Goal: Task Accomplishment & Management: Use online tool/utility

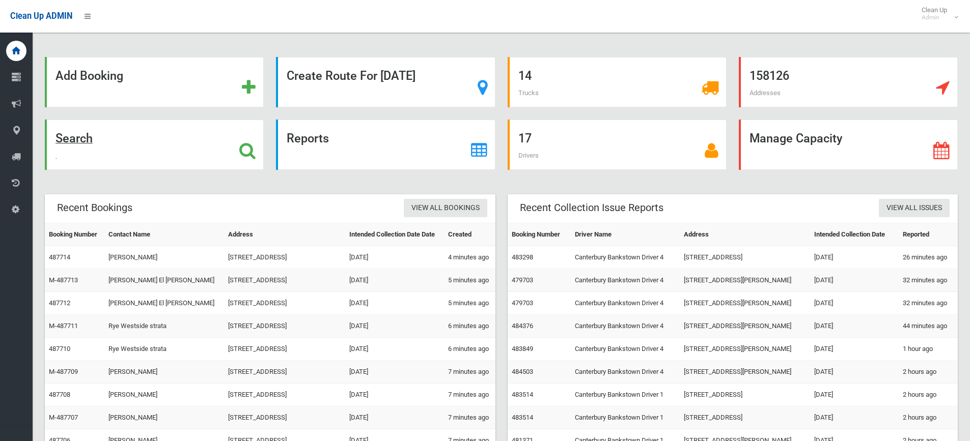
click at [77, 142] on strong "Search" at bounding box center [73, 138] width 37 height 14
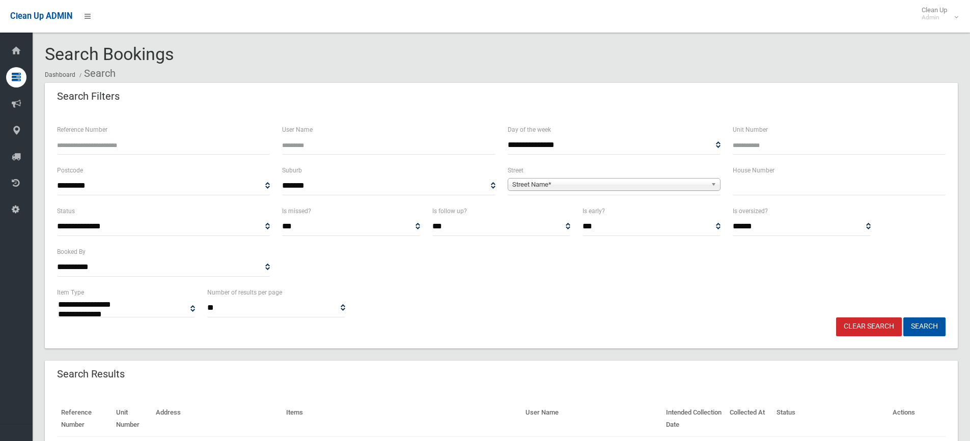
select select
click at [757, 191] on input "text" at bounding box center [839, 186] width 213 height 19
click at [186, 145] on input "Reference Number" at bounding box center [163, 145] width 213 height 19
type input "******"
click at [918, 326] on button "Search" at bounding box center [924, 327] width 42 height 19
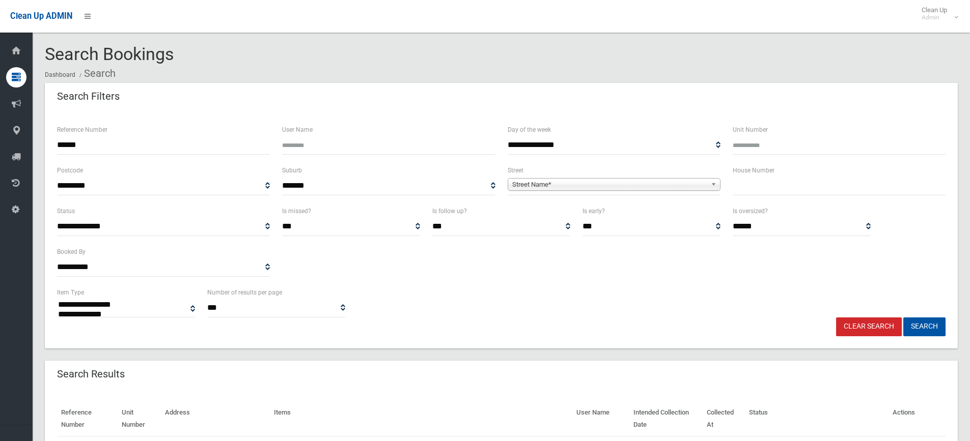
select select
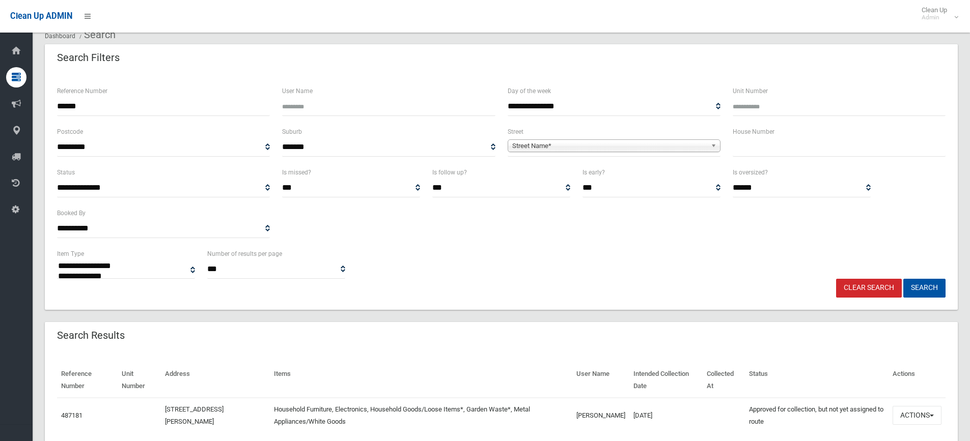
scroll to position [79, 0]
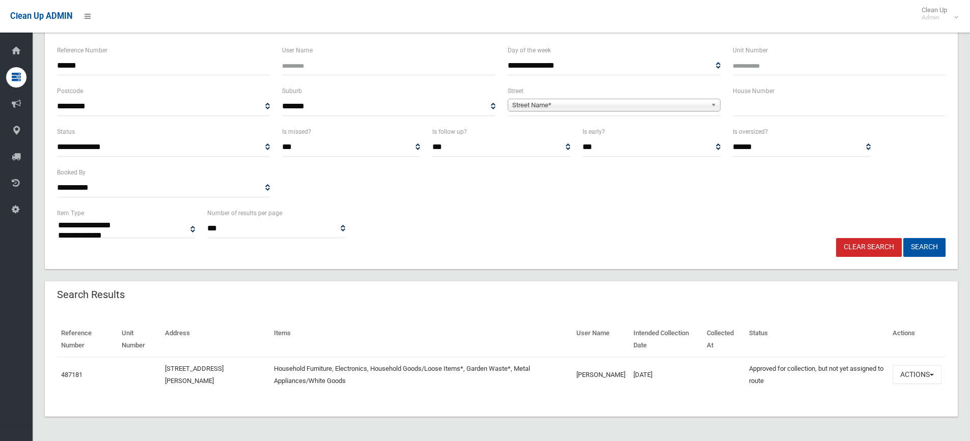
click at [637, 421] on section "**********" at bounding box center [501, 203] width 937 height 476
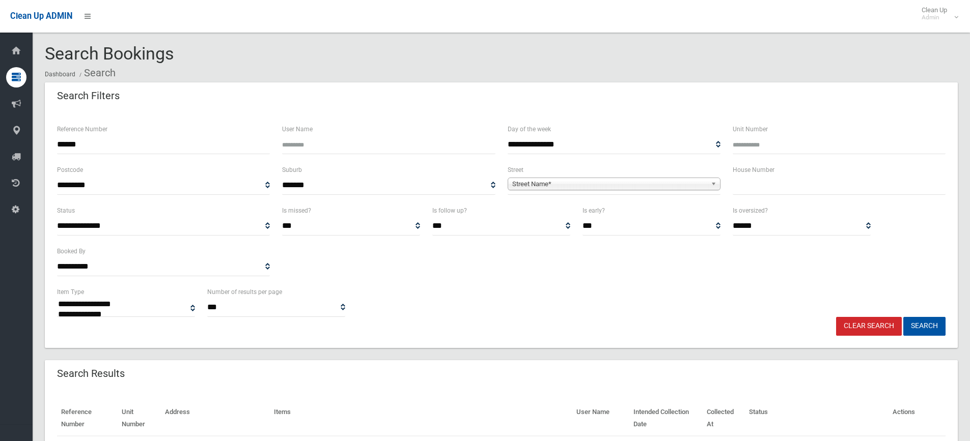
scroll to position [0, 0]
click at [757, 188] on input "text" at bounding box center [839, 186] width 213 height 19
type input "****"
click at [668, 183] on span "Street Name*" at bounding box center [609, 185] width 194 height 12
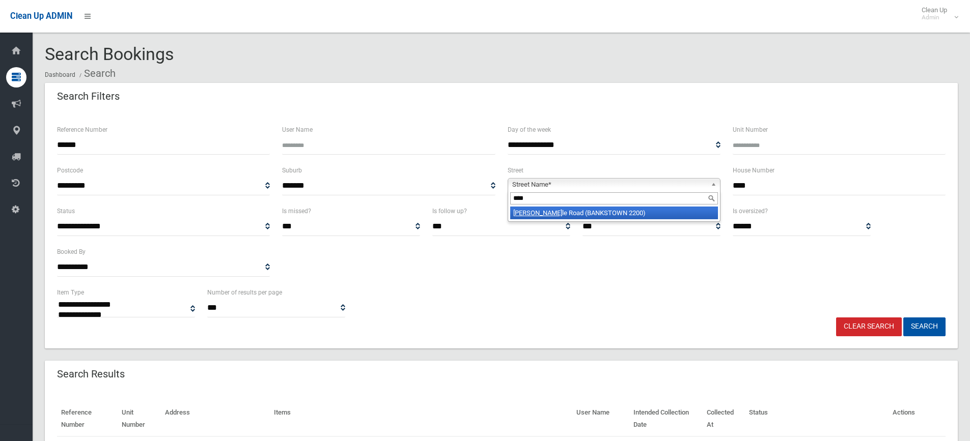
type input "****"
click at [618, 210] on li "Myrt le Road (BANKSTOWN 2200)" at bounding box center [614, 213] width 208 height 13
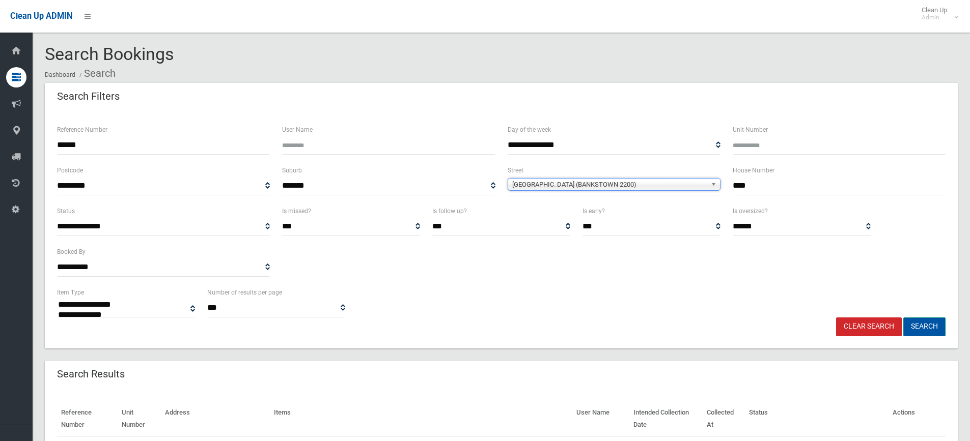
click at [925, 330] on button "Search" at bounding box center [924, 327] width 42 height 19
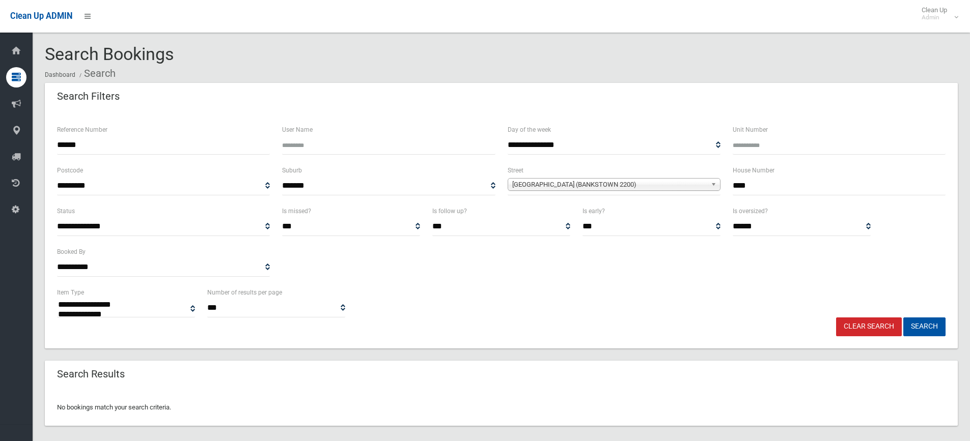
select select
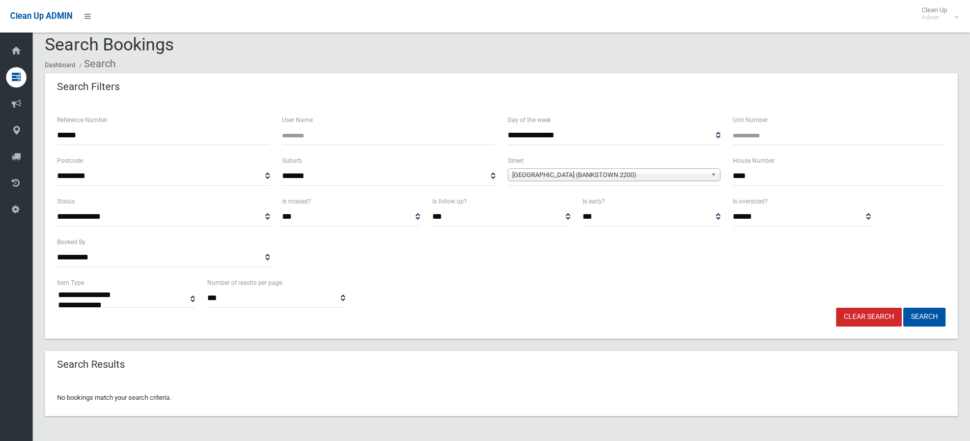
scroll to position [12, 0]
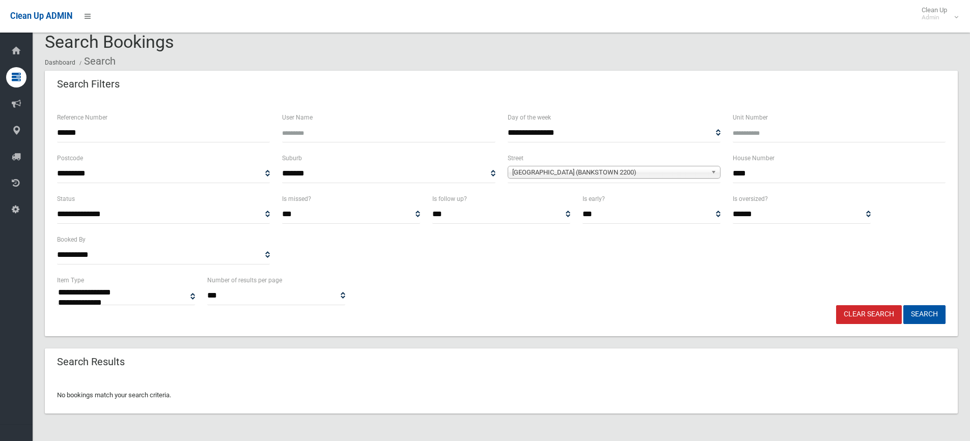
click at [760, 172] on input "****" at bounding box center [839, 173] width 213 height 19
type input "*"
click at [903, 305] on button "Search" at bounding box center [924, 314] width 42 height 19
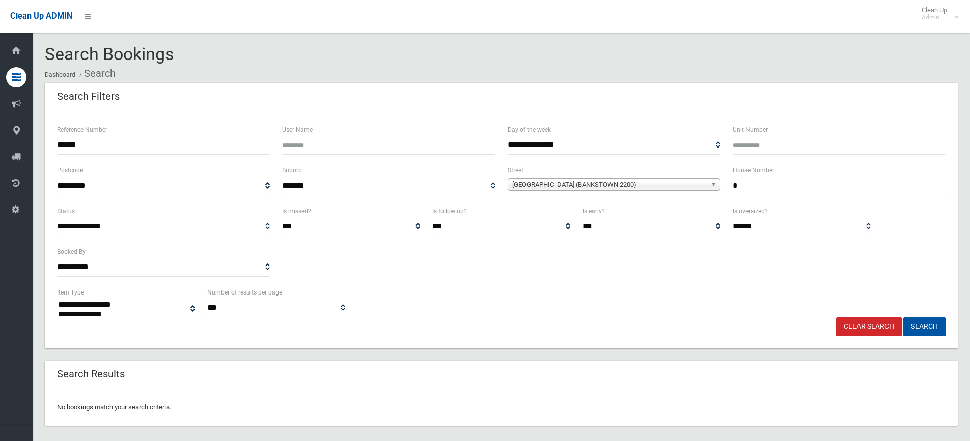
select select
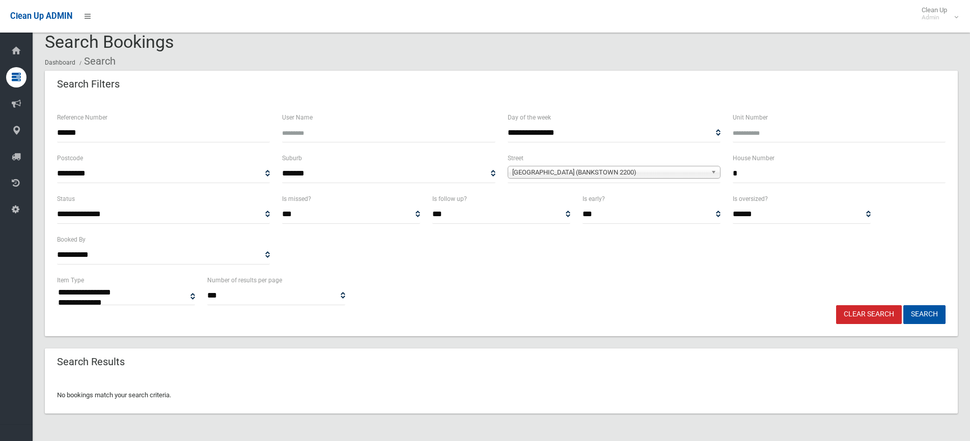
click at [778, 179] on input "*" at bounding box center [839, 173] width 213 height 19
type input "**"
click at [903, 305] on button "Search" at bounding box center [924, 314] width 42 height 19
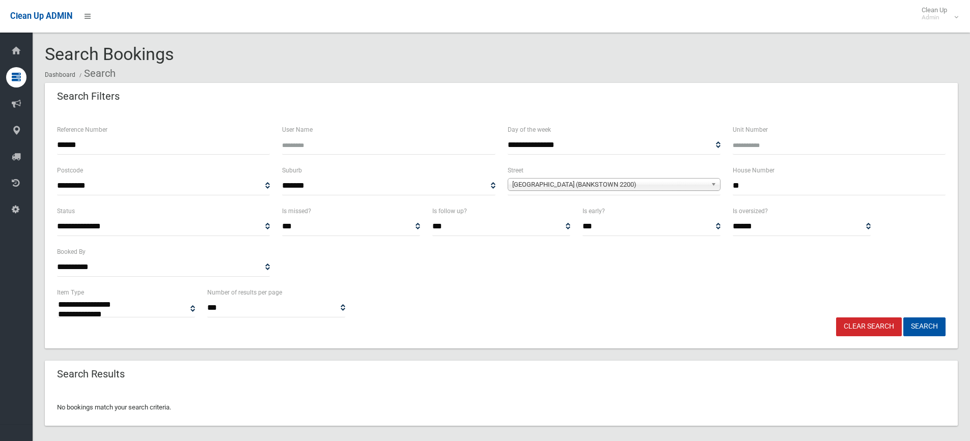
select select
drag, startPoint x: 774, startPoint y: 190, endPoint x: 703, endPoint y: 186, distance: 71.4
click at [703, 188] on div "**********" at bounding box center [501, 184] width 901 height 41
type input "*"
click at [903, 318] on button "Search" at bounding box center [924, 327] width 42 height 19
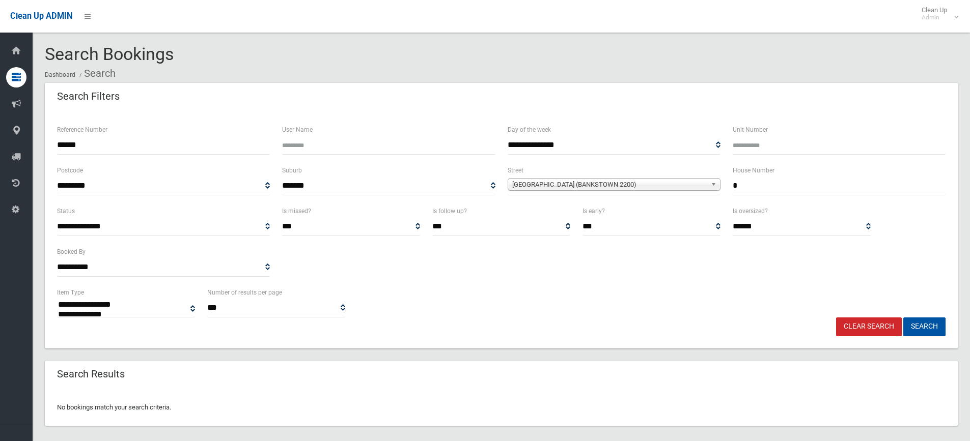
select select
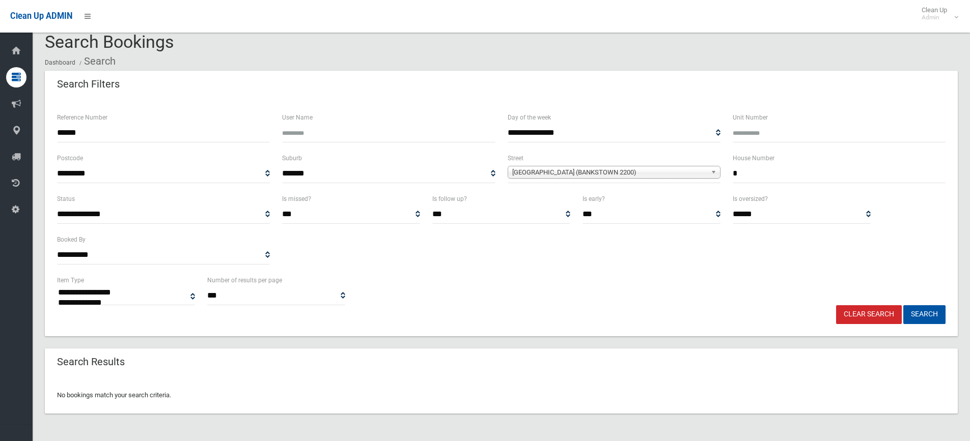
click at [691, 173] on span "[GEOGRAPHIC_DATA] (BANKSTOWN 2200)" at bounding box center [609, 172] width 194 height 12
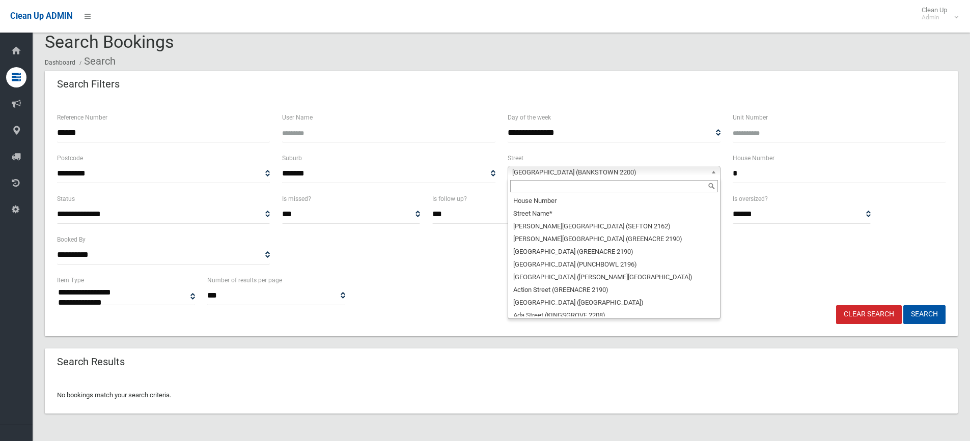
scroll to position [19110, 0]
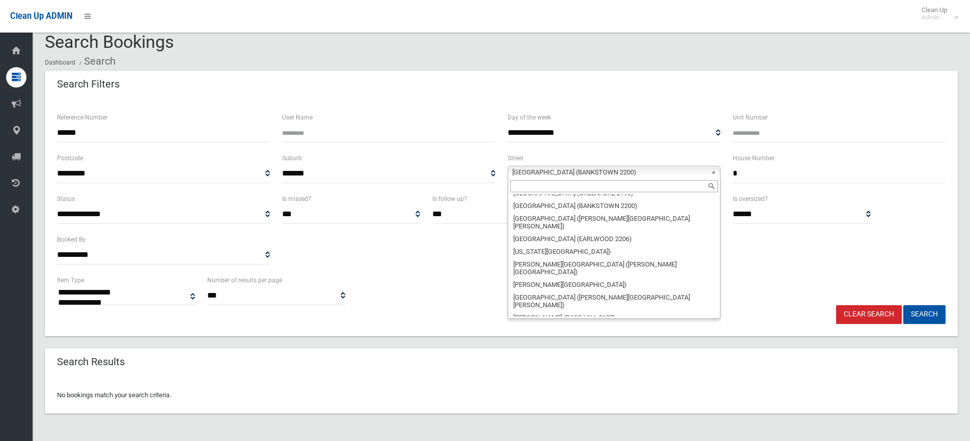
click at [691, 173] on span "[GEOGRAPHIC_DATA] (BANKSTOWN 2200)" at bounding box center [609, 172] width 194 height 12
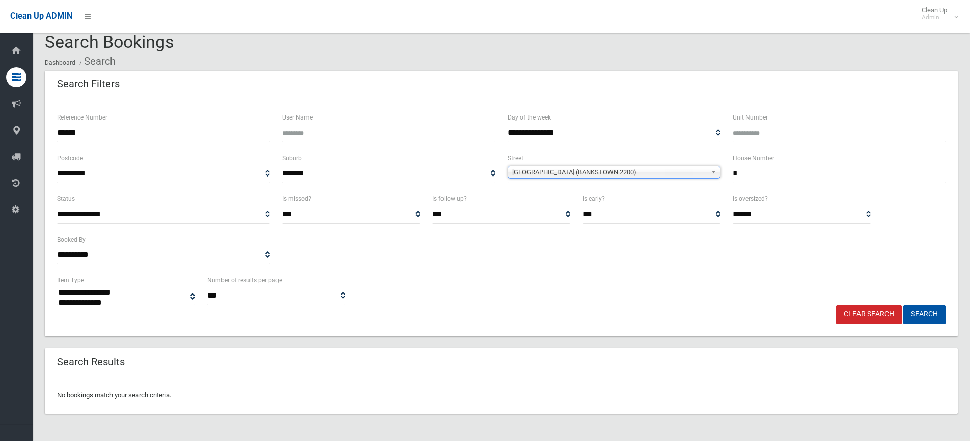
click at [661, 293] on div "**********" at bounding box center [501, 289] width 901 height 31
click at [777, 176] on input "*" at bounding box center [839, 173] width 213 height 19
click at [750, 168] on input "text" at bounding box center [839, 173] width 213 height 19
type input "***"
click at [680, 176] on span "[GEOGRAPHIC_DATA] (BANKSTOWN 2200)" at bounding box center [609, 172] width 194 height 12
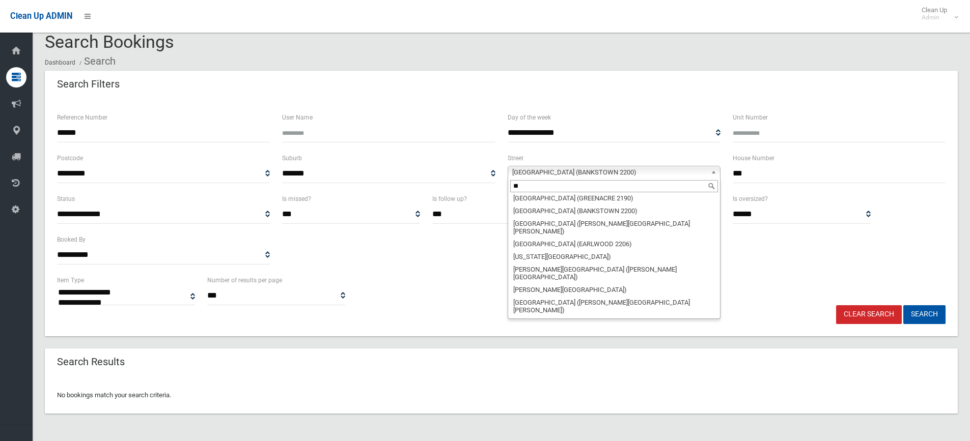
scroll to position [0, 0]
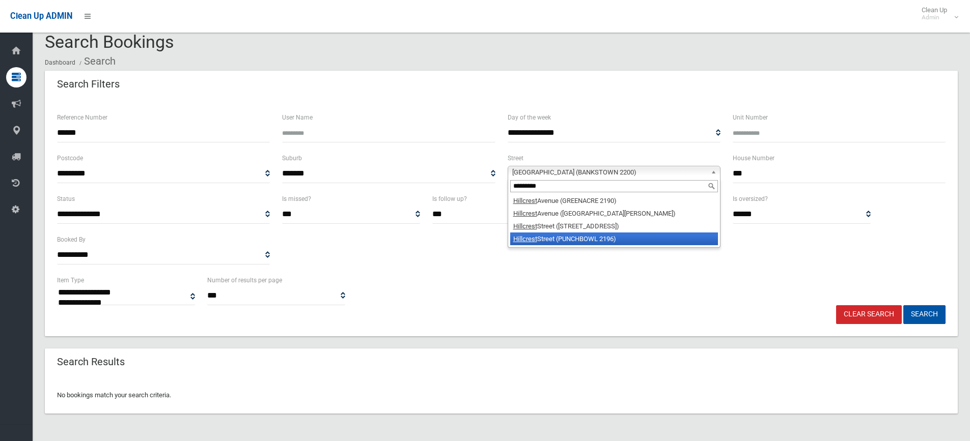
type input "*********"
click at [600, 236] on li "Hillcrest Street (PUNCHBOWL 2196)" at bounding box center [614, 239] width 208 height 13
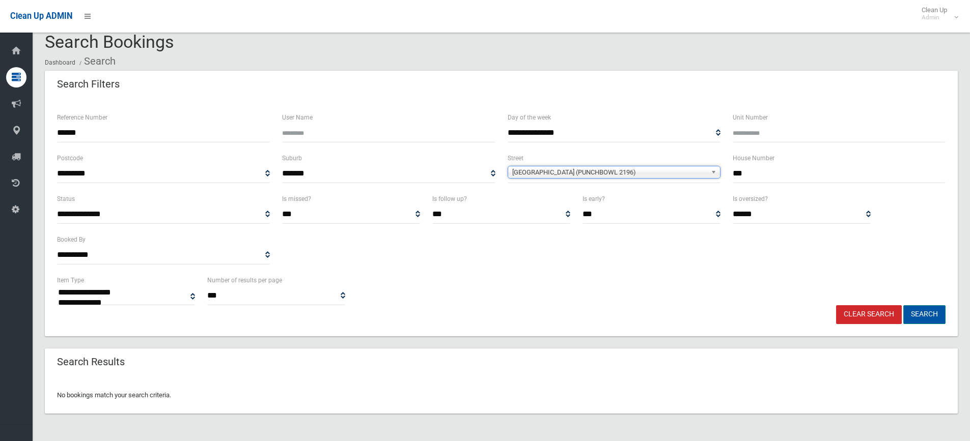
click at [935, 310] on button "Search" at bounding box center [924, 314] width 42 height 19
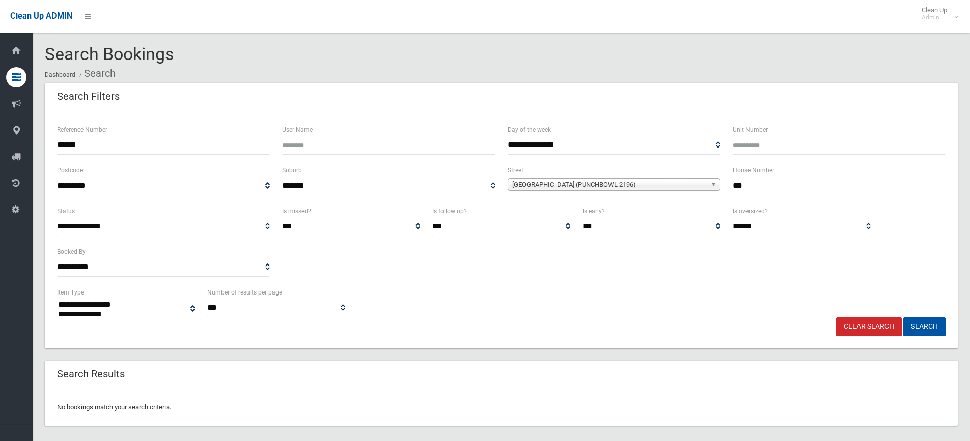
select select
click at [748, 192] on input "***" at bounding box center [839, 186] width 213 height 19
type input "**"
click at [903, 318] on button "Search" at bounding box center [924, 327] width 42 height 19
select select
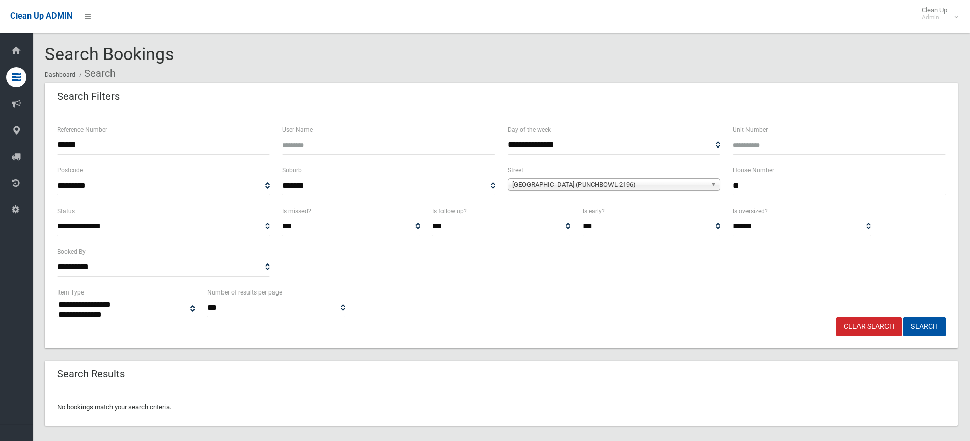
scroll to position [12, 0]
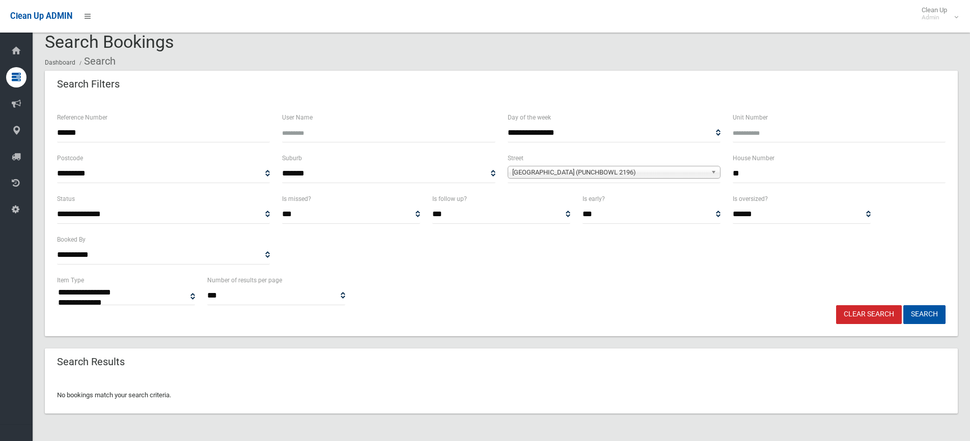
drag, startPoint x: 118, startPoint y: 134, endPoint x: 17, endPoint y: 130, distance: 100.9
click at [17, 130] on div "**********" at bounding box center [485, 220] width 970 height 441
click at [935, 315] on button "Search" at bounding box center [924, 314] width 42 height 19
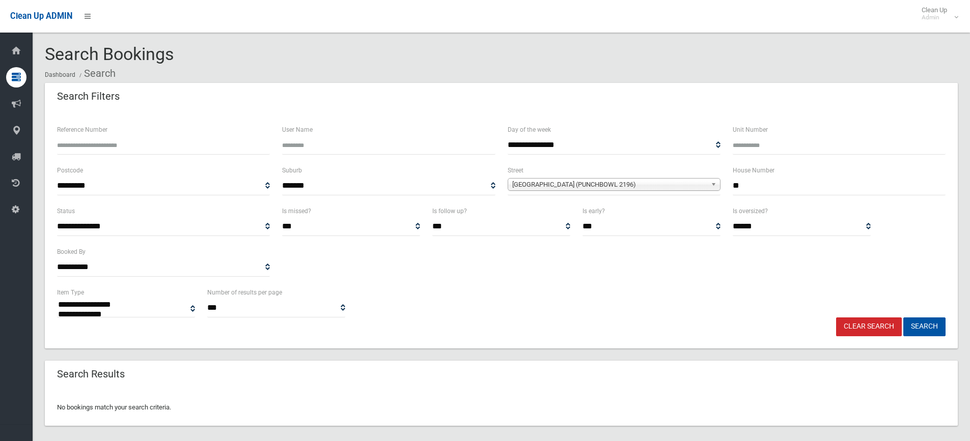
select select
click at [755, 191] on input "**" at bounding box center [839, 186] width 213 height 19
type input "***"
click at [921, 325] on button "Search" at bounding box center [924, 327] width 42 height 19
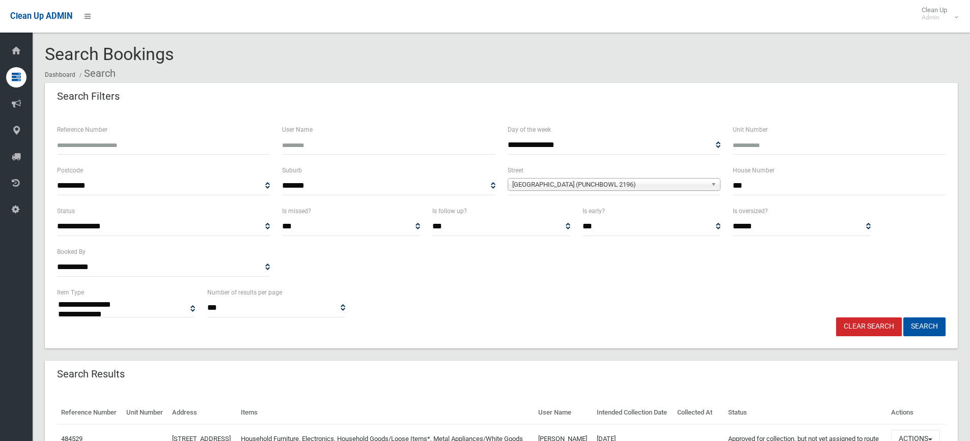
select select
drag, startPoint x: 765, startPoint y: 184, endPoint x: 714, endPoint y: 191, distance: 51.3
click at [714, 191] on div "**********" at bounding box center [501, 184] width 901 height 41
click at [700, 186] on span "[GEOGRAPHIC_DATA] (PUNCHBOWL 2196)" at bounding box center [609, 185] width 194 height 12
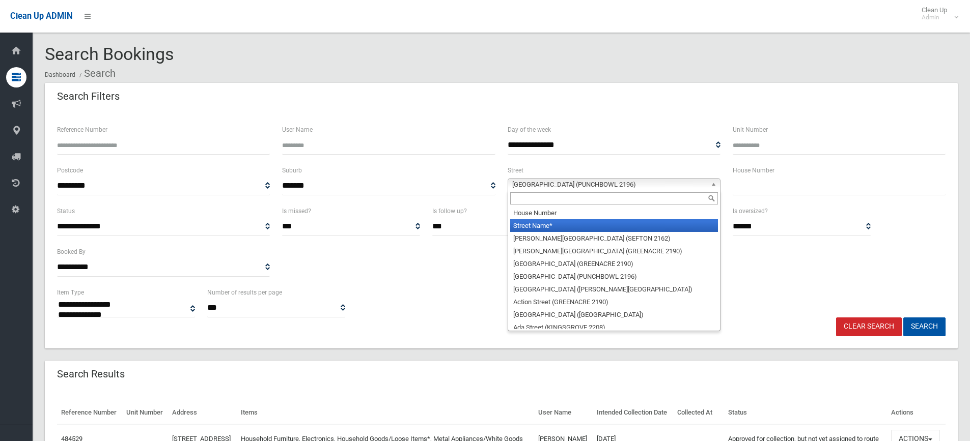
click at [603, 223] on li "Street Name*" at bounding box center [614, 225] width 208 height 13
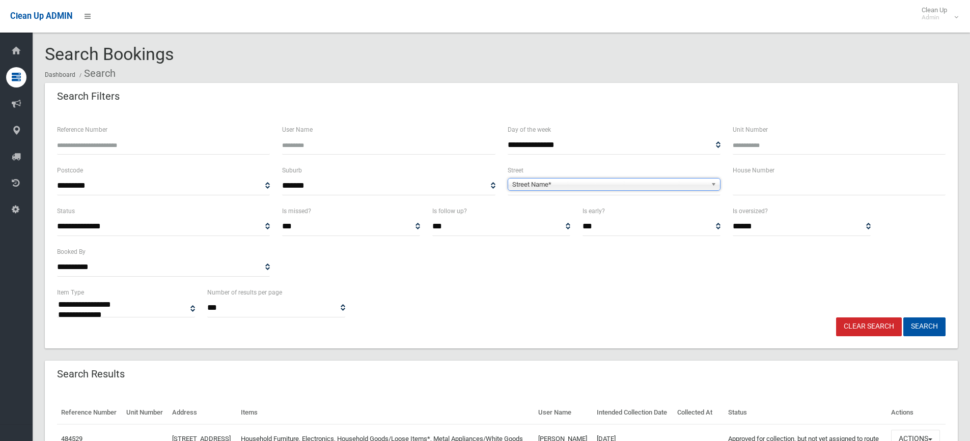
click at [753, 188] on input "text" at bounding box center [839, 186] width 213 height 19
type input "**"
click at [695, 185] on span "Street Name*" at bounding box center [609, 185] width 194 height 12
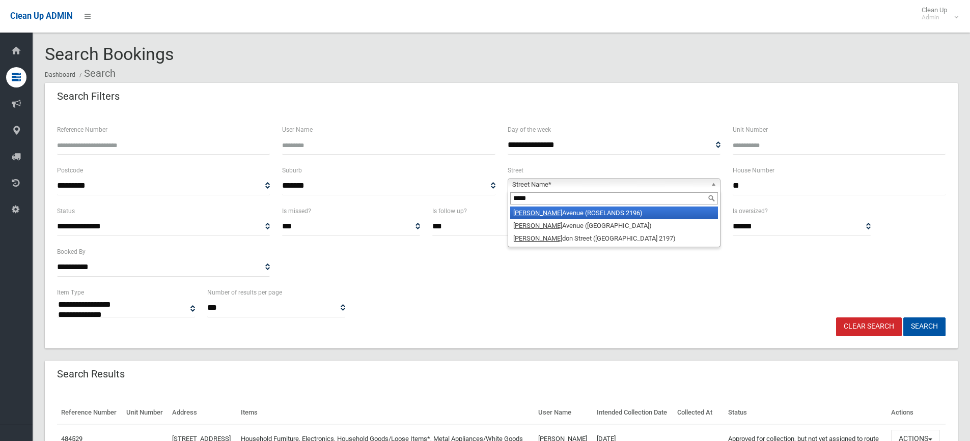
type input "*****"
click at [608, 211] on li "Leigh Avenue (ROSELANDS 2196)" at bounding box center [614, 213] width 208 height 13
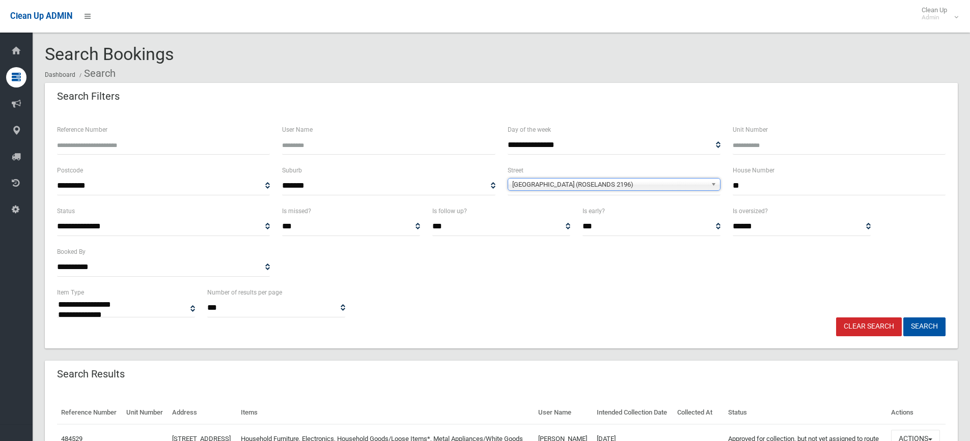
click at [754, 185] on input "**" at bounding box center [839, 186] width 213 height 19
click at [941, 330] on button "Search" at bounding box center [924, 327] width 42 height 19
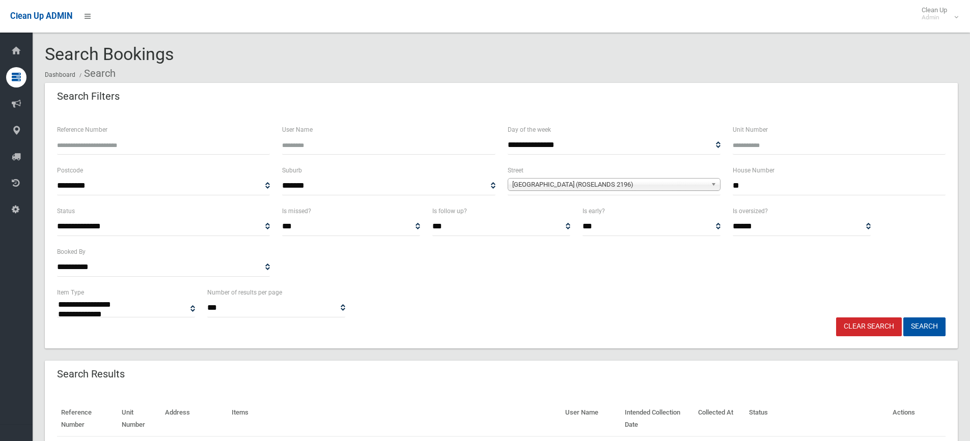
select select
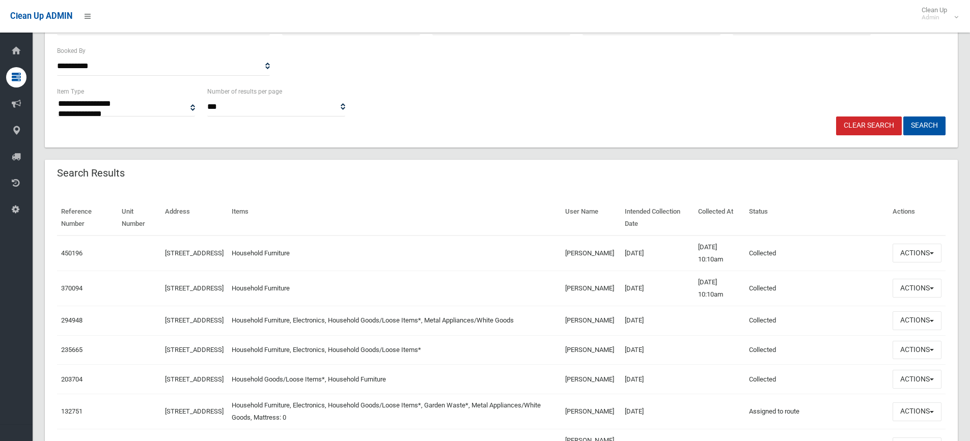
scroll to position [204, 0]
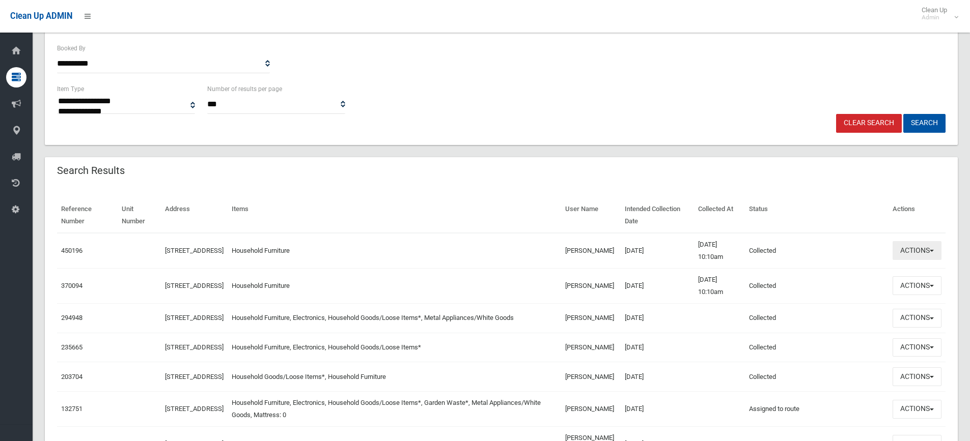
click at [921, 247] on button "Actions" at bounding box center [917, 250] width 49 height 19
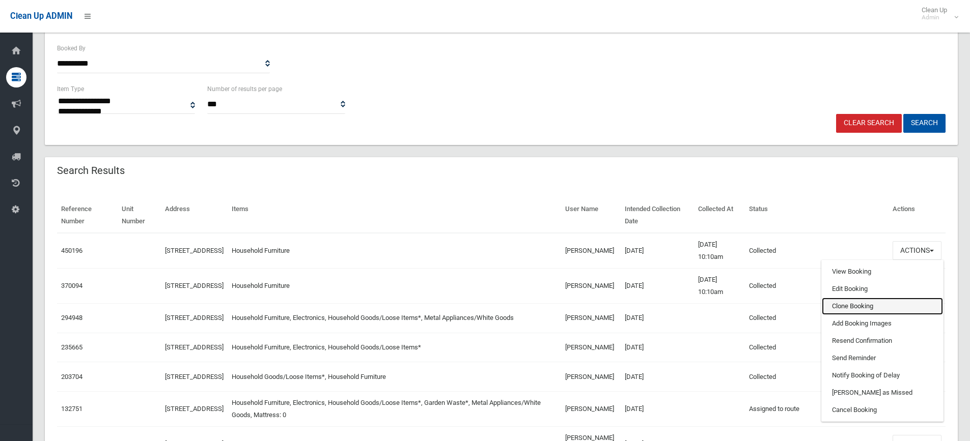
click at [856, 303] on link "Clone Booking" at bounding box center [882, 306] width 121 height 17
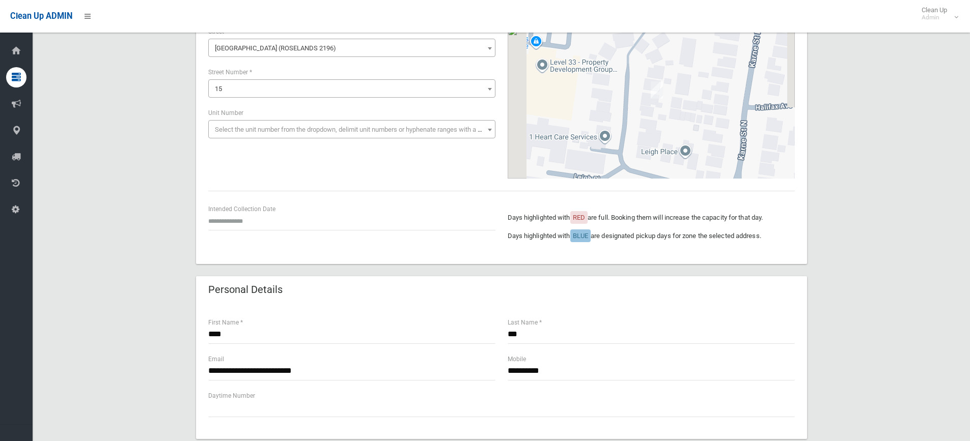
scroll to position [102, 0]
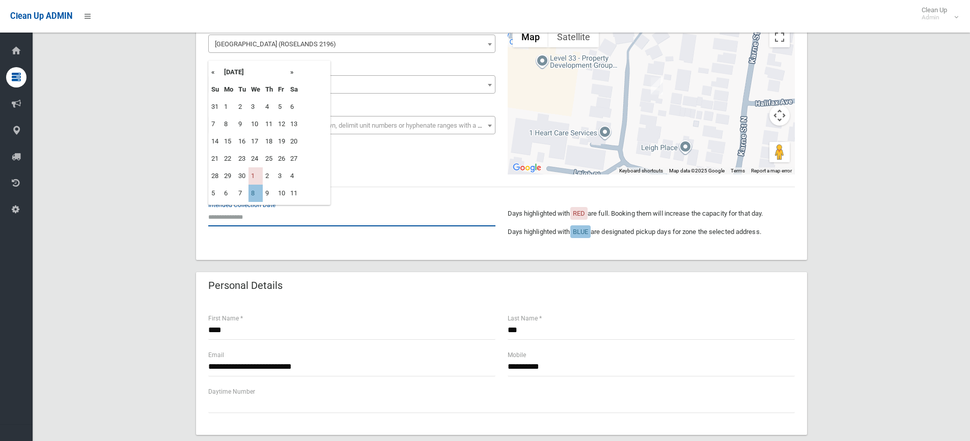
click at [248, 217] on input "text" at bounding box center [351, 217] width 287 height 19
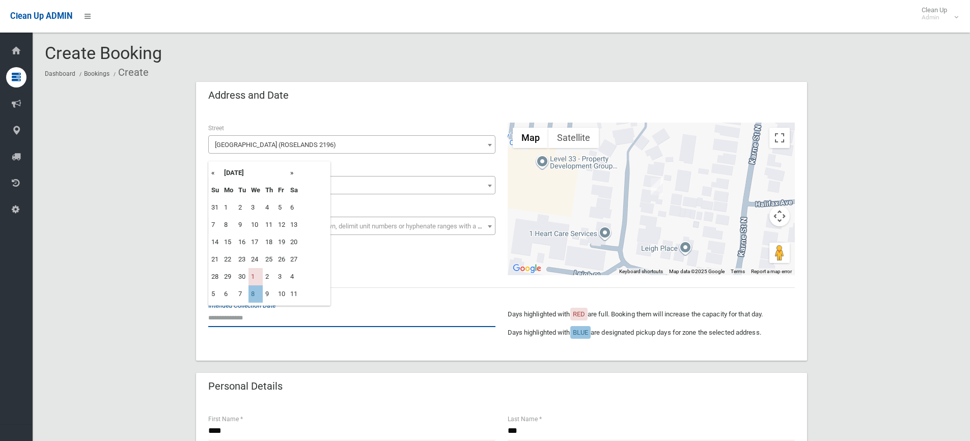
scroll to position [0, 0]
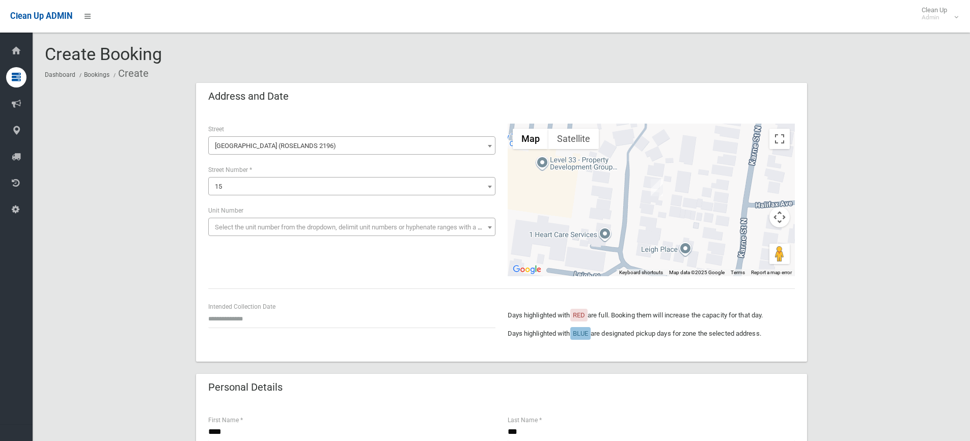
click at [381, 271] on div "**********" at bounding box center [501, 200] width 599 height 153
click at [264, 314] on input "text" at bounding box center [351, 319] width 287 height 19
click at [347, 276] on div "**********" at bounding box center [501, 200] width 599 height 153
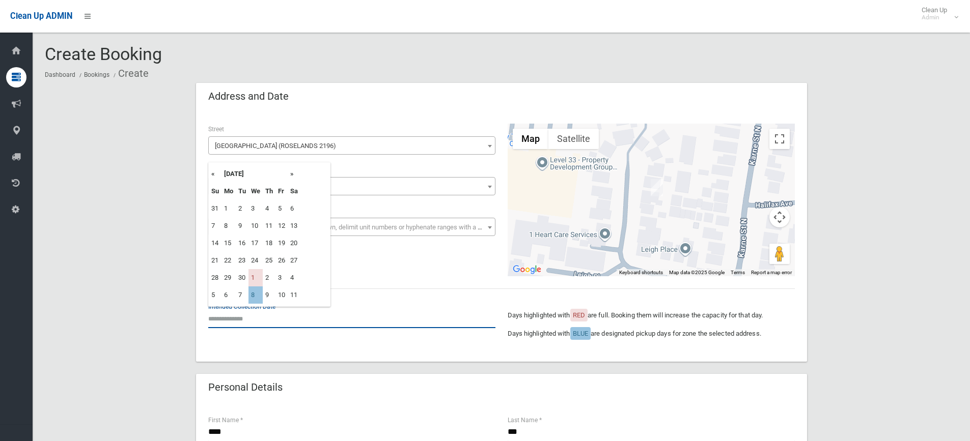
click at [252, 317] on input "text" at bounding box center [351, 319] width 287 height 19
click at [256, 294] on td "8" at bounding box center [255, 295] width 14 height 17
type input "**********"
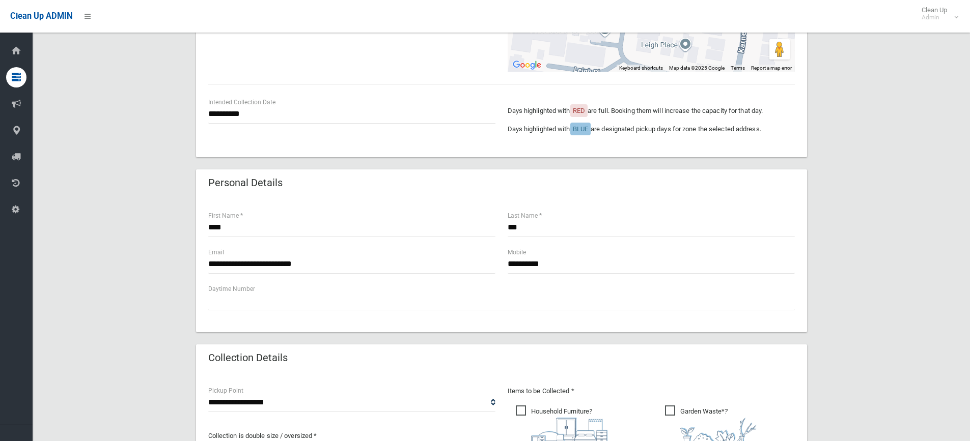
scroll to position [255, 0]
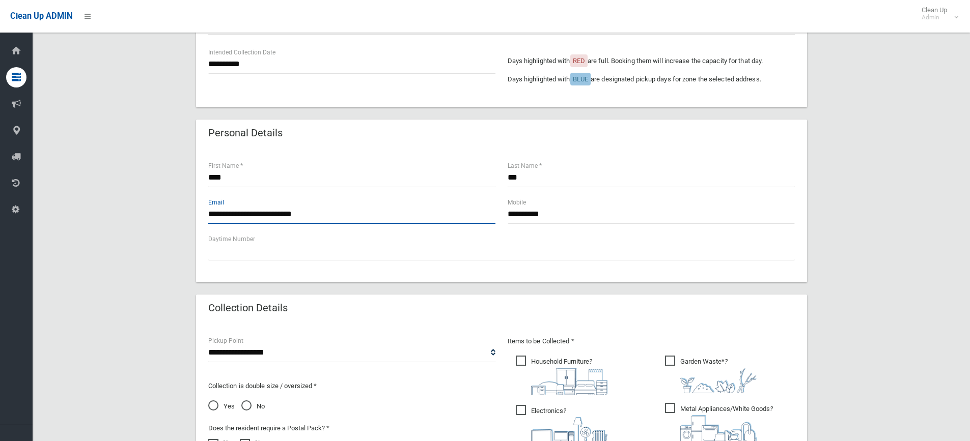
click at [347, 217] on input "**********" at bounding box center [351, 214] width 287 height 19
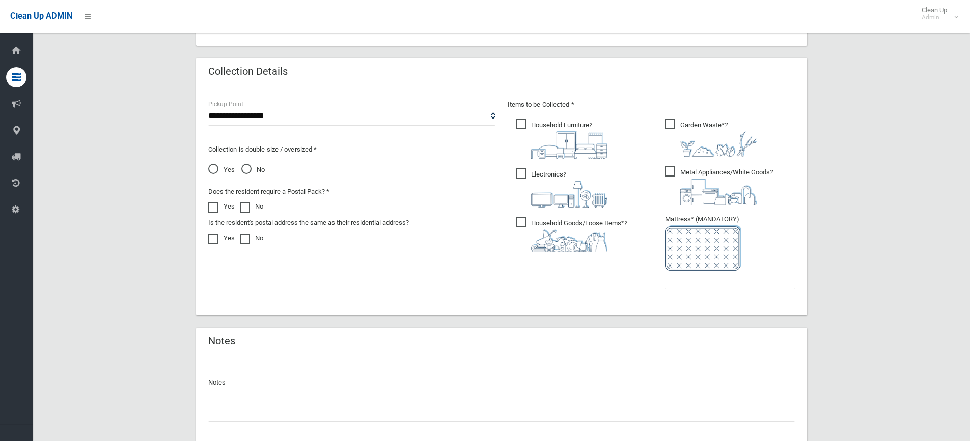
scroll to position [509, 0]
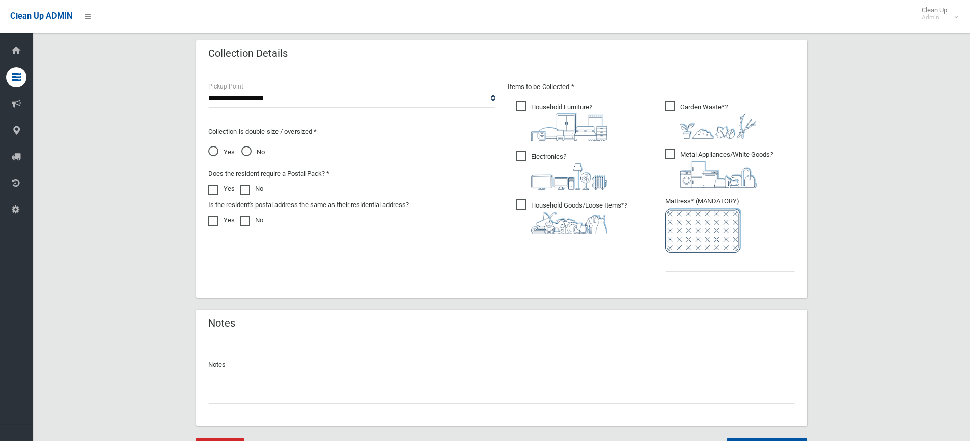
click at [521, 159] on span "Electronics ?" at bounding box center [562, 170] width 92 height 39
click at [519, 202] on span "Household Goods/Loose Items* ?" at bounding box center [572, 217] width 112 height 35
click at [670, 156] on span "Metal Appliances/White Goods ?" at bounding box center [719, 168] width 108 height 39
click at [678, 262] on input "text" at bounding box center [730, 262] width 130 height 19
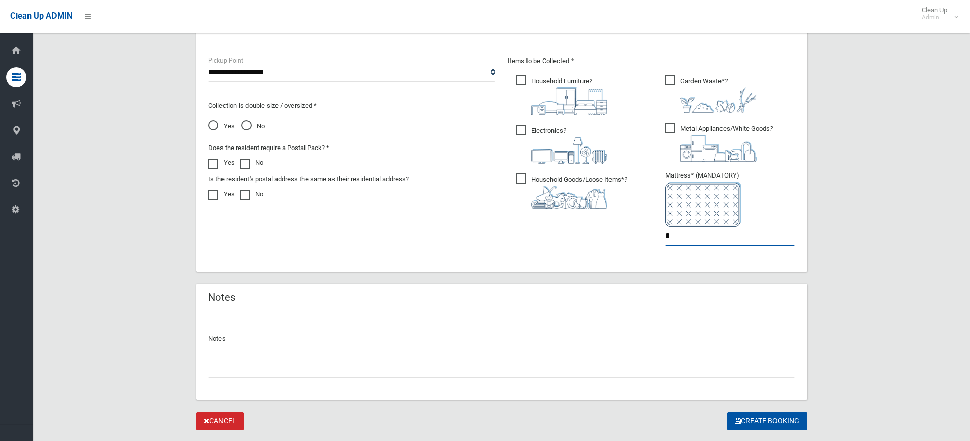
scroll to position [561, 0]
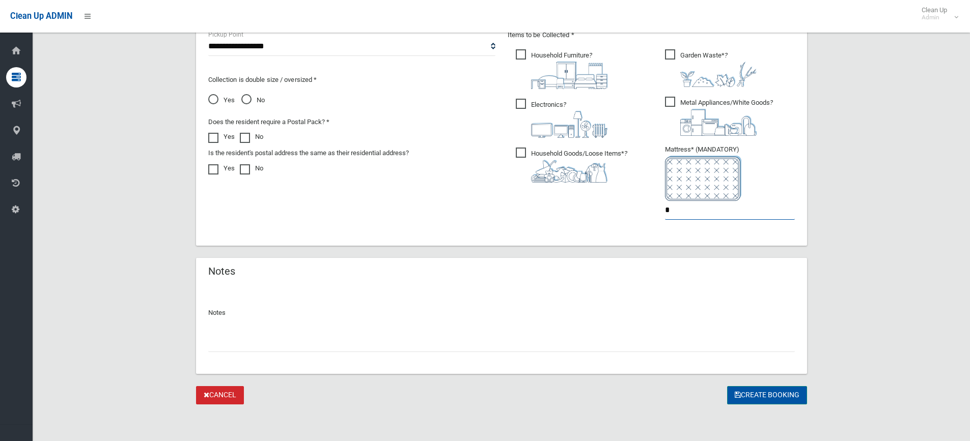
type input "*"
click at [759, 391] on button "Create Booking" at bounding box center [767, 395] width 80 height 19
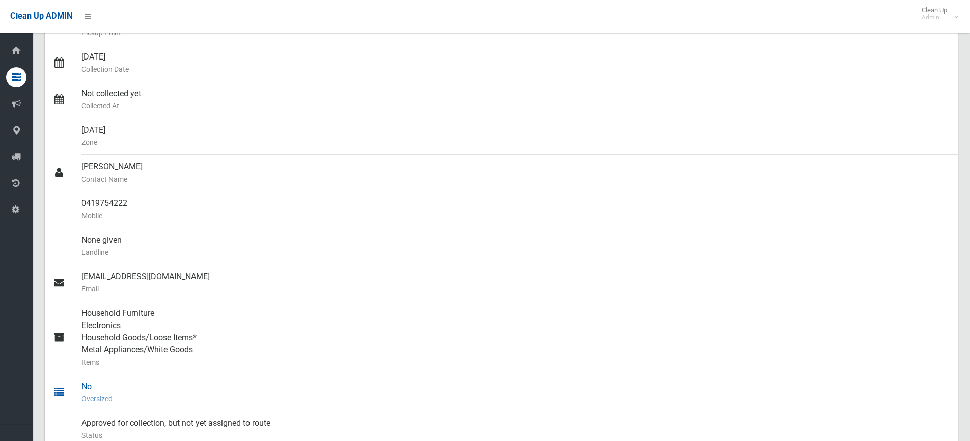
scroll to position [344, 0]
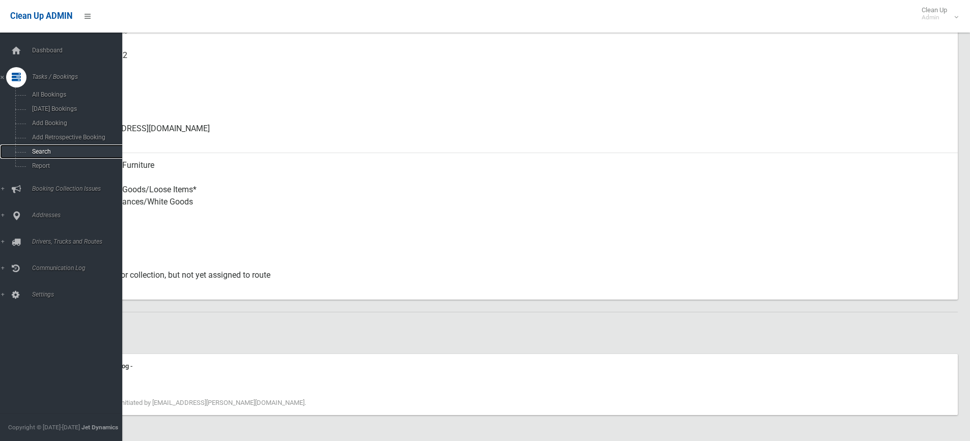
click at [50, 150] on span "Search" at bounding box center [75, 151] width 92 height 7
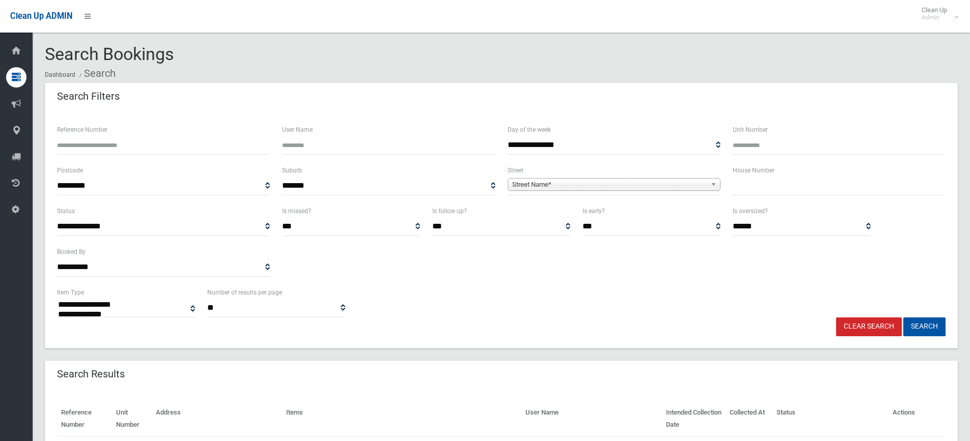
select select
click at [761, 186] on input "text" at bounding box center [839, 186] width 213 height 19
click at [112, 142] on input "Reference Number" at bounding box center [163, 145] width 213 height 19
click at [119, 150] on input "Reference Number" at bounding box center [163, 145] width 213 height 19
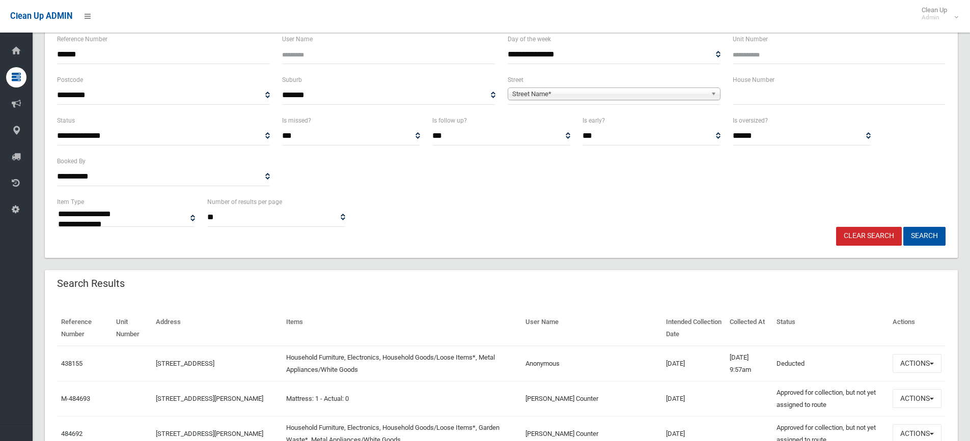
scroll to position [204, 0]
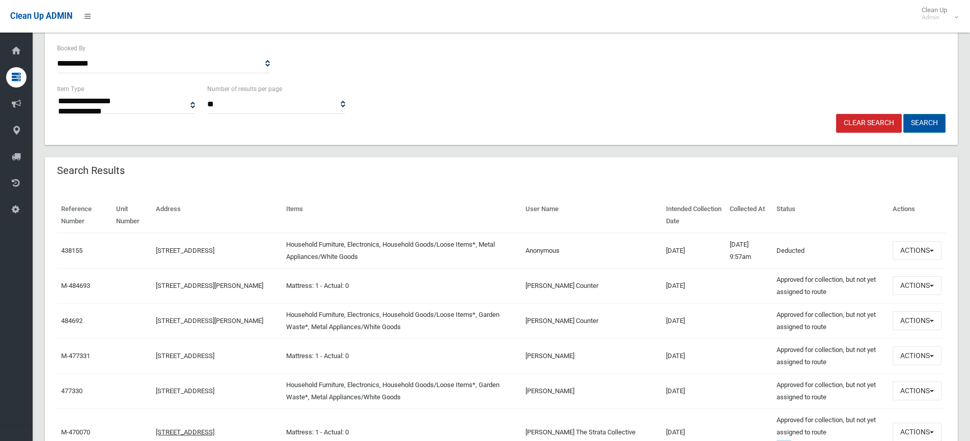
type input "******"
drag, startPoint x: 917, startPoint y: 122, endPoint x: 857, endPoint y: 115, distance: 60.1
click at [915, 123] on button "Search" at bounding box center [924, 123] width 42 height 19
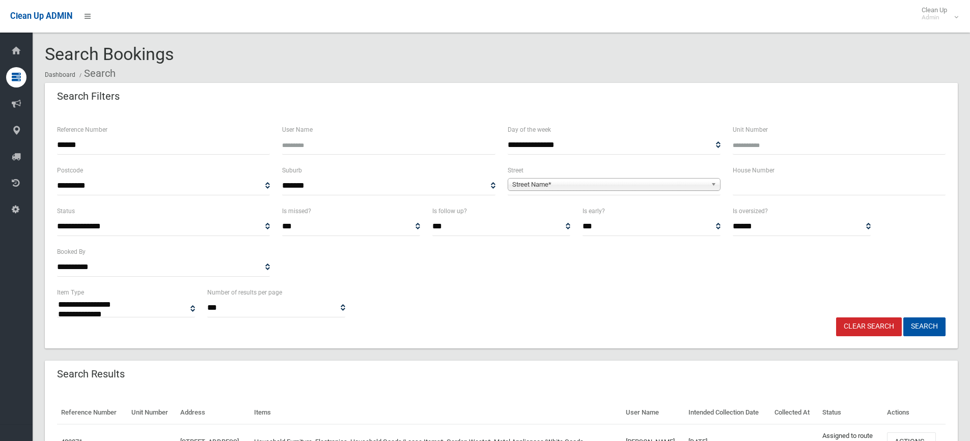
select select
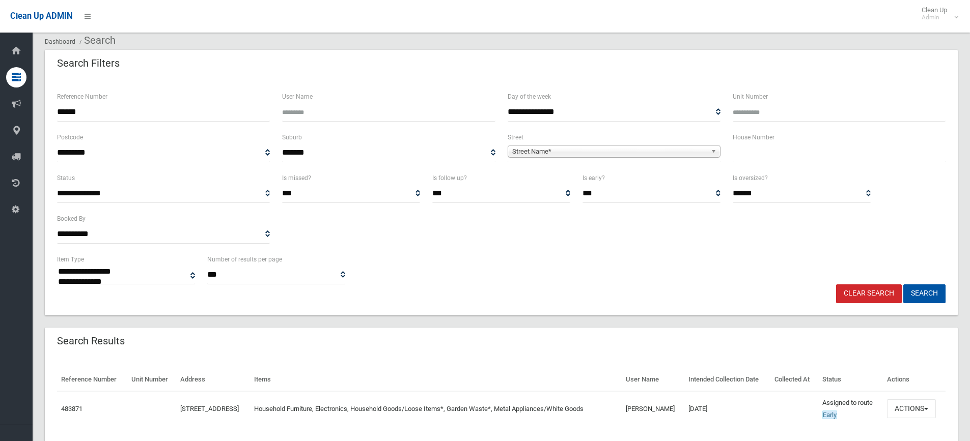
scroll to position [67, 0]
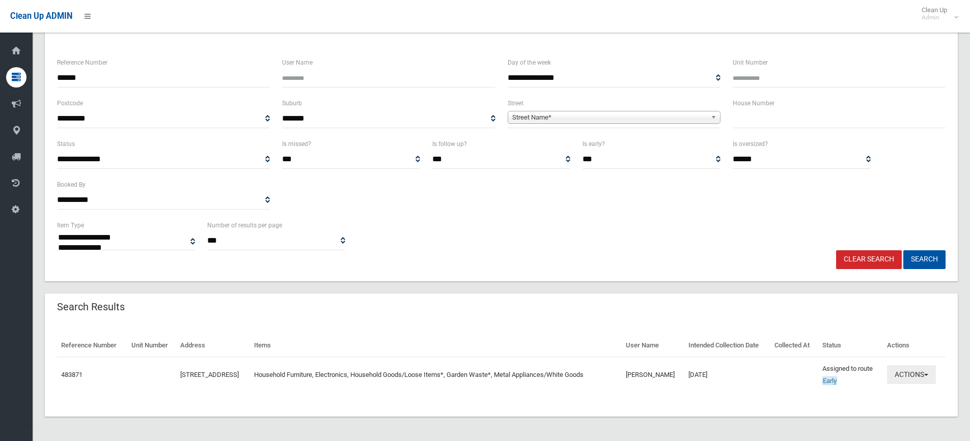
click at [928, 375] on span "button" at bounding box center [926, 375] width 4 height 2
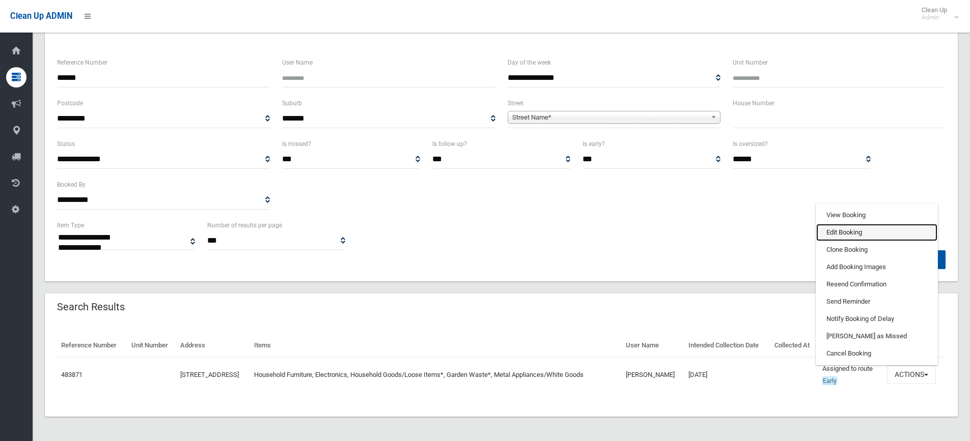
click at [862, 230] on link "Edit Booking" at bounding box center [876, 232] width 121 height 17
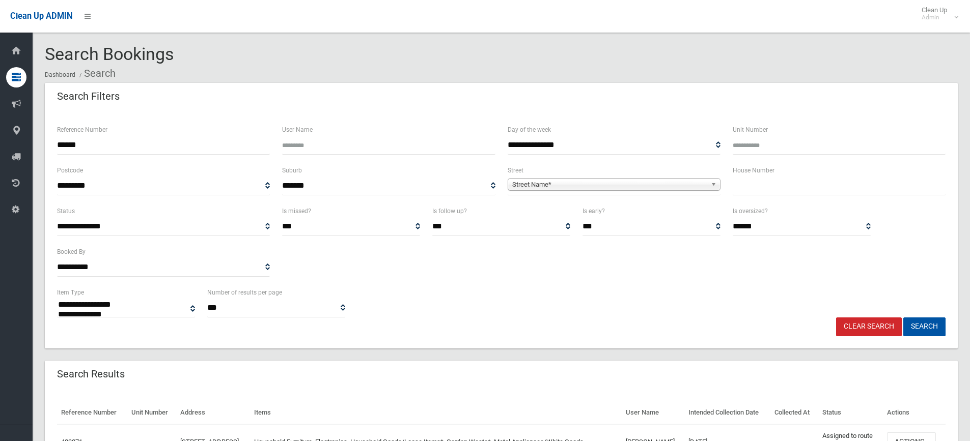
select select
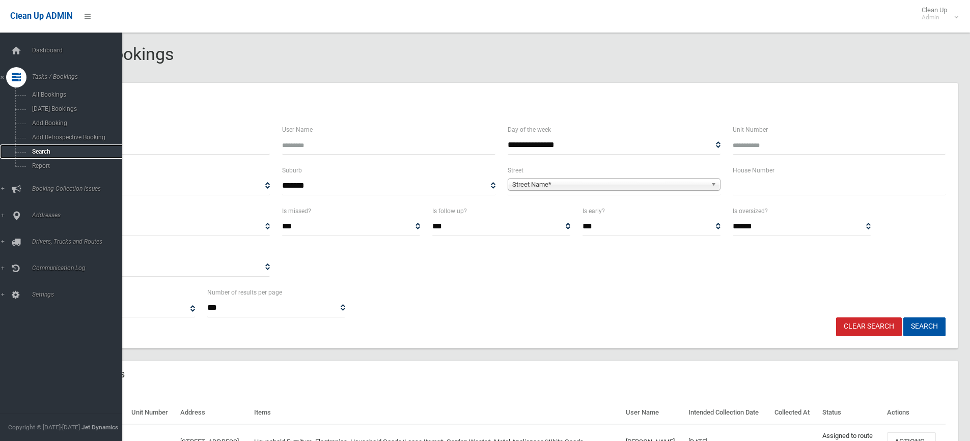
click at [41, 150] on span "Search" at bounding box center [75, 151] width 92 height 7
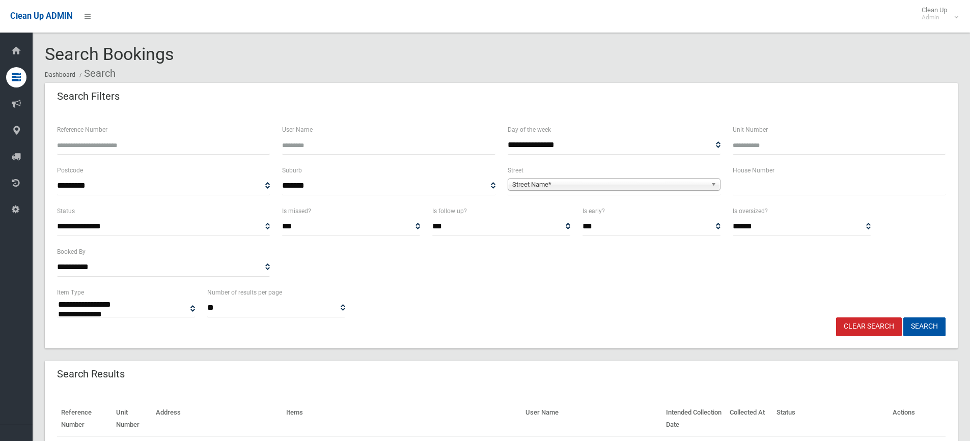
select select
click at [767, 188] on input "text" at bounding box center [839, 186] width 213 height 19
click at [787, 186] on input "text" at bounding box center [839, 186] width 213 height 19
click at [754, 185] on input "text" at bounding box center [839, 186] width 213 height 19
type input "**"
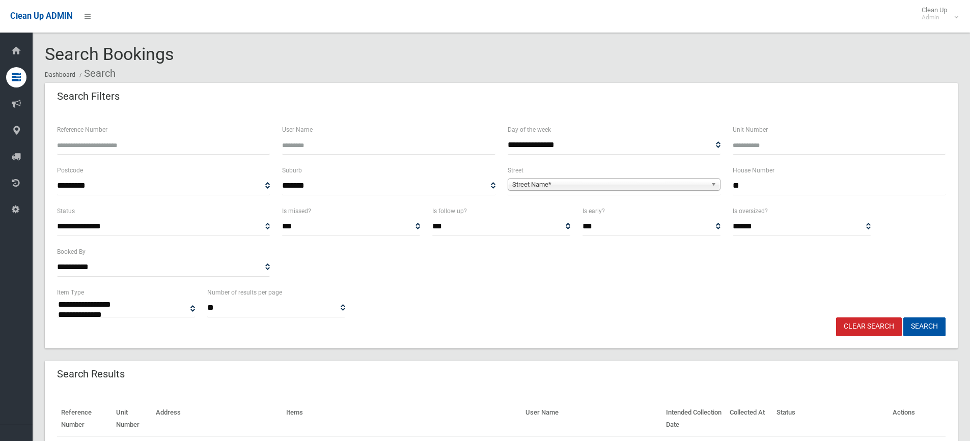
click at [670, 187] on span "Street Name*" at bounding box center [609, 185] width 194 height 12
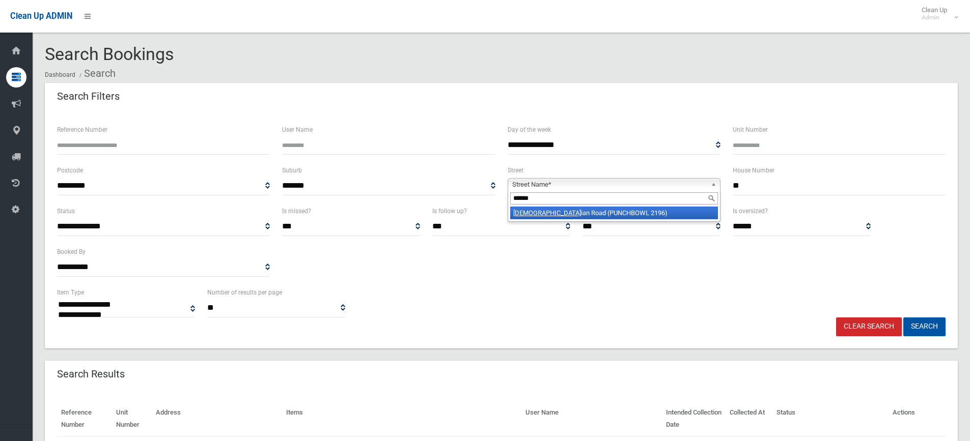
type input "******"
click at [635, 210] on li "Christ ian Road (PUNCHBOWL 2196)" at bounding box center [614, 213] width 208 height 13
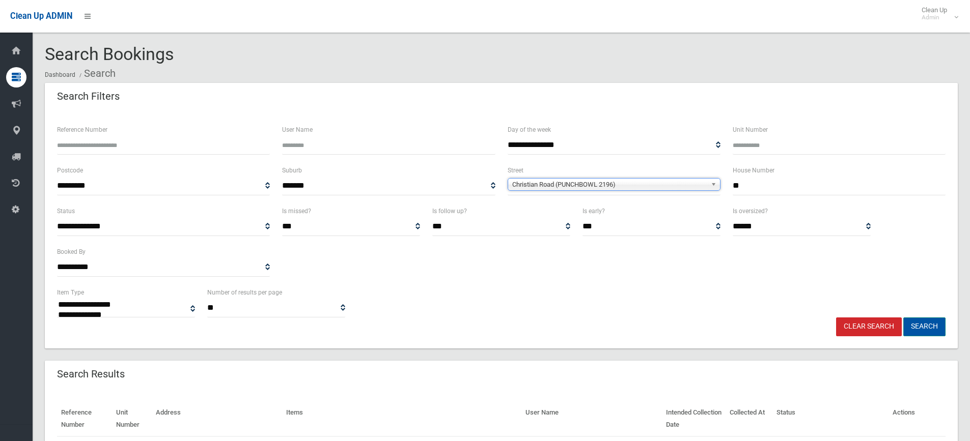
click at [931, 321] on button "Search" at bounding box center [924, 327] width 42 height 19
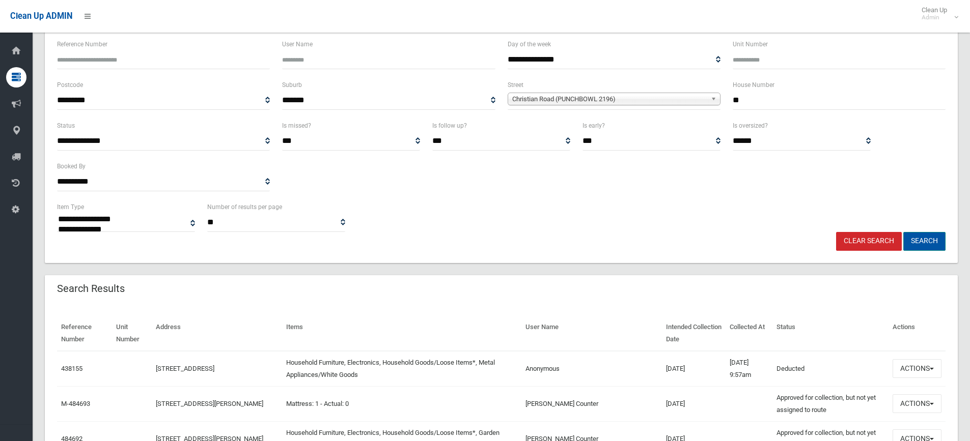
scroll to position [102, 0]
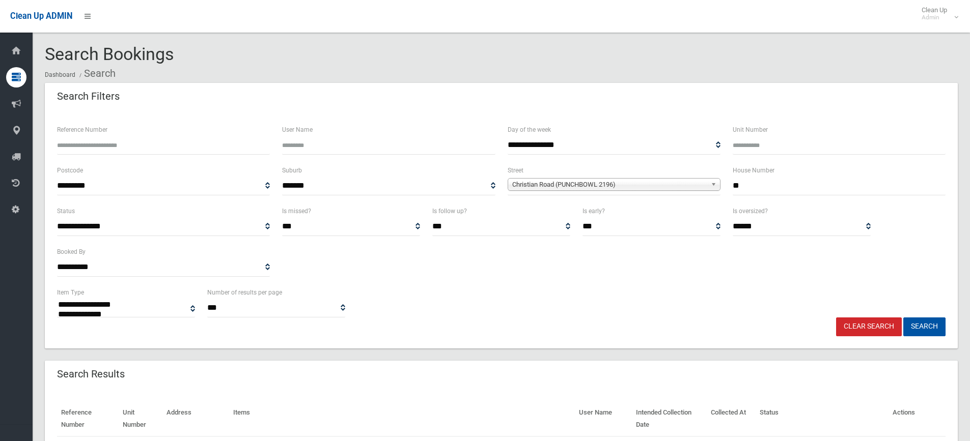
select select
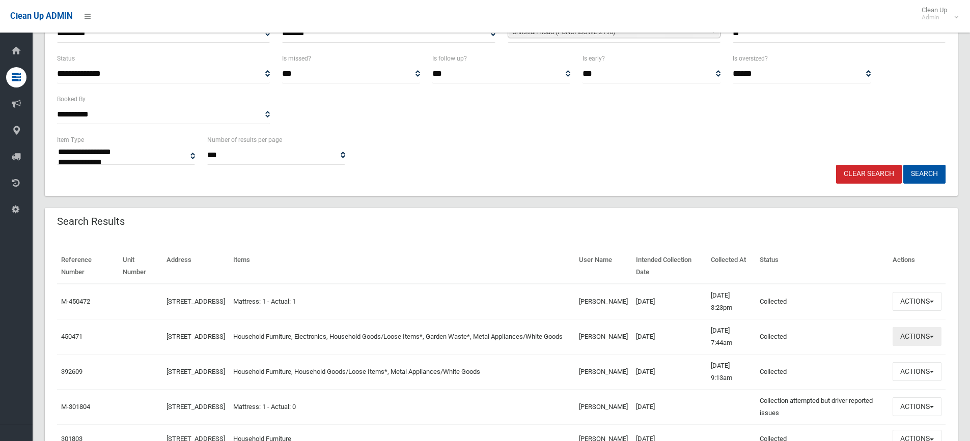
click at [914, 336] on button "Actions" at bounding box center [917, 336] width 49 height 19
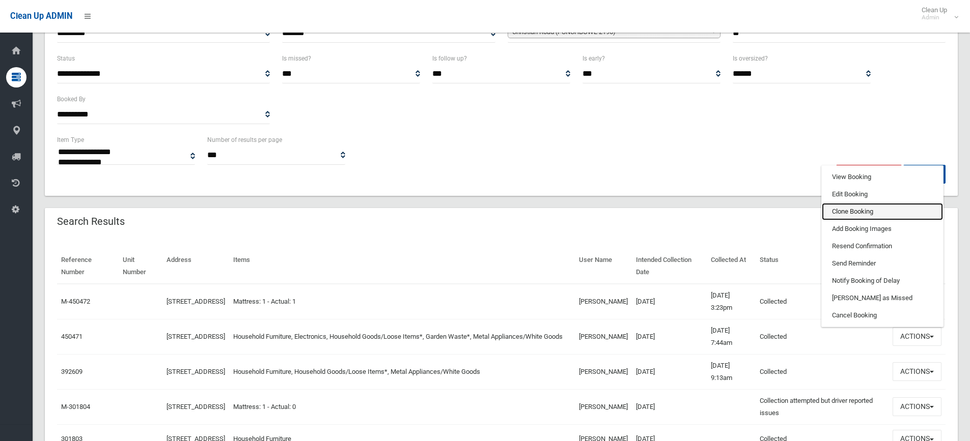
click at [860, 215] on link "Clone Booking" at bounding box center [882, 211] width 121 height 17
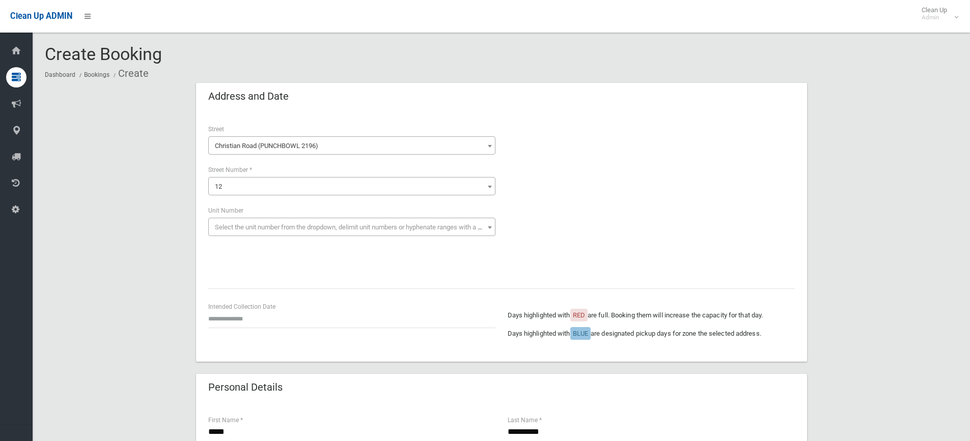
scroll to position [51, 0]
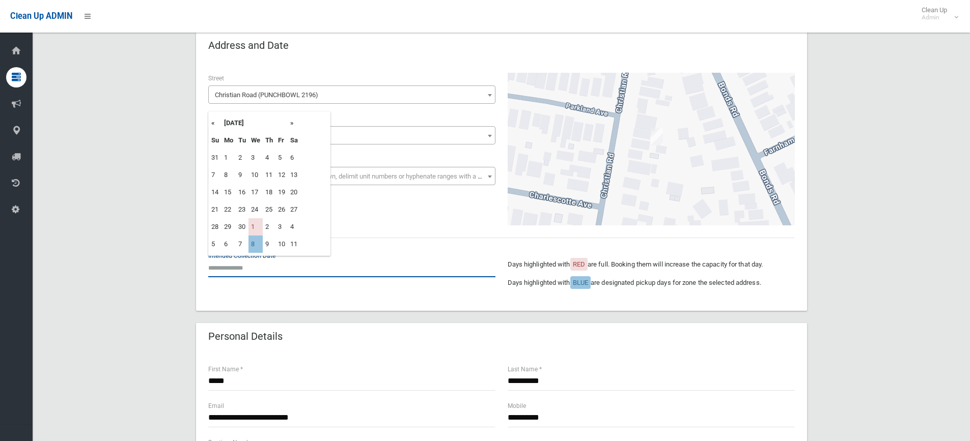
click at [236, 268] on input "text" at bounding box center [351, 268] width 287 height 19
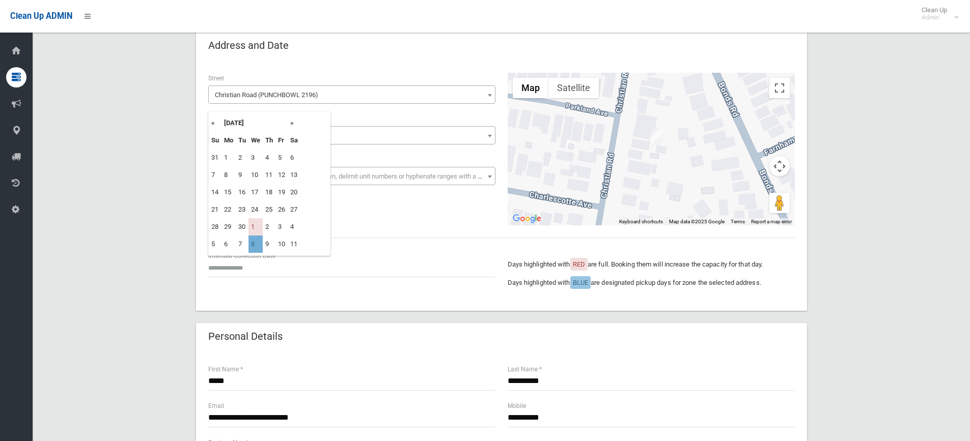
click at [256, 247] on td "8" at bounding box center [255, 244] width 14 height 17
type input "**********"
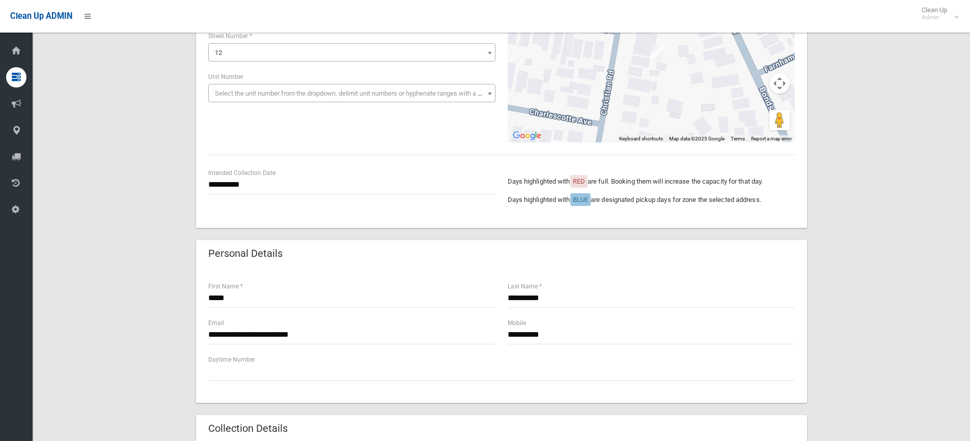
scroll to position [102, 0]
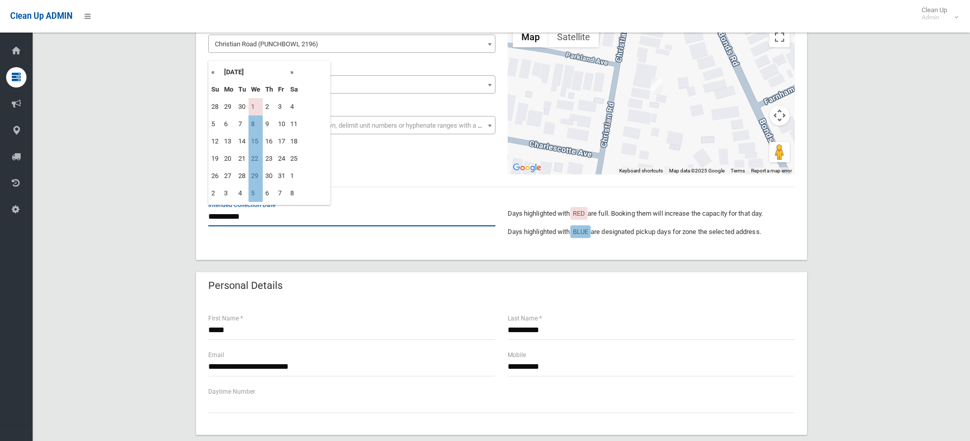
click at [259, 217] on input "**********" at bounding box center [351, 217] width 287 height 19
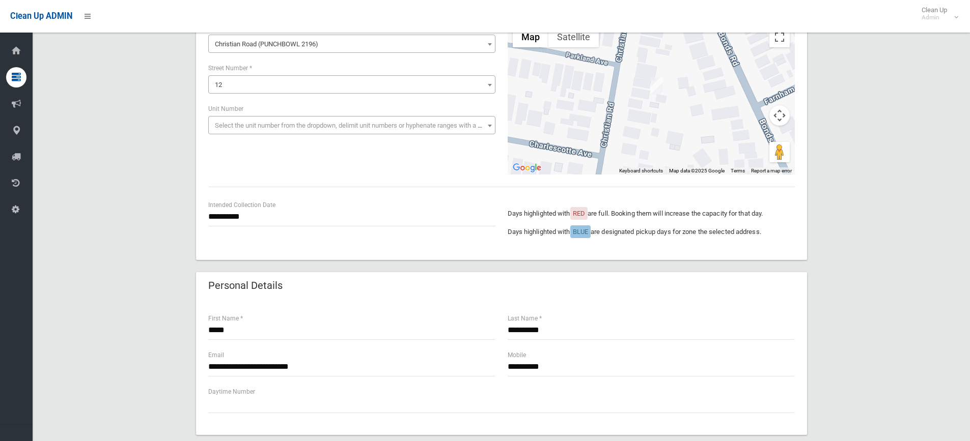
click at [366, 163] on div "**********" at bounding box center [501, 98] width 599 height 153
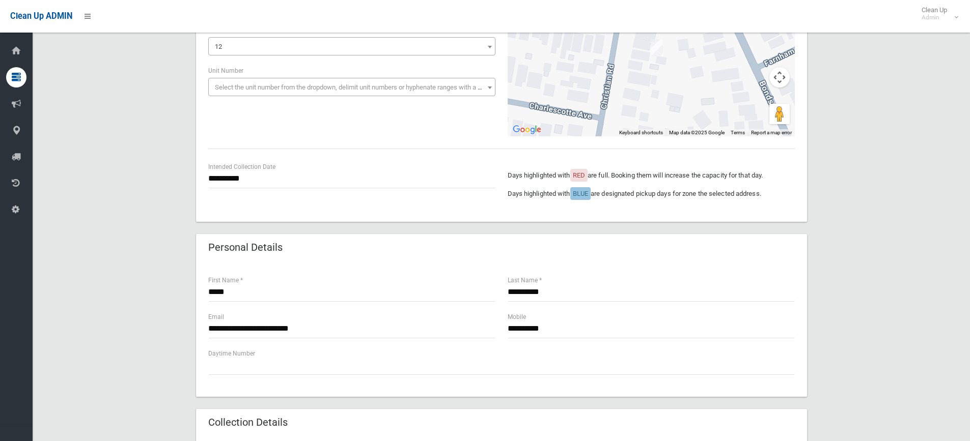
scroll to position [204, 0]
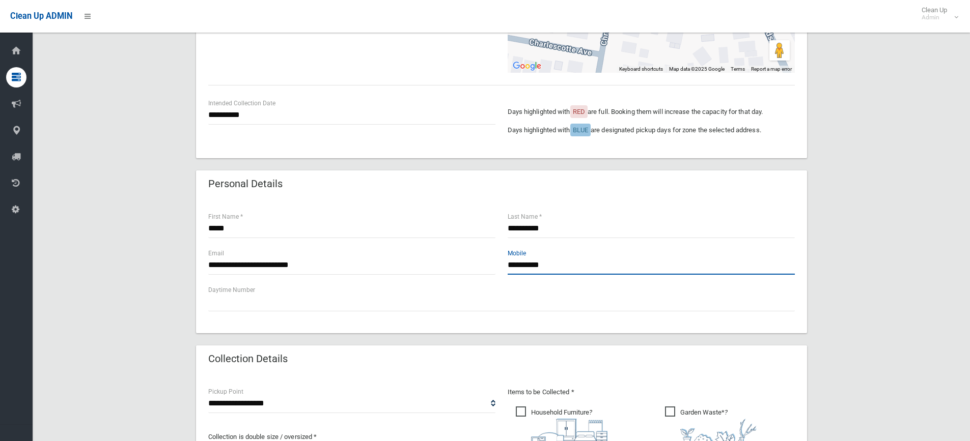
click at [564, 266] on input "**********" at bounding box center [651, 265] width 287 height 19
click at [346, 269] on input "**********" at bounding box center [351, 265] width 287 height 19
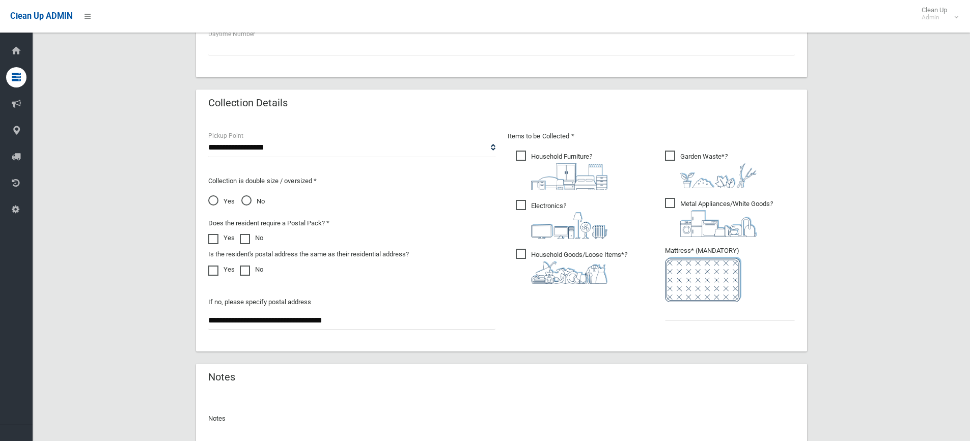
scroll to position [509, 0]
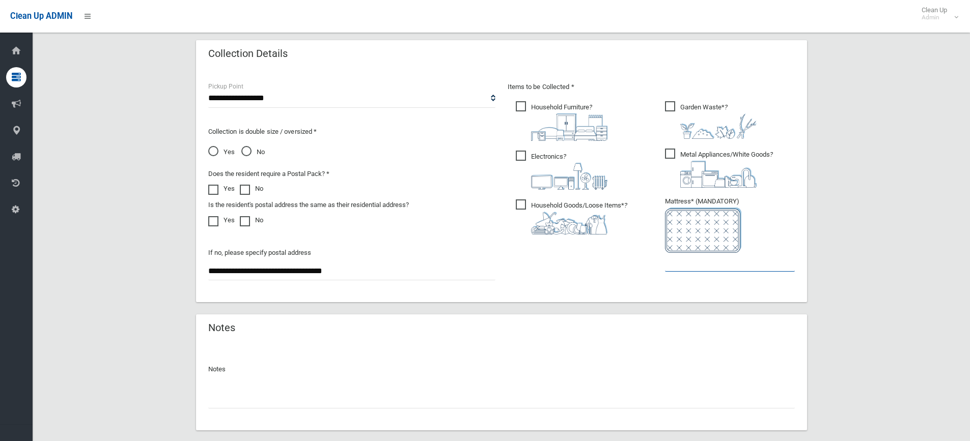
click at [678, 267] on input "text" at bounding box center [730, 262] width 130 height 19
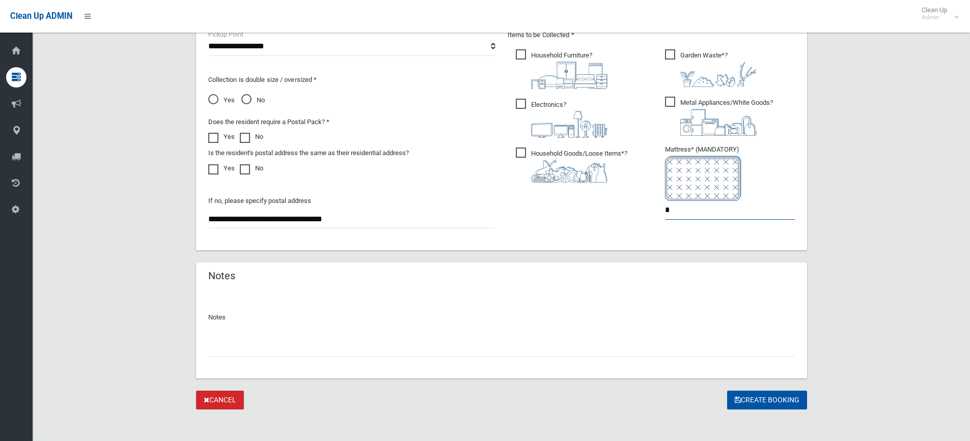
scroll to position [566, 0]
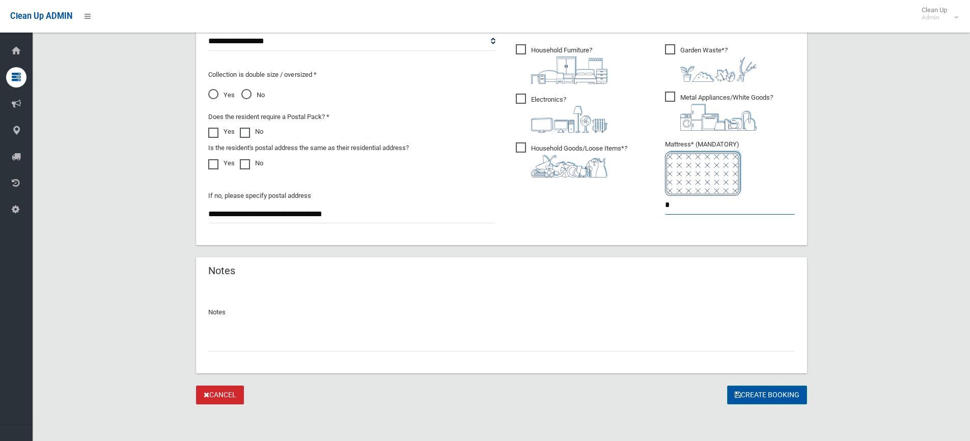
type input "*"
click at [755, 394] on button "Create Booking" at bounding box center [767, 395] width 80 height 19
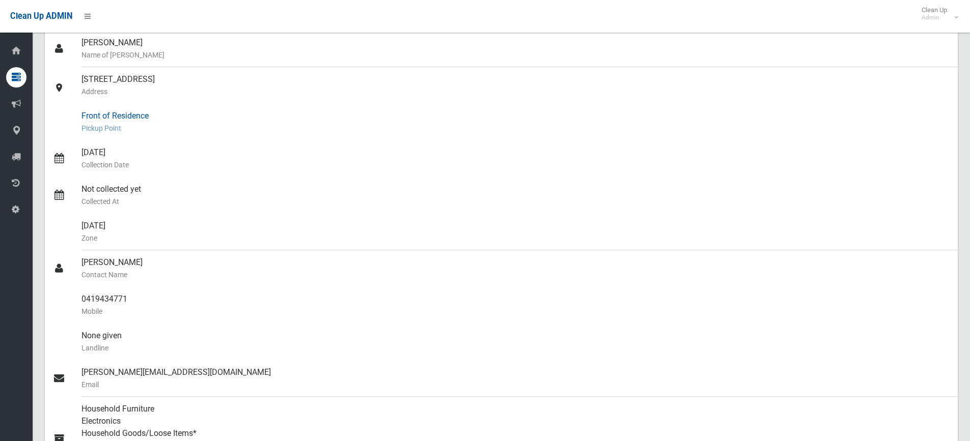
scroll to position [102, 0]
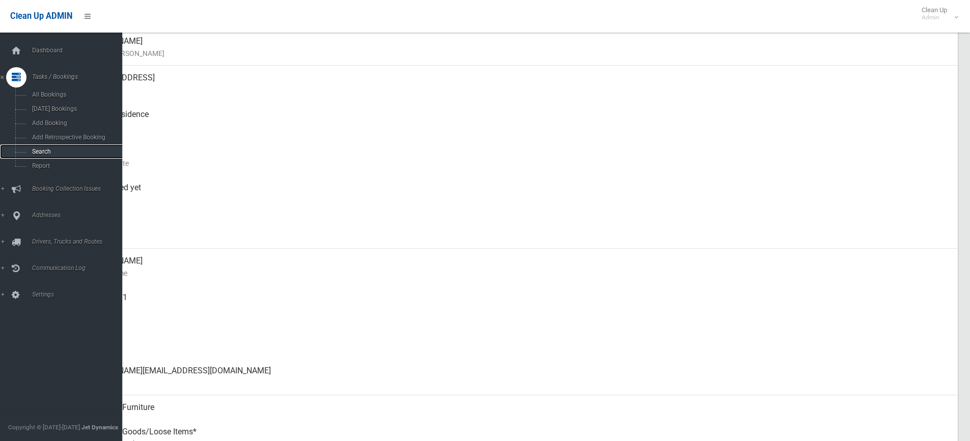
click at [36, 152] on span "Search" at bounding box center [75, 151] width 92 height 7
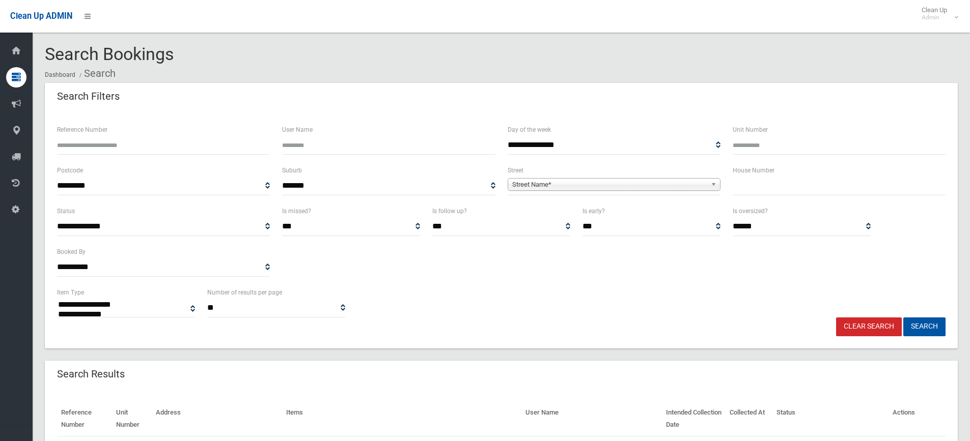
select select
click at [759, 188] on input "text" at bounding box center [839, 186] width 213 height 19
click at [166, 146] on input "Reference Number" at bounding box center [163, 145] width 213 height 19
type input "******"
click at [926, 318] on button "Search" at bounding box center [924, 327] width 42 height 19
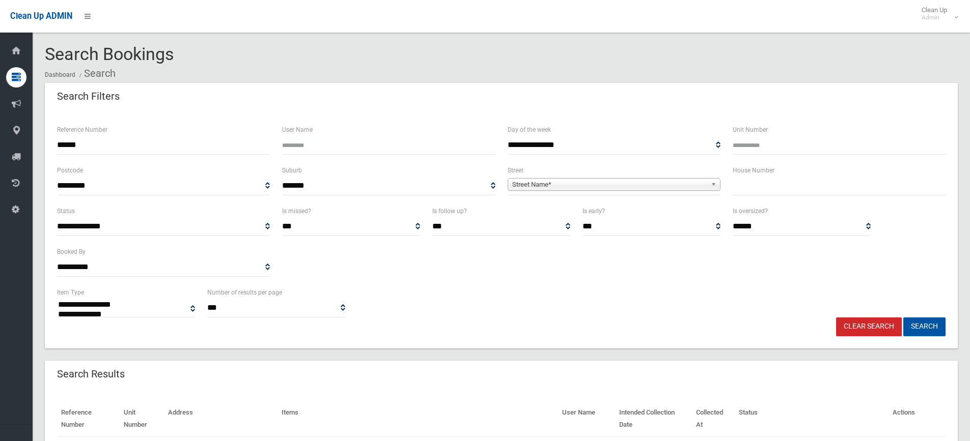
select select
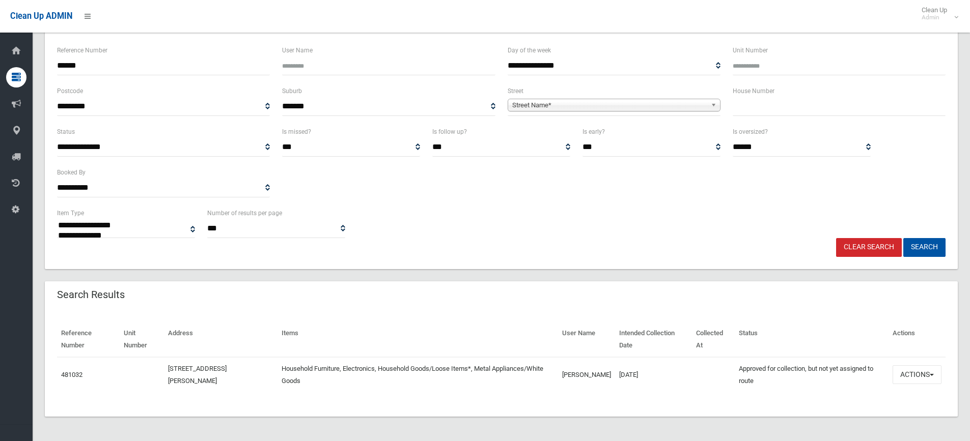
scroll to position [79, 0]
click at [912, 378] on button "Actions" at bounding box center [917, 375] width 49 height 19
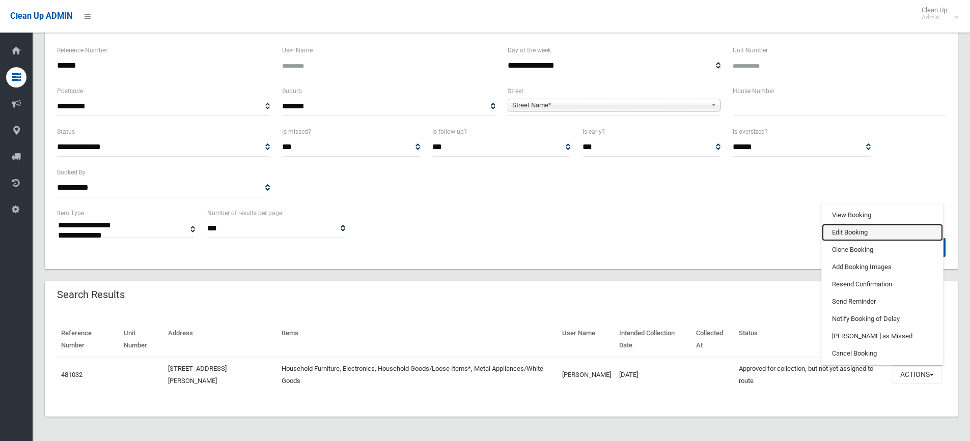
click at [848, 236] on link "Edit Booking" at bounding box center [882, 232] width 121 height 17
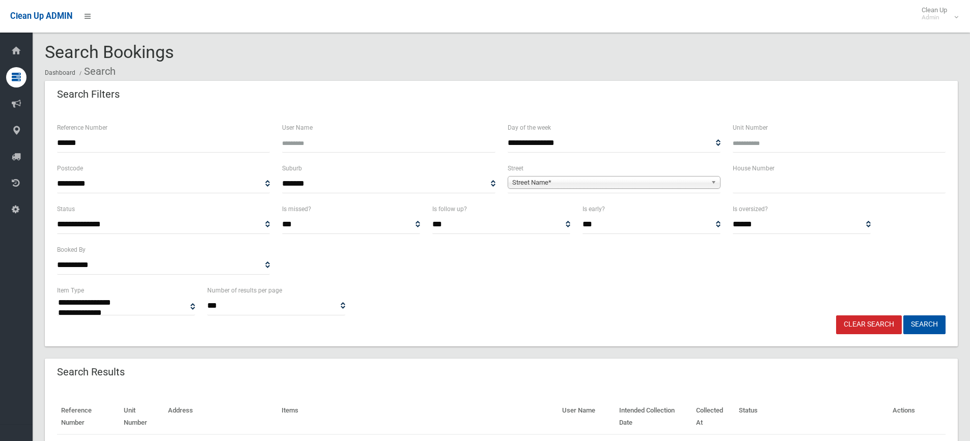
scroll to position [0, 0]
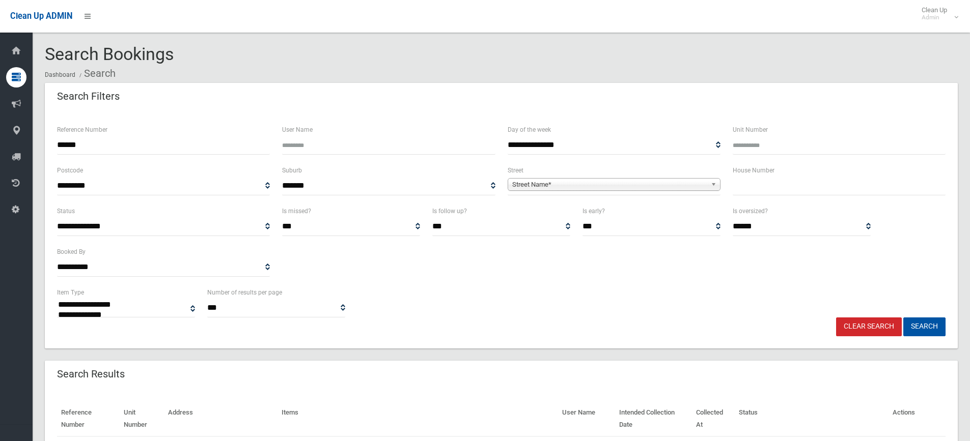
click at [58, 144] on input "******" at bounding box center [163, 145] width 213 height 19
click at [105, 147] on input "********" at bounding box center [163, 145] width 213 height 19
type input "********"
click at [903, 318] on button "Search" at bounding box center [924, 327] width 42 height 19
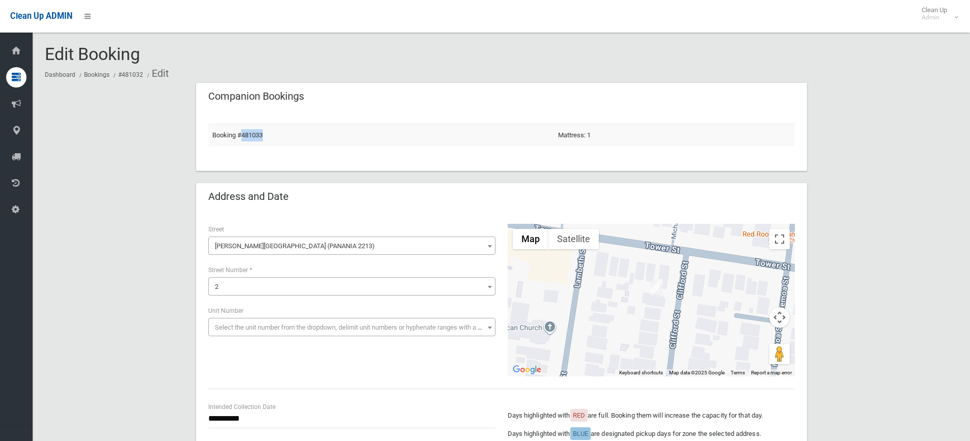
copy link "481033"
drag, startPoint x: 274, startPoint y: 138, endPoint x: 240, endPoint y: 140, distance: 34.1
click at [240, 140] on td "Booking #481033" at bounding box center [381, 135] width 346 height 23
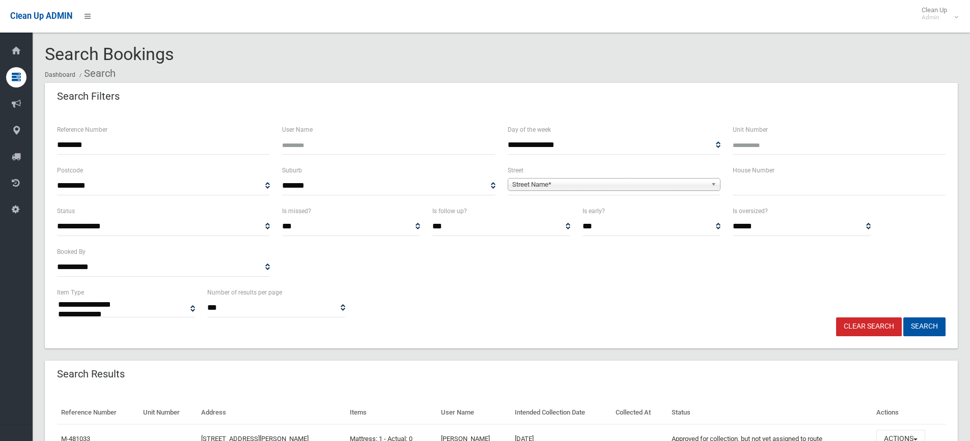
select select
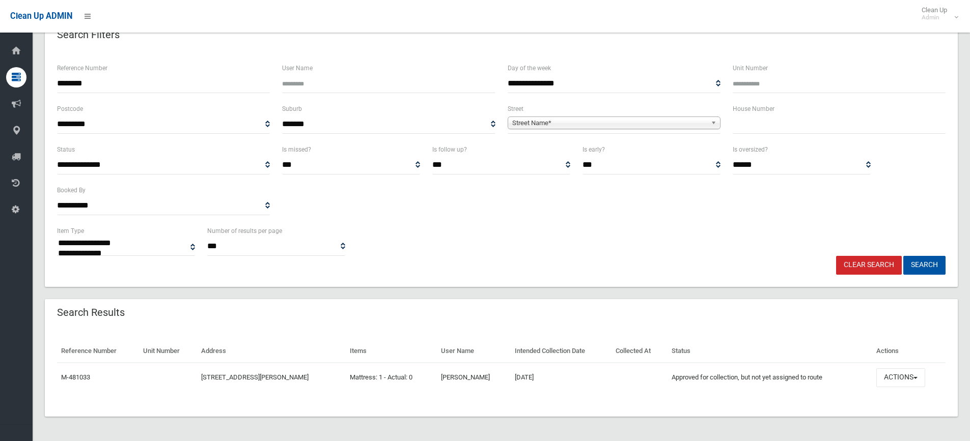
scroll to position [62, 0]
click at [902, 377] on button "Actions" at bounding box center [900, 378] width 49 height 19
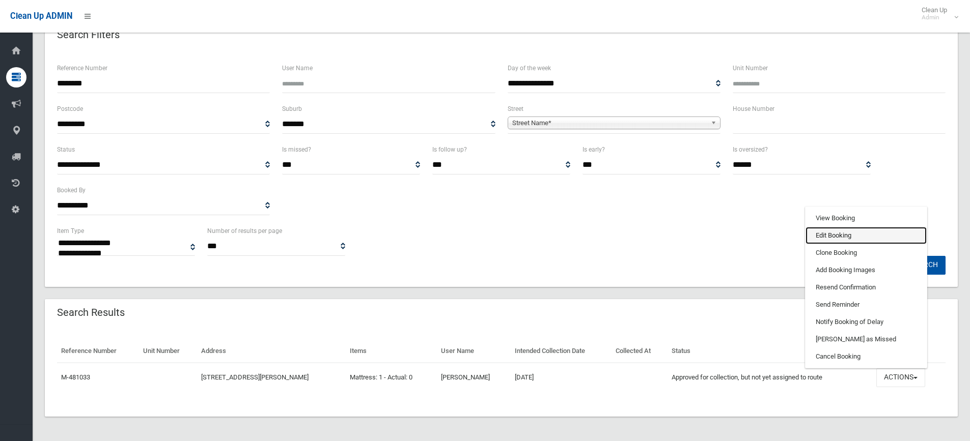
click at [842, 236] on link "Edit Booking" at bounding box center [865, 235] width 121 height 17
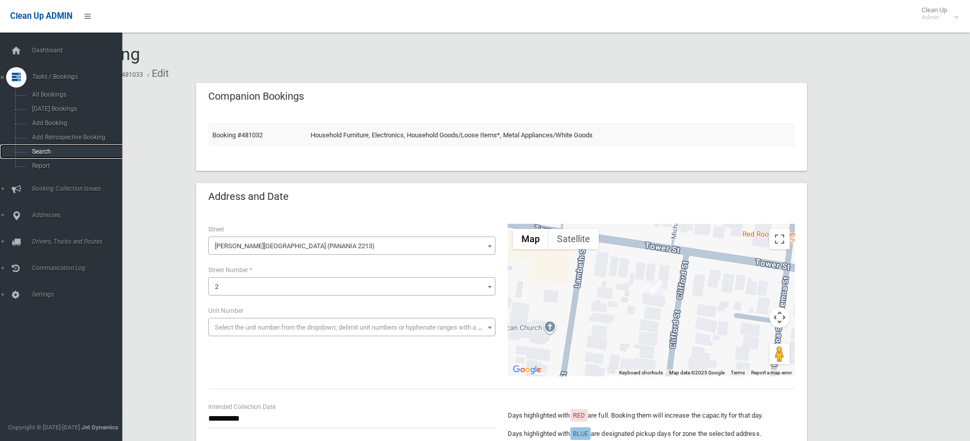
click at [51, 148] on link "Search" at bounding box center [65, 152] width 130 height 14
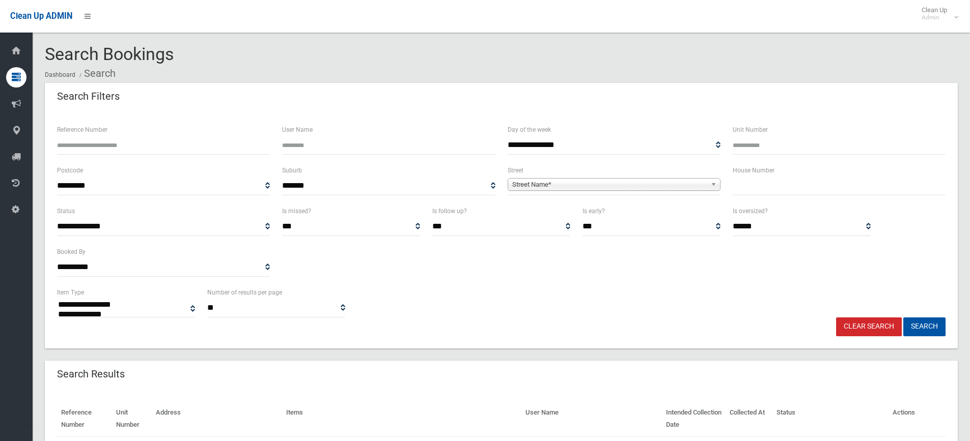
select select
click at [109, 145] on input "Reference Number" at bounding box center [163, 145] width 213 height 19
paste input "******"
type input "******"
click at [903, 318] on button "Search" at bounding box center [924, 327] width 42 height 19
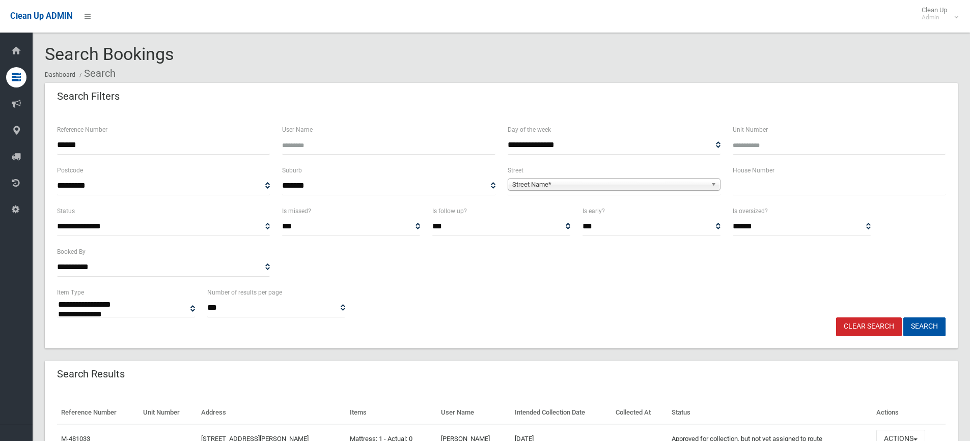
select select
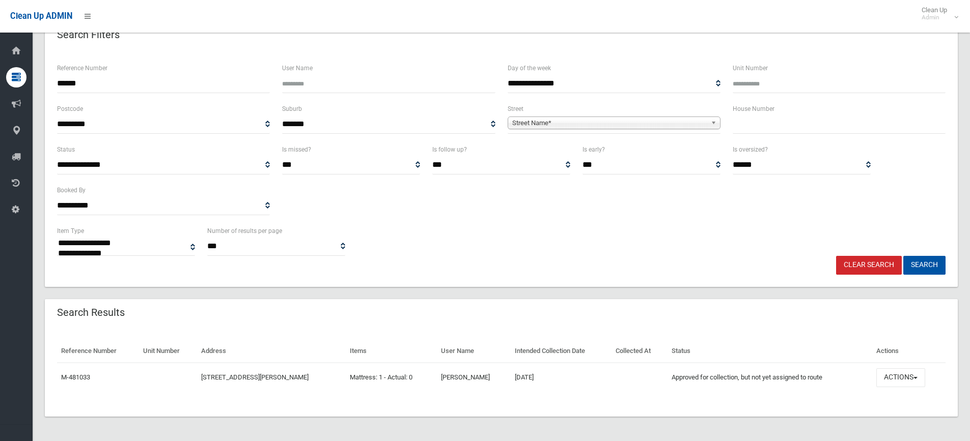
scroll to position [62, 0]
click at [914, 383] on button "Actions" at bounding box center [900, 378] width 49 height 19
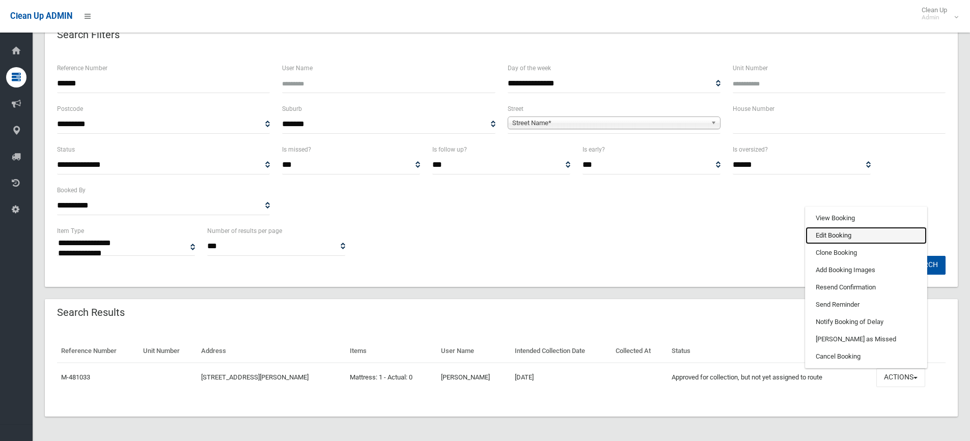
click at [842, 235] on link "Edit Booking" at bounding box center [865, 235] width 121 height 17
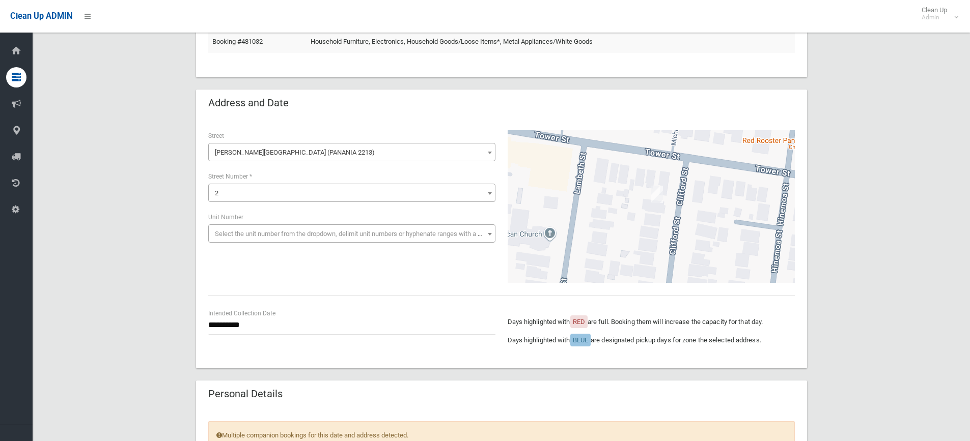
scroll to position [102, 0]
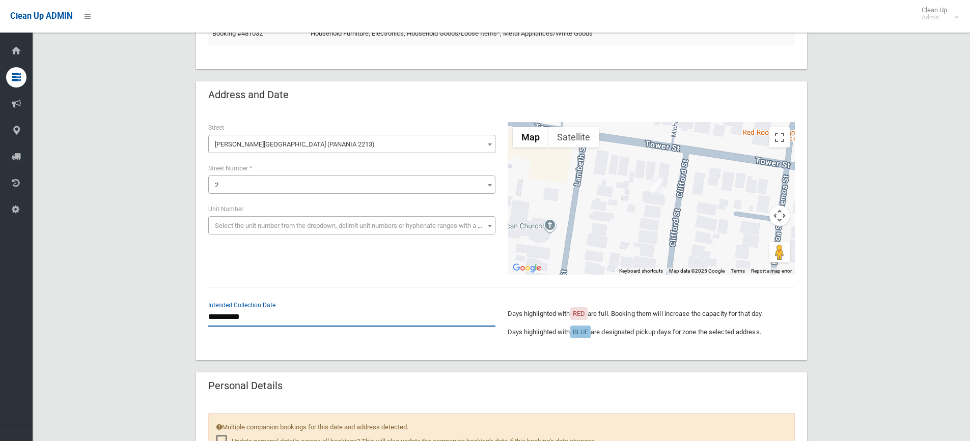
click at [279, 326] on input "**********" at bounding box center [351, 317] width 287 height 19
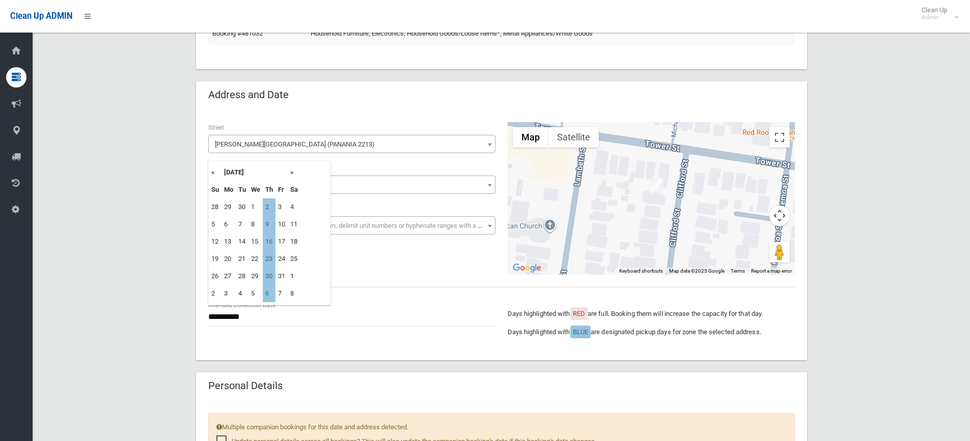
click at [214, 171] on th "«" at bounding box center [215, 172] width 13 height 17
click at [291, 172] on th "»" at bounding box center [294, 172] width 13 height 17
click at [270, 276] on td "30" at bounding box center [269, 276] width 13 height 17
type input "**********"
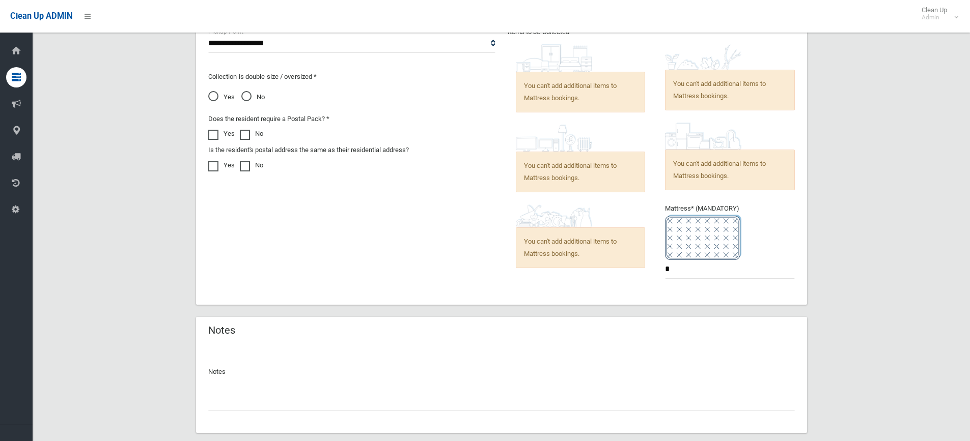
scroll to position [728, 0]
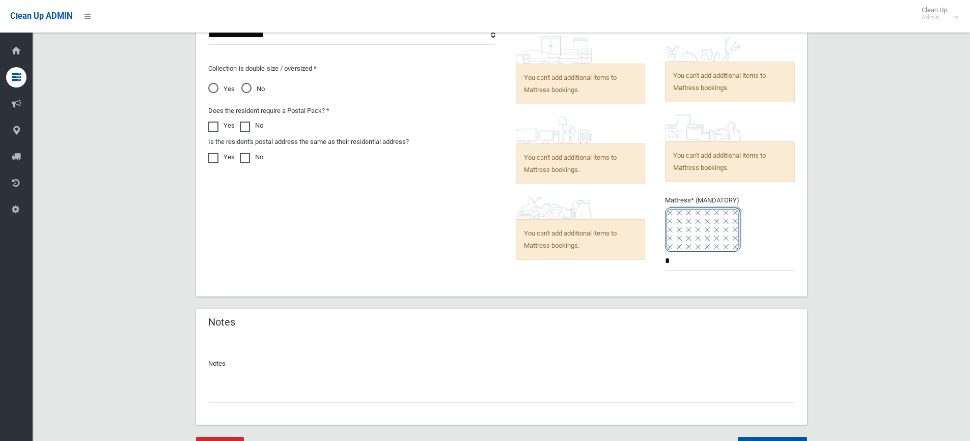
click at [265, 396] on input "text" at bounding box center [501, 393] width 587 height 19
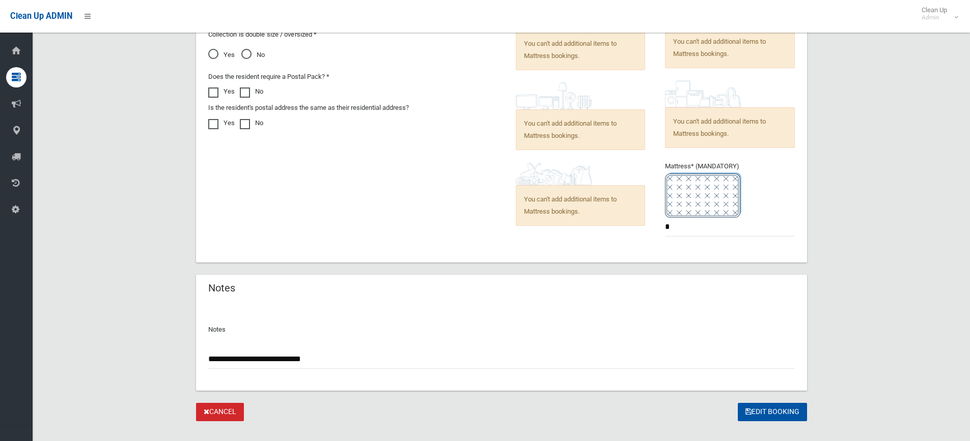
scroll to position [778, 0]
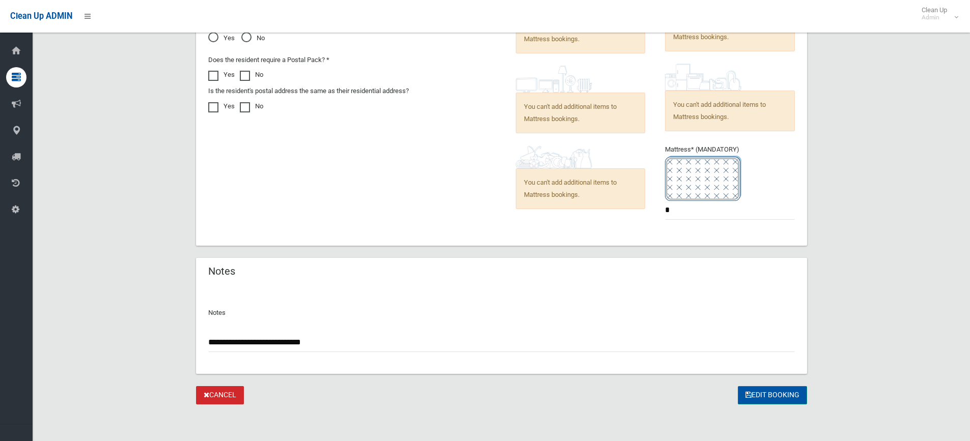
type input "**********"
click at [752, 399] on button "Edit Booking" at bounding box center [772, 395] width 69 height 19
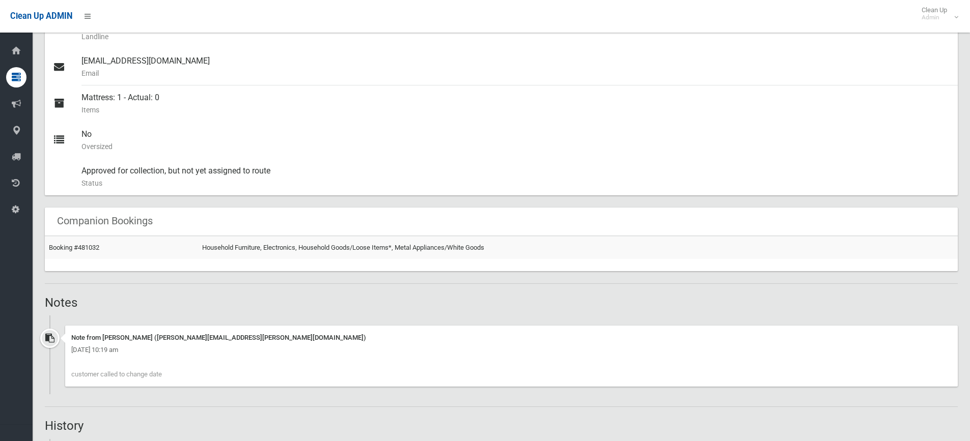
scroll to position [509, 0]
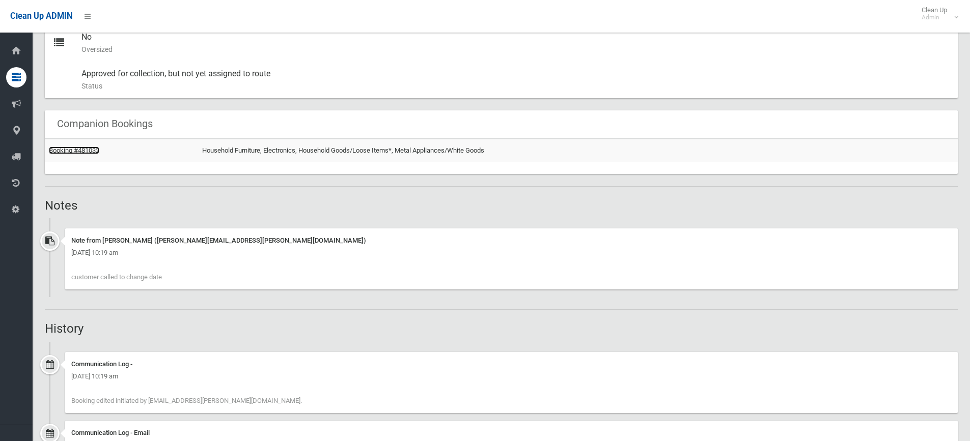
click at [85, 150] on link "Booking #481032" at bounding box center [74, 151] width 50 height 8
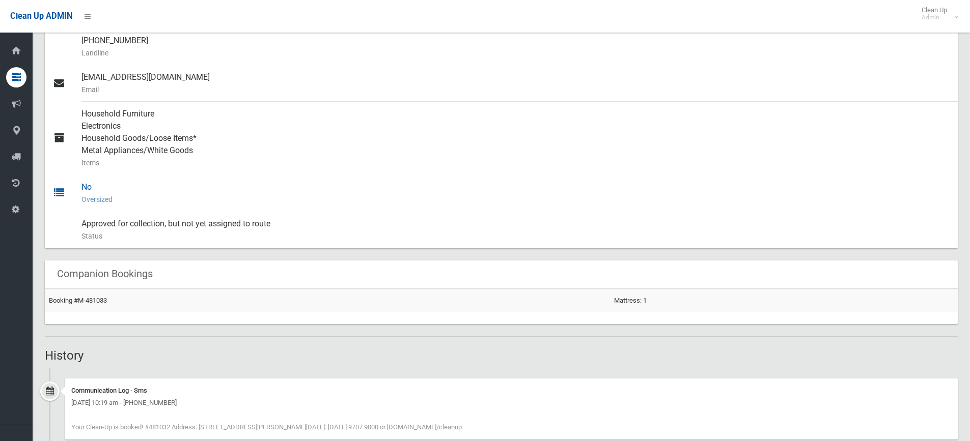
scroll to position [509, 0]
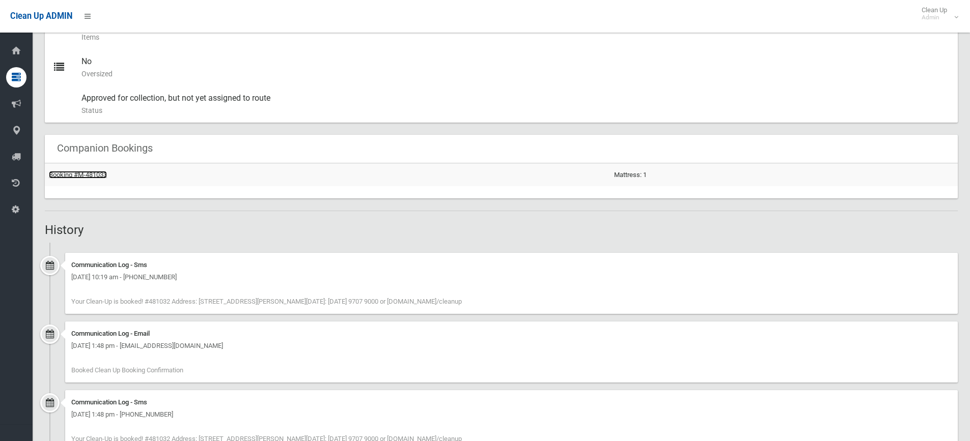
click at [93, 176] on link "Booking #M-481033" at bounding box center [78, 175] width 58 height 8
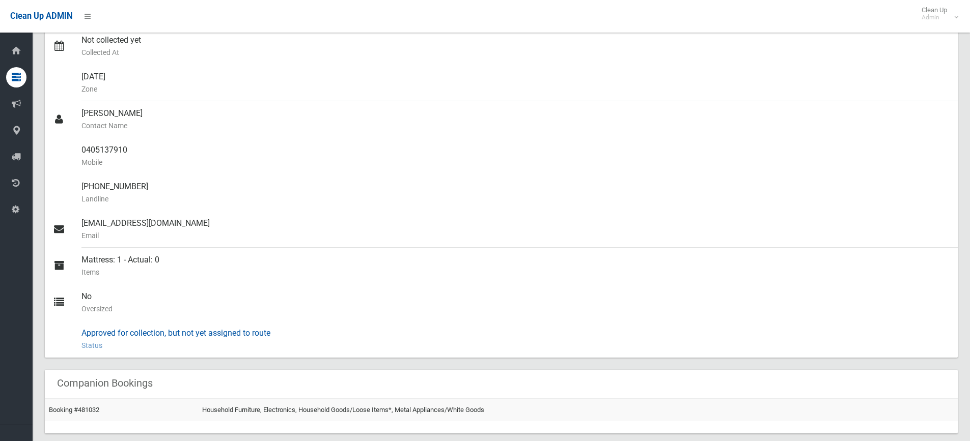
scroll to position [255, 0]
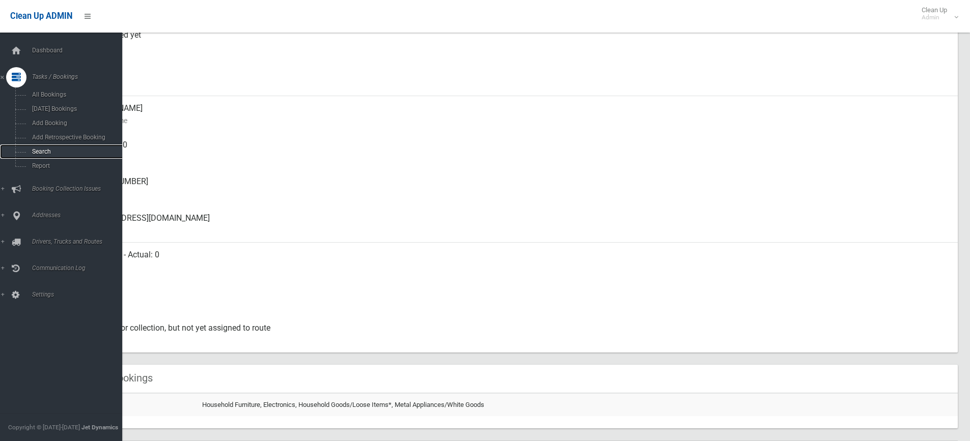
click at [46, 151] on span "Search" at bounding box center [75, 151] width 92 height 7
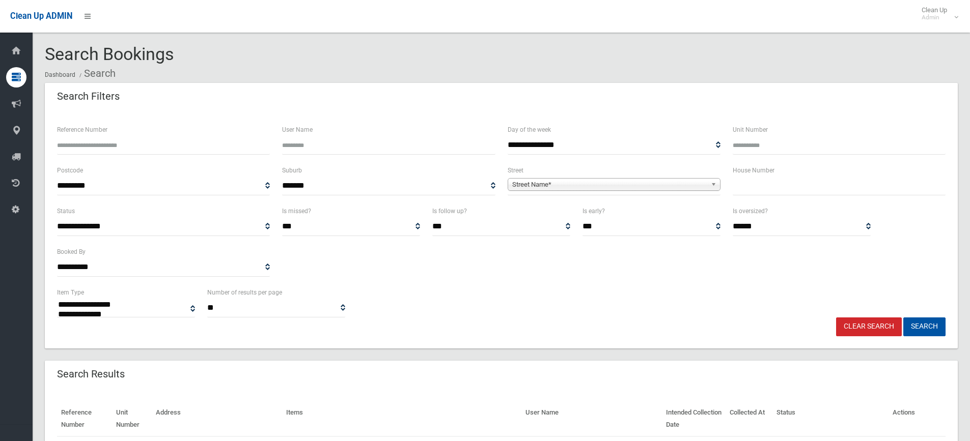
select select
click at [771, 193] on input "text" at bounding box center [839, 186] width 213 height 19
click at [741, 189] on input "text" at bounding box center [839, 186] width 213 height 19
type input "*"
click at [681, 185] on span "Street Name*" at bounding box center [609, 185] width 194 height 12
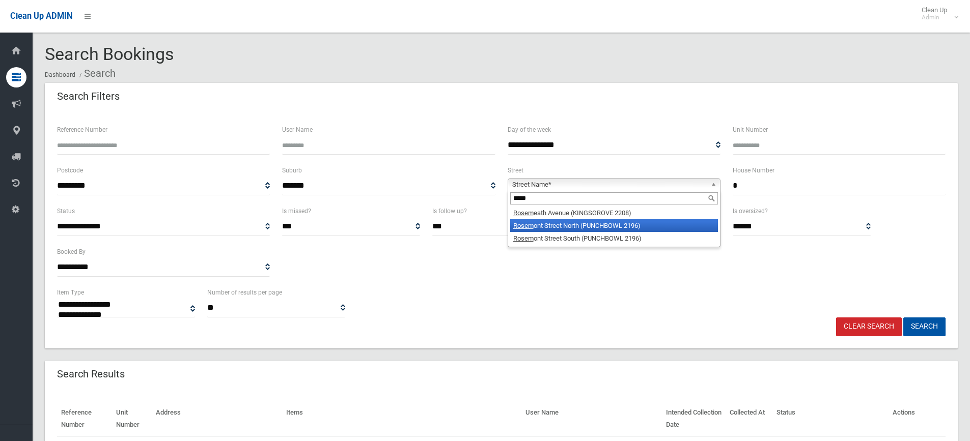
type input "*****"
click at [654, 222] on li "Rosem ont Street North (PUNCHBOWL 2196)" at bounding box center [614, 225] width 208 height 13
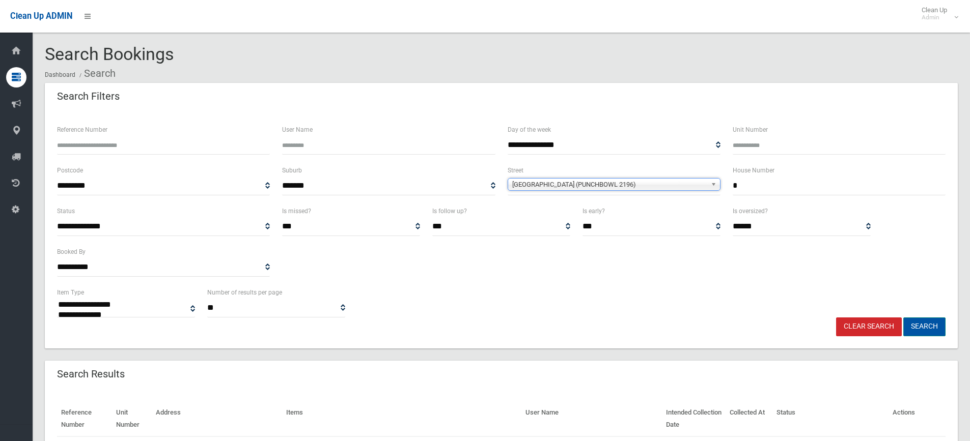
click at [925, 325] on button "Search" at bounding box center [924, 327] width 42 height 19
select select
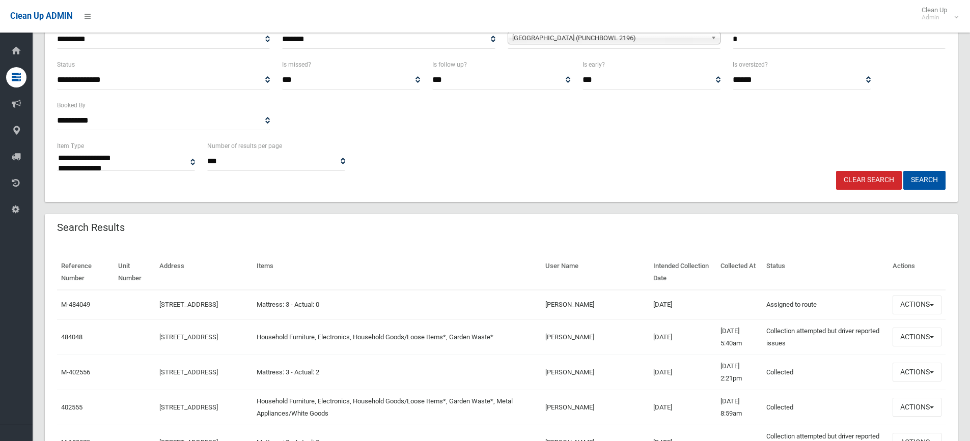
scroll to position [153, 0]
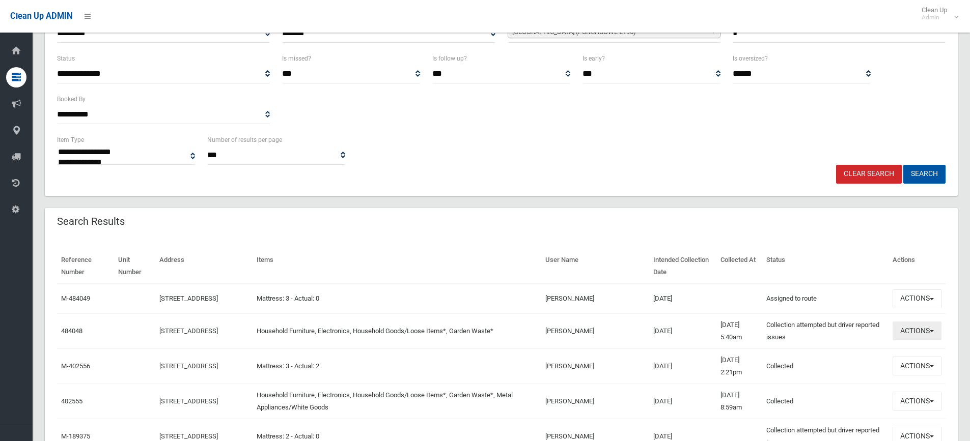
click at [928, 331] on button "Actions" at bounding box center [917, 331] width 49 height 19
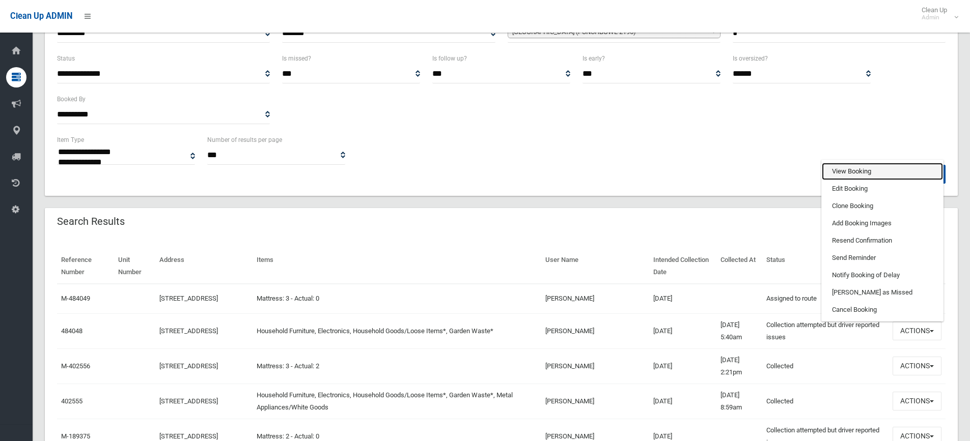
click at [855, 169] on link "View Booking" at bounding box center [882, 171] width 121 height 17
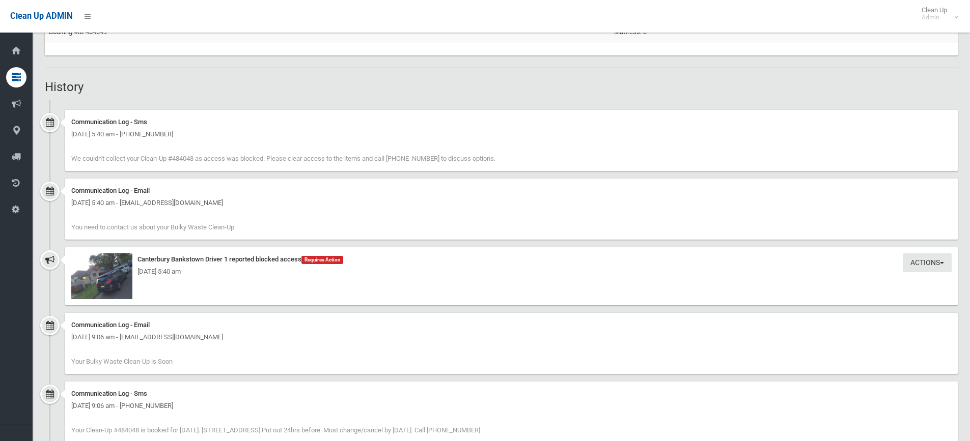
scroll to position [662, 0]
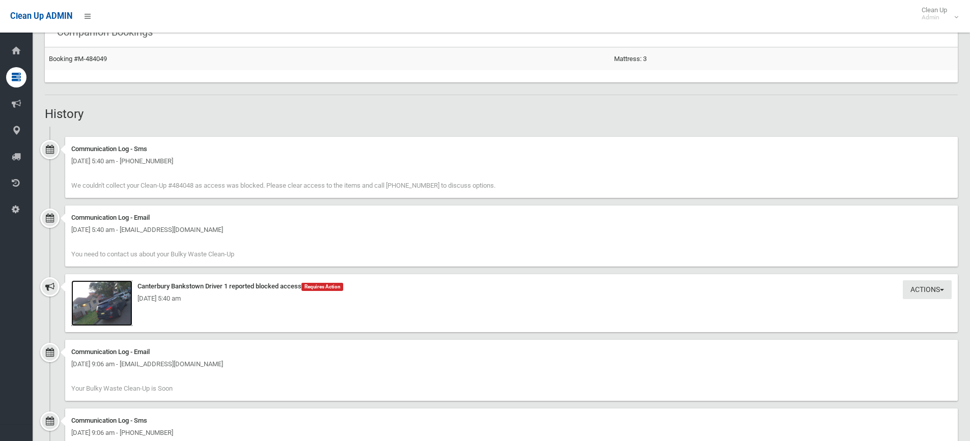
click at [127, 305] on img at bounding box center [101, 304] width 61 height 46
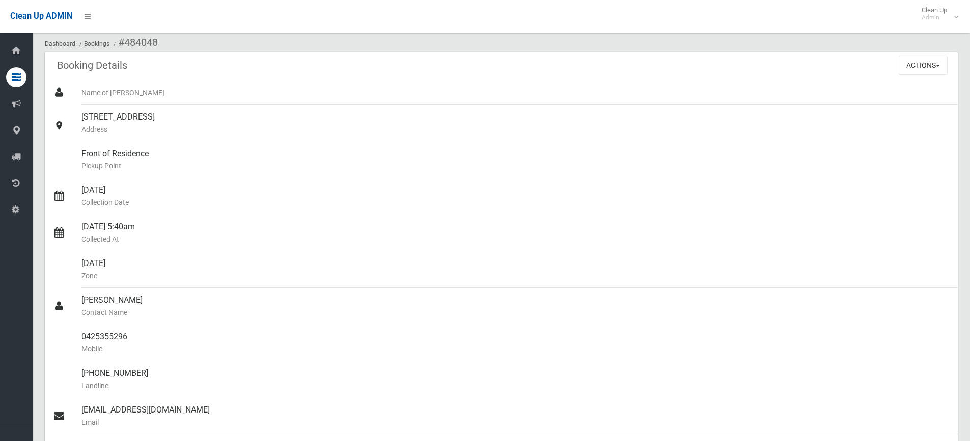
scroll to position [0, 0]
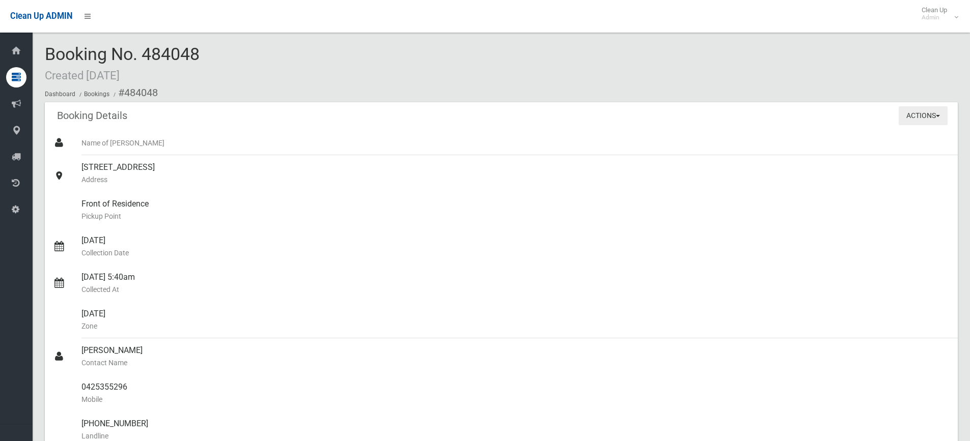
click at [932, 122] on button "Actions" at bounding box center [923, 115] width 49 height 19
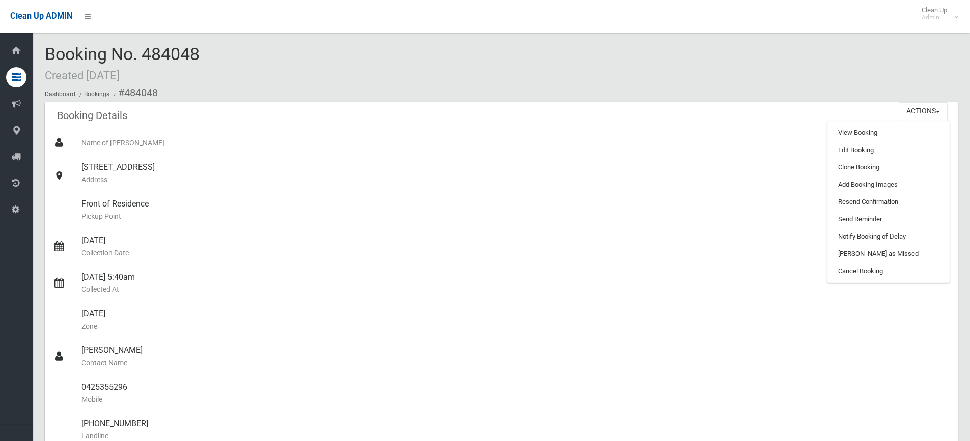
click at [604, 113] on div "Booking Details Actions View Booking Edit Booking Clone Booking Add Booking Ima…" at bounding box center [501, 116] width 913 height 29
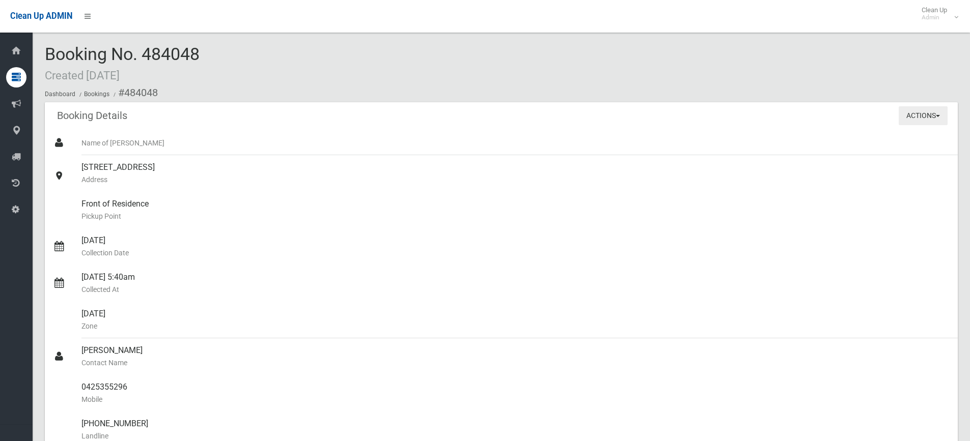
click at [932, 111] on button "Actions" at bounding box center [923, 115] width 49 height 19
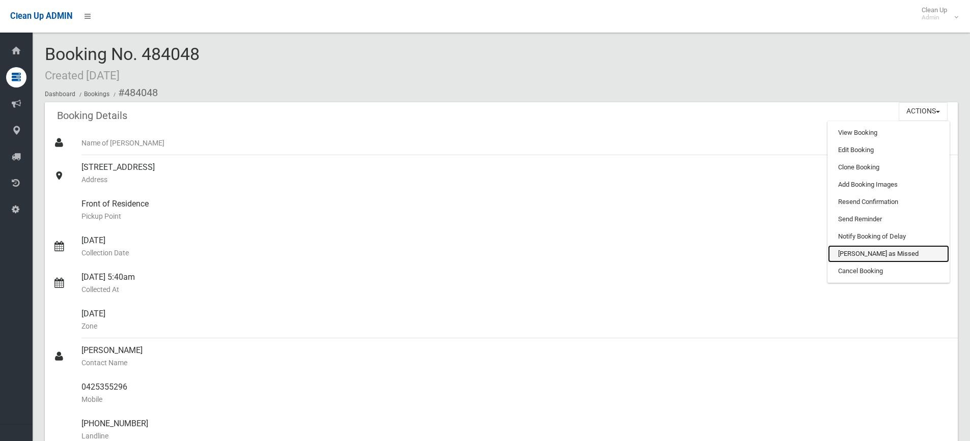
click at [871, 252] on link "[PERSON_NAME] as Missed" at bounding box center [888, 253] width 121 height 17
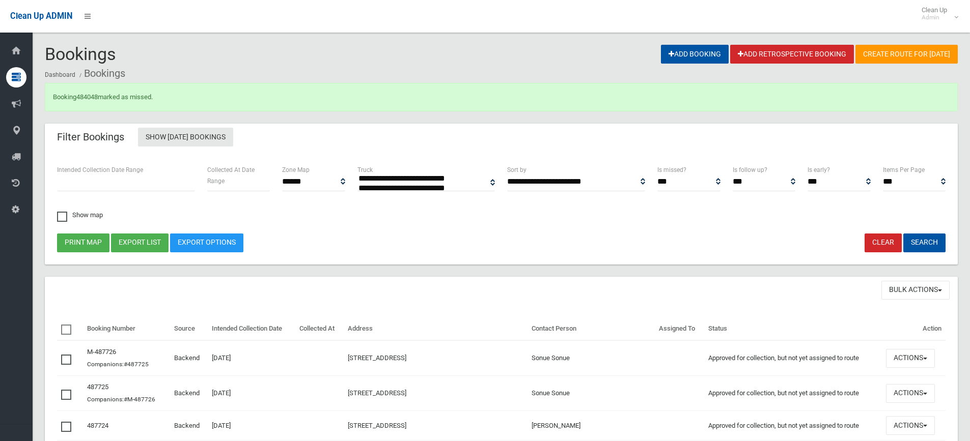
select select
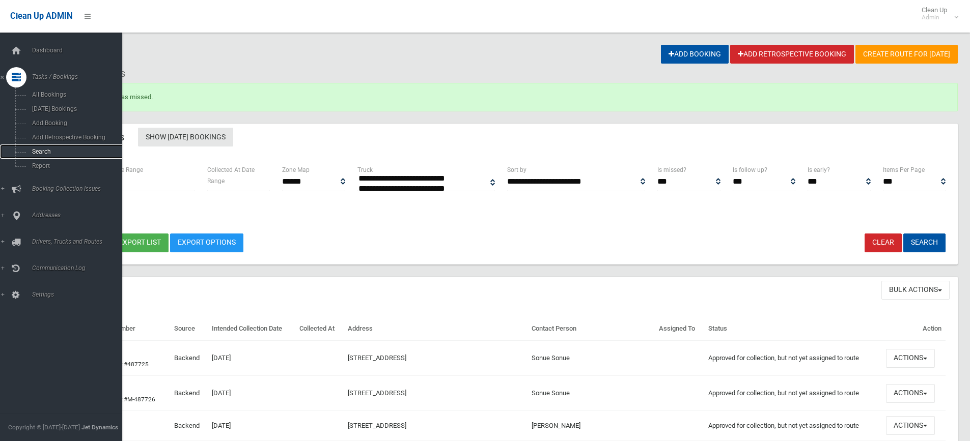
click at [39, 151] on span "Search" at bounding box center [75, 151] width 92 height 7
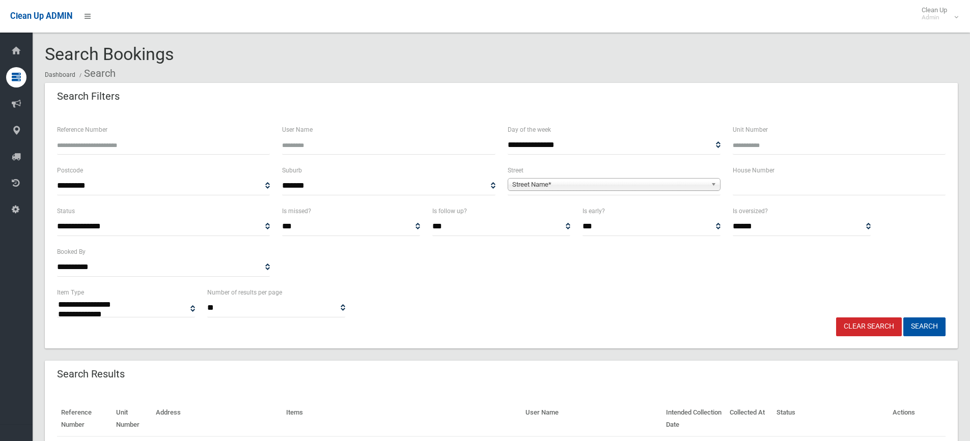
select select
click at [756, 190] on input "text" at bounding box center [839, 186] width 213 height 19
click at [755, 186] on input "text" at bounding box center [839, 186] width 213 height 19
click at [750, 188] on input "text" at bounding box center [839, 186] width 213 height 19
type input "***"
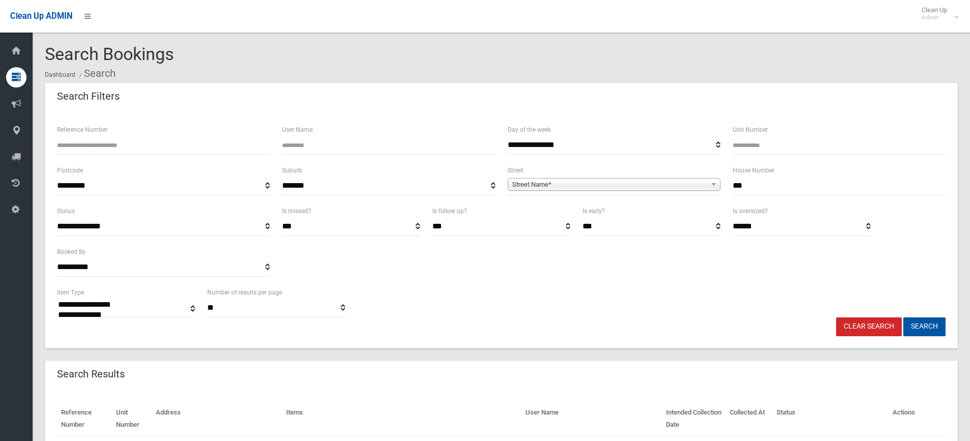
click at [699, 180] on span "Street Name*" at bounding box center [609, 185] width 194 height 12
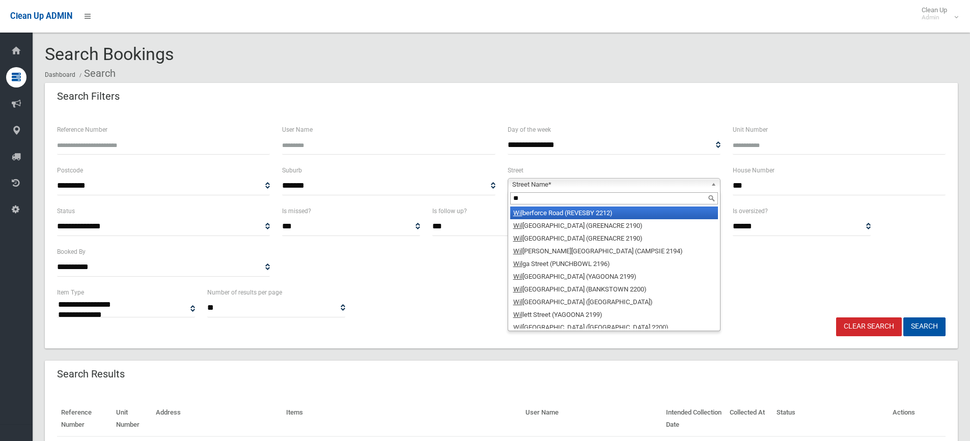
type input "*"
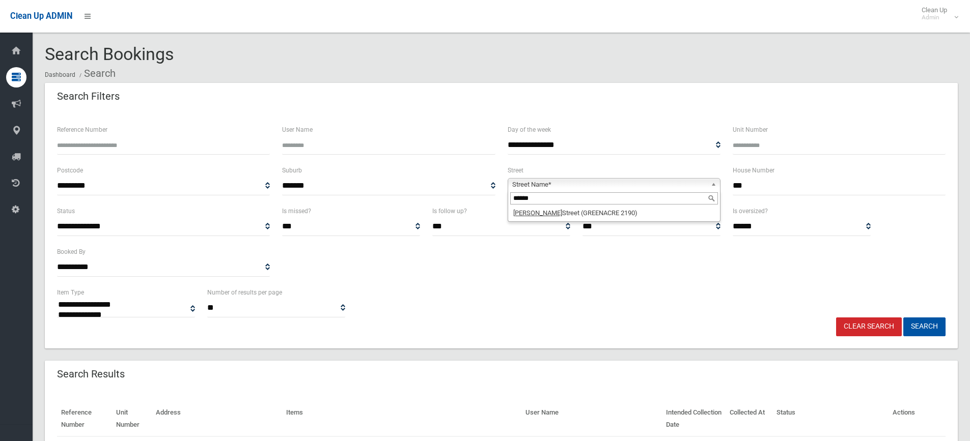
type input "******"
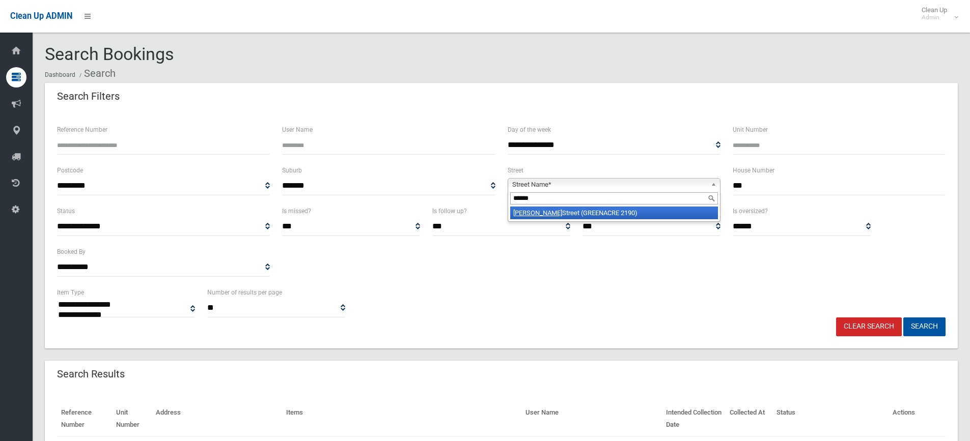
click at [631, 215] on li "Wilbur Street (GREENACRE 2190)" at bounding box center [614, 213] width 208 height 13
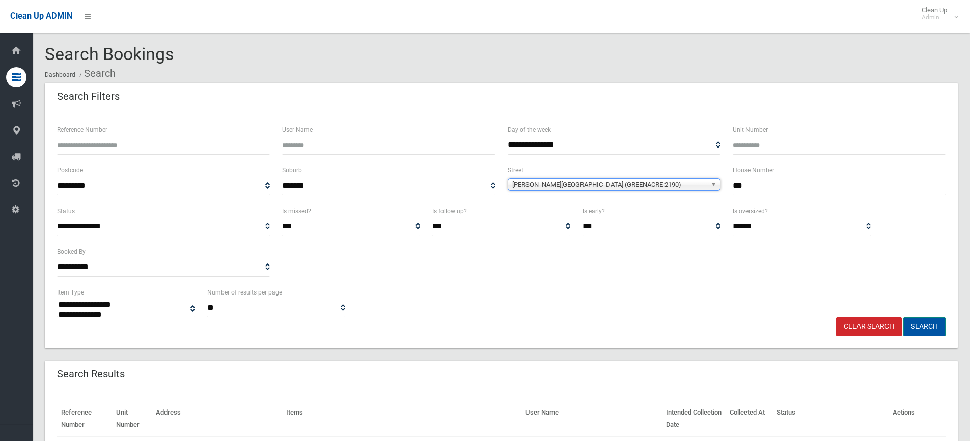
click at [929, 328] on button "Search" at bounding box center [924, 327] width 42 height 19
select select
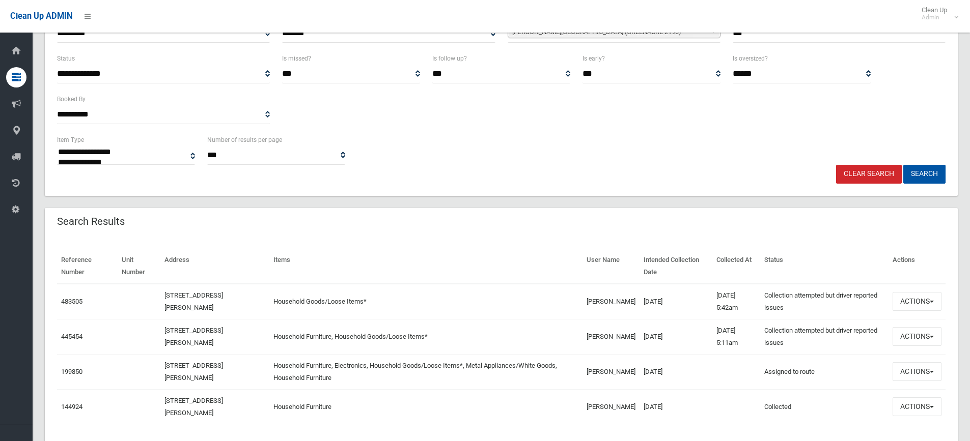
scroll to position [153, 0]
click at [918, 298] on button "Actions" at bounding box center [917, 301] width 49 height 19
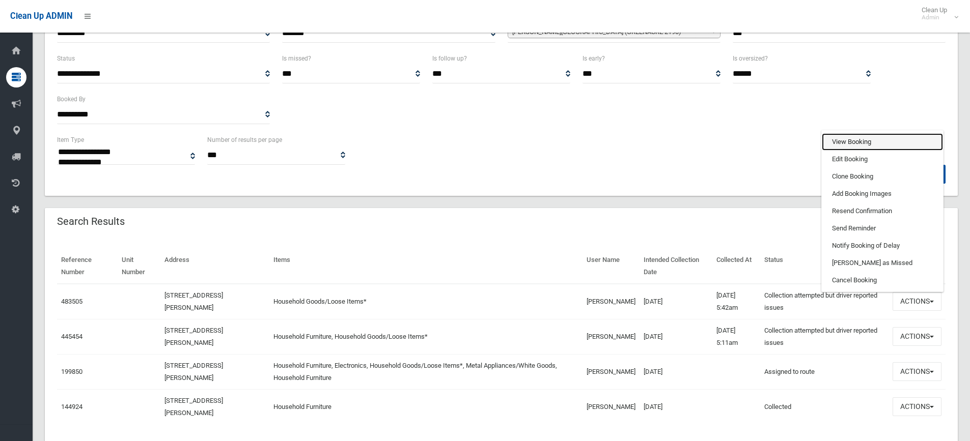
click at [868, 142] on link "View Booking" at bounding box center [882, 141] width 121 height 17
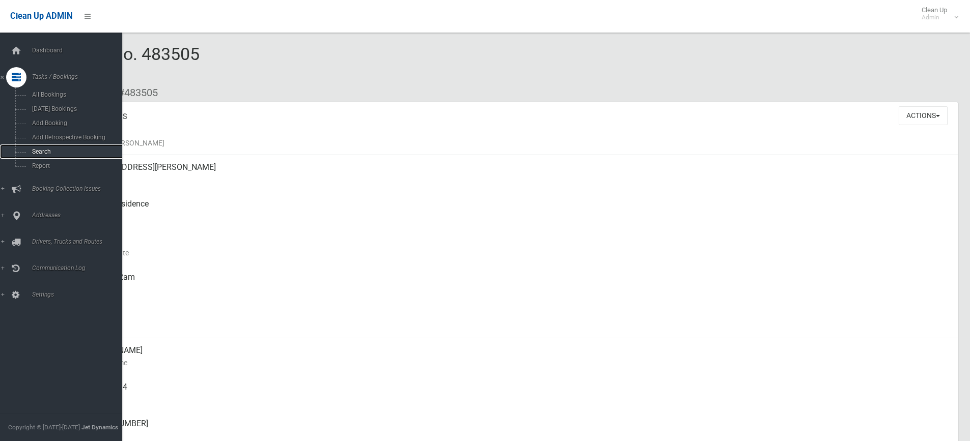
click at [64, 149] on span "Search" at bounding box center [75, 151] width 92 height 7
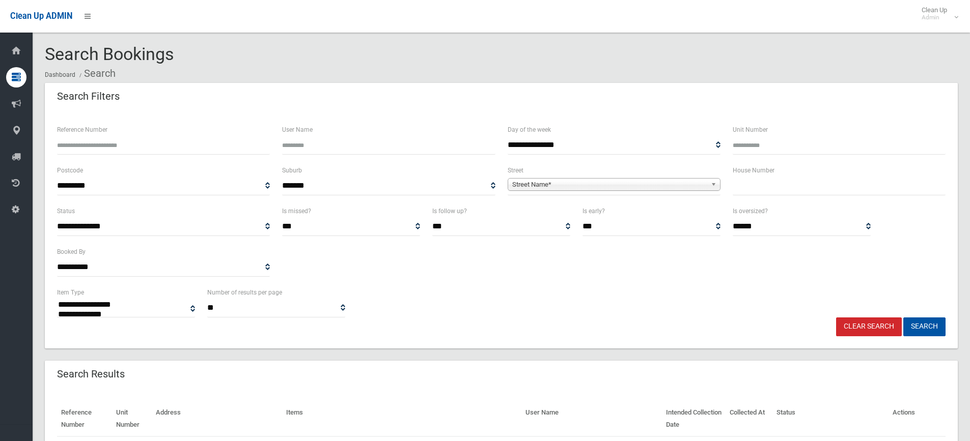
select select
click at [760, 188] on input "text" at bounding box center [839, 186] width 213 height 19
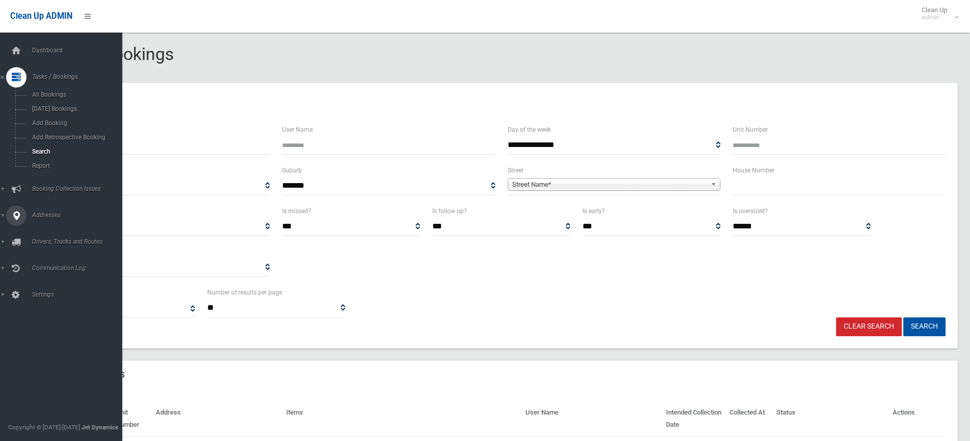
click at [45, 217] on span "Addresses" at bounding box center [79, 215] width 101 height 7
click at [52, 149] on span "All Addresses" at bounding box center [75, 147] width 92 height 7
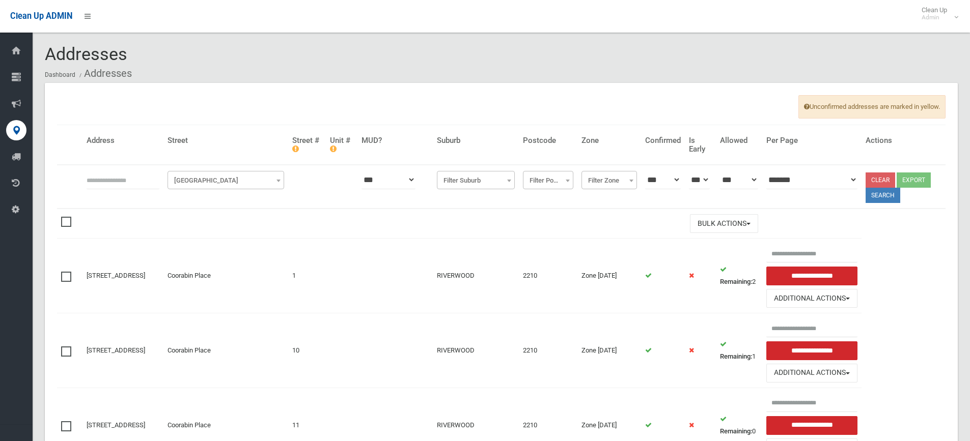
click at [221, 180] on span "[GEOGRAPHIC_DATA]" at bounding box center [226, 181] width 112 height 14
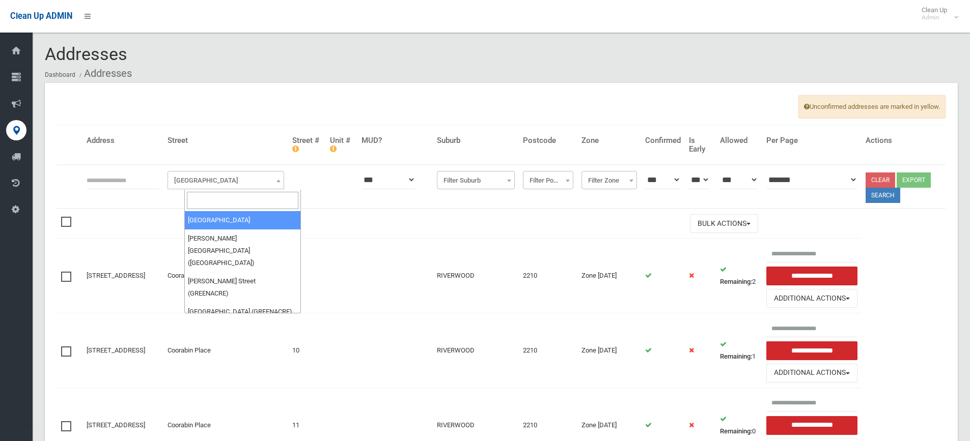
click at [220, 203] on input "search" at bounding box center [243, 200] width 112 height 17
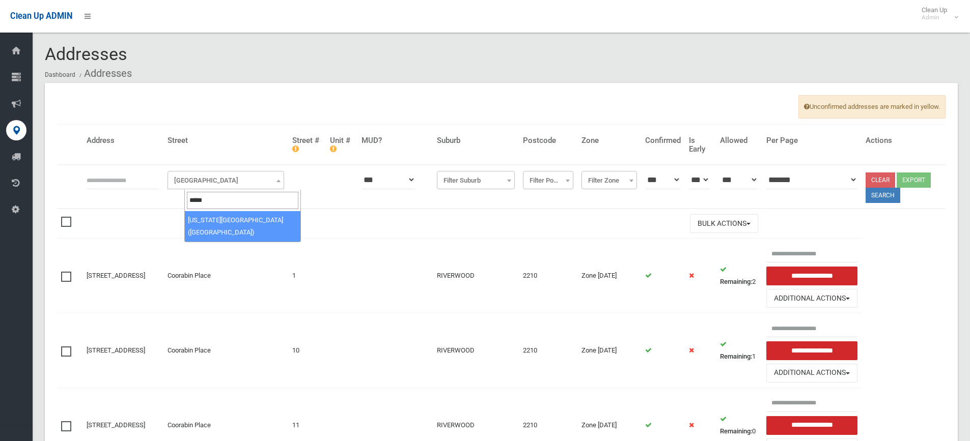
type input "*****"
select select "***"
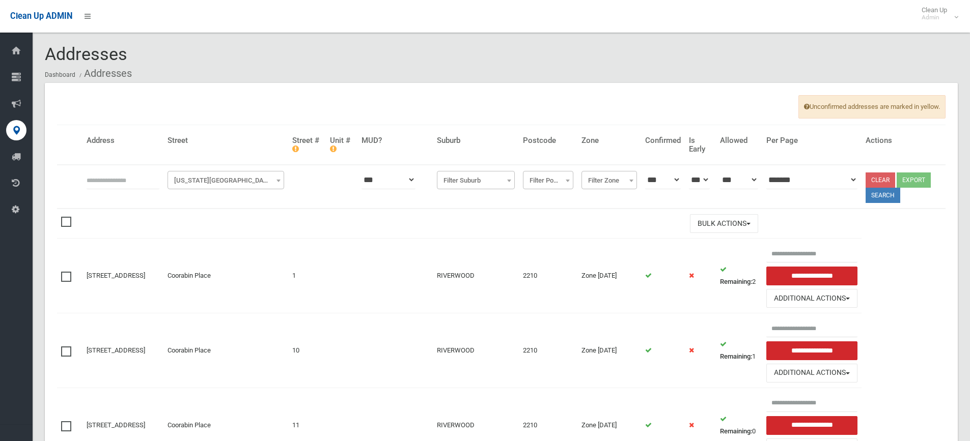
click at [140, 179] on input "text" at bounding box center [123, 180] width 73 height 19
type input "*"
click at [885, 194] on button "Search" at bounding box center [883, 195] width 35 height 15
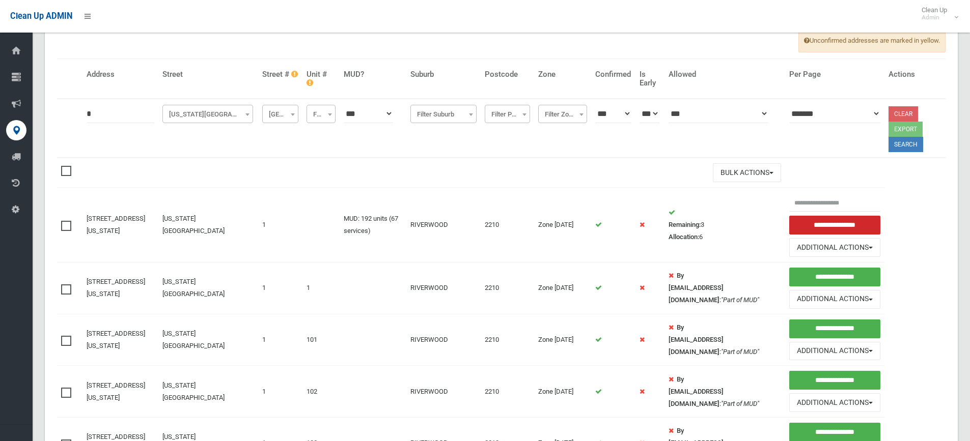
scroll to position [51, 0]
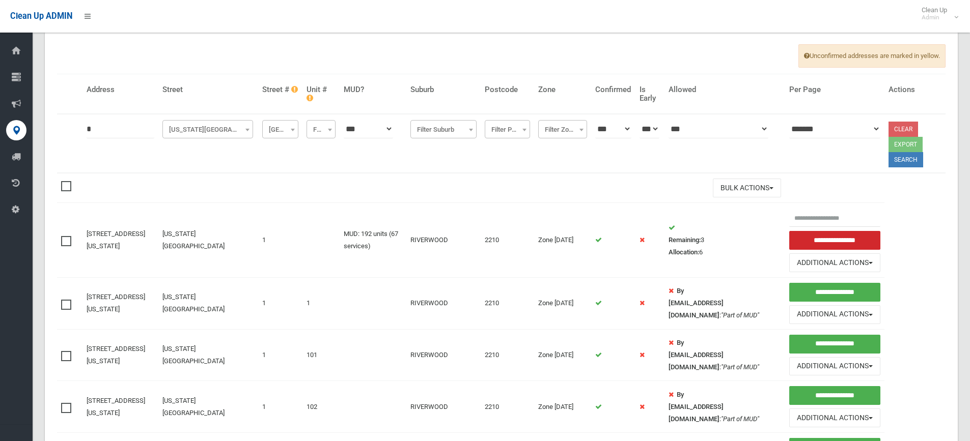
drag, startPoint x: 106, startPoint y: 131, endPoint x: 63, endPoint y: 131, distance: 43.8
click at [63, 131] on tr "**********" at bounding box center [501, 143] width 888 height 59
type input "*"
click button at bounding box center [0, 0] width 0 height 0
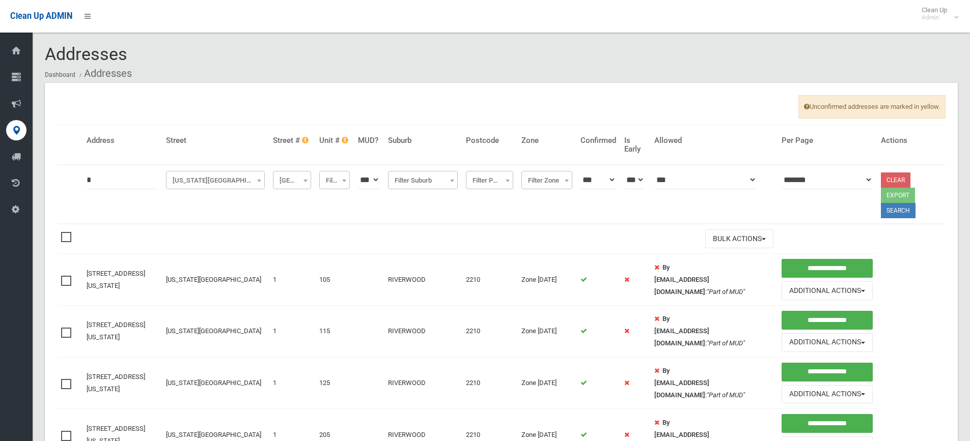
click at [114, 183] on input "*" at bounding box center [122, 180] width 71 height 19
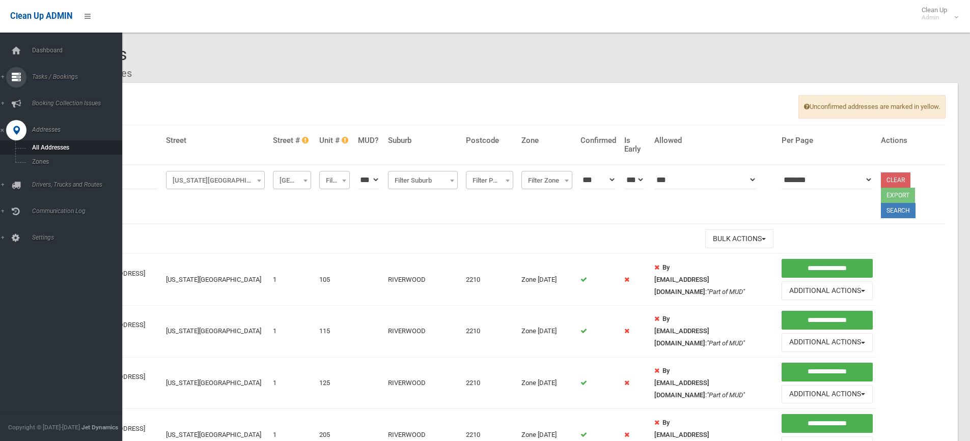
click at [40, 77] on span "Tasks / Bookings" at bounding box center [79, 76] width 101 height 7
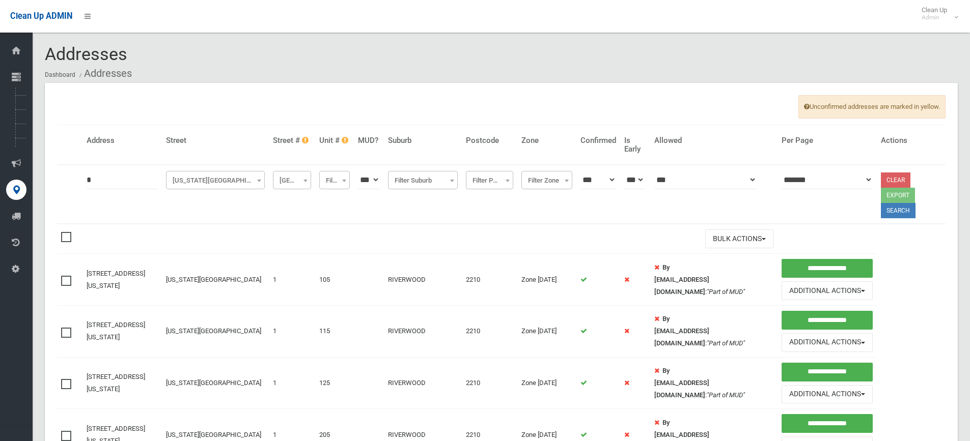
click at [147, 183] on input "*" at bounding box center [122, 180] width 71 height 19
drag, startPoint x: 145, startPoint y: 182, endPoint x: -38, endPoint y: 162, distance: 183.8
click at [0, 162] on html "Clean Up ADMIN Clean Up Admin Logout Addresses Dashboard Addresses" at bounding box center [485, 220] width 970 height 441
type input "*"
click button at bounding box center [0, 0] width 0 height 0
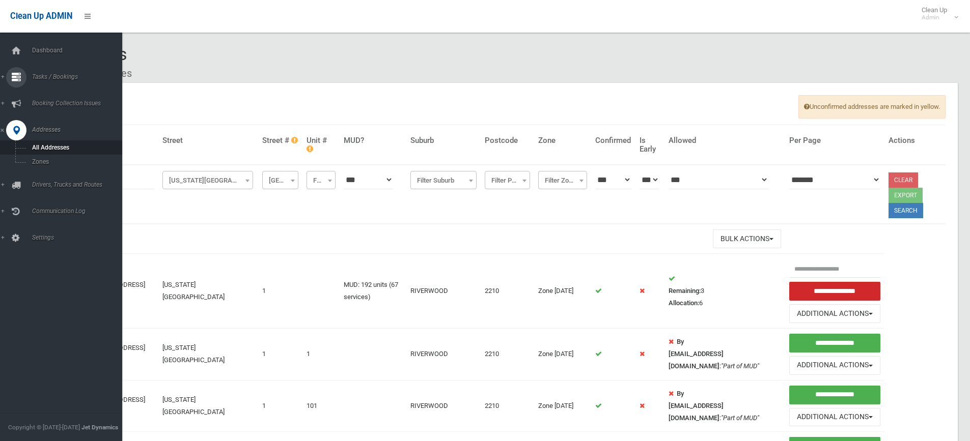
click at [49, 80] on span "Tasks / Bookings" at bounding box center [79, 76] width 101 height 7
click at [50, 146] on link "Search" at bounding box center [65, 152] width 130 height 14
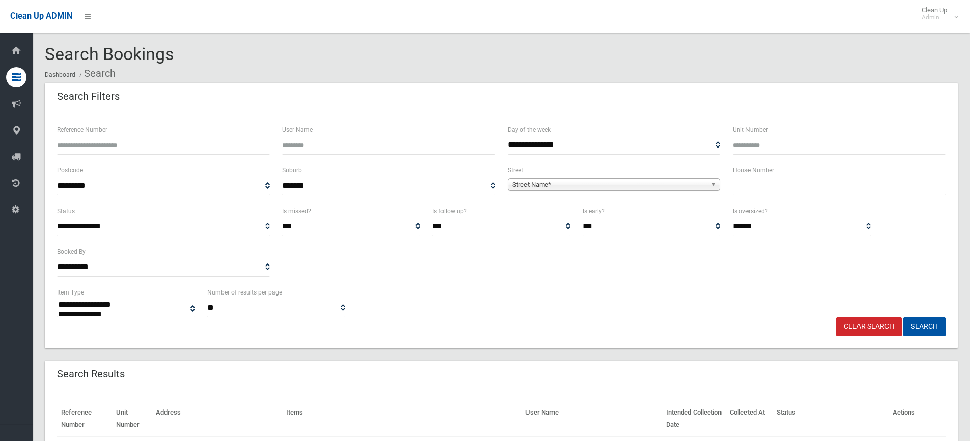
select select
click at [754, 191] on input "text" at bounding box center [839, 186] width 213 height 19
type input "*"
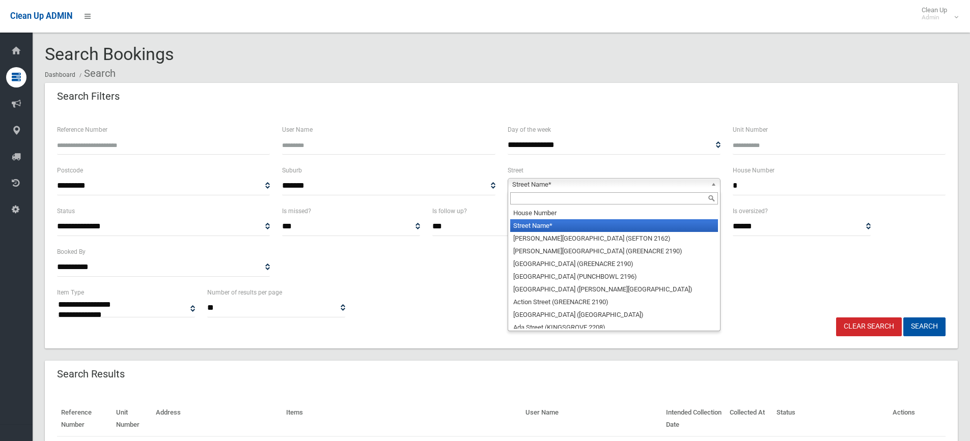
click at [707, 180] on link "Street Name*" at bounding box center [614, 184] width 213 height 13
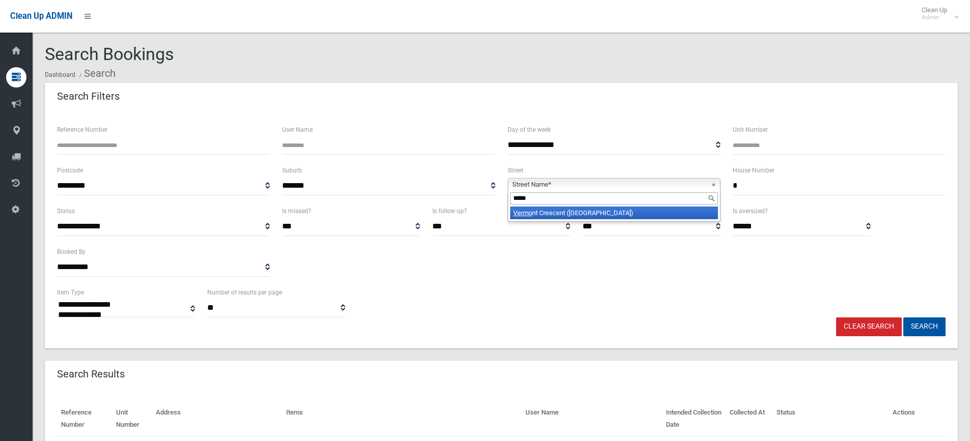
type input "*****"
click at [629, 209] on li "Vermo nt Crescent (RIVERWOOD 2210)" at bounding box center [614, 213] width 208 height 13
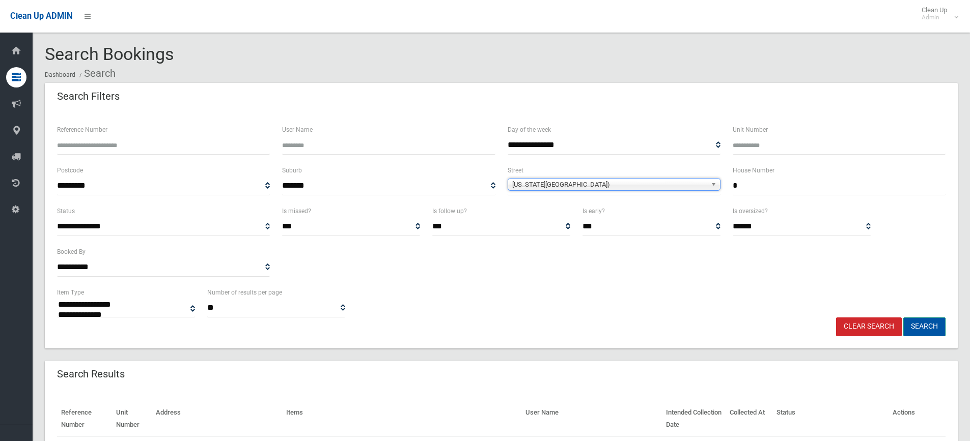
click at [925, 328] on button "Search" at bounding box center [924, 327] width 42 height 19
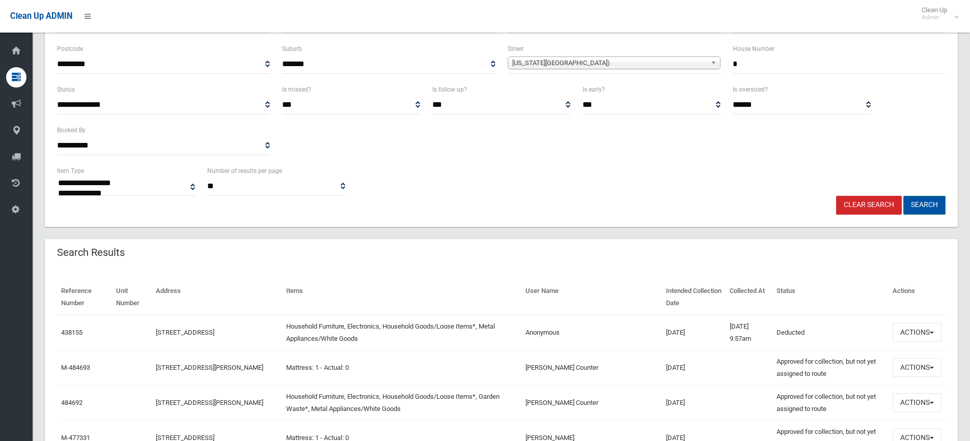
scroll to position [153, 0]
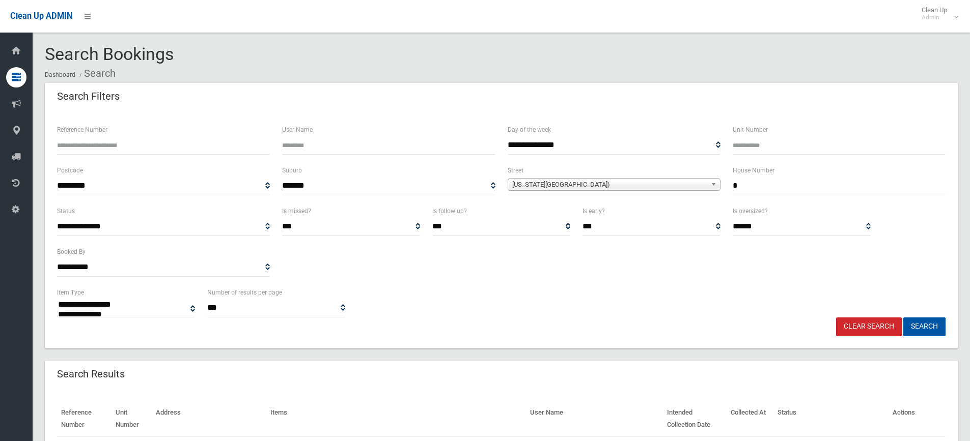
select select
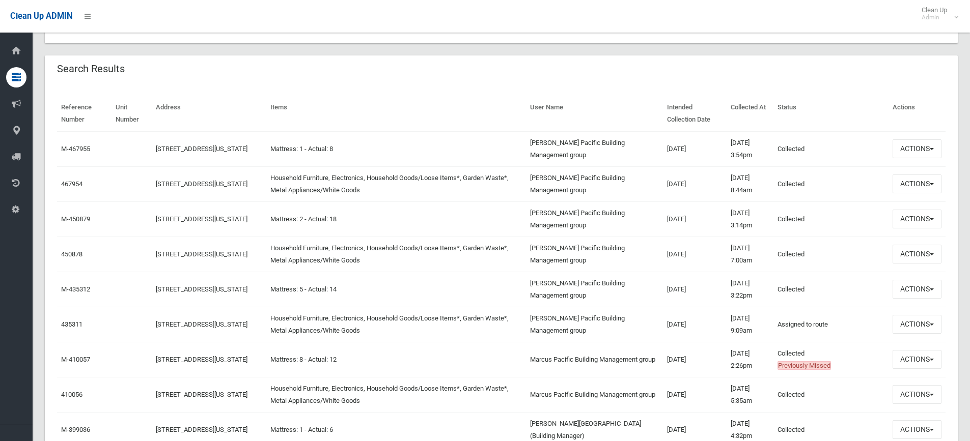
scroll to position [255, 0]
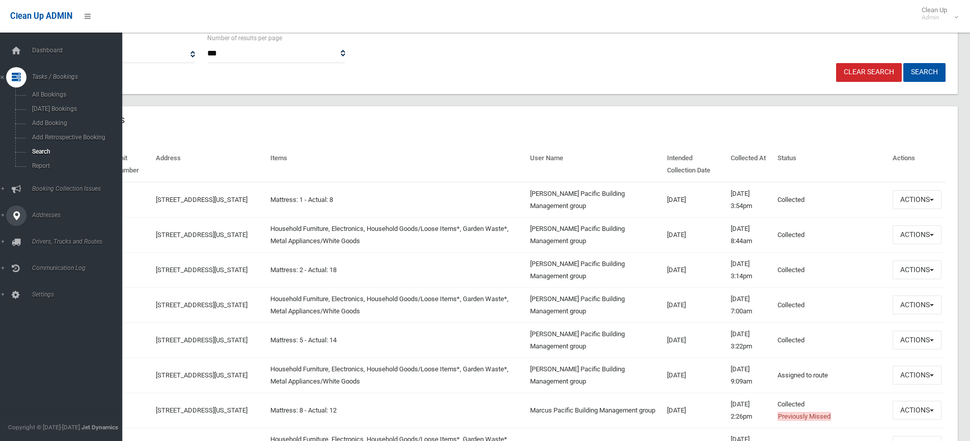
click at [48, 214] on span "Addresses" at bounding box center [79, 215] width 101 height 7
click at [50, 146] on span "All Addresses" at bounding box center [75, 147] width 92 height 7
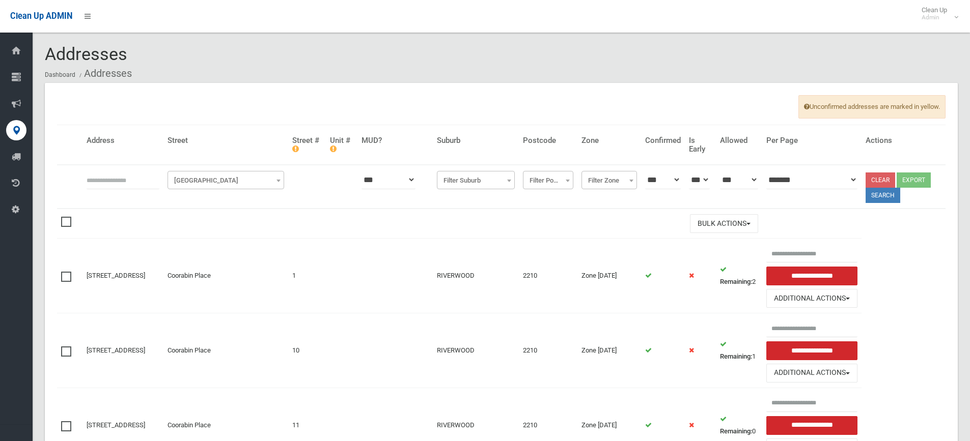
click at [222, 182] on span "[GEOGRAPHIC_DATA]" at bounding box center [226, 181] width 112 height 14
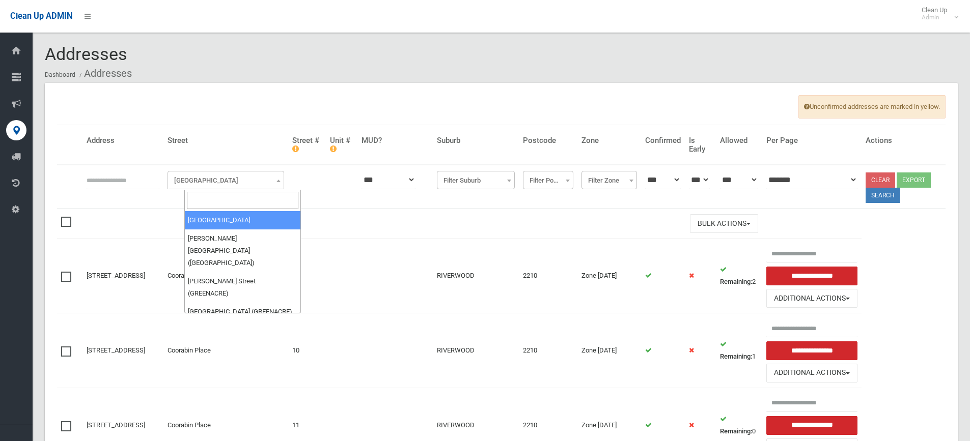
click at [220, 204] on input "search" at bounding box center [243, 200] width 112 height 17
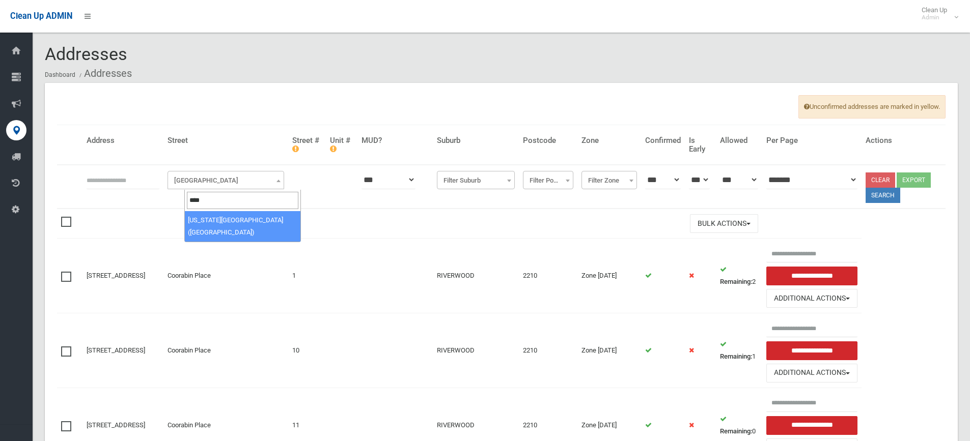
type input "****"
select select "***"
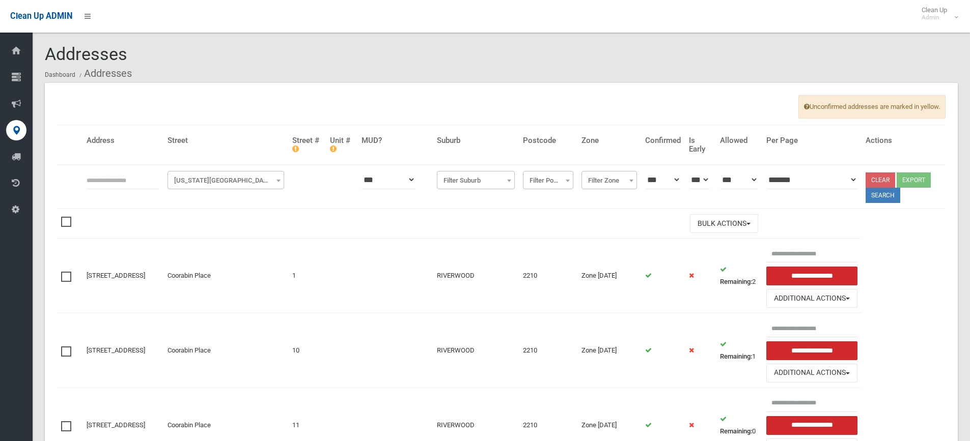
click at [142, 185] on input "text" at bounding box center [123, 180] width 73 height 19
type input "*"
click button at bounding box center [0, 0] width 0 height 0
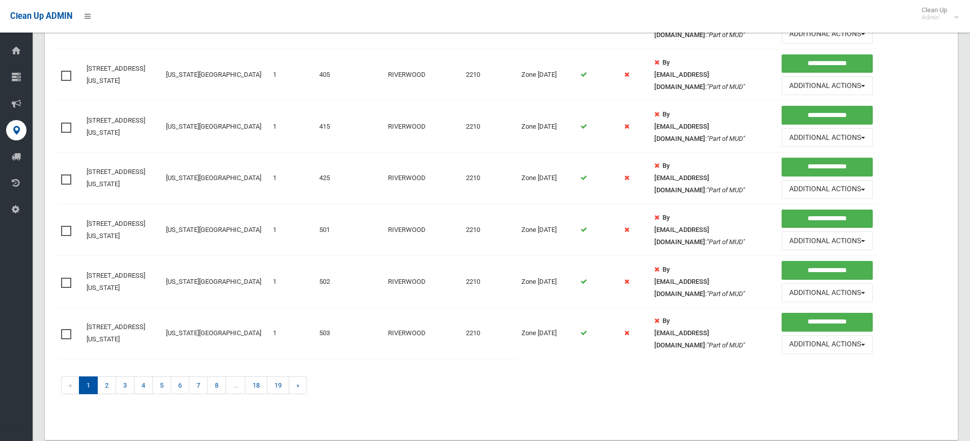
scroll to position [695, 0]
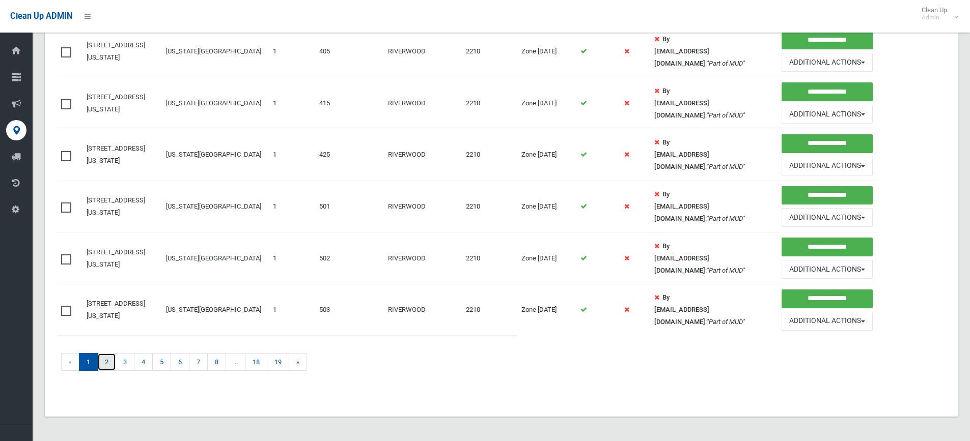
click at [113, 368] on link "2" at bounding box center [106, 362] width 19 height 18
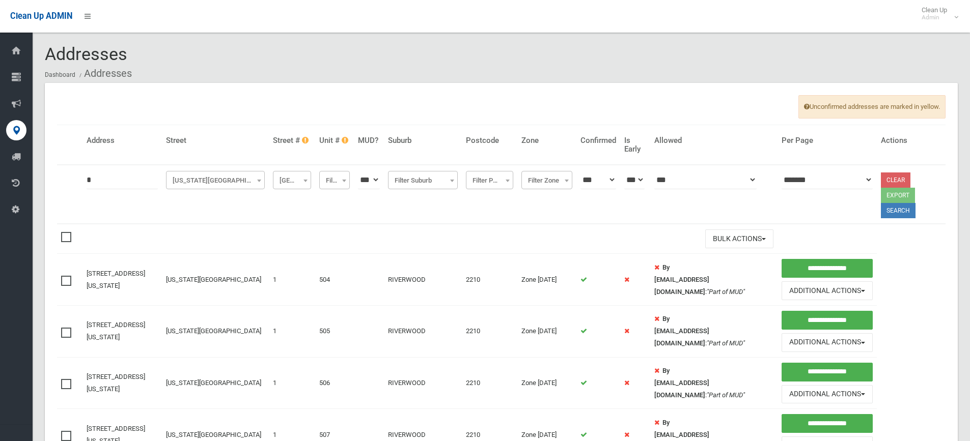
click at [101, 183] on input "*" at bounding box center [122, 180] width 71 height 19
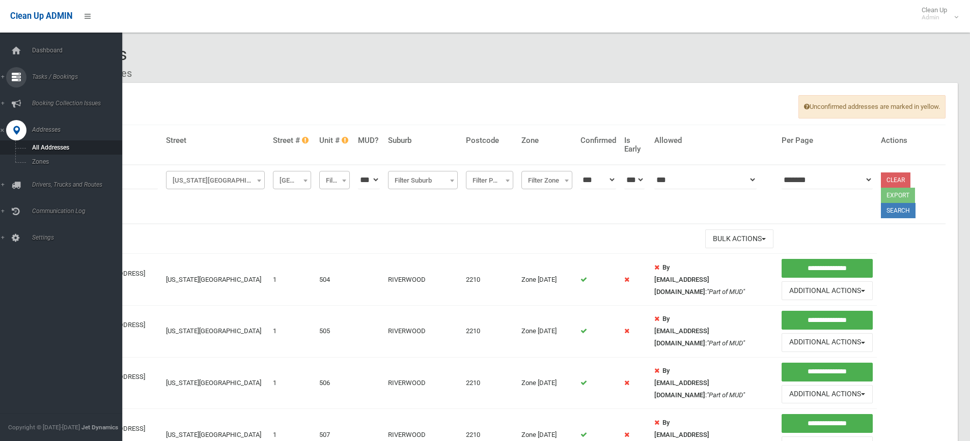
click at [41, 73] on link "Tasks / Bookings" at bounding box center [65, 77] width 130 height 20
click at [42, 152] on span "Search" at bounding box center [75, 151] width 92 height 7
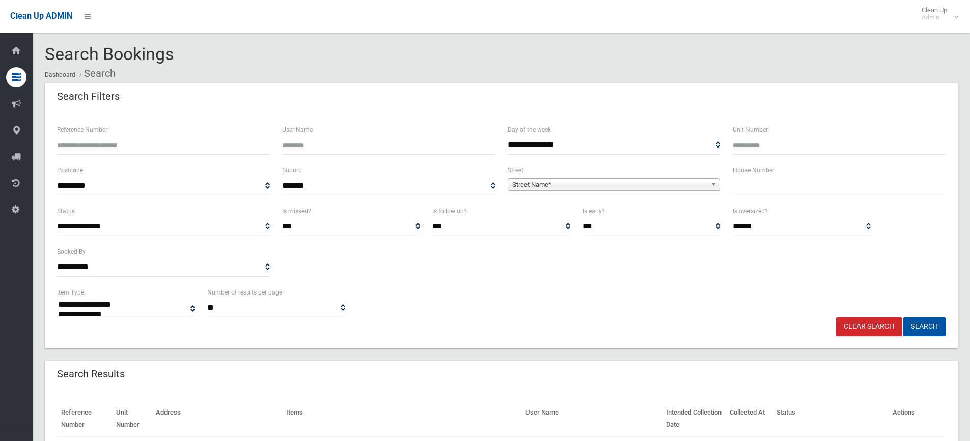
select select
click at [749, 182] on input "text" at bounding box center [839, 186] width 213 height 19
type input "*"
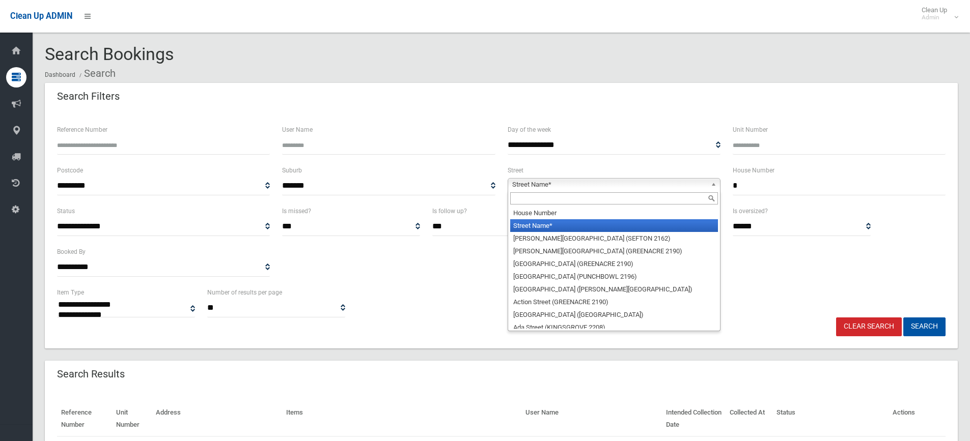
click at [711, 179] on b at bounding box center [715, 185] width 9 height 12
click at [520, 203] on input "text" at bounding box center [614, 198] width 208 height 12
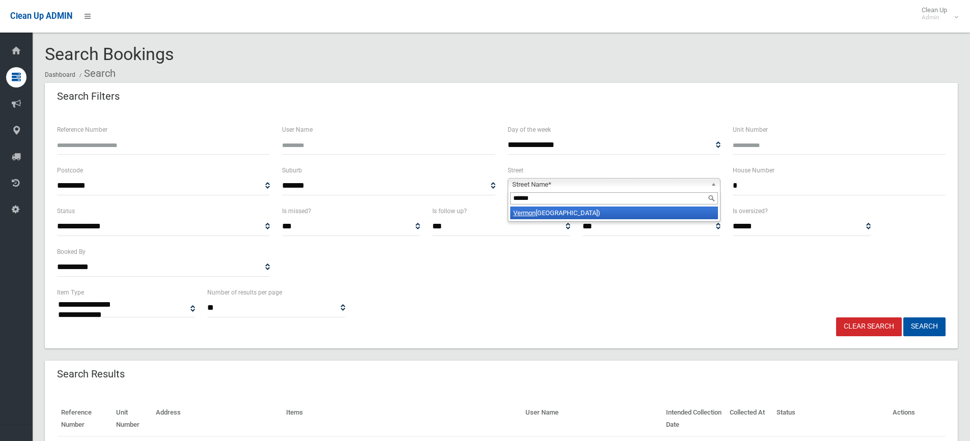
type input "******"
click at [542, 210] on li "Vermon t Crescent (RIVERWOOD 2210)" at bounding box center [614, 213] width 208 height 13
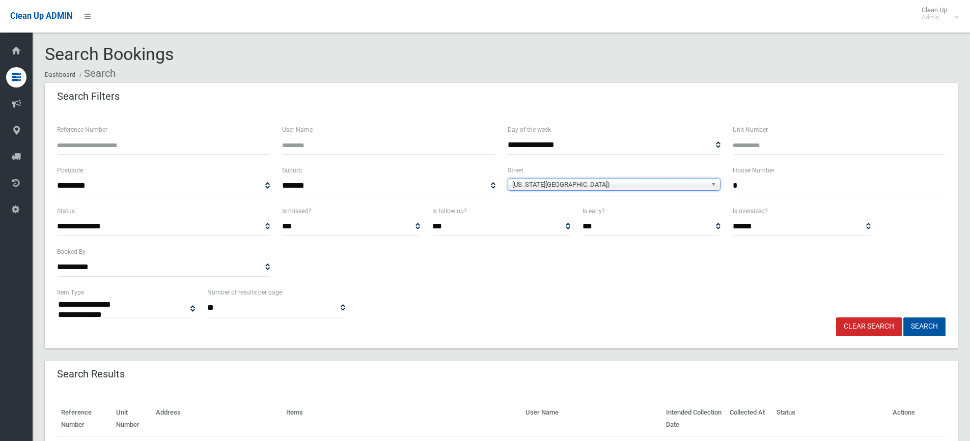
click at [917, 327] on button "Search" at bounding box center [924, 327] width 42 height 19
select select
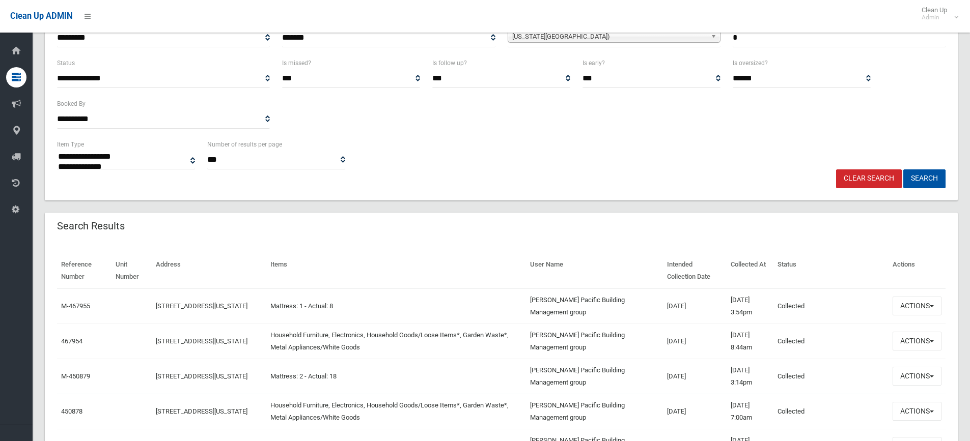
scroll to position [255, 0]
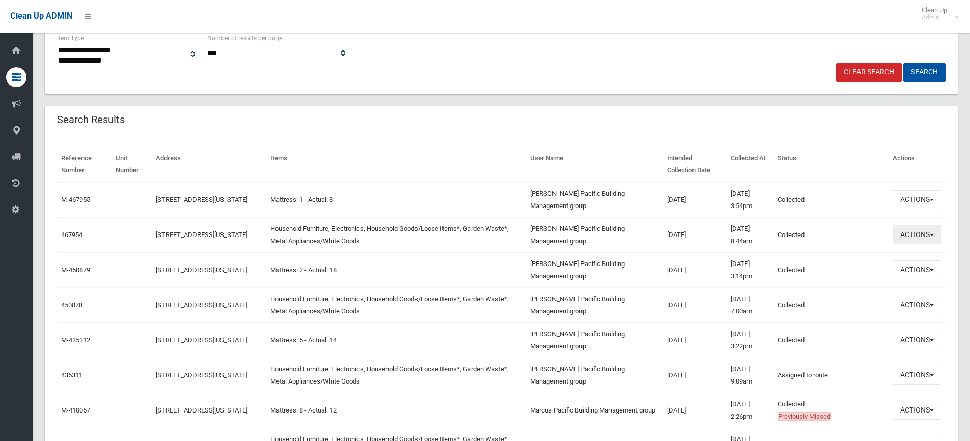
click at [933, 234] on button "Actions" at bounding box center [917, 235] width 49 height 19
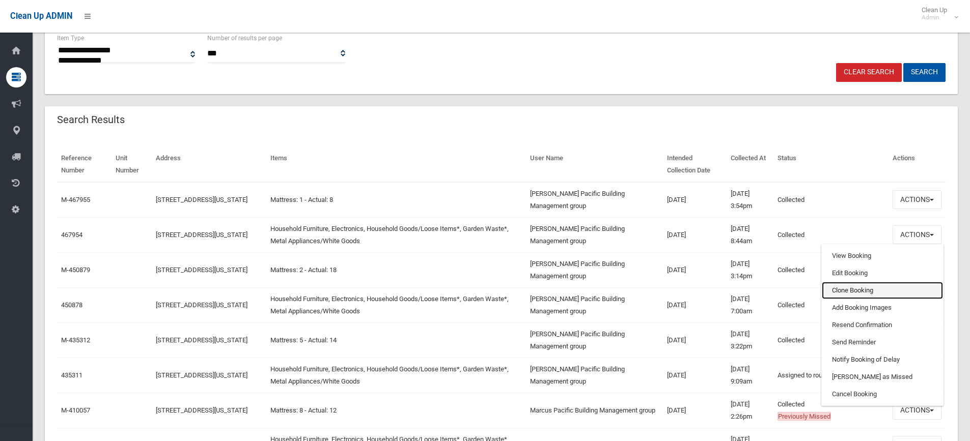
click at [863, 290] on link "Clone Booking" at bounding box center [882, 290] width 121 height 17
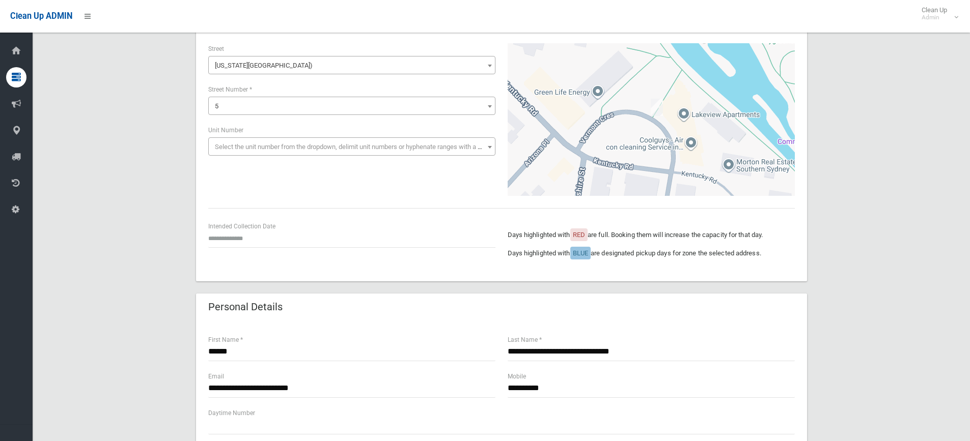
scroll to position [153, 0]
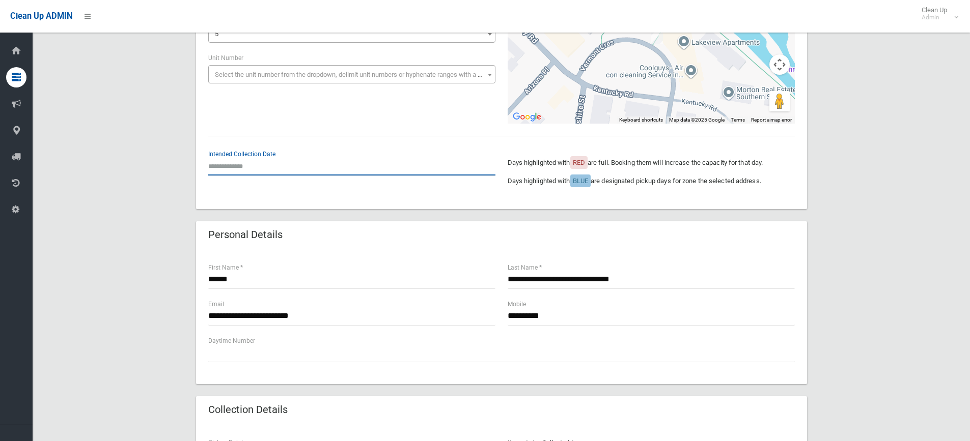
click at [237, 170] on input "text" at bounding box center [351, 166] width 287 height 19
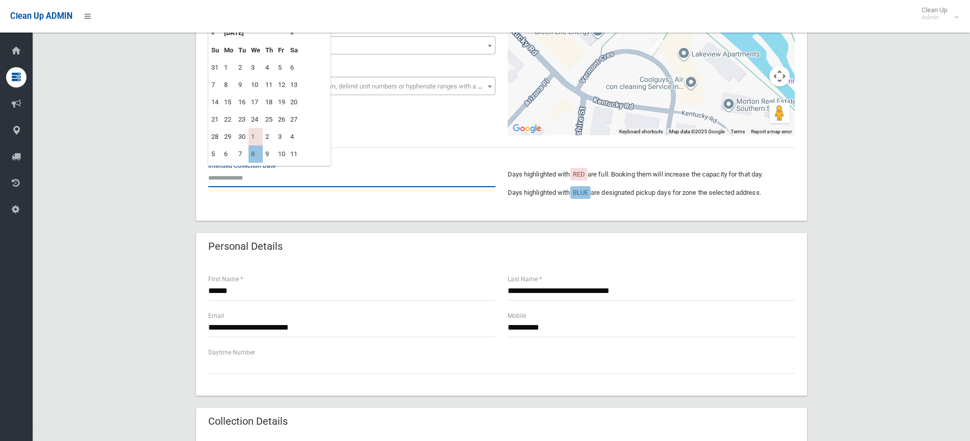
scroll to position [102, 0]
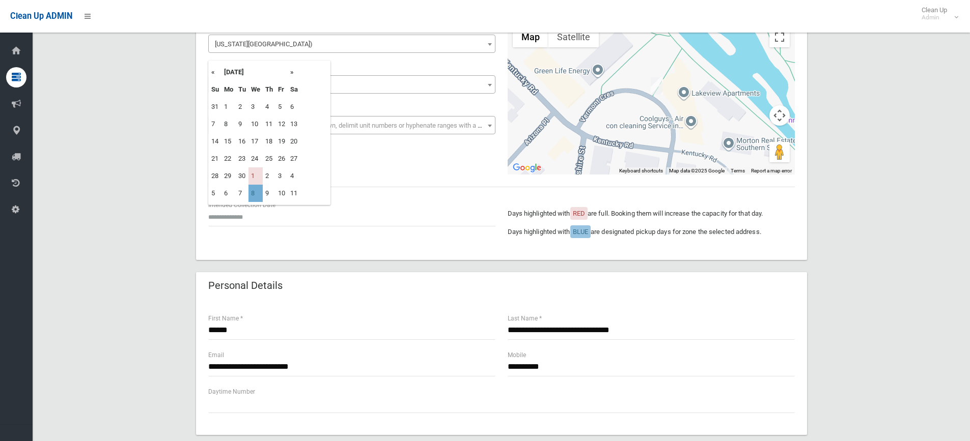
click at [255, 197] on td "8" at bounding box center [255, 193] width 14 height 17
type input "**********"
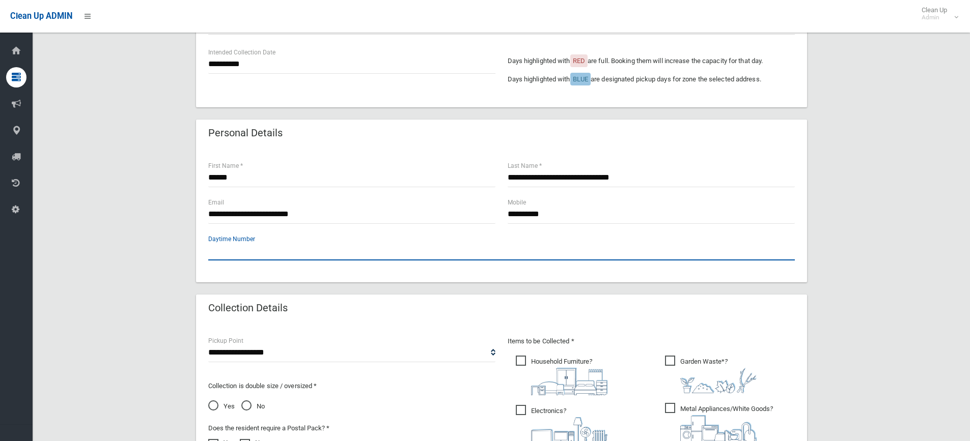
click at [360, 246] on input "text" at bounding box center [501, 251] width 587 height 19
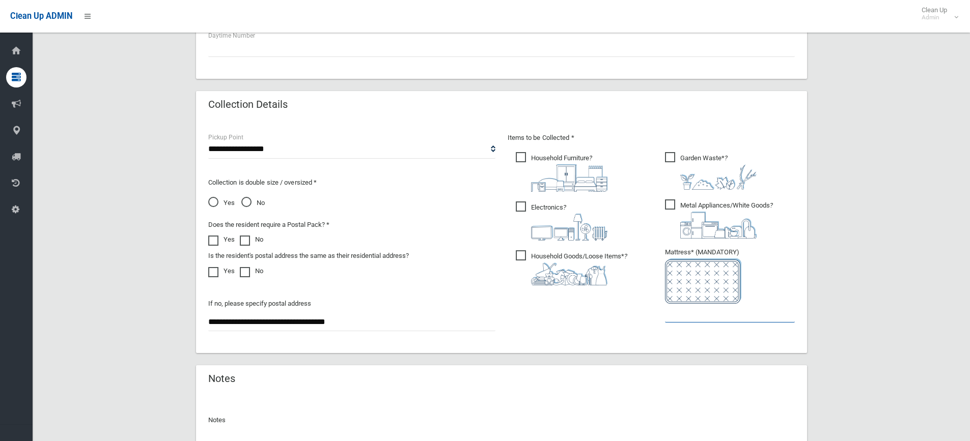
click at [682, 315] on input "text" at bounding box center [730, 313] width 130 height 19
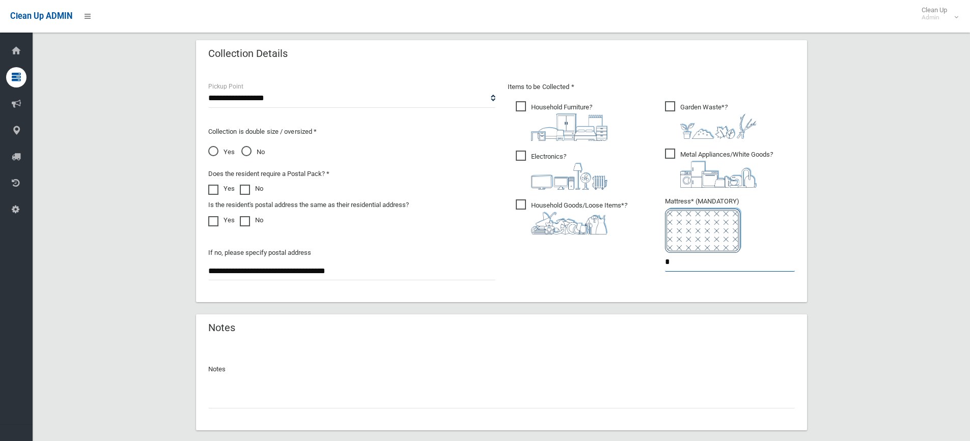
scroll to position [566, 0]
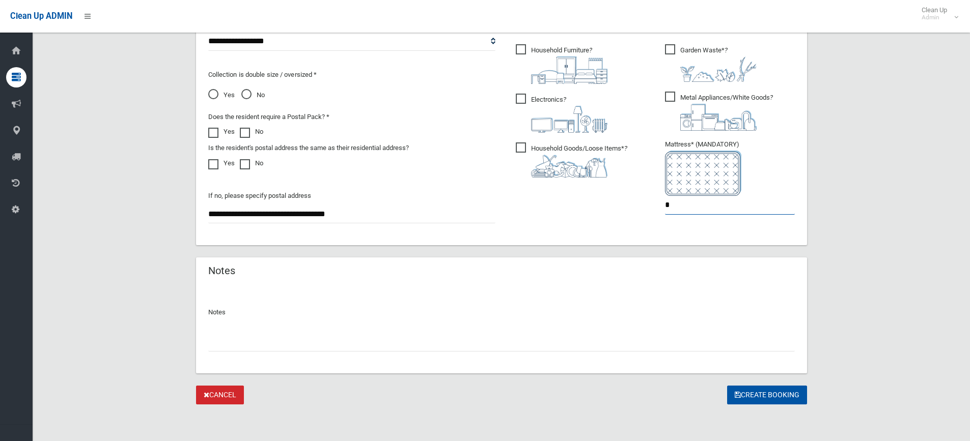
type input "*"
click at [244, 341] on input "text" at bounding box center [501, 342] width 587 height 19
type input "**********"
click at [756, 397] on button "Create Booking" at bounding box center [767, 395] width 80 height 19
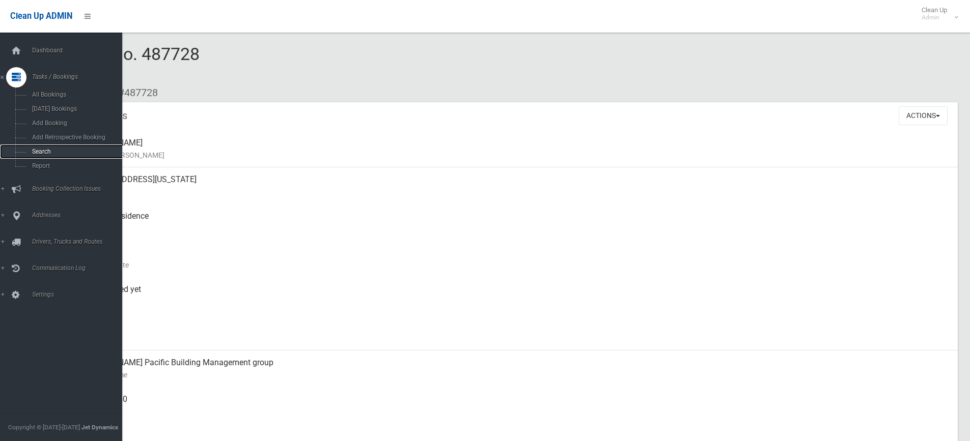
click at [49, 152] on span "Search" at bounding box center [75, 151] width 92 height 7
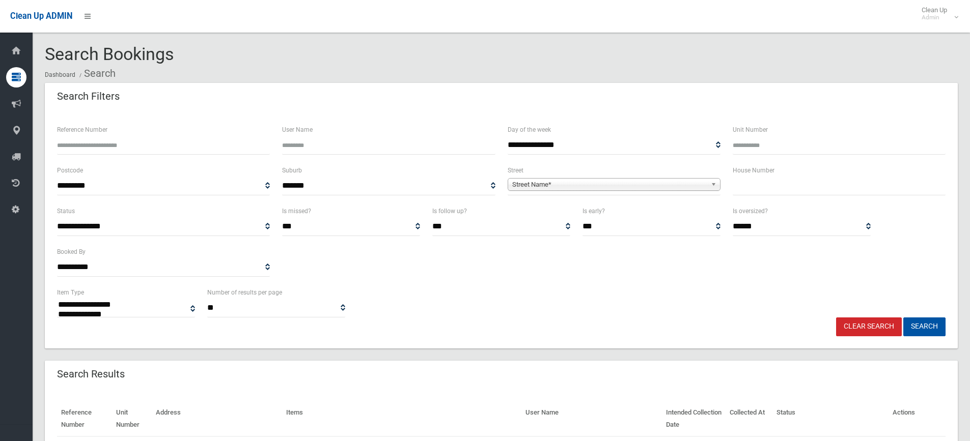
select select
click at [803, 185] on input "text" at bounding box center [839, 186] width 213 height 19
type input "*"
click at [708, 185] on link "Street Name*" at bounding box center [614, 184] width 213 height 13
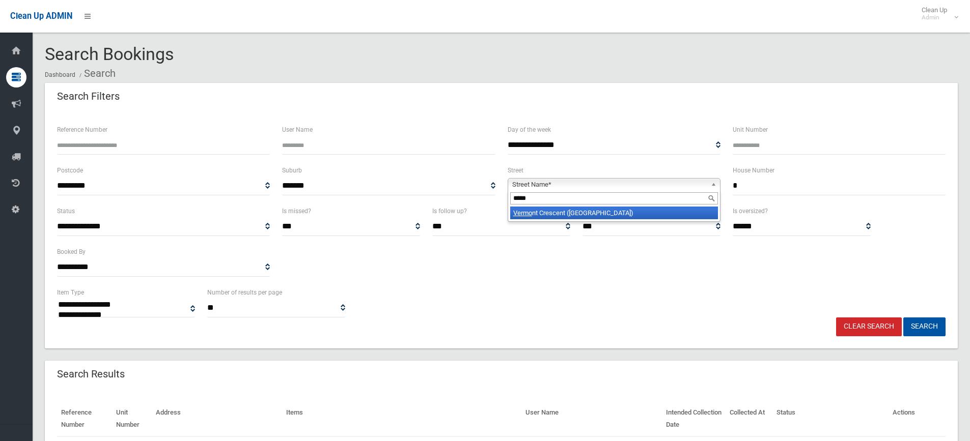
type input "*****"
click at [621, 212] on li "Vermo nt Crescent (RIVERWOOD 2210)" at bounding box center [614, 213] width 208 height 13
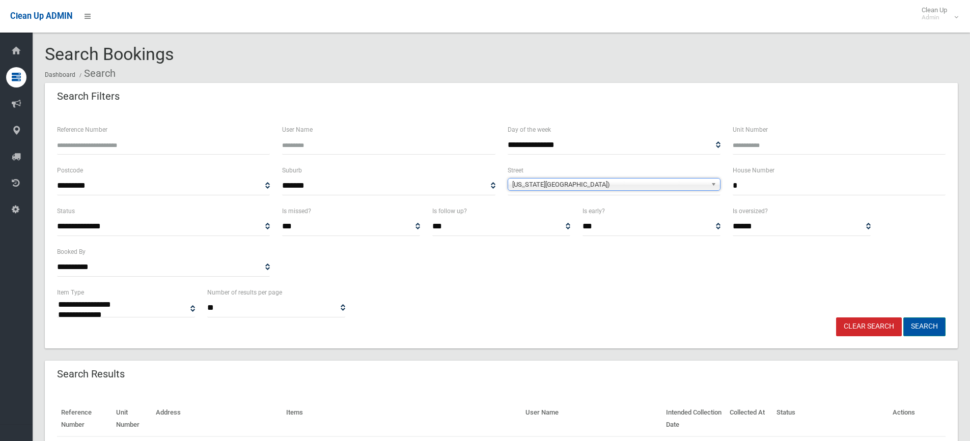
click at [914, 320] on button "Search" at bounding box center [924, 327] width 42 height 19
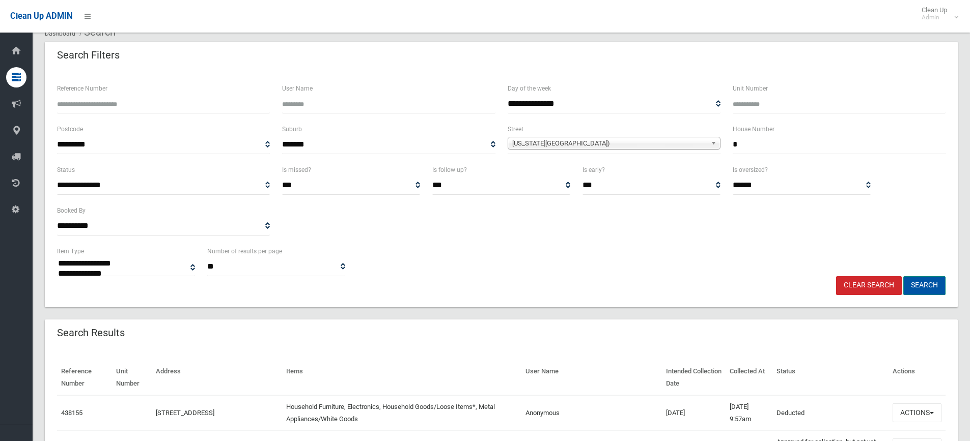
scroll to position [102, 0]
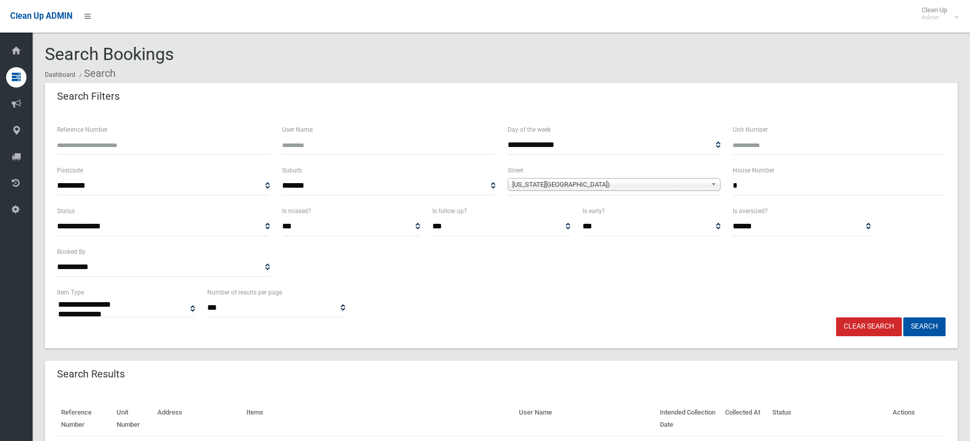
select select
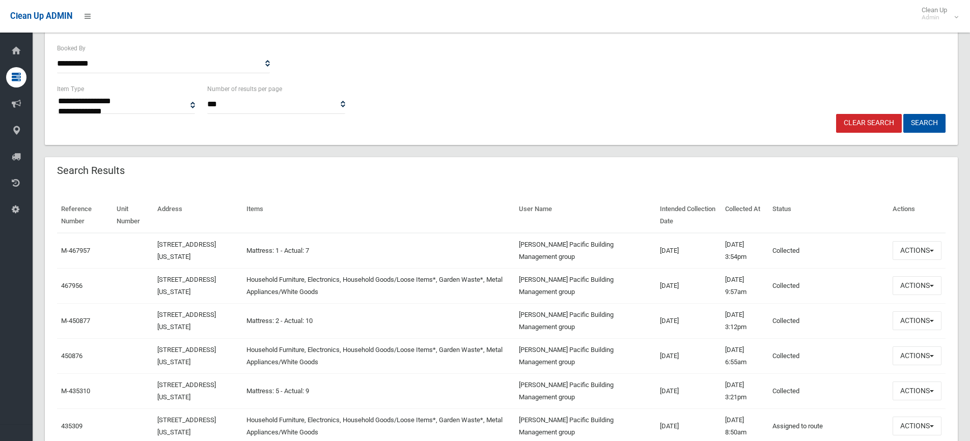
scroll to position [204, 0]
click at [923, 286] on button "Actions" at bounding box center [917, 285] width 49 height 19
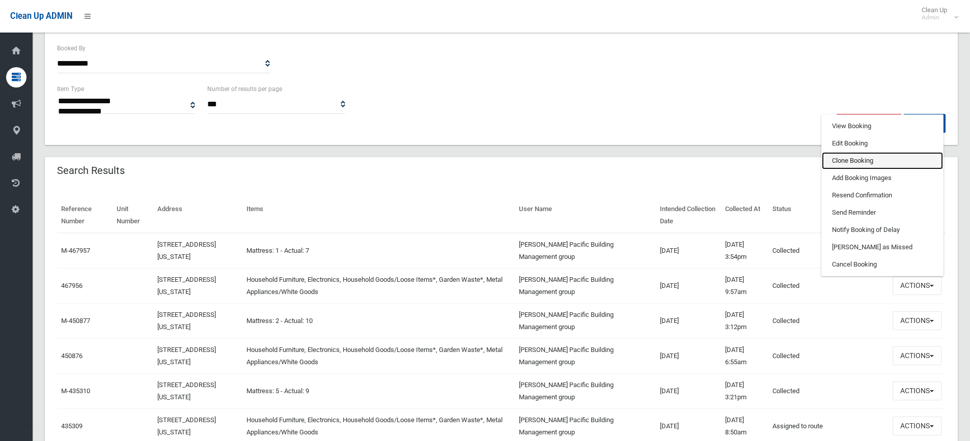
click at [851, 157] on link "Clone Booking" at bounding box center [882, 160] width 121 height 17
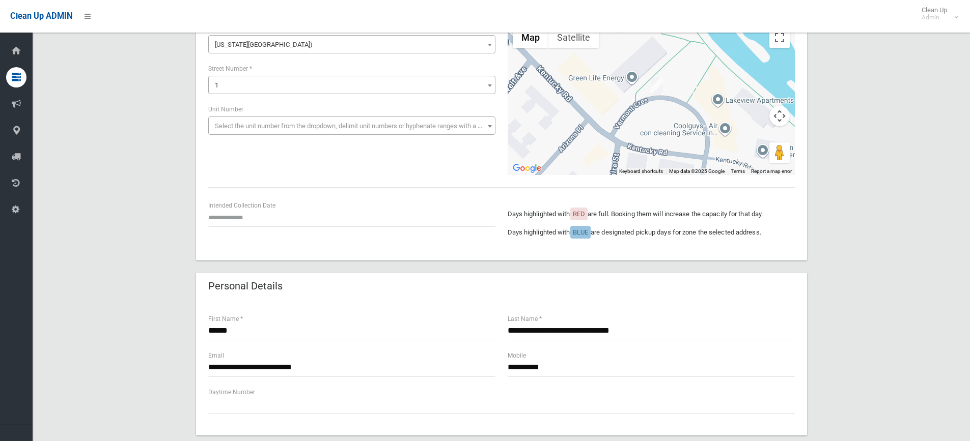
scroll to position [102, 0]
click at [261, 214] on input "text" at bounding box center [351, 217] width 287 height 19
click at [258, 193] on td "8" at bounding box center [255, 193] width 14 height 17
type input "**********"
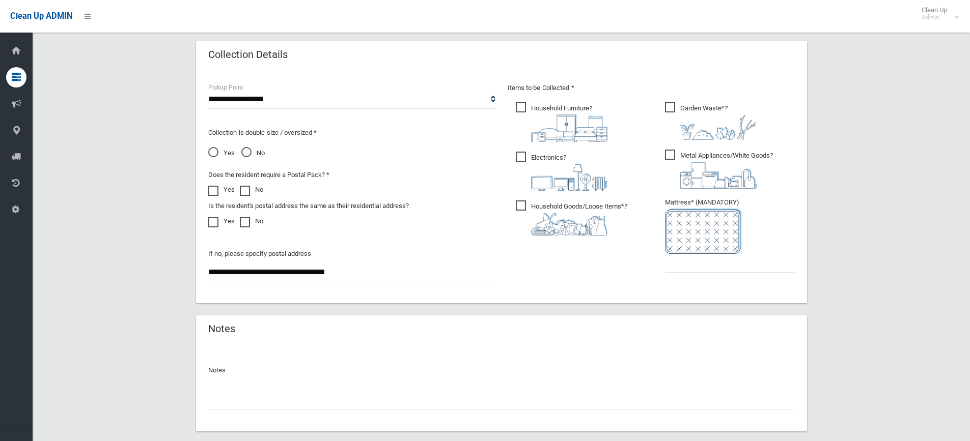
scroll to position [560, 0]
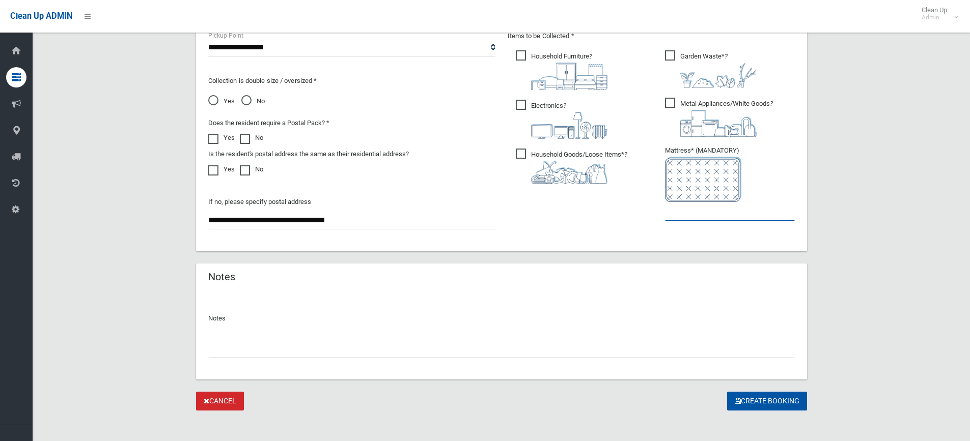
click at [675, 215] on input "text" at bounding box center [730, 211] width 130 height 19
type input "*"
click at [232, 347] on input "text" at bounding box center [501, 348] width 587 height 19
type input "**********"
click at [736, 399] on icon "submit" at bounding box center [738, 401] width 6 height 7
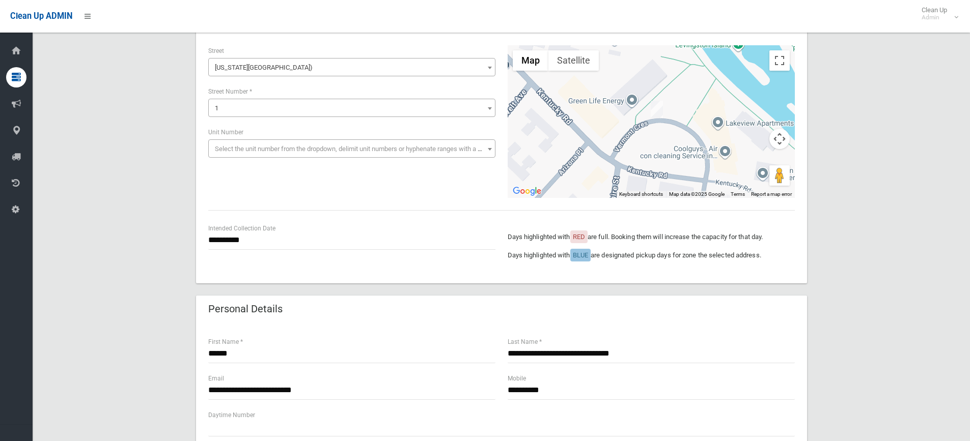
scroll to position [102, 0]
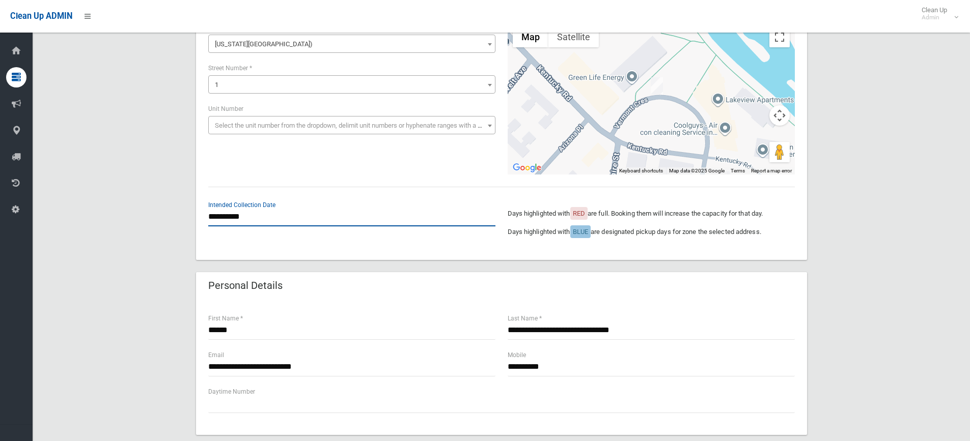
click at [280, 217] on input "**********" at bounding box center [351, 217] width 287 height 19
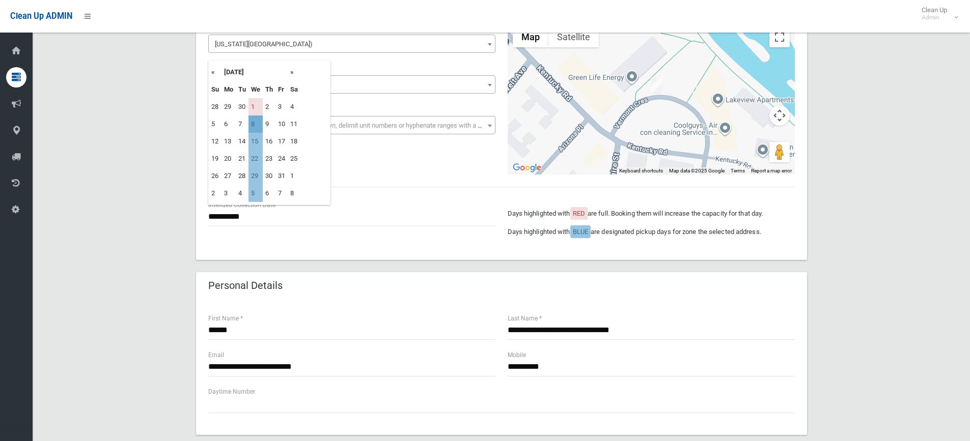
click at [257, 121] on td "8" at bounding box center [255, 124] width 14 height 17
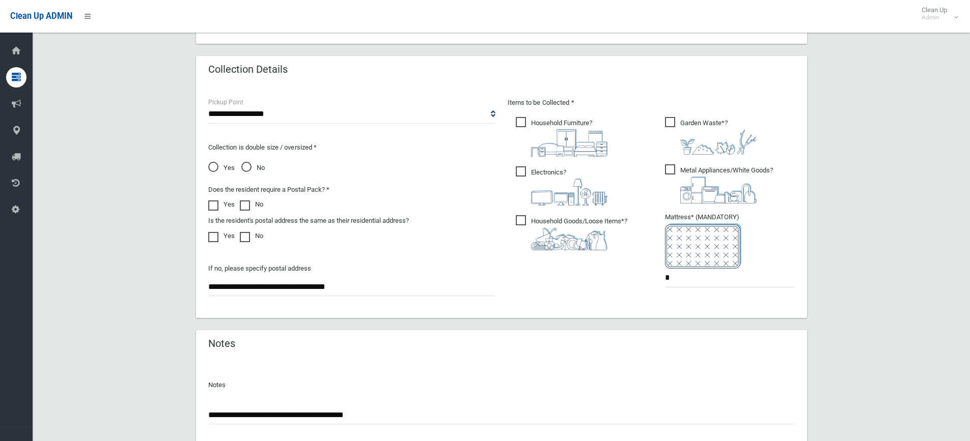
scroll to position [566, 0]
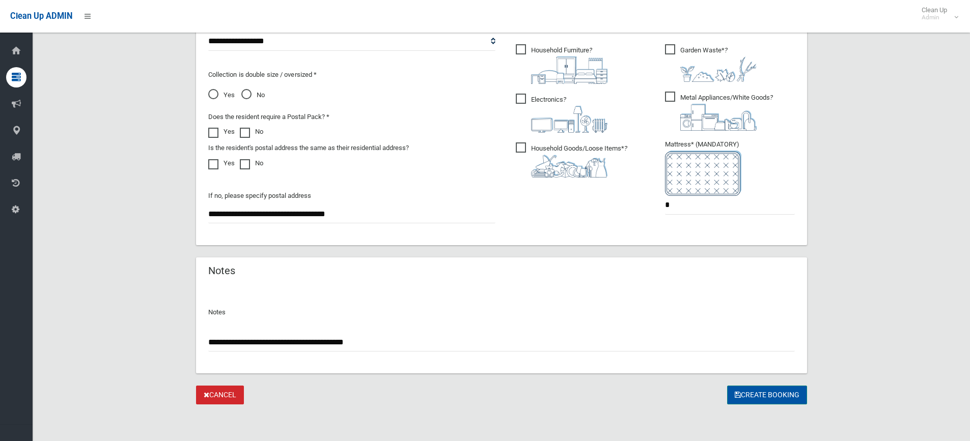
click at [758, 396] on button "Create Booking" at bounding box center [767, 395] width 80 height 19
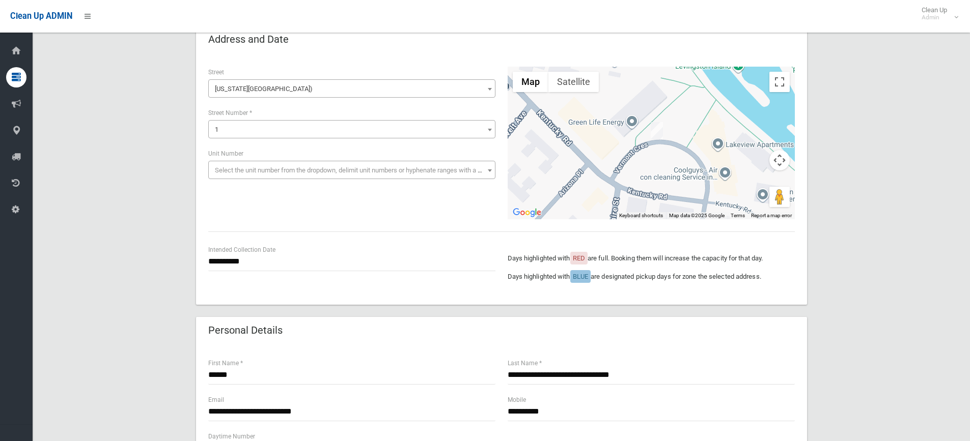
scroll to position [102, 0]
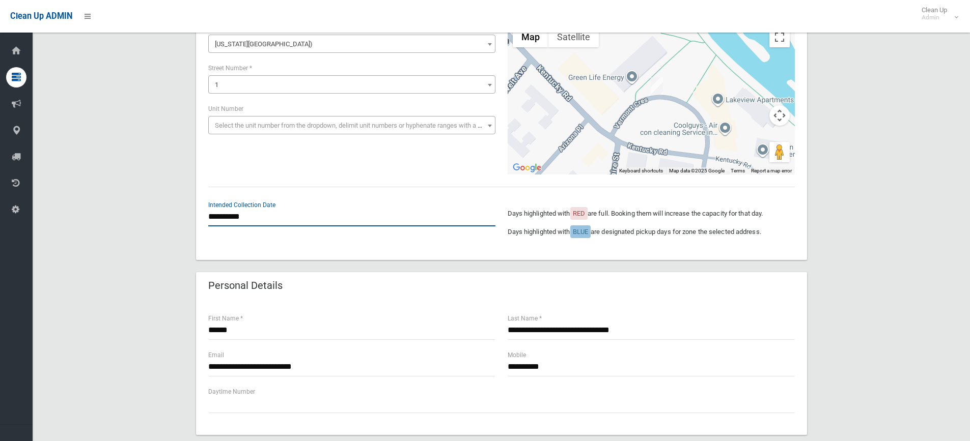
click at [252, 218] on input "**********" at bounding box center [351, 217] width 287 height 19
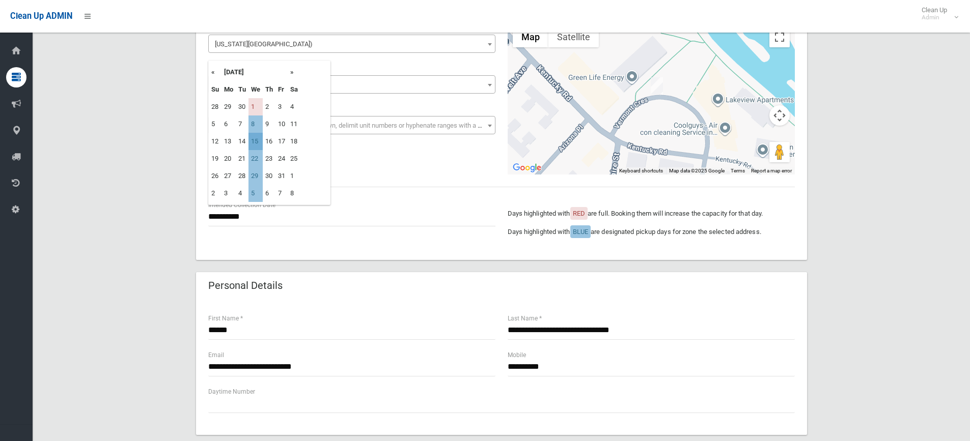
click at [255, 141] on td "15" at bounding box center [255, 141] width 14 height 17
type input "**********"
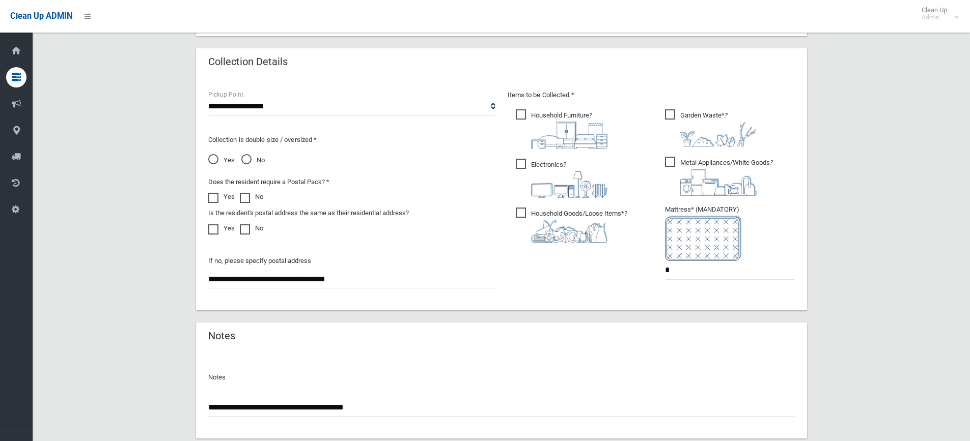
scroll to position [566, 0]
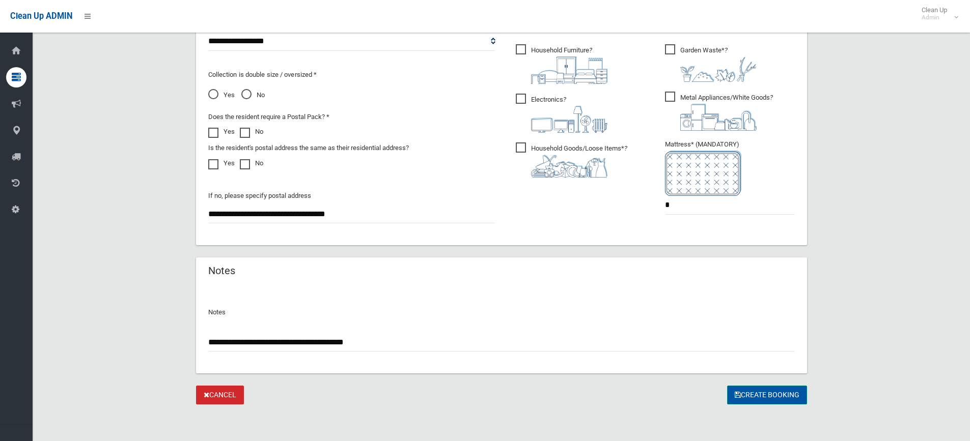
click at [791, 397] on button "Create Booking" at bounding box center [767, 395] width 80 height 19
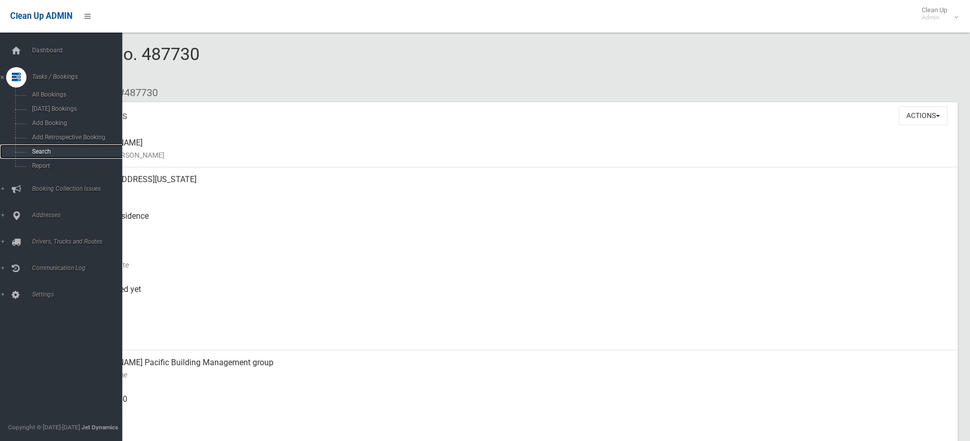
click at [58, 154] on span "Search" at bounding box center [75, 151] width 92 height 7
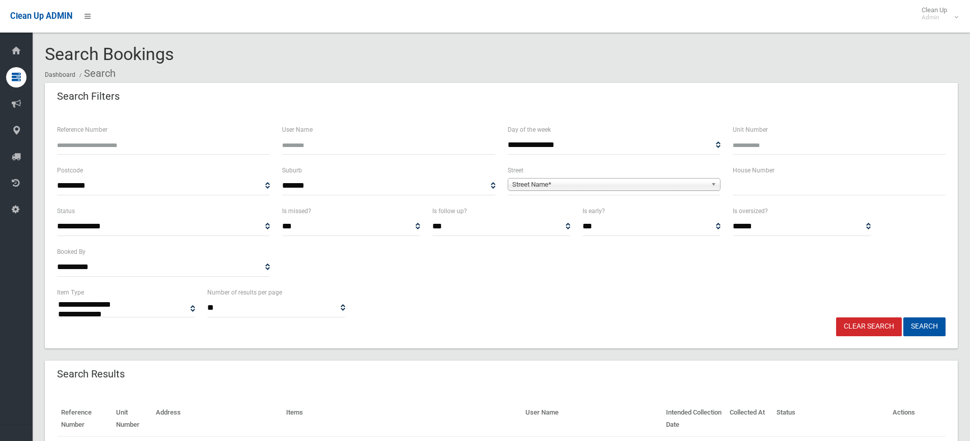
select select
click at [750, 183] on input "text" at bounding box center [839, 186] width 213 height 19
type input "*"
click at [687, 186] on span "Street Name*" at bounding box center [609, 185] width 194 height 12
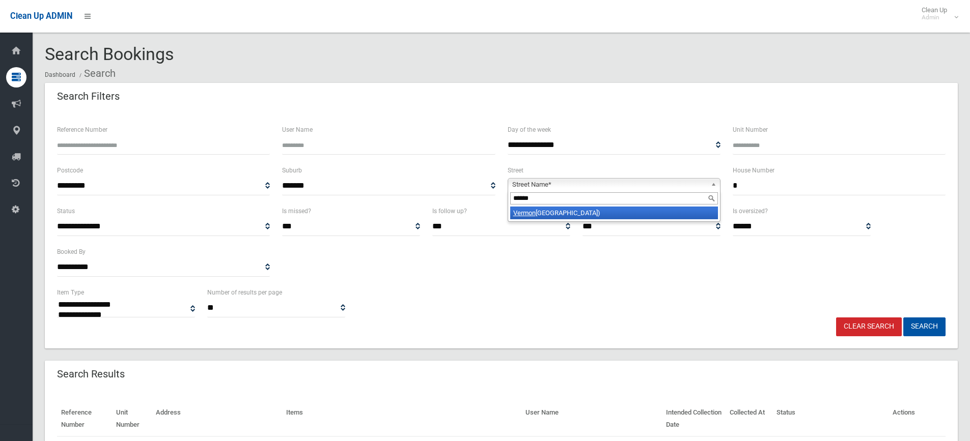
type input "******"
click at [601, 211] on li "Vermon t Crescent (RIVERWOOD 2210)" at bounding box center [614, 213] width 208 height 13
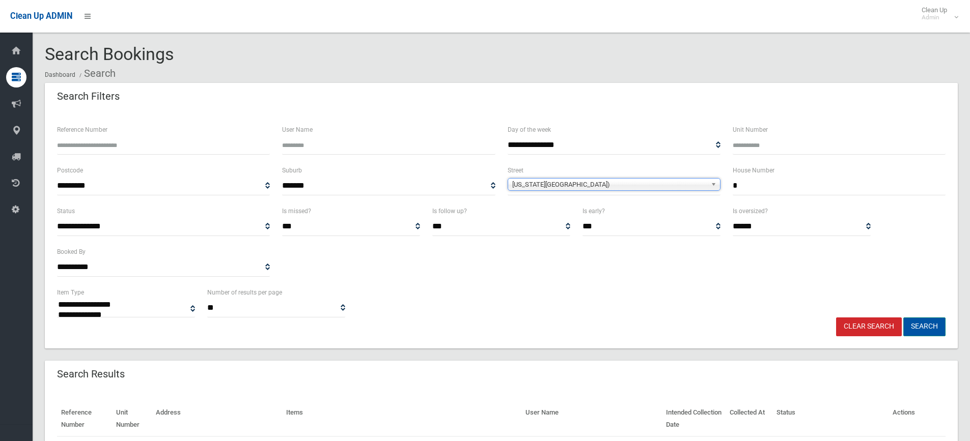
click at [925, 326] on button "Search" at bounding box center [924, 327] width 42 height 19
select select
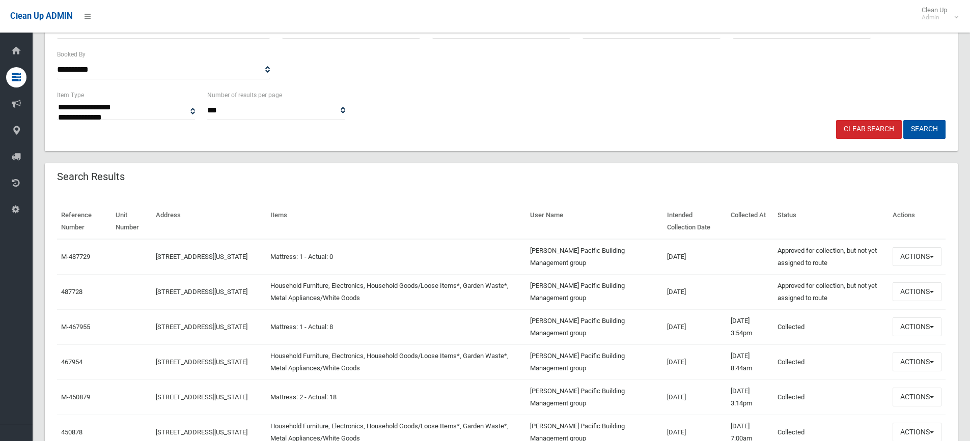
scroll to position [204, 0]
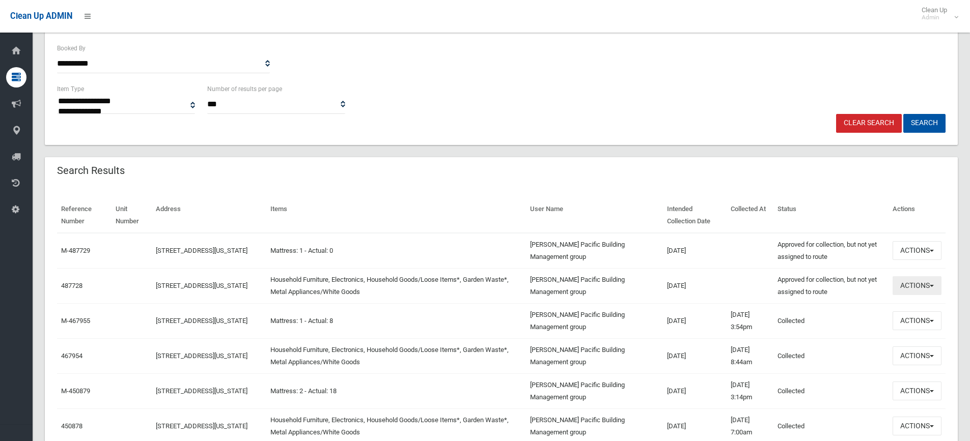
click at [929, 288] on button "Actions" at bounding box center [917, 285] width 49 height 19
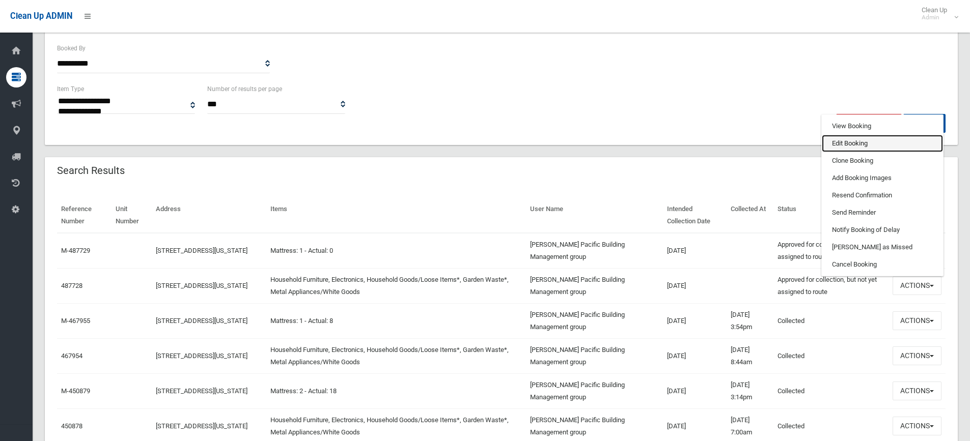
click at [853, 146] on link "Edit Booking" at bounding box center [882, 143] width 121 height 17
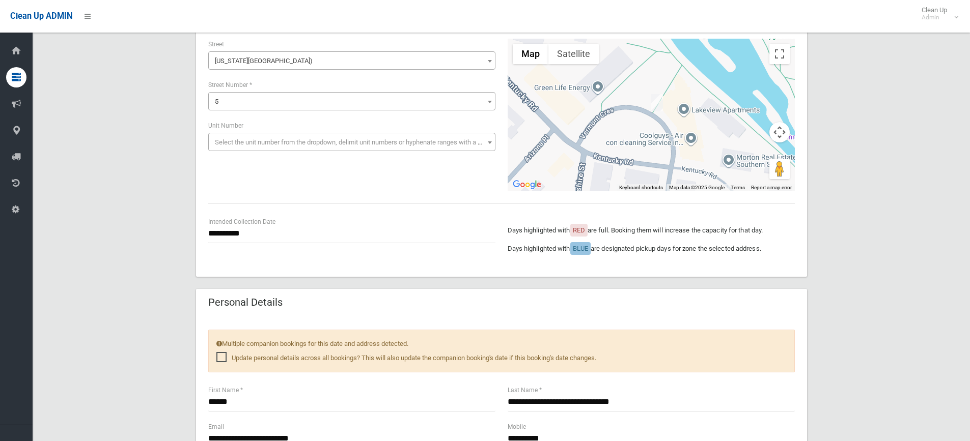
scroll to position [204, 0]
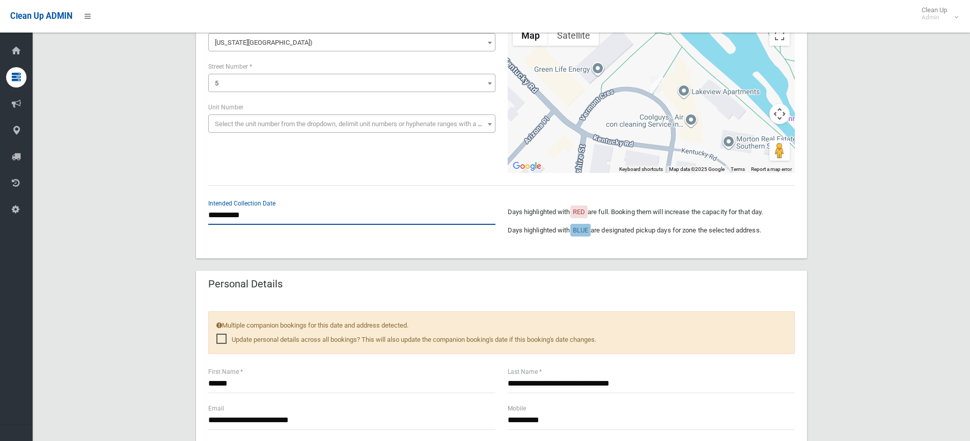
click at [263, 218] on input "**********" at bounding box center [351, 215] width 287 height 19
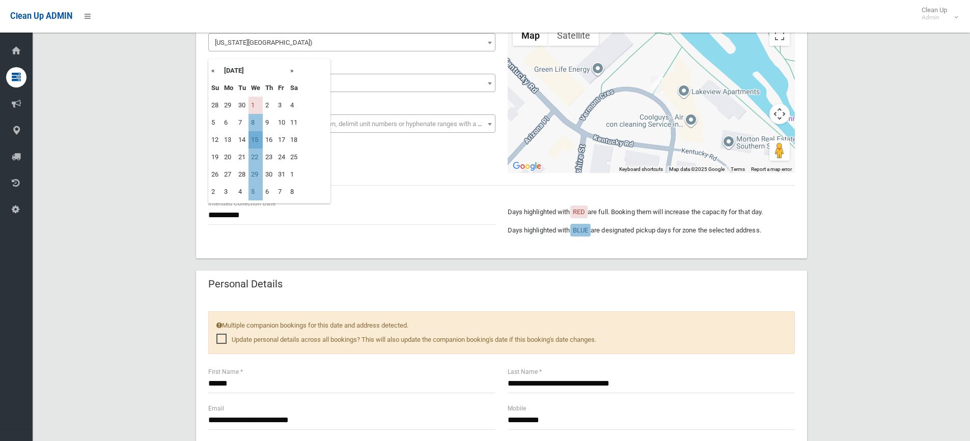
click at [259, 141] on td "15" at bounding box center [255, 139] width 14 height 17
type input "**********"
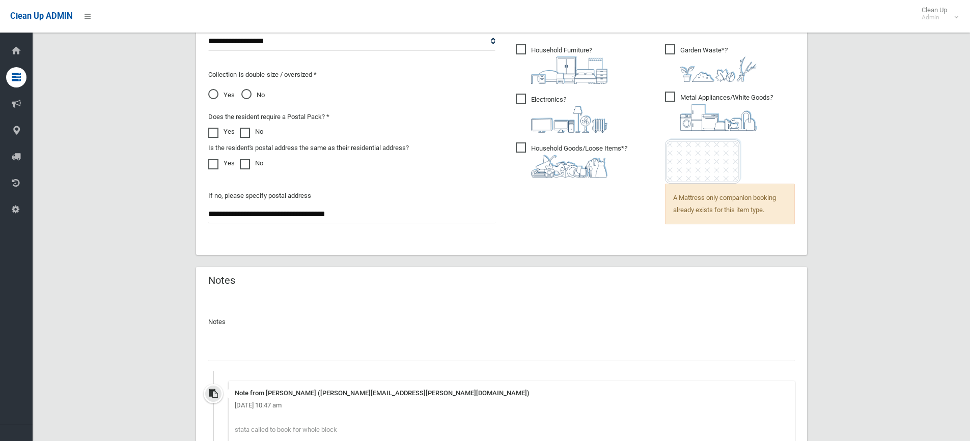
scroll to position [815, 0]
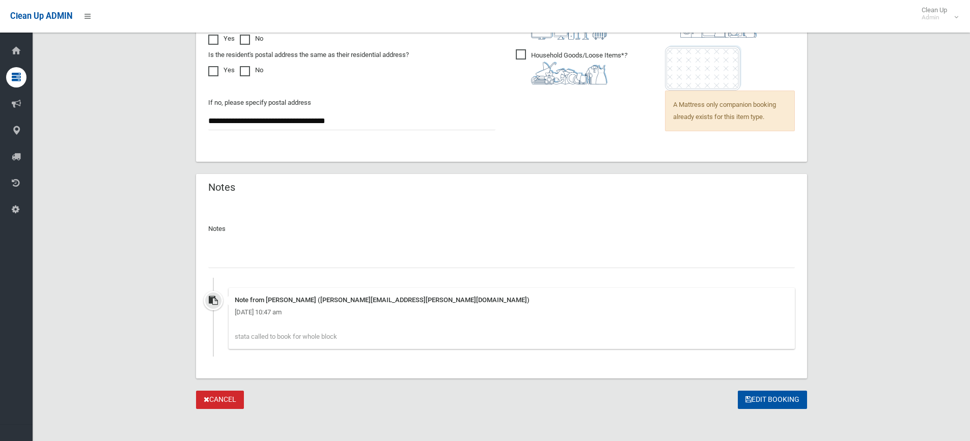
click at [281, 254] on input "text" at bounding box center [501, 258] width 587 height 19
type input "*"
click at [260, 260] on input "**********" at bounding box center [501, 258] width 587 height 19
type input "**********"
click at [766, 401] on button "Edit Booking" at bounding box center [772, 400] width 69 height 19
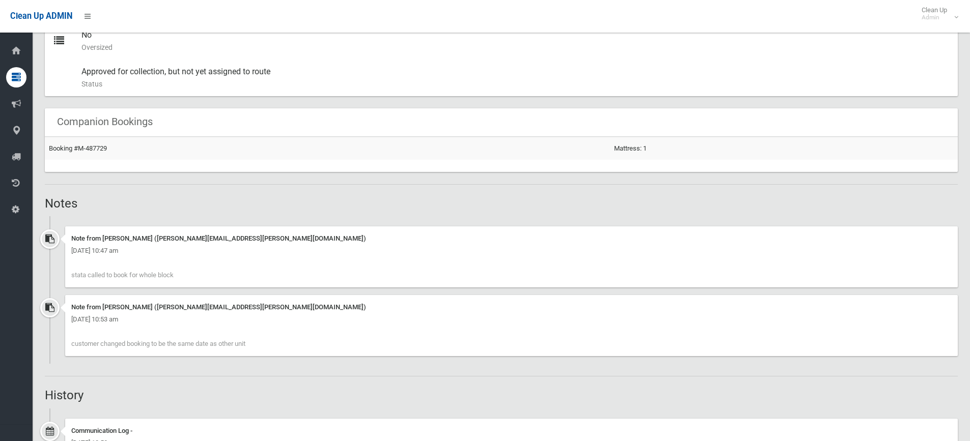
scroll to position [509, 0]
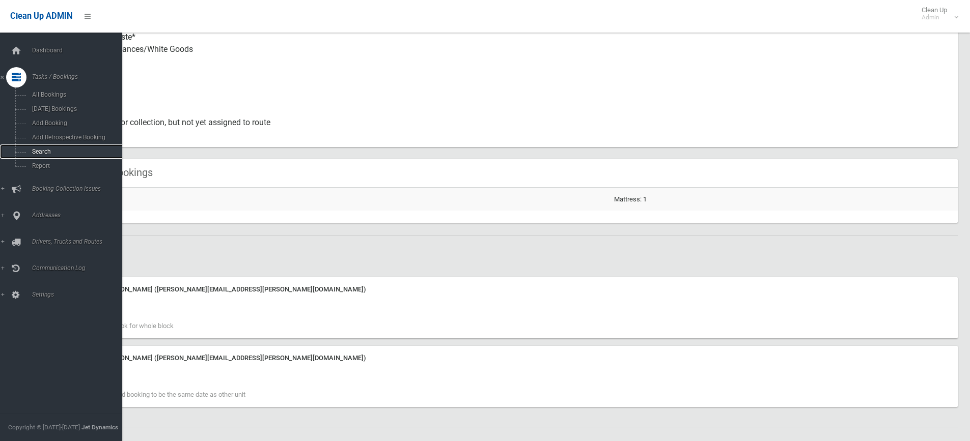
click at [47, 150] on span "Search" at bounding box center [75, 151] width 92 height 7
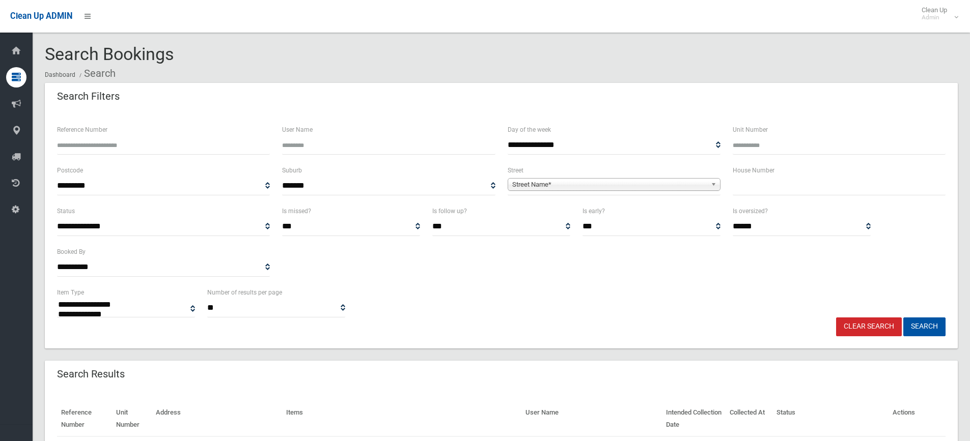
select select
click at [754, 186] on input "text" at bounding box center [839, 186] width 213 height 19
type input "**"
click at [632, 184] on span "Street Name*" at bounding box center [609, 185] width 194 height 12
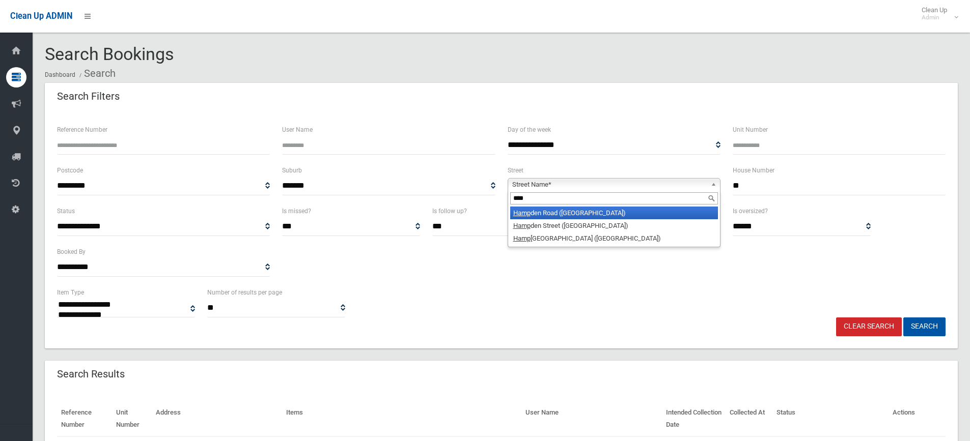
type input "****"
click at [621, 210] on li "Hamp den Road (LAKEMBA 2195)" at bounding box center [614, 213] width 208 height 13
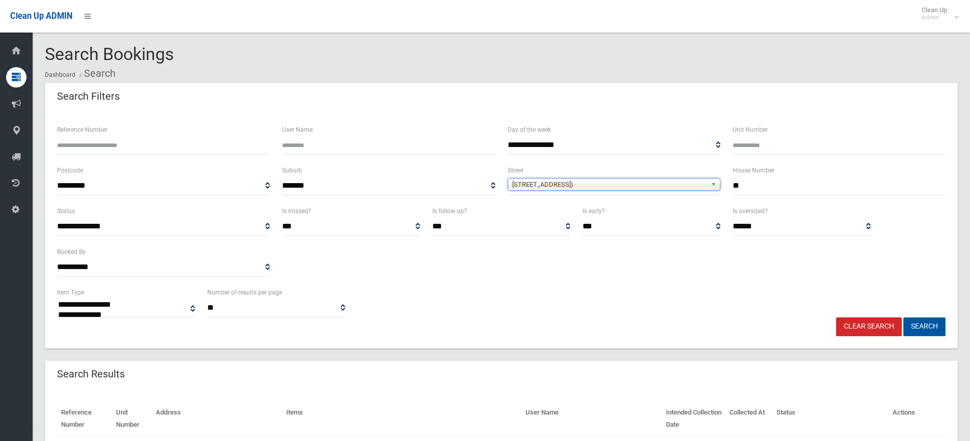
click at [931, 322] on button "Search" at bounding box center [924, 327] width 42 height 19
select select
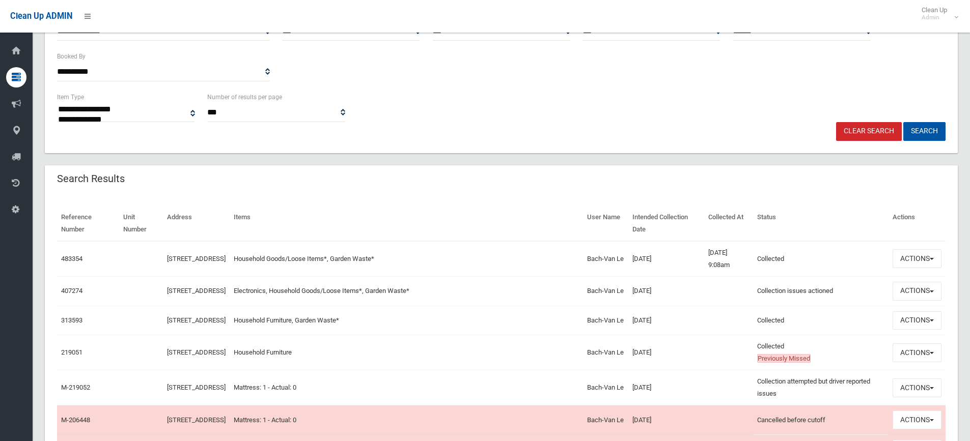
scroll to position [204, 0]
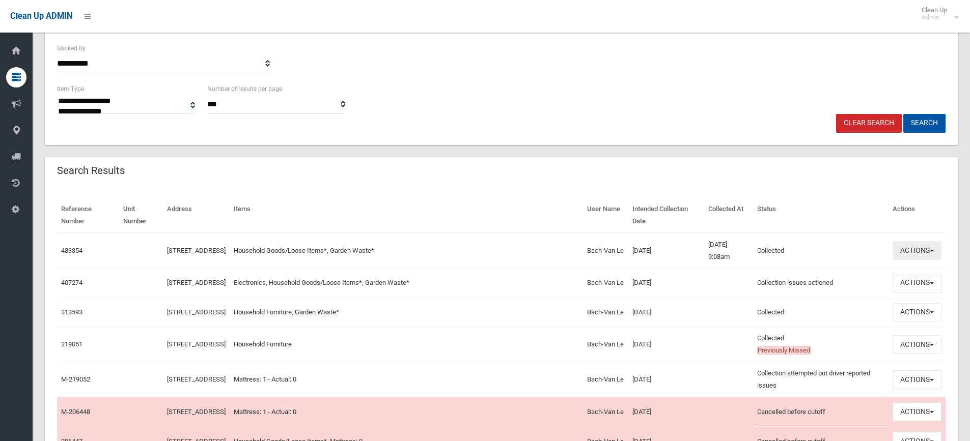
click at [906, 255] on button "Actions" at bounding box center [917, 250] width 49 height 19
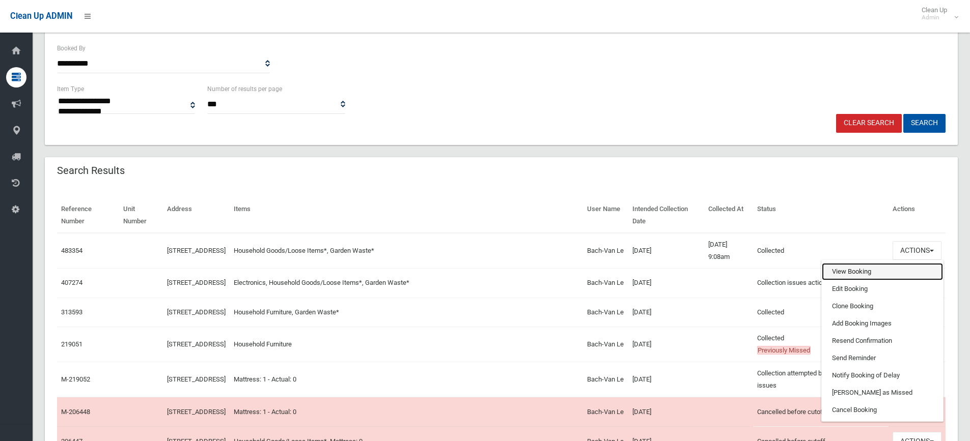
click at [860, 268] on link "View Booking" at bounding box center [882, 271] width 121 height 17
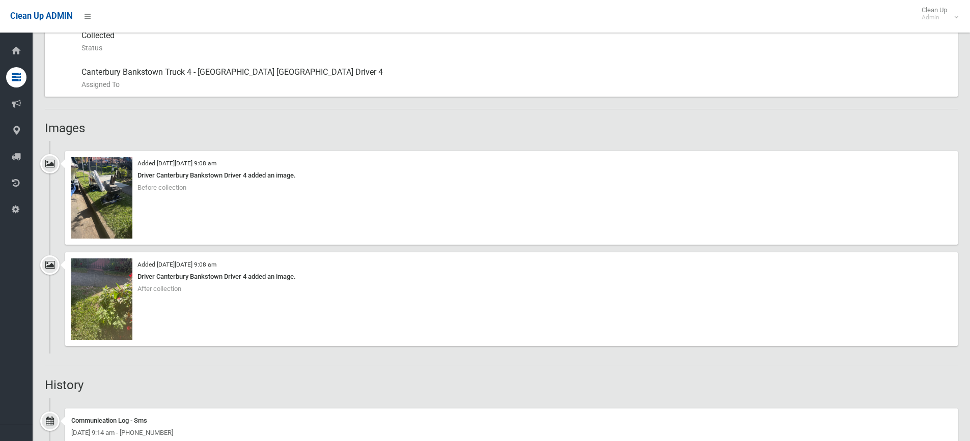
scroll to position [560, 0]
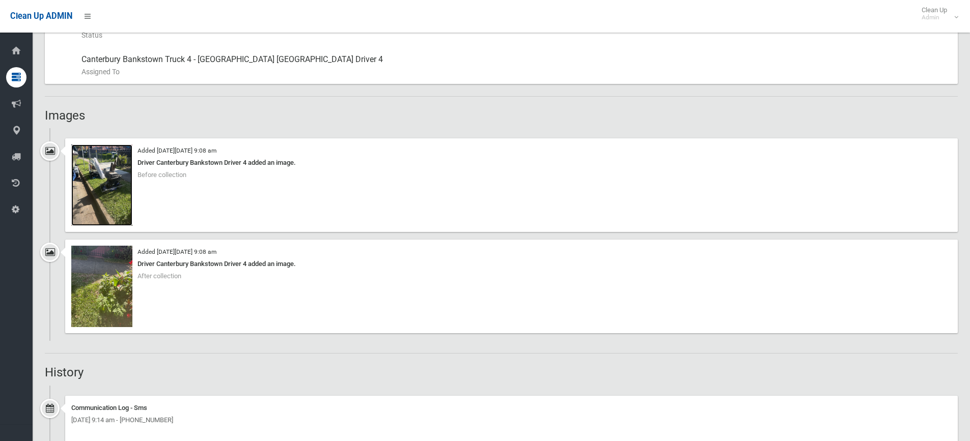
click at [112, 191] on img at bounding box center [101, 185] width 61 height 81
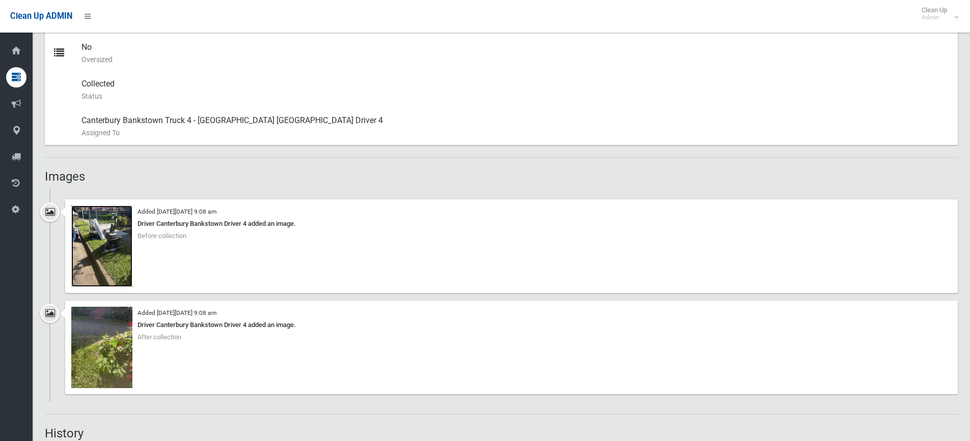
scroll to position [509, 0]
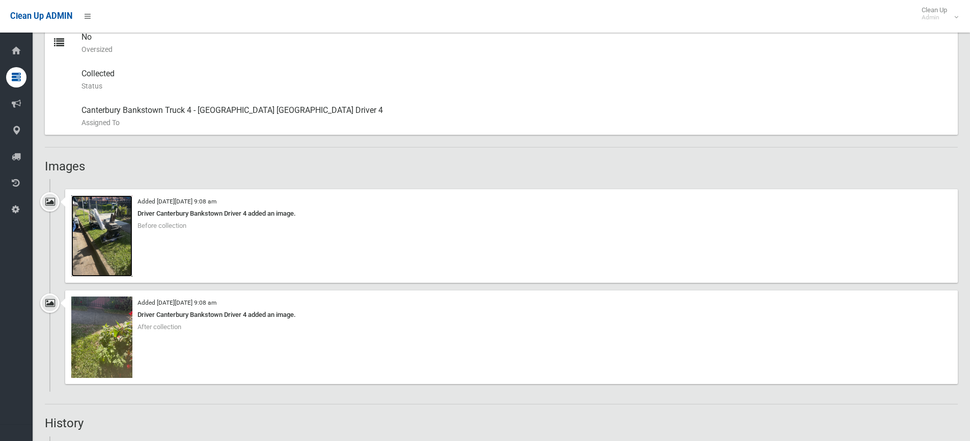
click at [126, 233] on img at bounding box center [101, 236] width 61 height 81
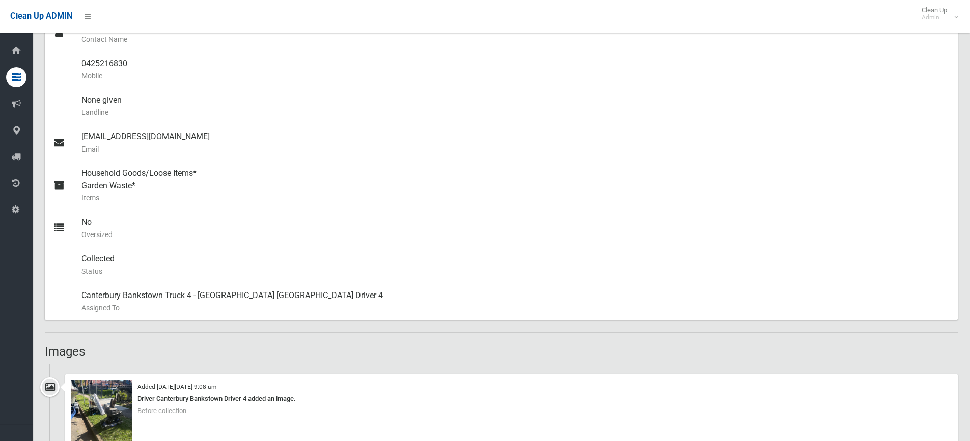
scroll to position [204, 0]
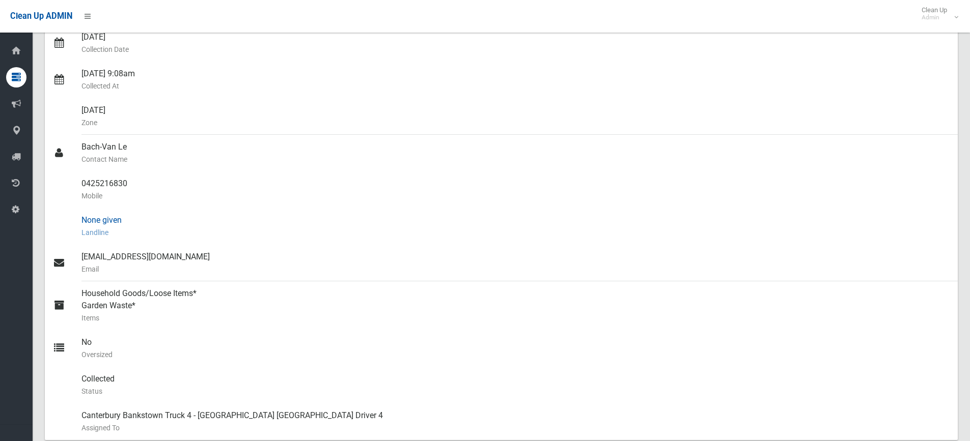
drag, startPoint x: 327, startPoint y: 237, endPoint x: 307, endPoint y: 229, distance: 21.9
click at [327, 237] on small "Landline" at bounding box center [515, 233] width 868 height 12
drag, startPoint x: 357, startPoint y: 226, endPoint x: 352, endPoint y: 226, distance: 5.6
click at [357, 227] on small "Landline" at bounding box center [515, 233] width 868 height 12
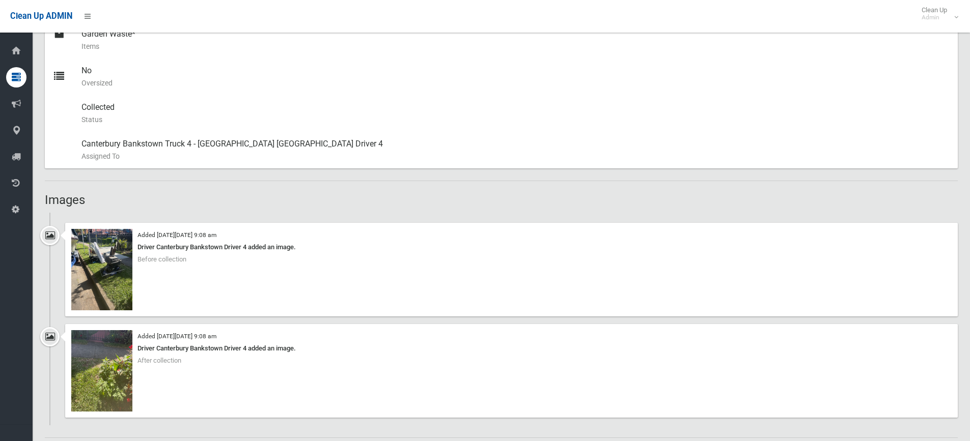
scroll to position [469, 0]
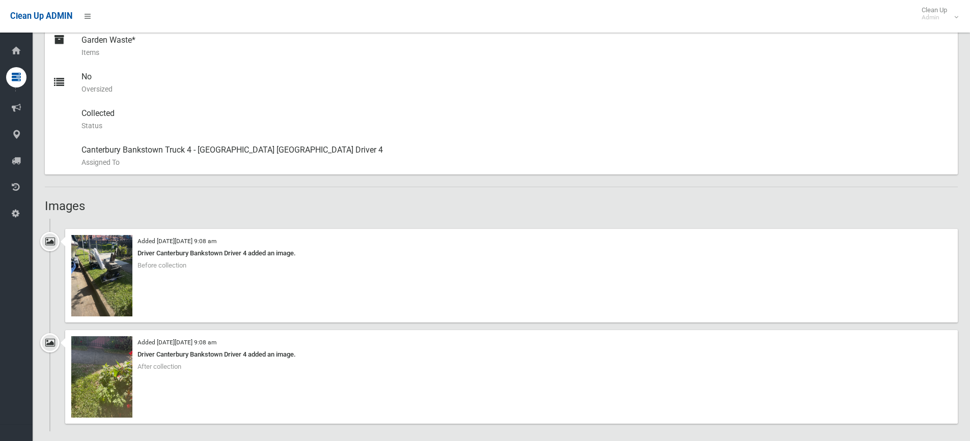
drag, startPoint x: 203, startPoint y: 204, endPoint x: 193, endPoint y: 206, distance: 9.9
click at [203, 204] on h2 "Images" at bounding box center [501, 206] width 913 height 13
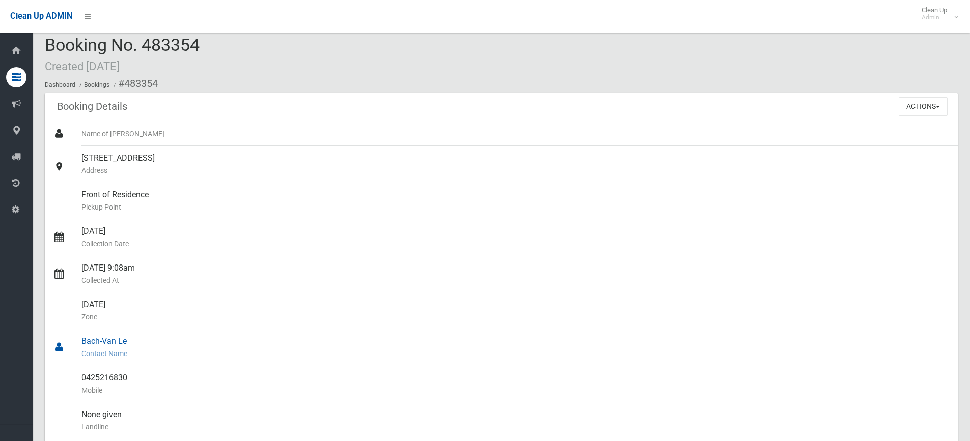
scroll to position [0, 0]
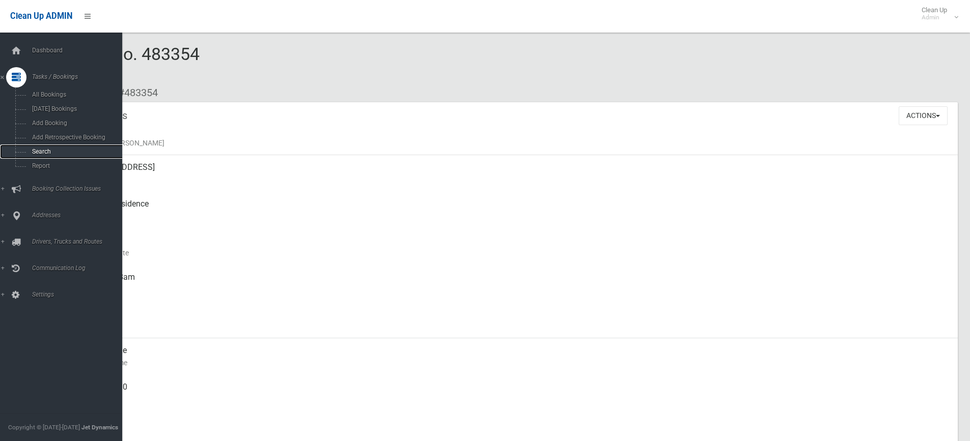
click at [50, 150] on span "Search" at bounding box center [75, 151] width 92 height 7
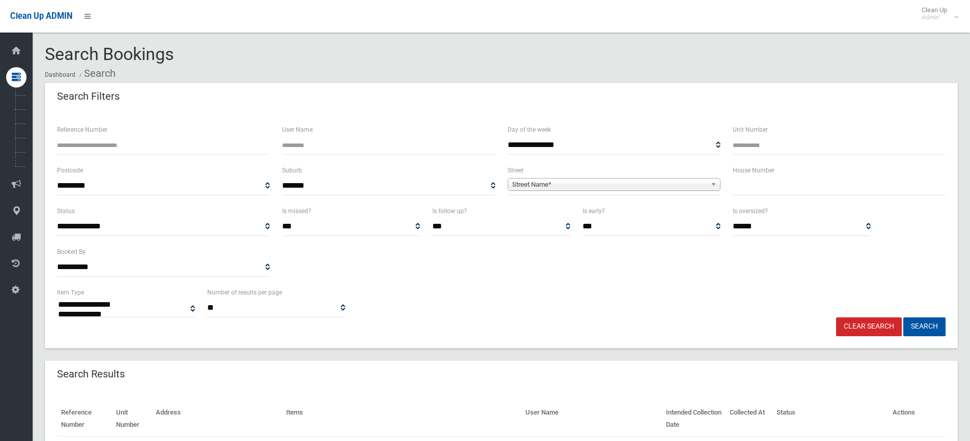
select select
drag, startPoint x: 676, startPoint y: 182, endPoint x: 652, endPoint y: 146, distance: 44.1
click at [676, 182] on span "Street Name*" at bounding box center [609, 185] width 194 height 12
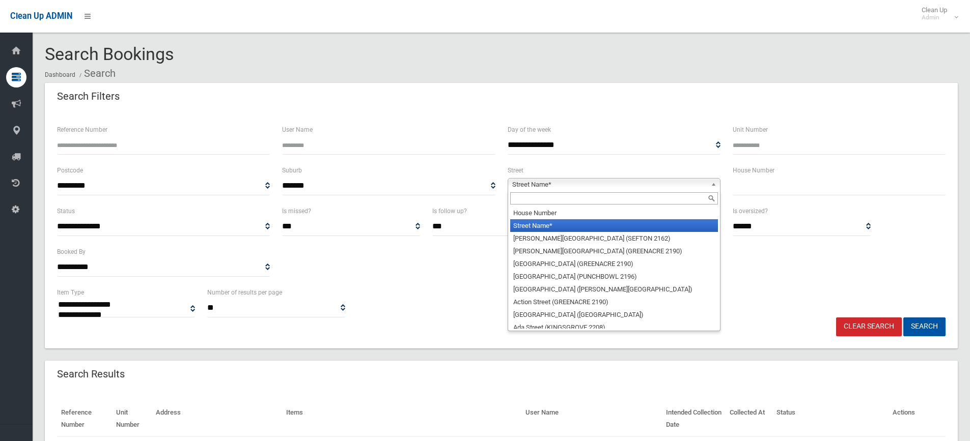
type input "*"
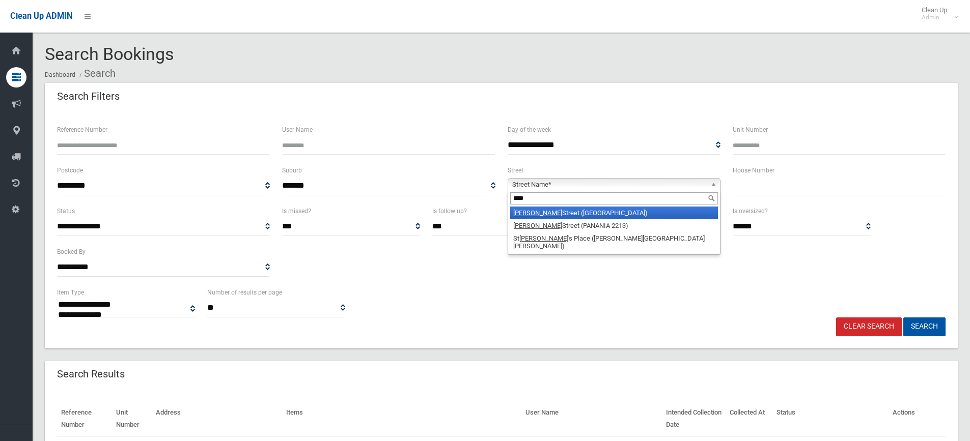
type input "****"
click at [567, 212] on li "Paul Street (PICNIC POINT 2213)" at bounding box center [614, 213] width 208 height 13
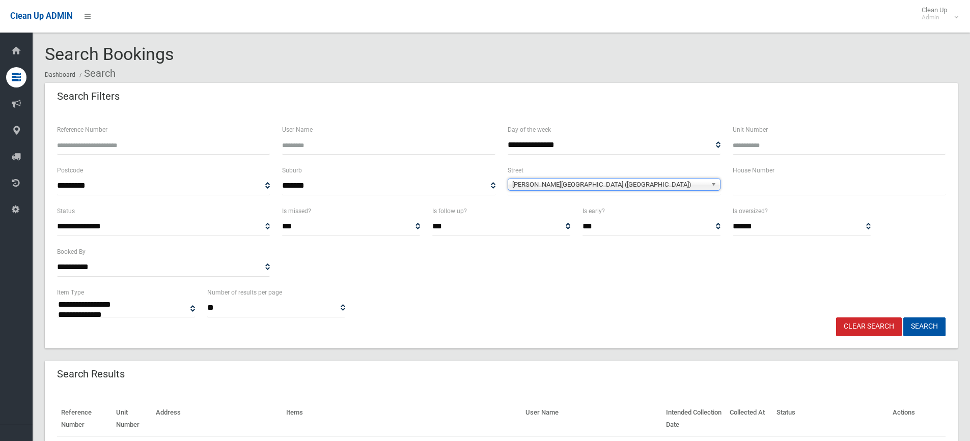
click at [463, 102] on div "Search Filters" at bounding box center [501, 97] width 913 height 29
drag, startPoint x: 692, startPoint y: 183, endPoint x: 683, endPoint y: 177, distance: 11.4
click at [692, 183] on span "Paul Street (PICNIC POINT 2213)" at bounding box center [609, 185] width 194 height 12
type input "********"
click at [645, 211] on li "Cantrell Street (YAGOONA 2199)" at bounding box center [614, 213] width 208 height 13
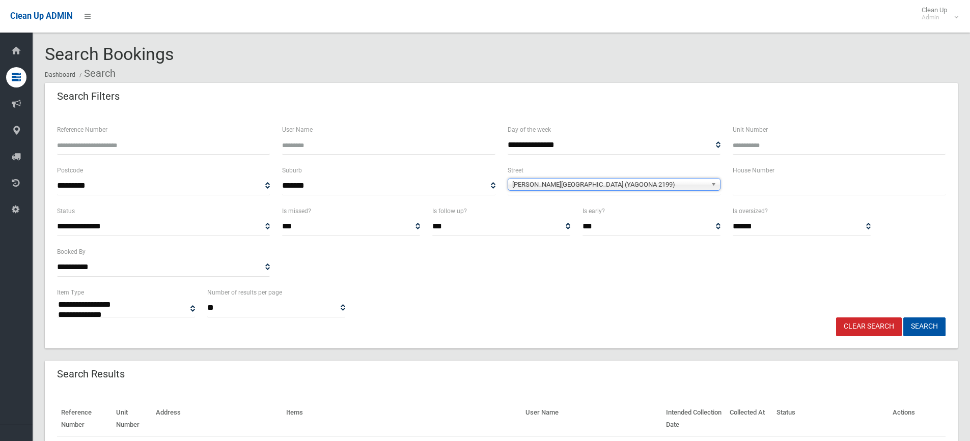
click at [753, 188] on input "text" at bounding box center [839, 186] width 213 height 19
type input "**"
click at [903, 318] on button "Search" at bounding box center [924, 327] width 42 height 19
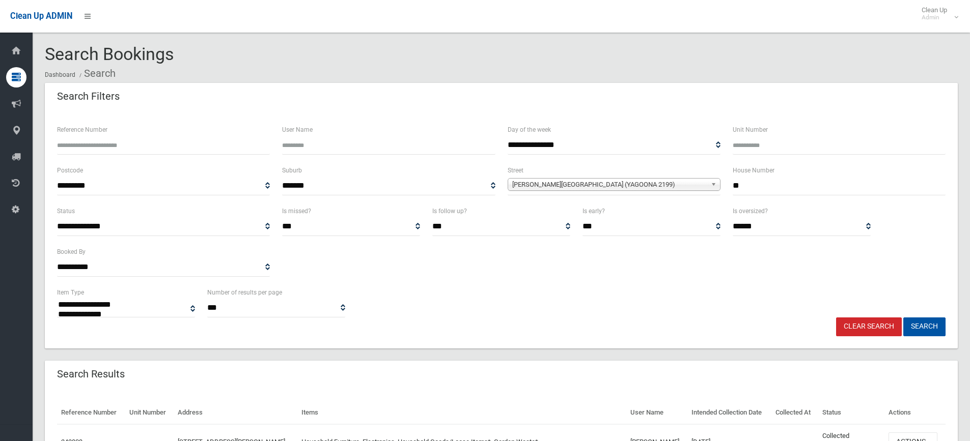
select select
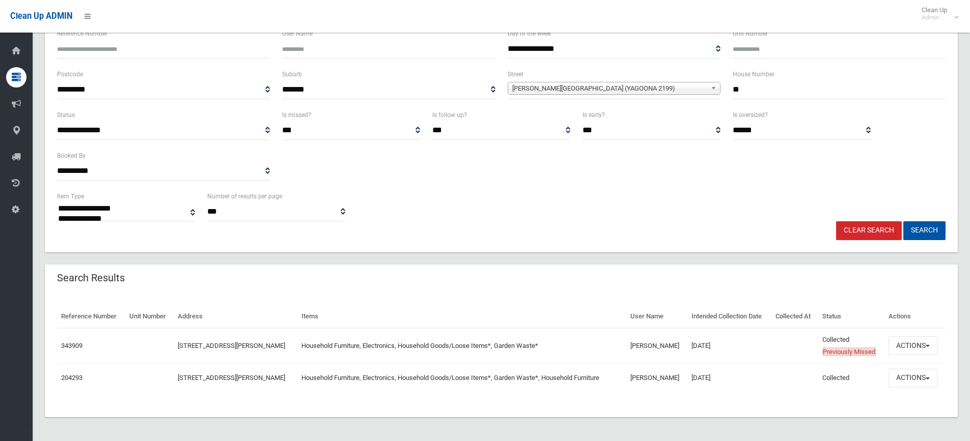
scroll to position [97, 0]
click at [925, 346] on button "Actions" at bounding box center [912, 345] width 49 height 19
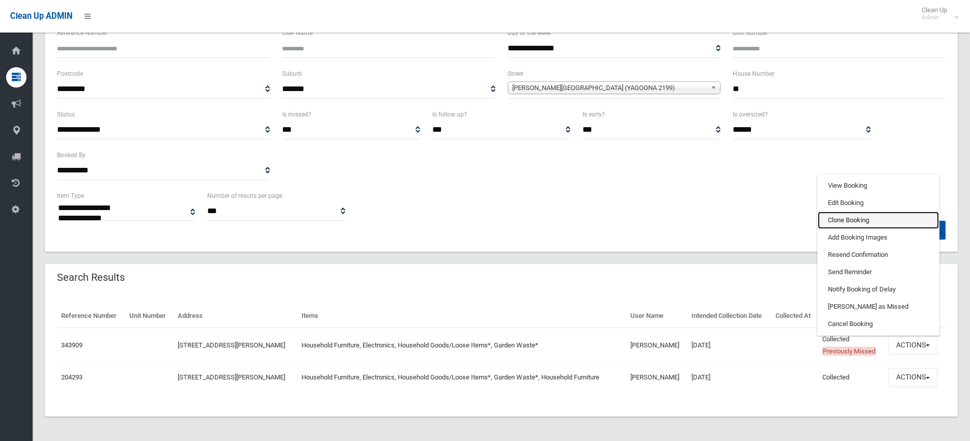
click at [837, 224] on link "Clone Booking" at bounding box center [878, 220] width 121 height 17
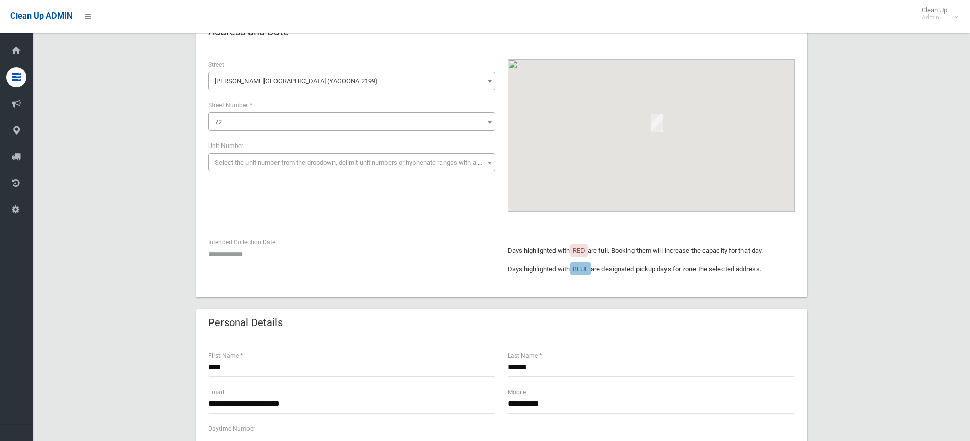
scroll to position [153, 0]
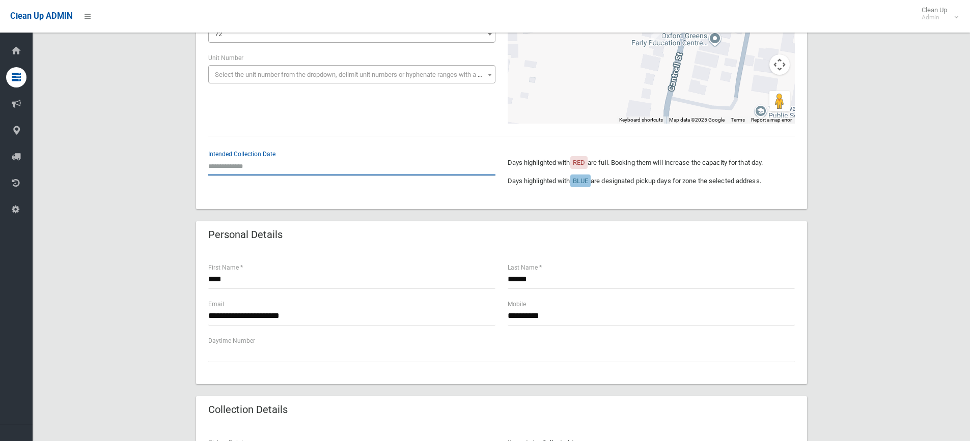
click at [260, 167] on input "text" at bounding box center [351, 166] width 287 height 19
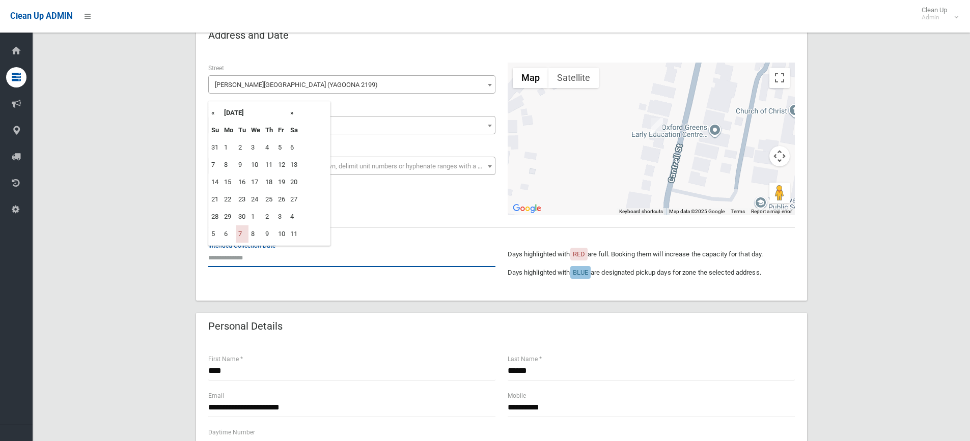
scroll to position [51, 0]
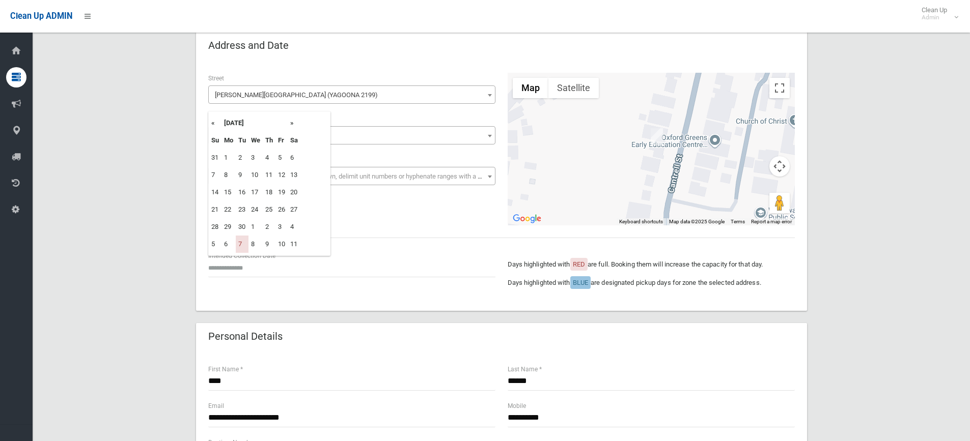
click at [295, 122] on th "»" at bounding box center [294, 123] width 13 height 17
click at [240, 209] on td "21" at bounding box center [242, 209] width 13 height 17
type input "**********"
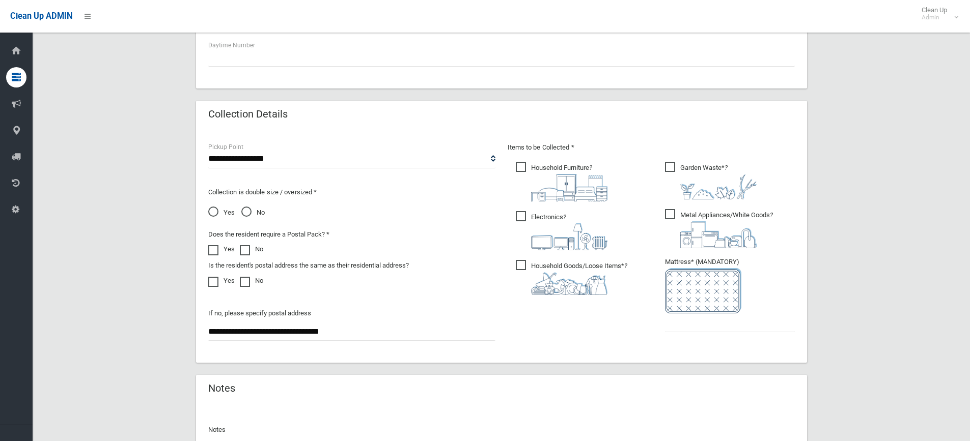
scroll to position [509, 0]
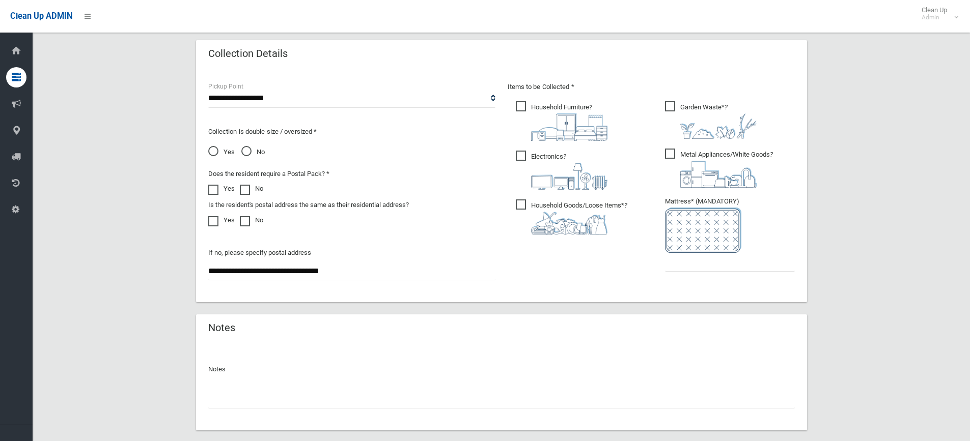
click at [676, 151] on span "Metal Appliances/White Goods ?" at bounding box center [719, 168] width 108 height 39
click at [245, 150] on span "No" at bounding box center [252, 152] width 23 height 12
click at [685, 265] on input "text" at bounding box center [730, 262] width 130 height 19
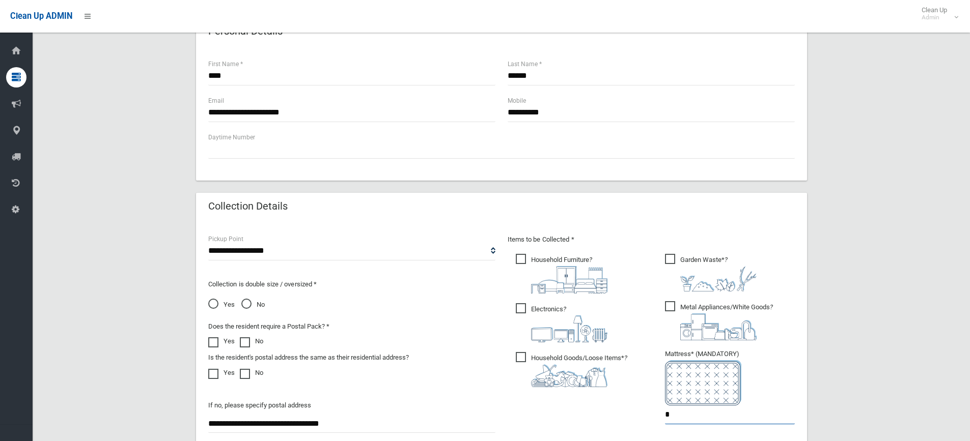
scroll to position [566, 0]
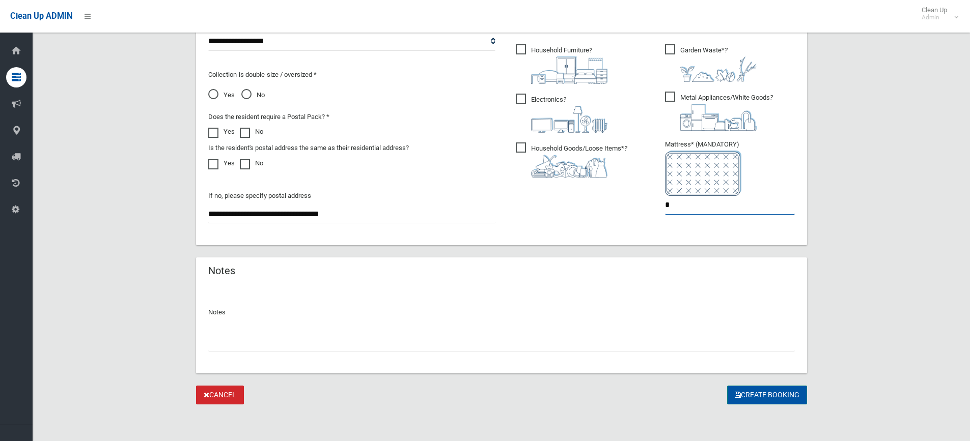
type input "*"
click at [754, 393] on button "Create Booking" at bounding box center [767, 395] width 80 height 19
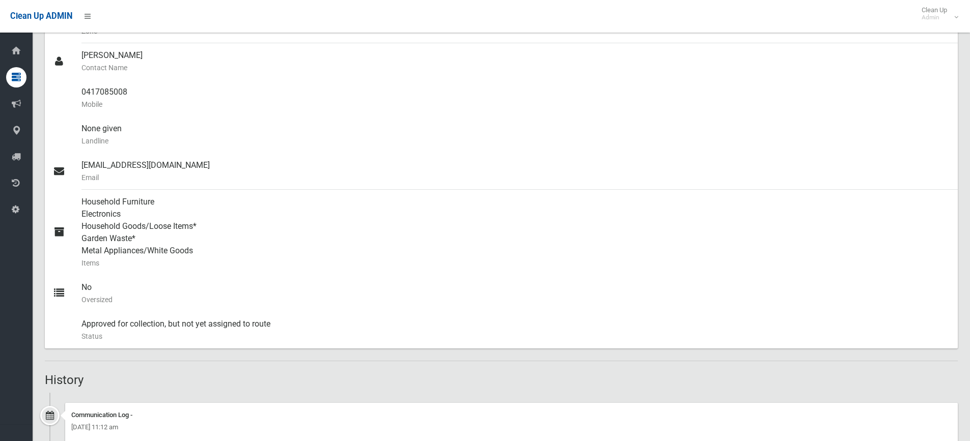
scroll to position [356, 0]
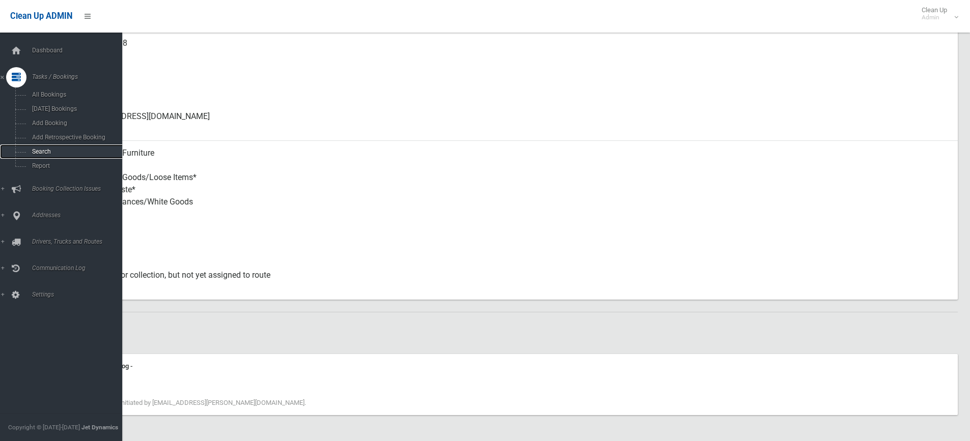
click at [45, 152] on span "Search" at bounding box center [75, 151] width 92 height 7
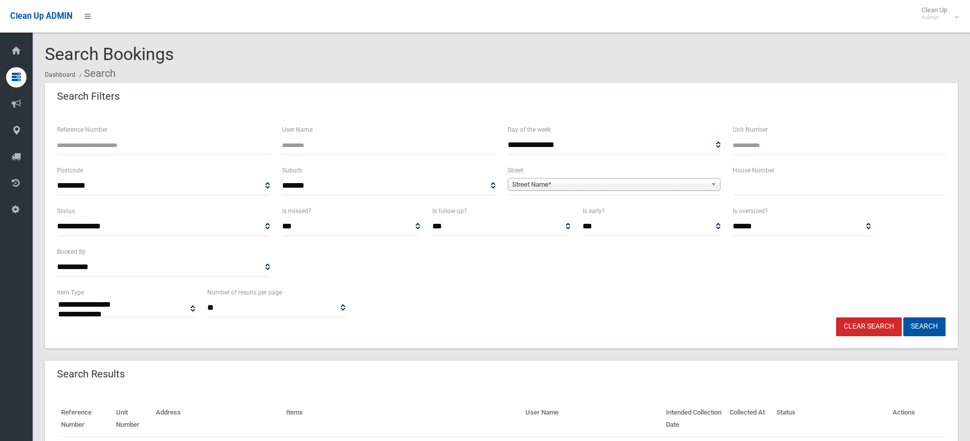
select select
click at [813, 185] on input "text" at bounding box center [839, 186] width 213 height 19
type input "**"
click at [687, 178] on link "Street Name*" at bounding box center [614, 184] width 213 height 13
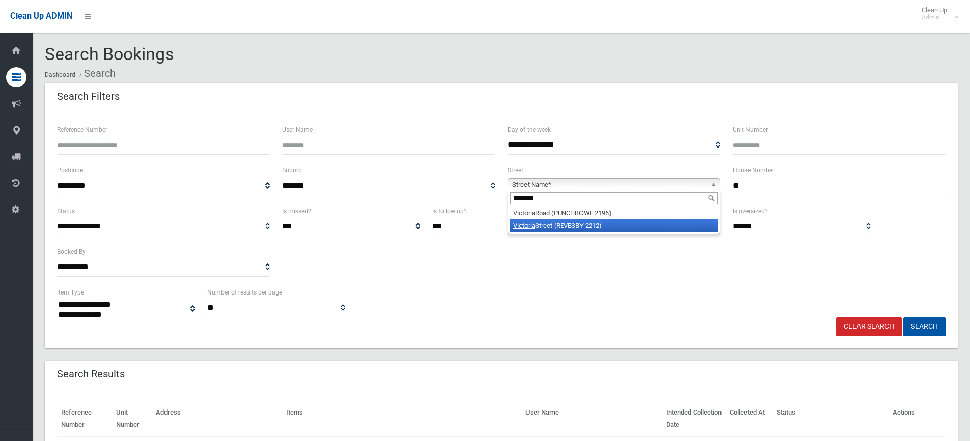
type input "********"
click at [572, 228] on li "Victoria Street (REVESBY 2212)" at bounding box center [614, 225] width 208 height 13
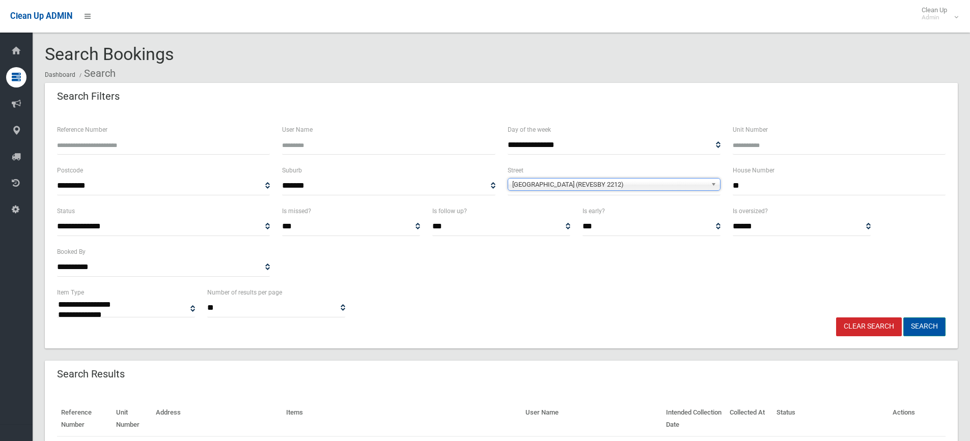
click at [921, 322] on button "Search" at bounding box center [924, 327] width 42 height 19
select select
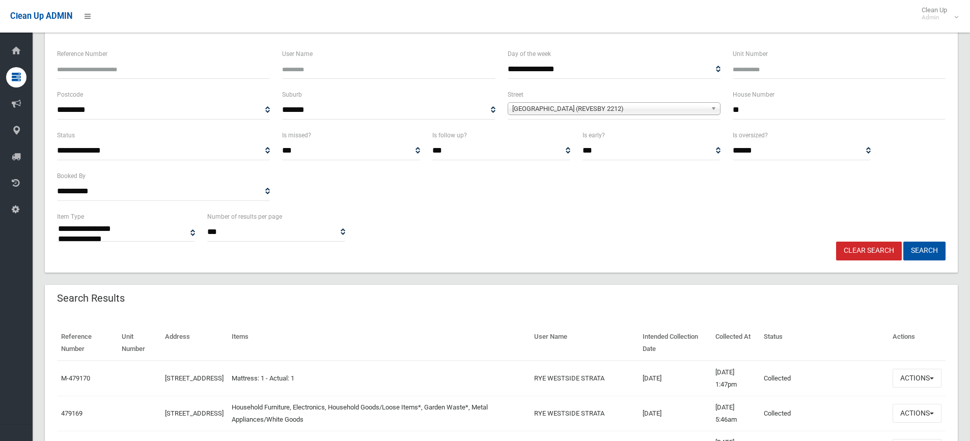
scroll to position [66, 0]
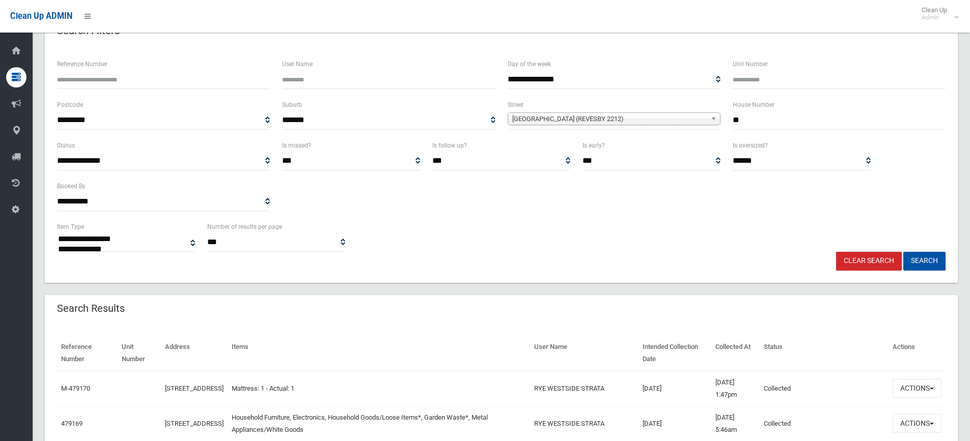
drag, startPoint x: 757, startPoint y: 123, endPoint x: 688, endPoint y: 127, distance: 68.9
click at [693, 125] on div "**********" at bounding box center [501, 119] width 901 height 41
click at [677, 121] on span "Victoria Street (REVESBY 2212)" at bounding box center [609, 119] width 194 height 12
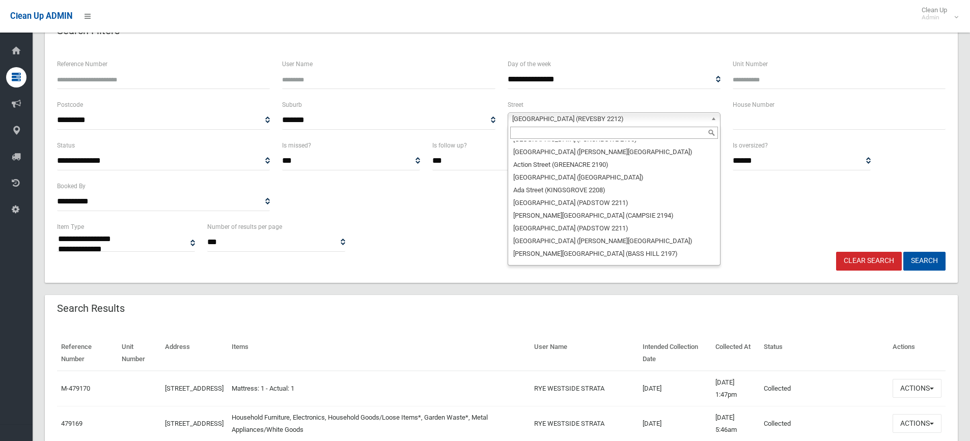
scroll to position [0, 0]
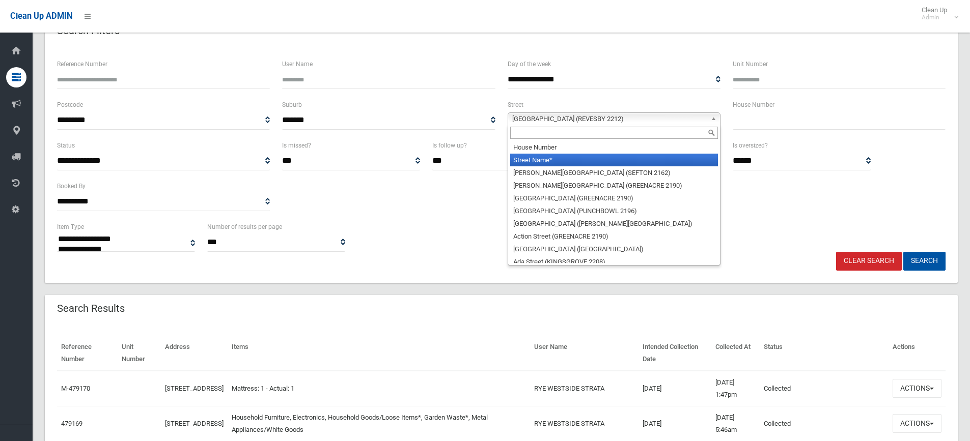
click at [568, 163] on li "Street Name*" at bounding box center [614, 160] width 208 height 13
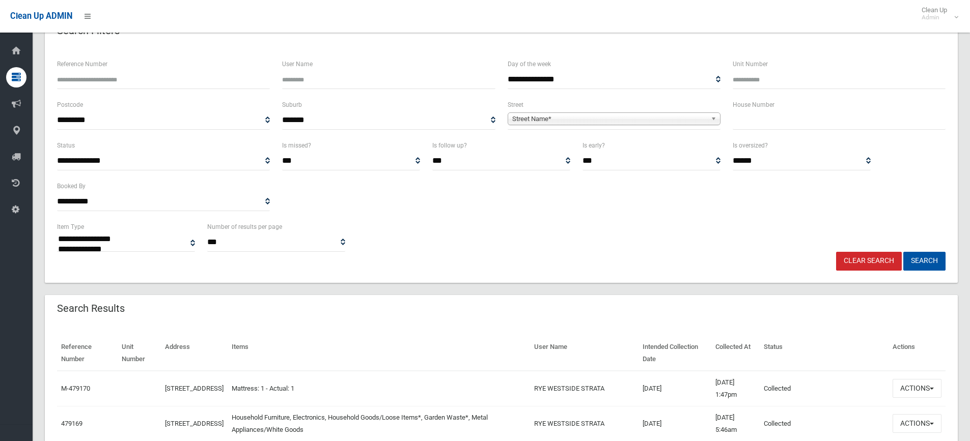
click at [596, 114] on span "Street Name*" at bounding box center [609, 119] width 194 height 12
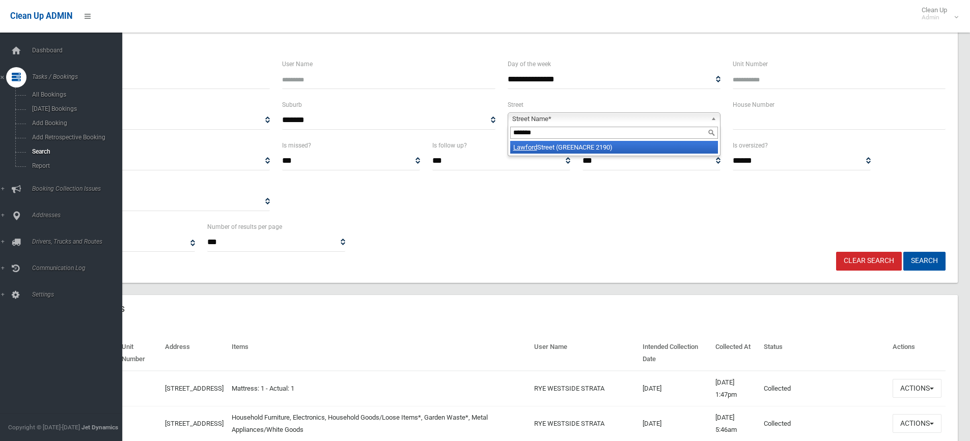
type input "*******"
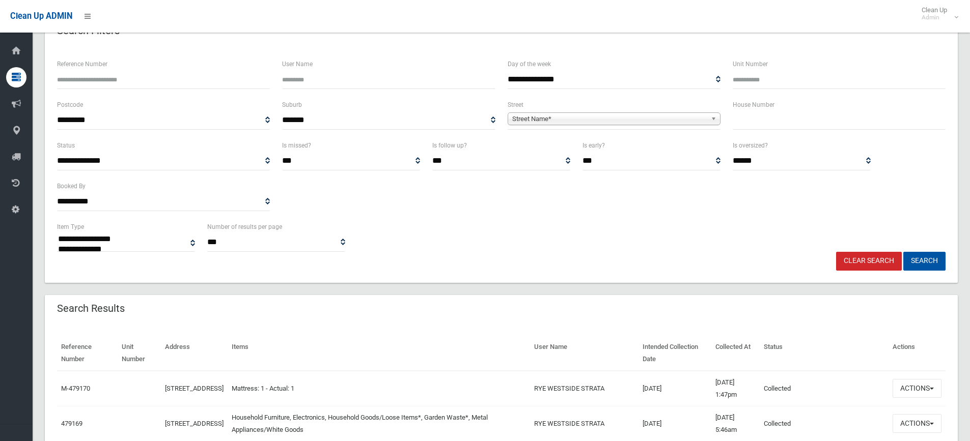
click at [766, 116] on input "text" at bounding box center [839, 120] width 213 height 19
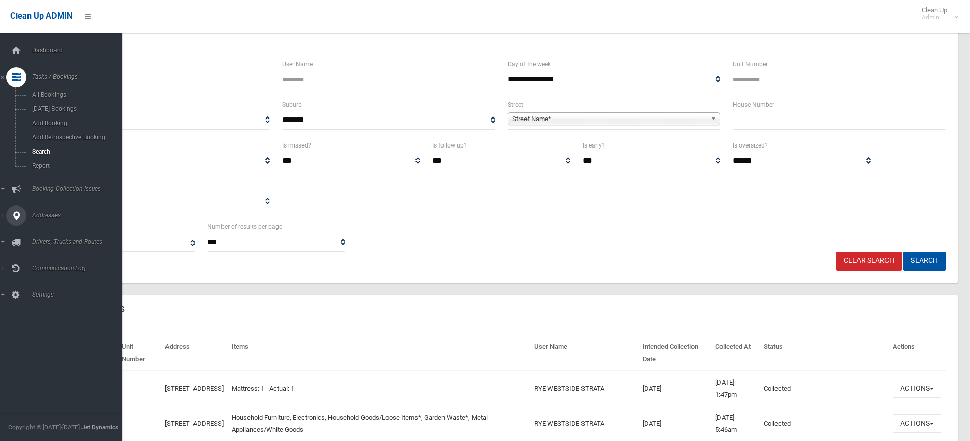
click at [44, 216] on span "Addresses" at bounding box center [79, 215] width 101 height 7
click at [45, 148] on span "All Addresses" at bounding box center [75, 147] width 92 height 7
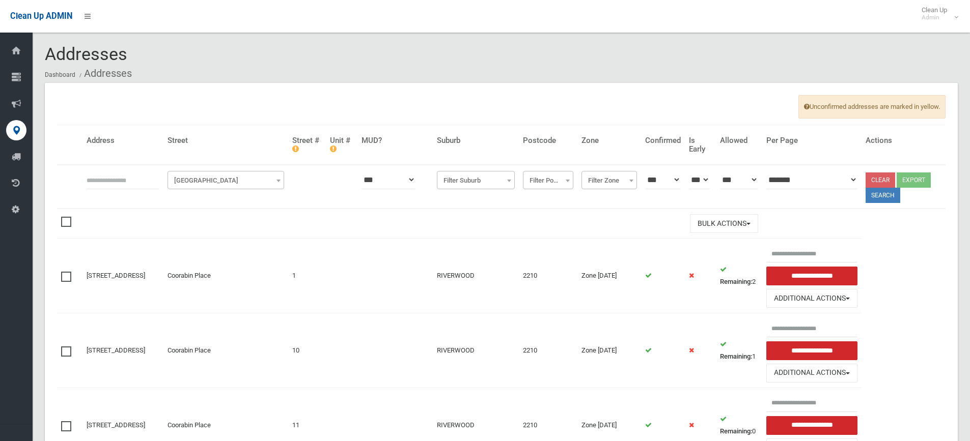
click at [248, 174] on span "[GEOGRAPHIC_DATA]" at bounding box center [226, 181] width 112 height 14
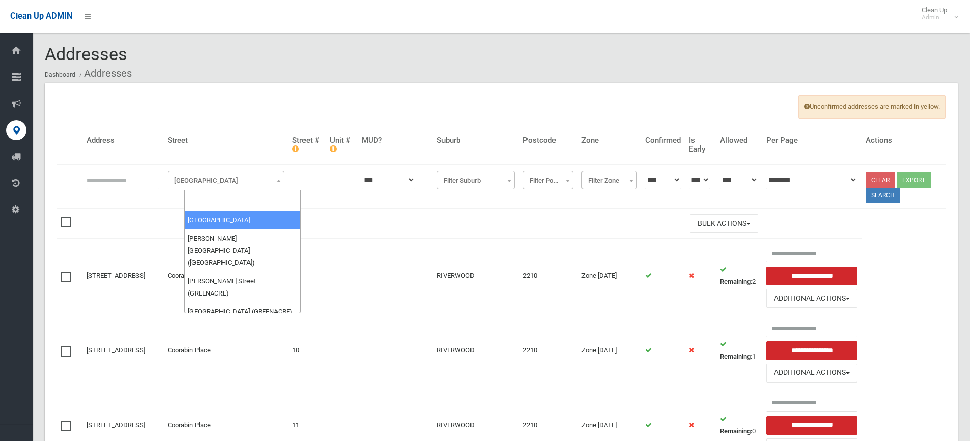
click at [219, 199] on input "search" at bounding box center [243, 200] width 112 height 17
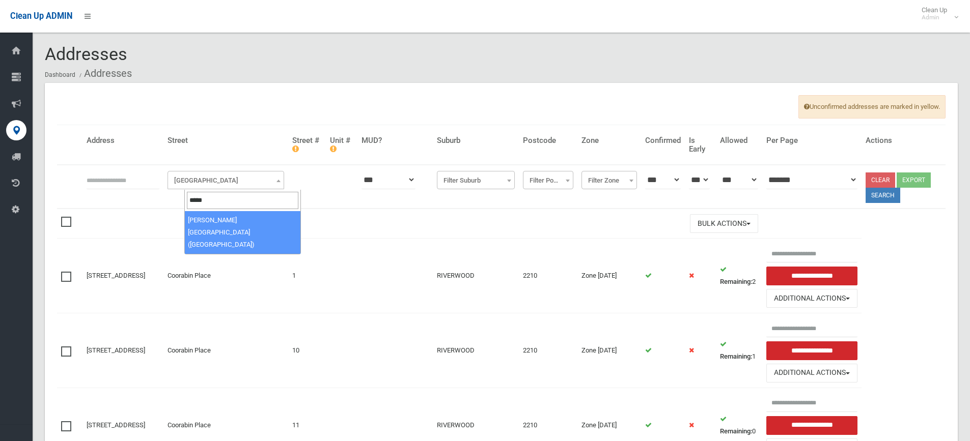
type input "*****"
select select "***"
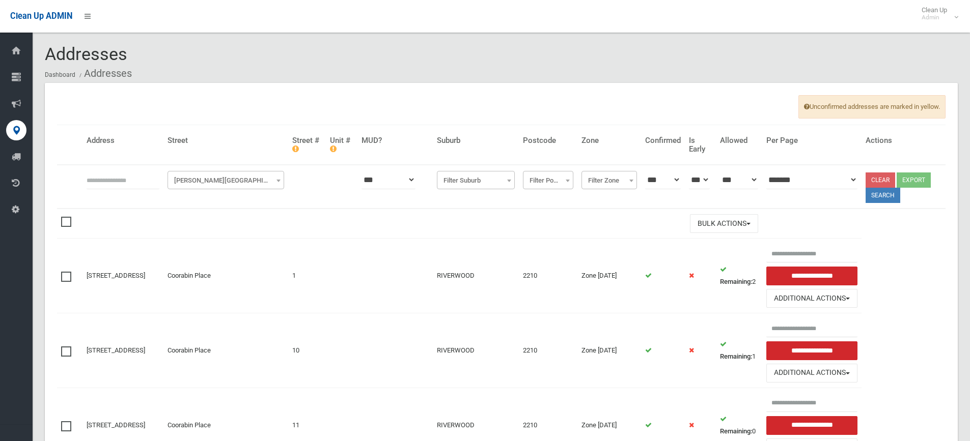
click at [132, 185] on input "text" at bounding box center [123, 180] width 73 height 19
type input "**"
click button at bounding box center [0, 0] width 0 height 0
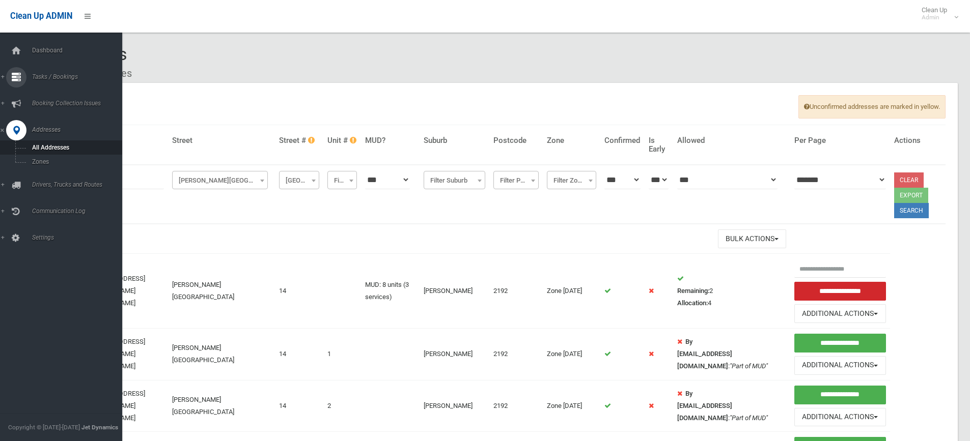
click at [51, 71] on link "Tasks / Bookings" at bounding box center [65, 77] width 130 height 20
click at [58, 153] on span "Search" at bounding box center [75, 151] width 92 height 7
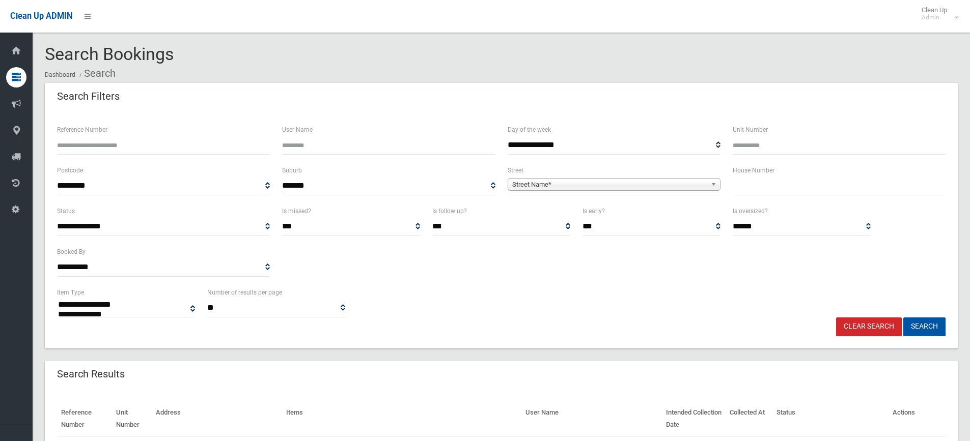
select select
click at [782, 192] on input "text" at bounding box center [839, 186] width 213 height 19
type input "**"
click at [628, 180] on span "Street Name*" at bounding box center [609, 185] width 194 height 12
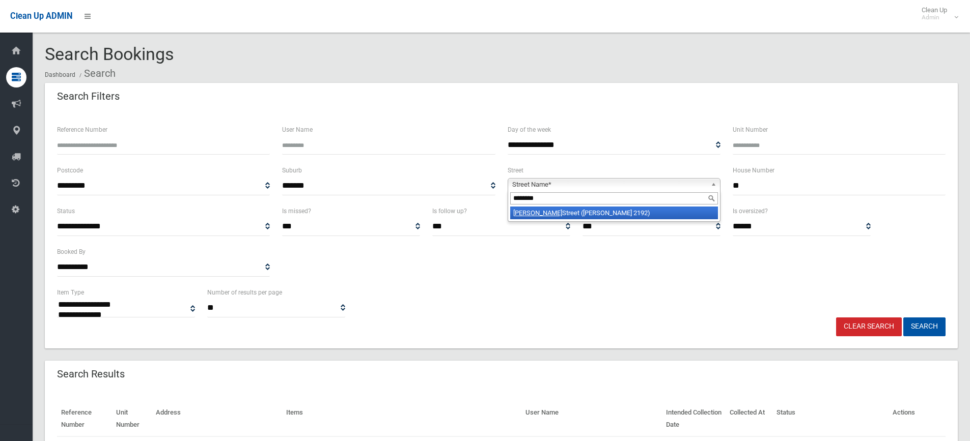
type input "********"
click at [654, 217] on li "Drummond Street (BELMORE 2192)" at bounding box center [614, 213] width 208 height 13
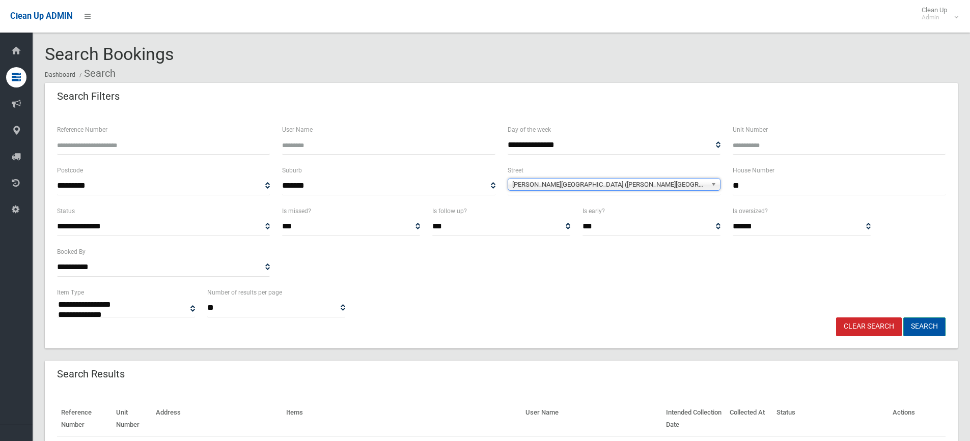
click at [916, 325] on button "Search" at bounding box center [924, 327] width 42 height 19
select select
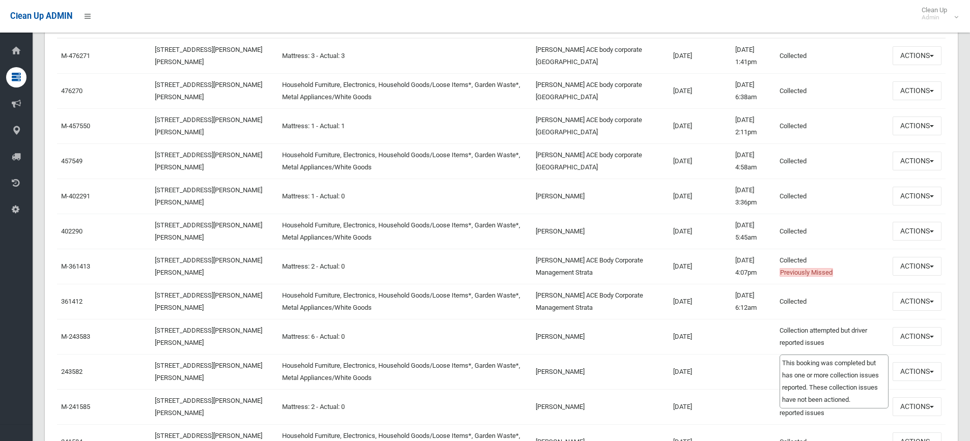
scroll to position [407, 0]
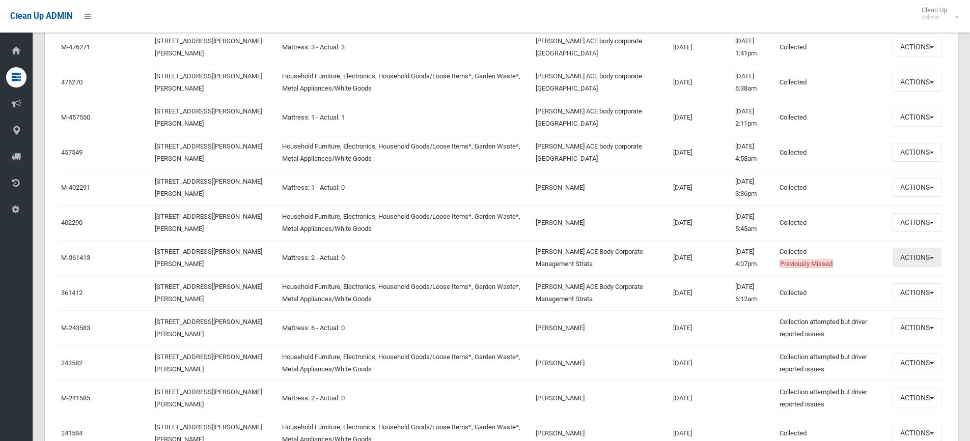
click at [919, 258] on button "Actions" at bounding box center [917, 257] width 49 height 19
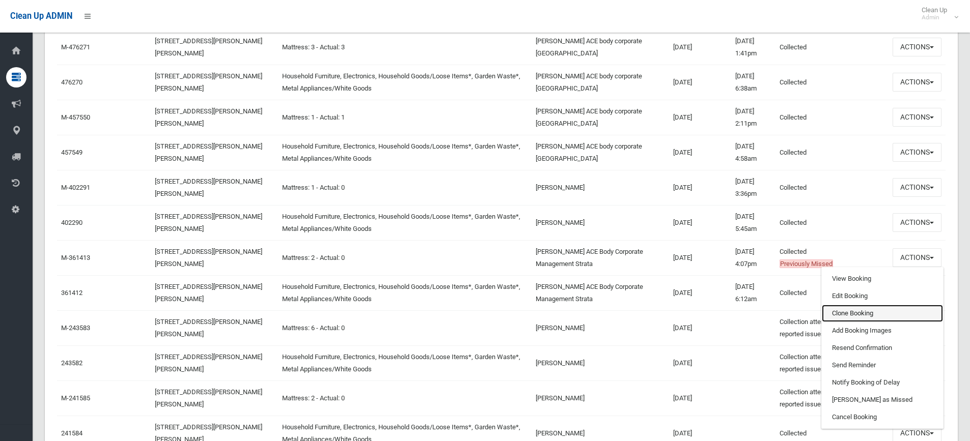
click at [842, 313] on link "Clone Booking" at bounding box center [882, 313] width 121 height 17
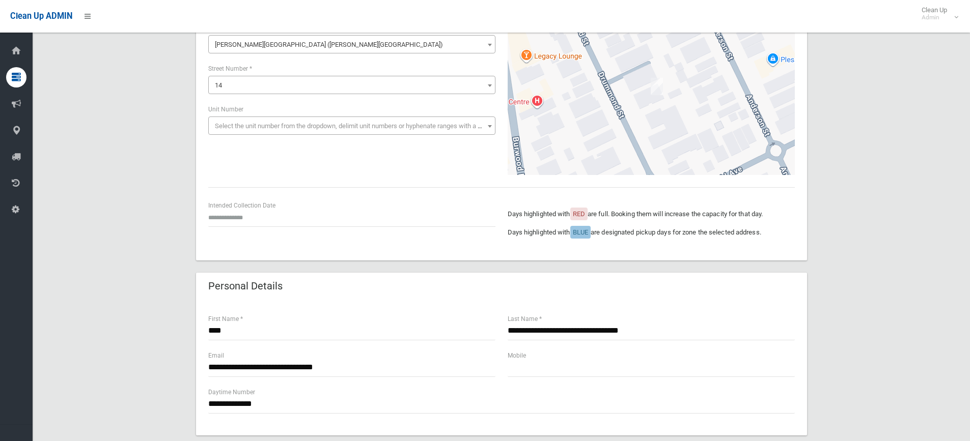
scroll to position [102, 0]
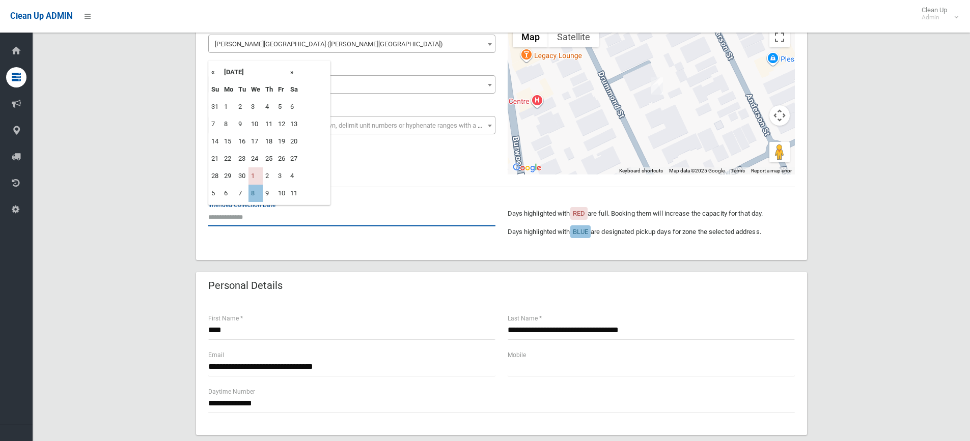
click at [240, 220] on input "text" at bounding box center [351, 217] width 287 height 19
click at [260, 192] on td "8" at bounding box center [255, 193] width 14 height 17
type input "**********"
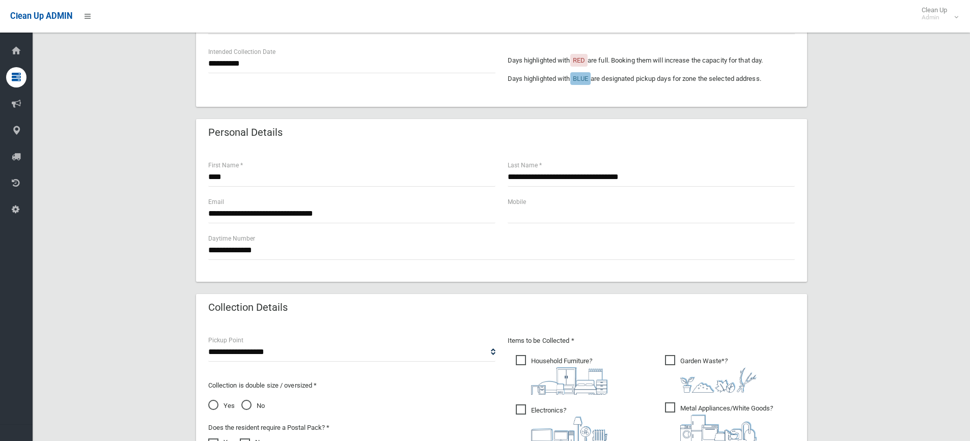
scroll to position [255, 0]
click at [525, 217] on input "text" at bounding box center [651, 214] width 287 height 19
click at [528, 215] on input "text" at bounding box center [651, 214] width 287 height 19
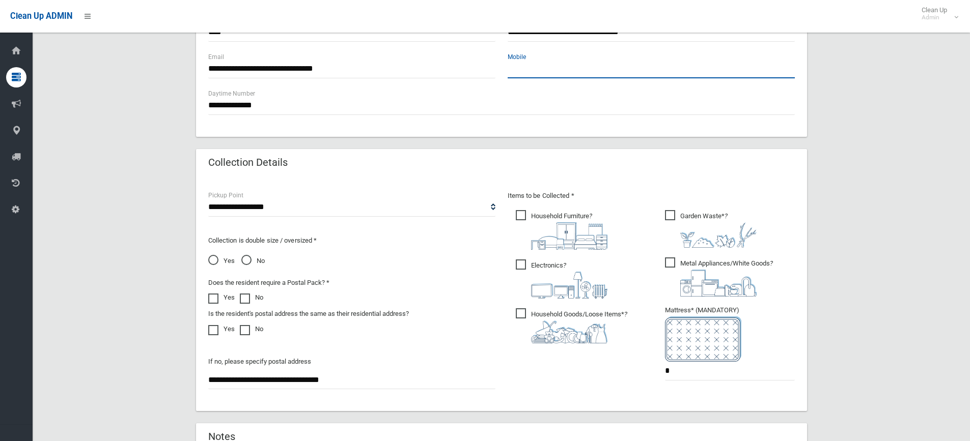
scroll to position [509, 0]
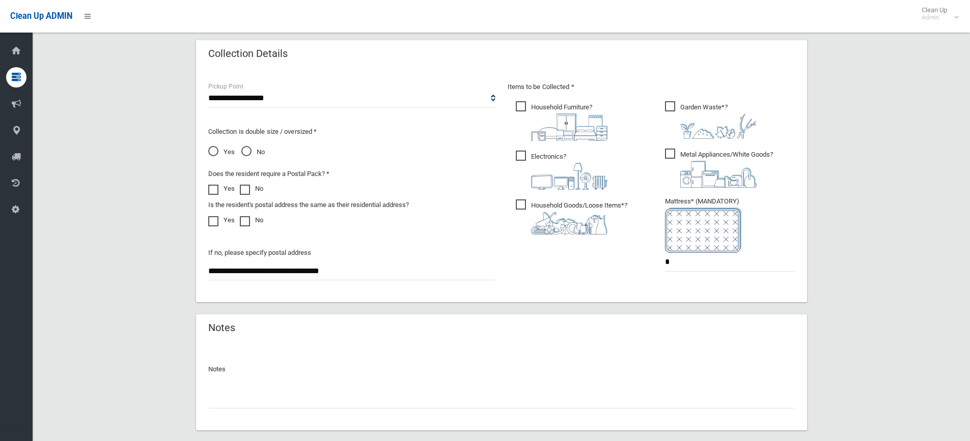
click at [524, 105] on span "Household Furniture ?" at bounding box center [562, 121] width 92 height 40
click at [526, 155] on span "Electronics ?" at bounding box center [562, 170] width 92 height 39
click at [523, 199] on label "Household Goods/Loose Items* ?" at bounding box center [572, 216] width 112 height 37
click at [667, 156] on span "Metal Appliances/White Goods ?" at bounding box center [719, 168] width 108 height 39
click at [667, 101] on span "Garden Waste* ?" at bounding box center [711, 120] width 92 height 38
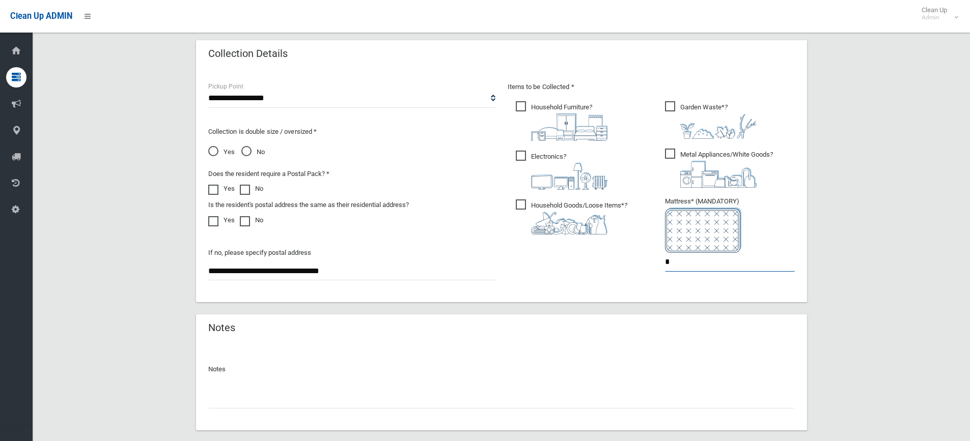
drag, startPoint x: 676, startPoint y: 262, endPoint x: 617, endPoint y: 255, distance: 59.9
click at [617, 255] on div "Items to be Collected * Household Furniture ? *" at bounding box center [650, 183] width 299 height 205
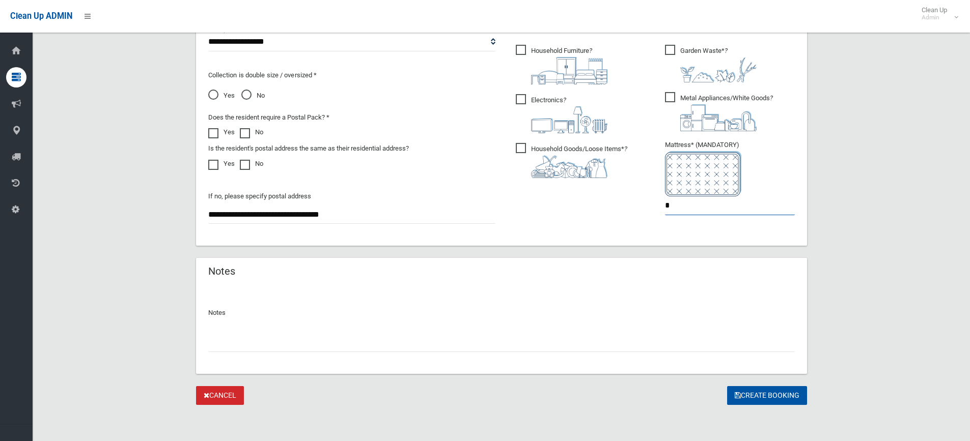
scroll to position [566, 0]
type input "*"
click at [284, 339] on input "text" at bounding box center [501, 342] width 587 height 19
type input "**********"
click at [762, 394] on button "Create Booking" at bounding box center [767, 395] width 80 height 19
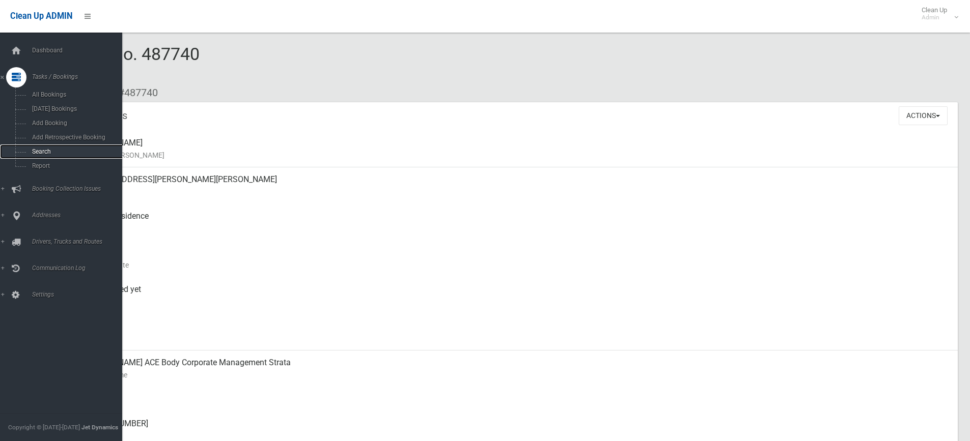
click at [35, 148] on span "Search" at bounding box center [75, 151] width 92 height 7
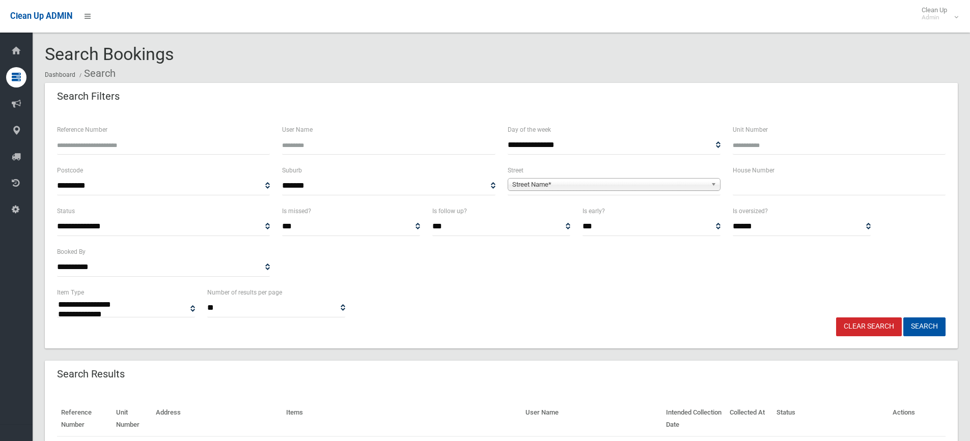
select select
click at [796, 188] on input "text" at bounding box center [839, 186] width 213 height 19
type input "**"
click at [708, 185] on link "Street Name*" at bounding box center [614, 184] width 213 height 13
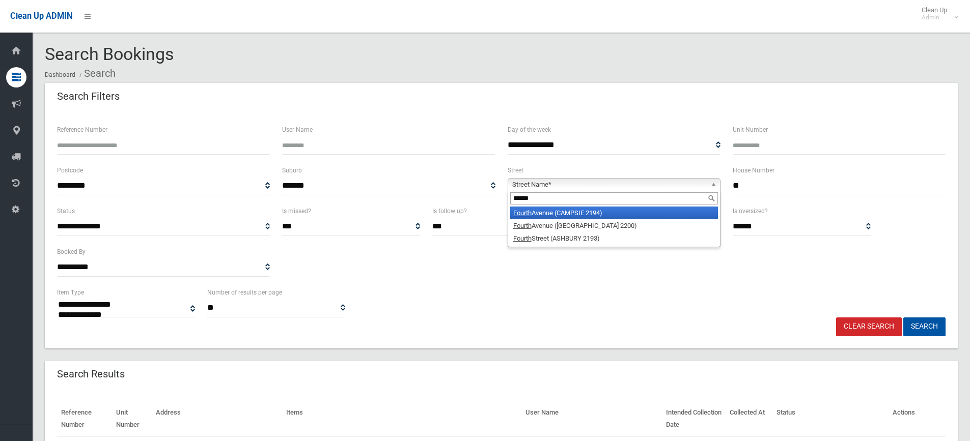
type input "******"
click at [599, 214] on li "Fourth Avenue (CAMPSIE 2194)" at bounding box center [614, 213] width 208 height 13
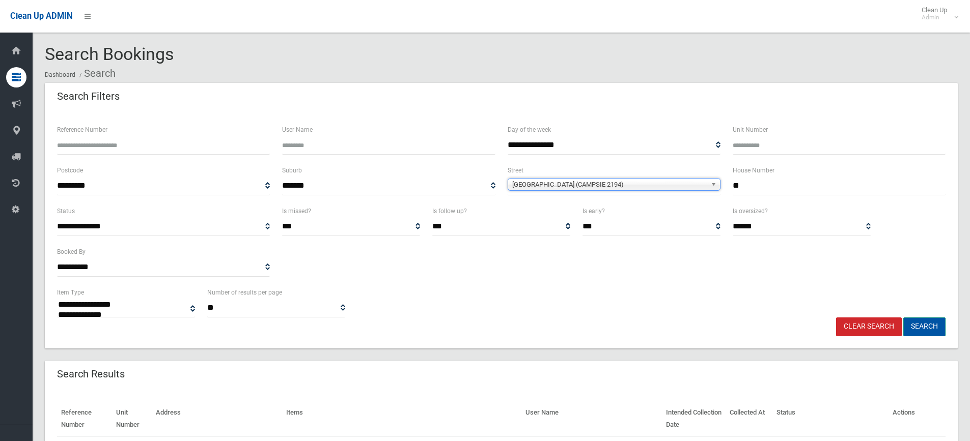
click at [930, 327] on button "Search" at bounding box center [924, 327] width 42 height 19
select select
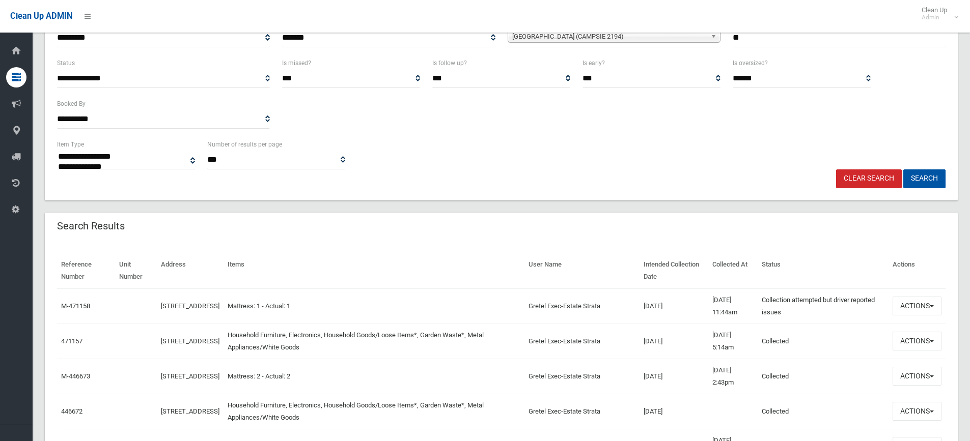
scroll to position [204, 0]
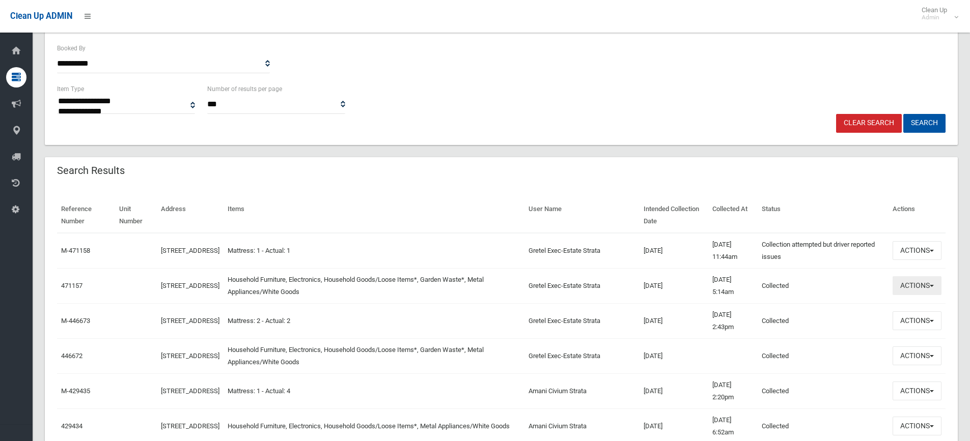
click at [918, 284] on button "Actions" at bounding box center [917, 285] width 49 height 19
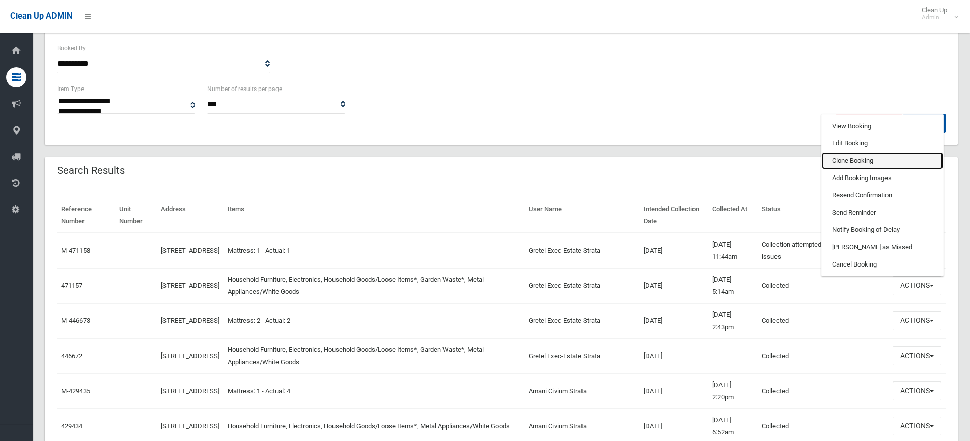
click at [838, 155] on link "Clone Booking" at bounding box center [882, 160] width 121 height 17
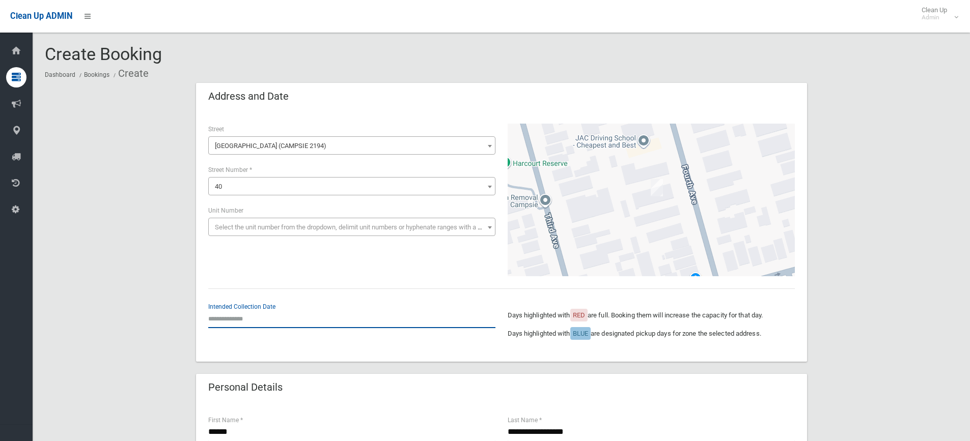
click at [232, 314] on input "text" at bounding box center [351, 319] width 287 height 19
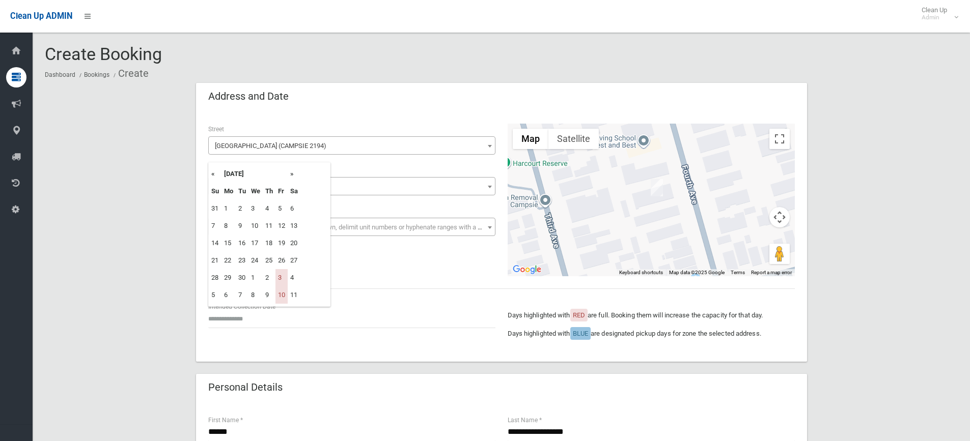
click at [288, 175] on th "»" at bounding box center [294, 173] width 13 height 17
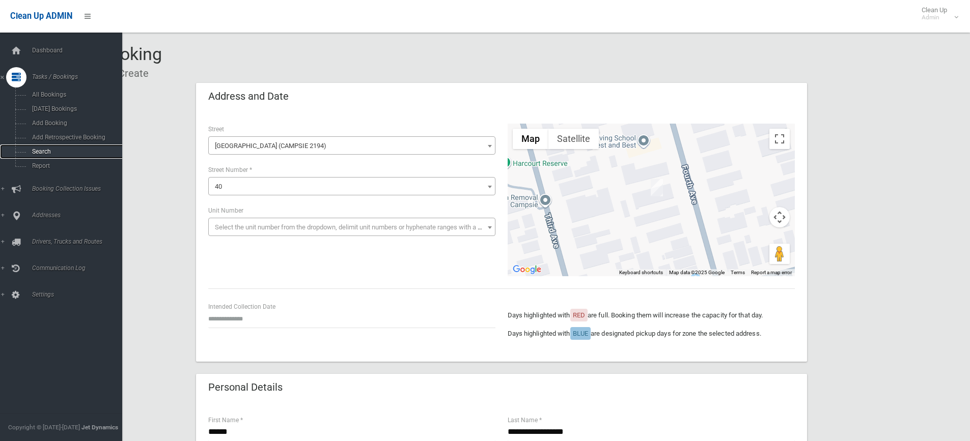
click at [36, 152] on span "Search" at bounding box center [75, 151] width 92 height 7
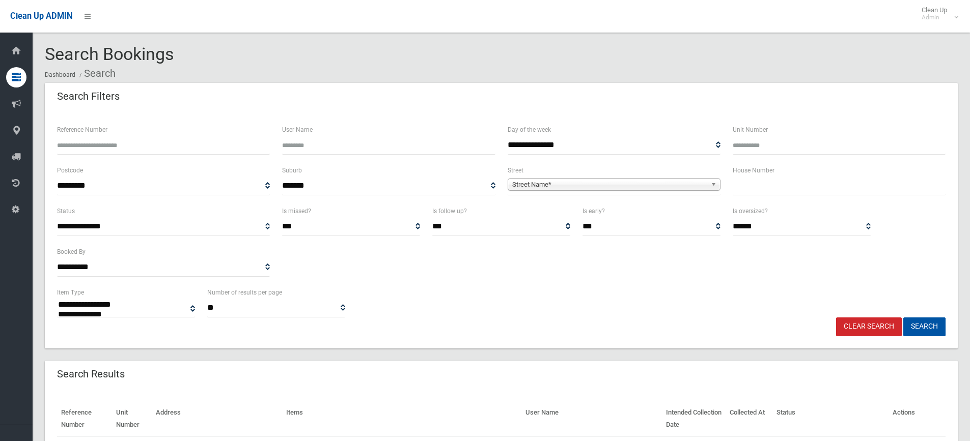
select select
click at [775, 187] on input "text" at bounding box center [839, 186] width 213 height 19
click at [701, 188] on span "Street Name*" at bounding box center [609, 185] width 194 height 12
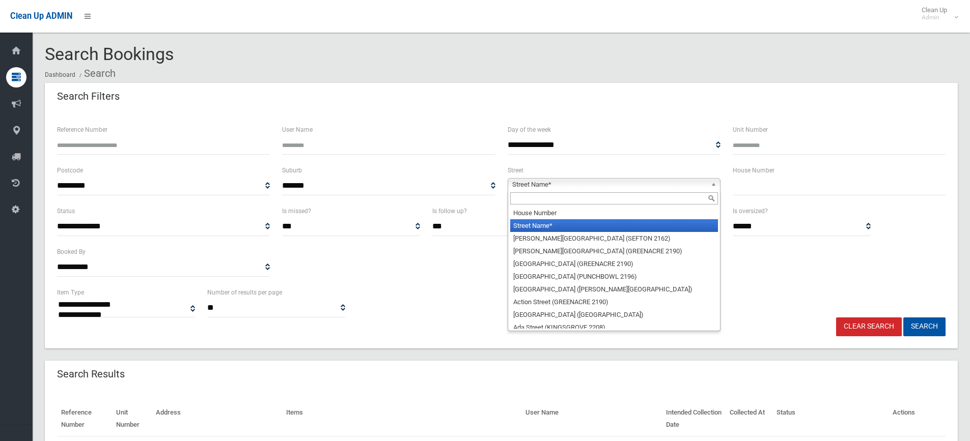
click at [807, 185] on input "text" at bounding box center [839, 186] width 213 height 19
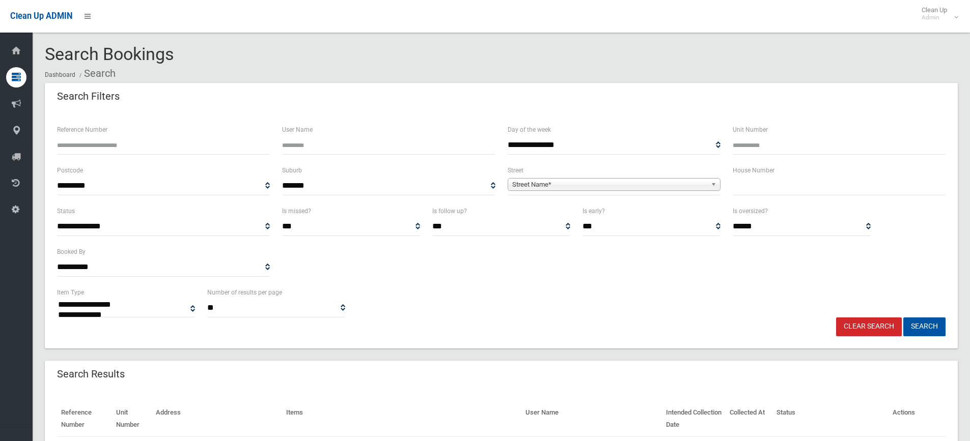
click at [767, 185] on input "text" at bounding box center [839, 186] width 213 height 19
type input "**"
click at [705, 185] on span "Street Name*" at bounding box center [609, 185] width 194 height 12
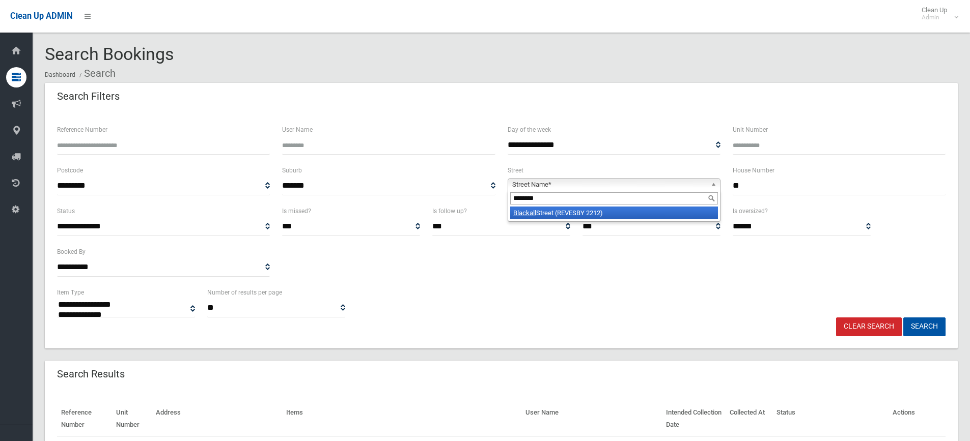
type input "********"
click at [575, 206] on div "********" at bounding box center [614, 198] width 212 height 16
click at [575, 215] on li "Blackall Street (REVESBY 2212)" at bounding box center [614, 213] width 208 height 13
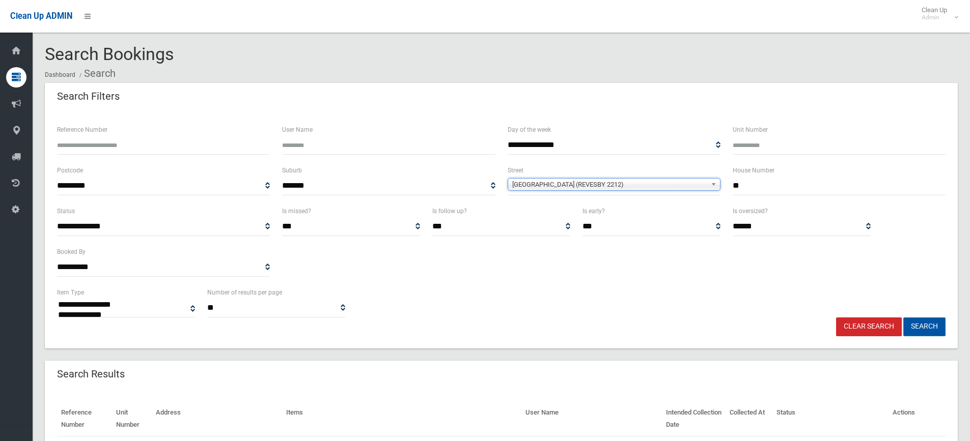
click at [933, 329] on button "Search" at bounding box center [924, 327] width 42 height 19
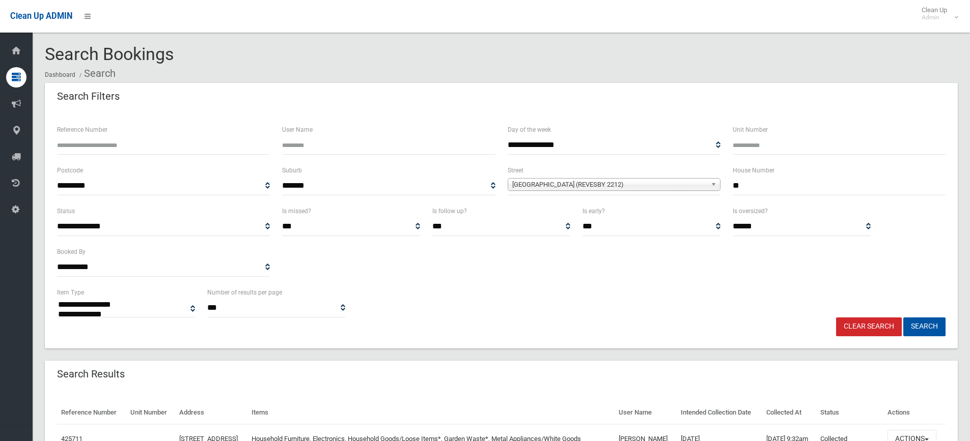
select select
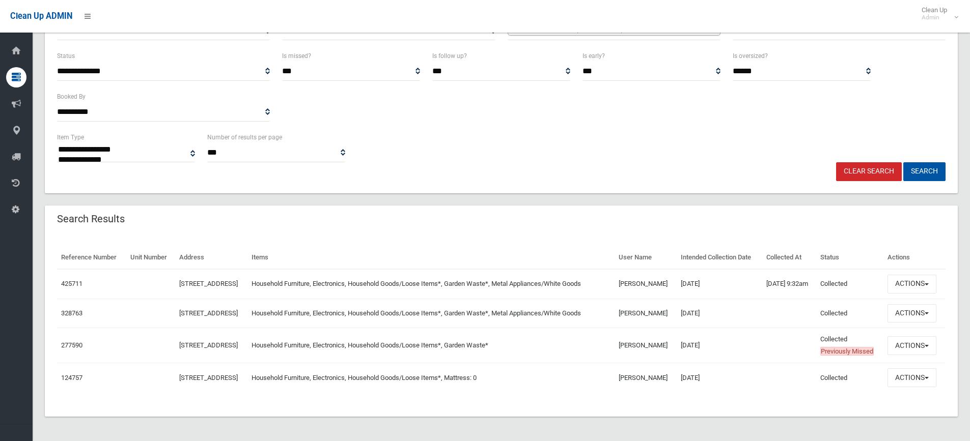
scroll to position [197, 0]
click at [917, 275] on button "Actions" at bounding box center [911, 284] width 49 height 19
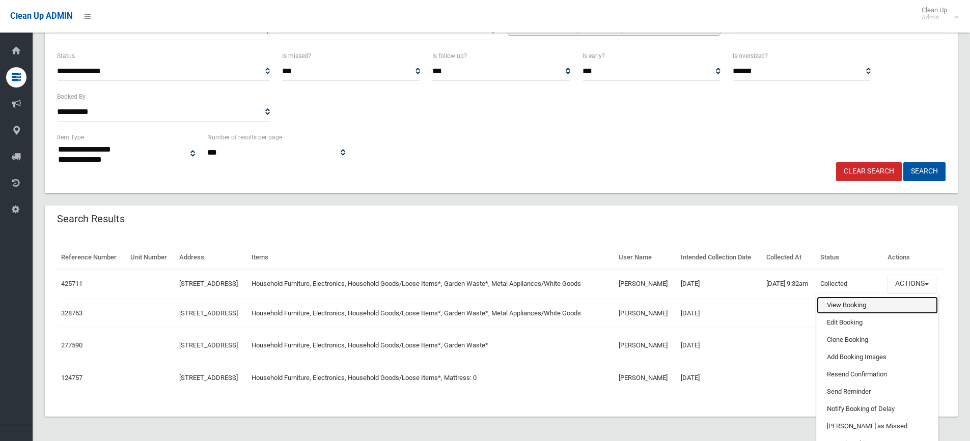
click at [846, 297] on link "View Booking" at bounding box center [877, 305] width 121 height 17
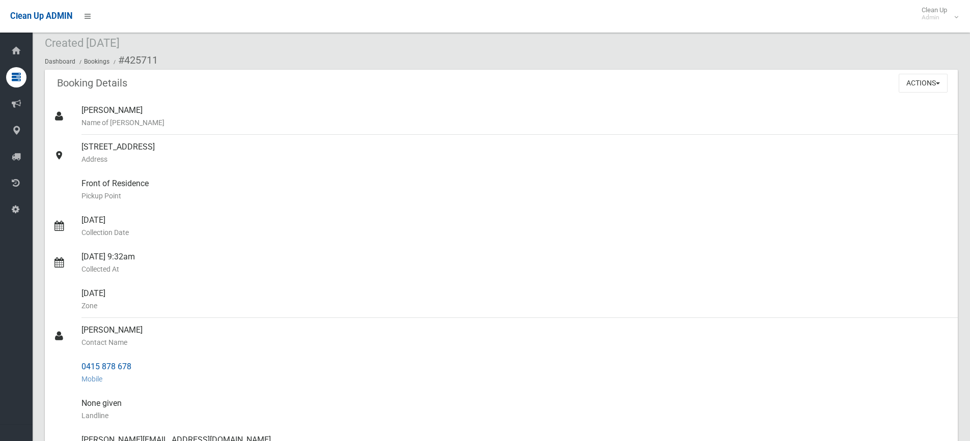
scroll to position [51, 0]
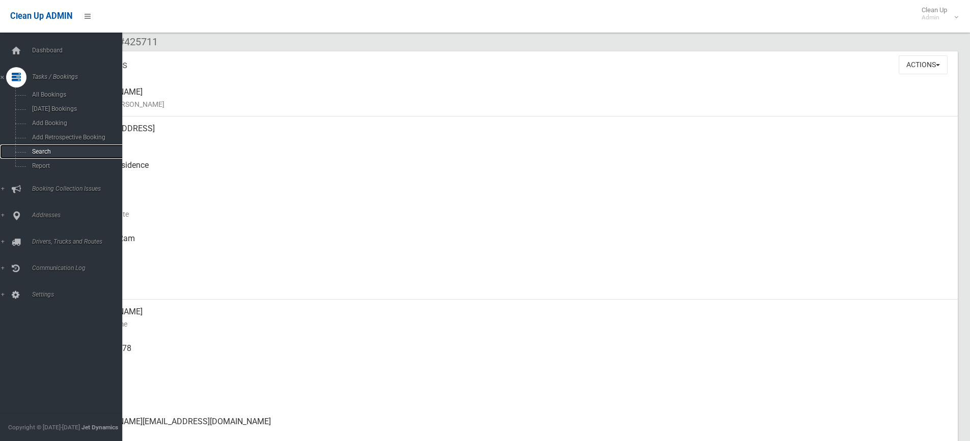
click at [49, 151] on span "Search" at bounding box center [75, 151] width 92 height 7
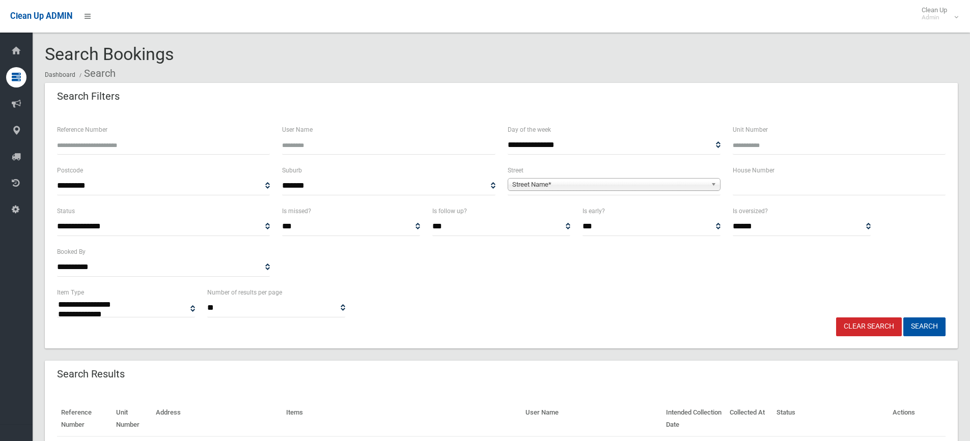
select select
click at [769, 188] on input "text" at bounding box center [839, 186] width 213 height 19
click at [779, 191] on input "text" at bounding box center [839, 186] width 213 height 19
type input "*"
click at [700, 187] on span "Street Name*" at bounding box center [609, 185] width 194 height 12
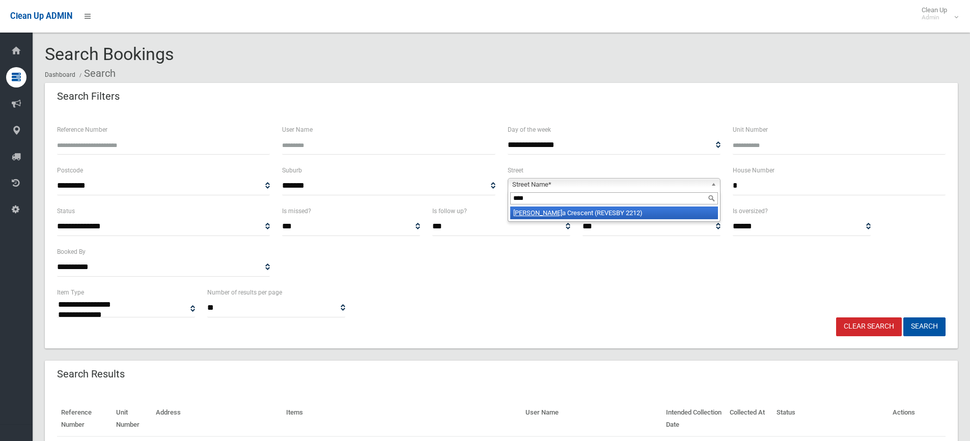
type input "****"
click at [634, 215] on li "[PERSON_NAME] a Crescent (REVESBY 2212)" at bounding box center [614, 213] width 208 height 13
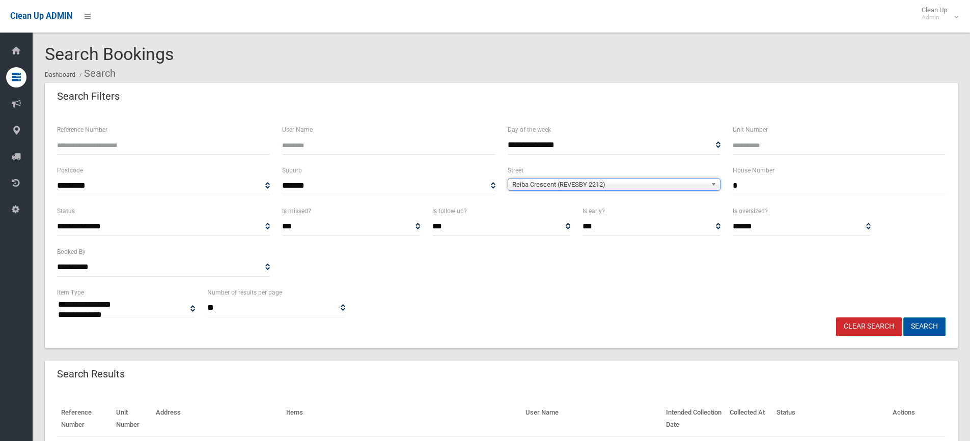
click at [927, 321] on button "Search" at bounding box center [924, 327] width 42 height 19
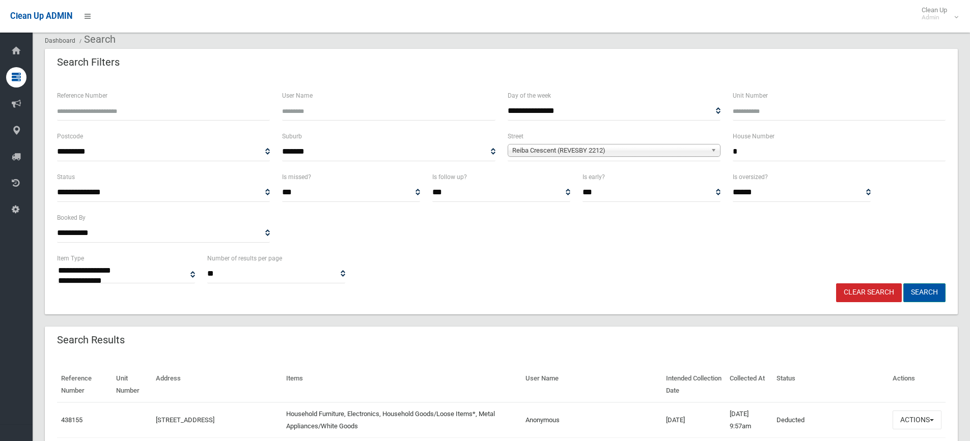
scroll to position [153, 0]
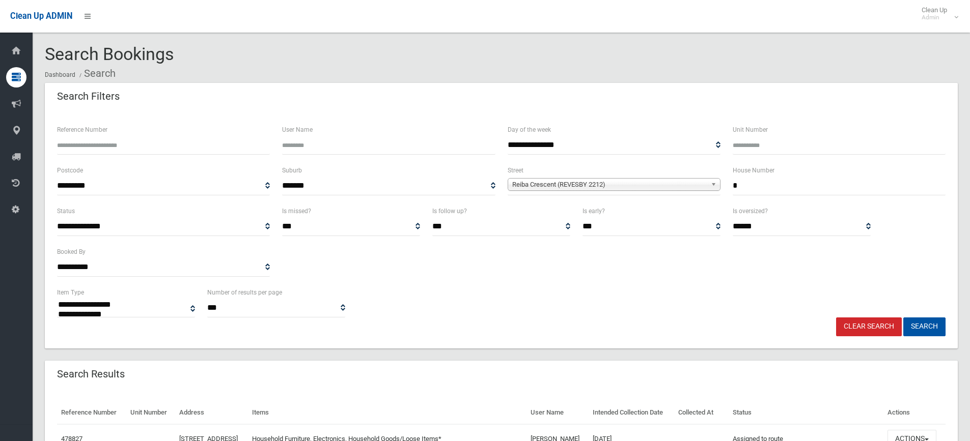
select select
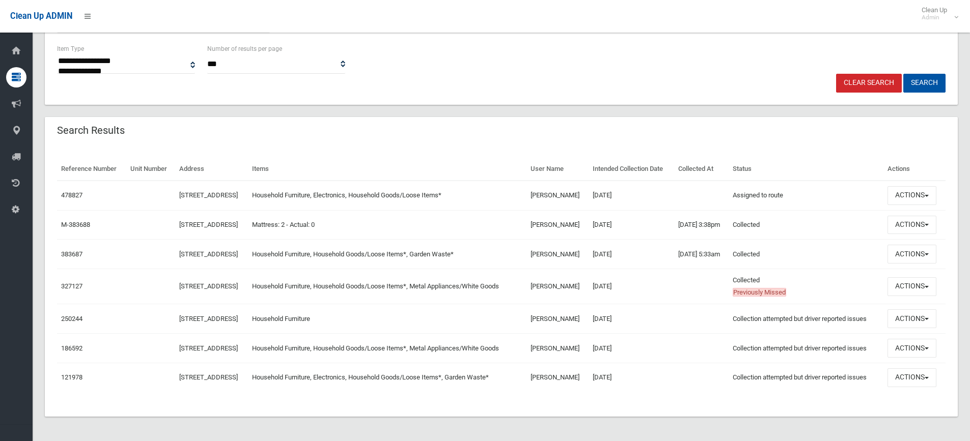
scroll to position [244, 0]
click at [908, 197] on button "Actions" at bounding box center [911, 195] width 49 height 19
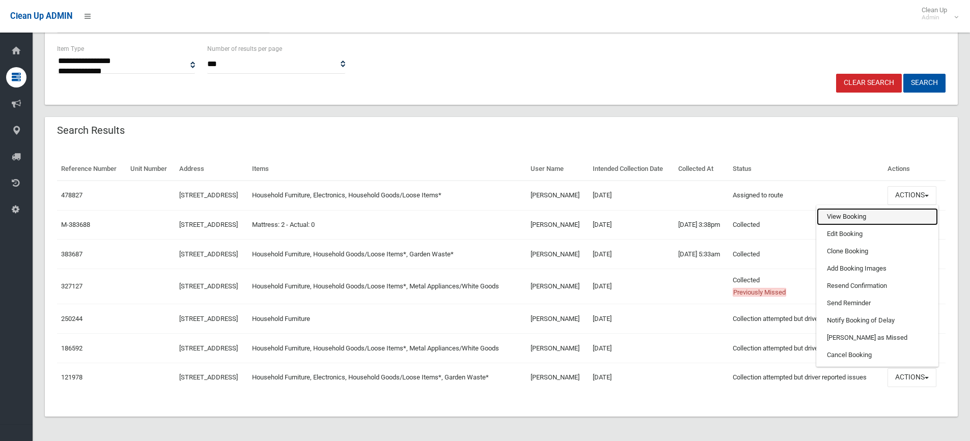
drag, startPoint x: 846, startPoint y: 214, endPoint x: 840, endPoint y: 211, distance: 6.6
click at [846, 214] on link "View Booking" at bounding box center [877, 216] width 121 height 17
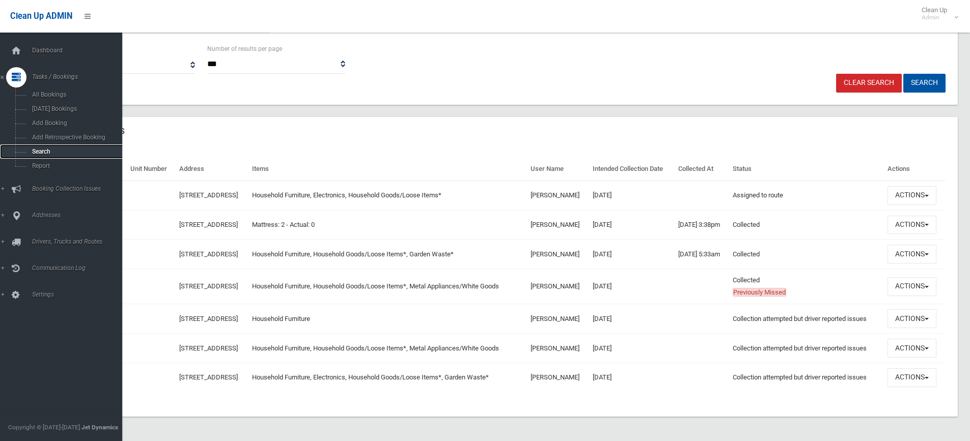
click at [56, 154] on span "Search" at bounding box center [75, 151] width 92 height 7
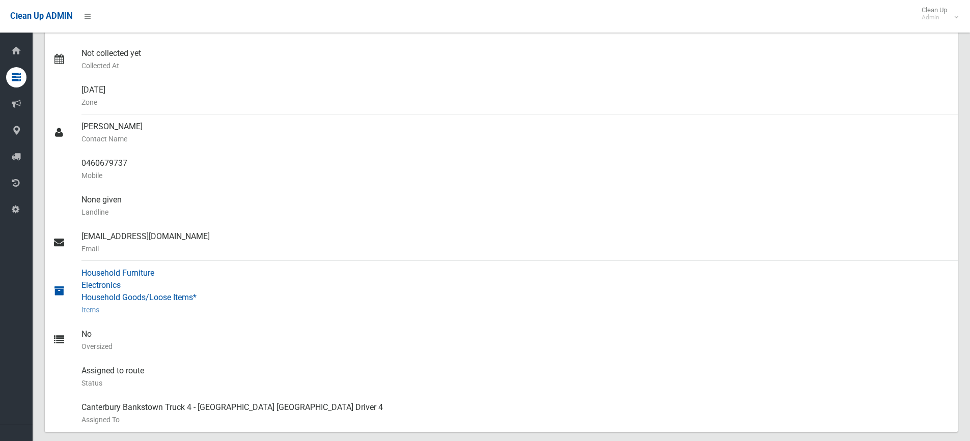
scroll to position [206, 0]
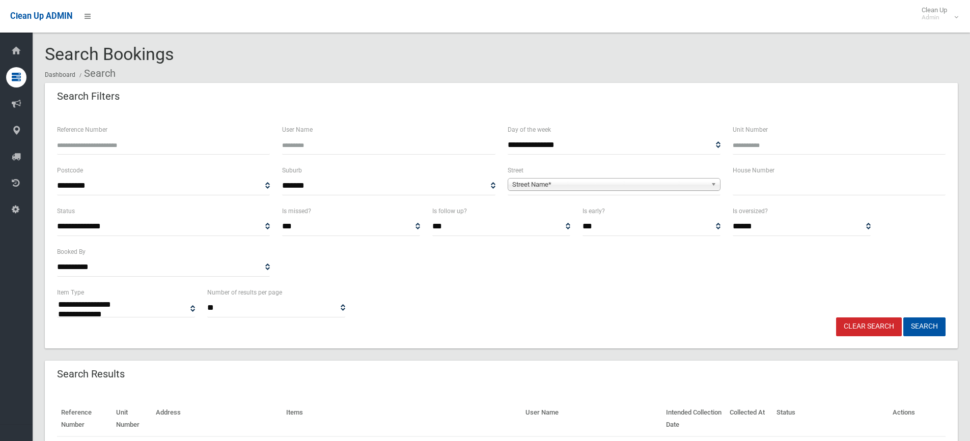
select select
click at [783, 192] on input "text" at bounding box center [839, 186] width 213 height 19
type input "**"
click at [706, 183] on span "Street Name*" at bounding box center [609, 185] width 194 height 12
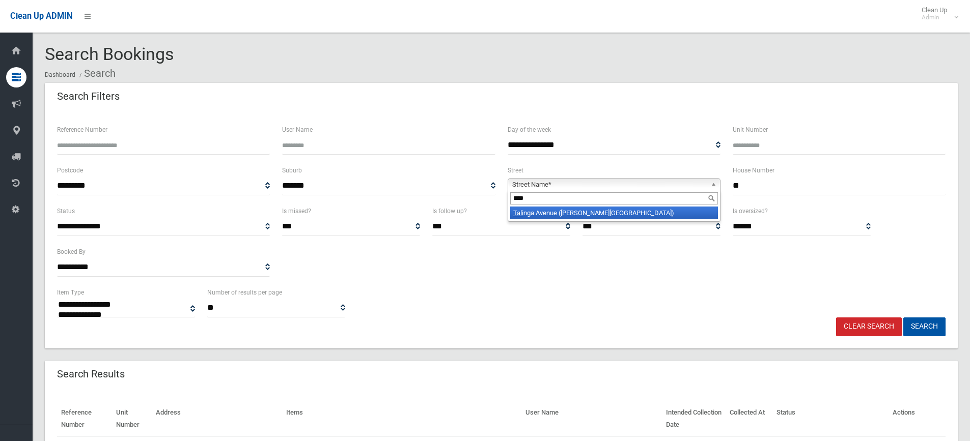
type input "****"
click at [653, 210] on li "Tali nga Avenue (GEORGES HALL 2198)" at bounding box center [614, 213] width 208 height 13
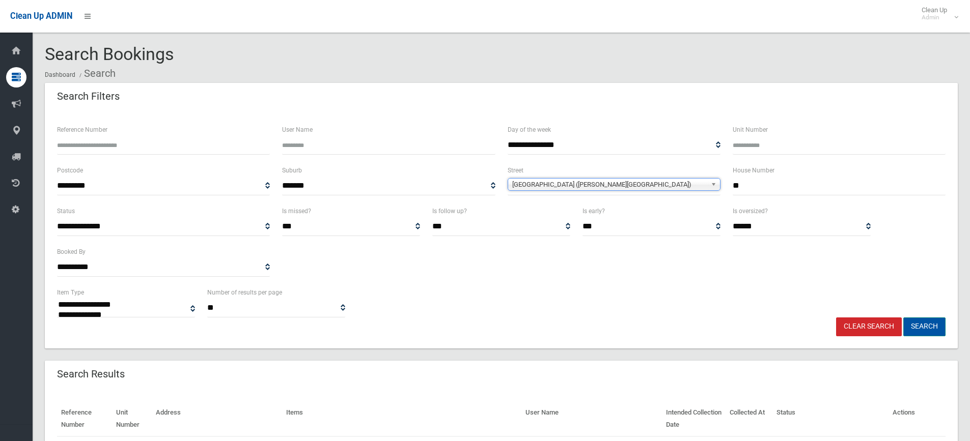
click at [933, 320] on button "Search" at bounding box center [924, 327] width 42 height 19
select select
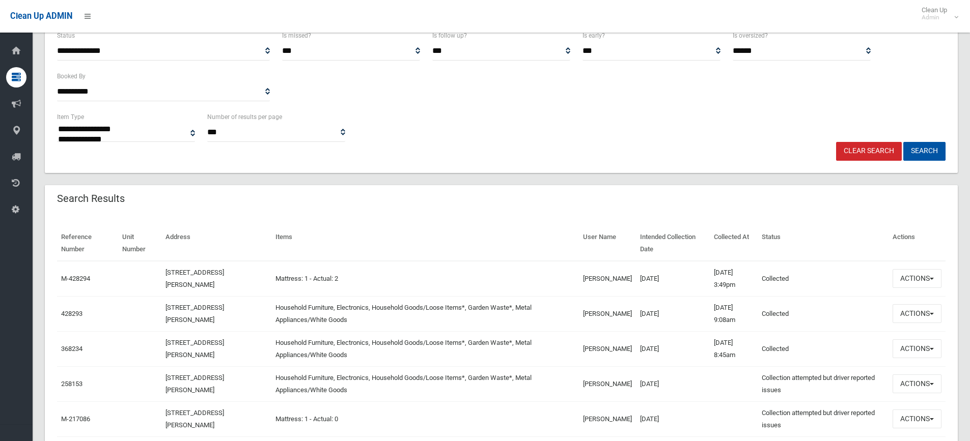
scroll to position [204, 0]
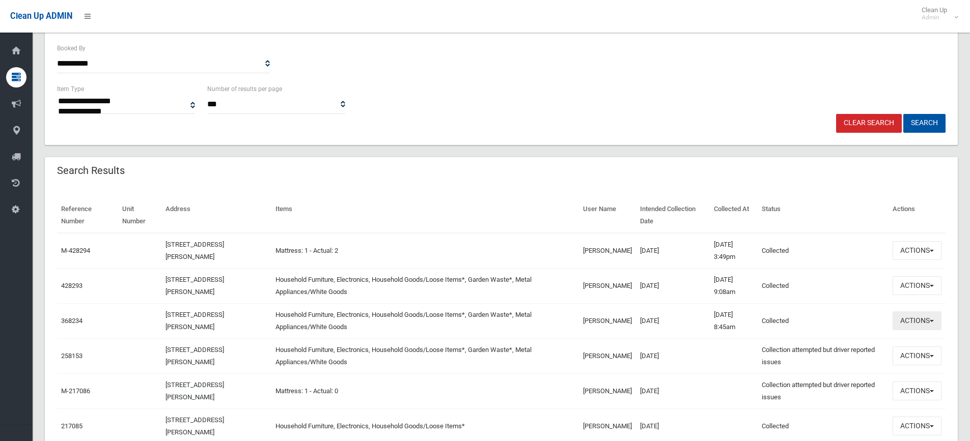
click at [929, 323] on button "Actions" at bounding box center [917, 321] width 49 height 19
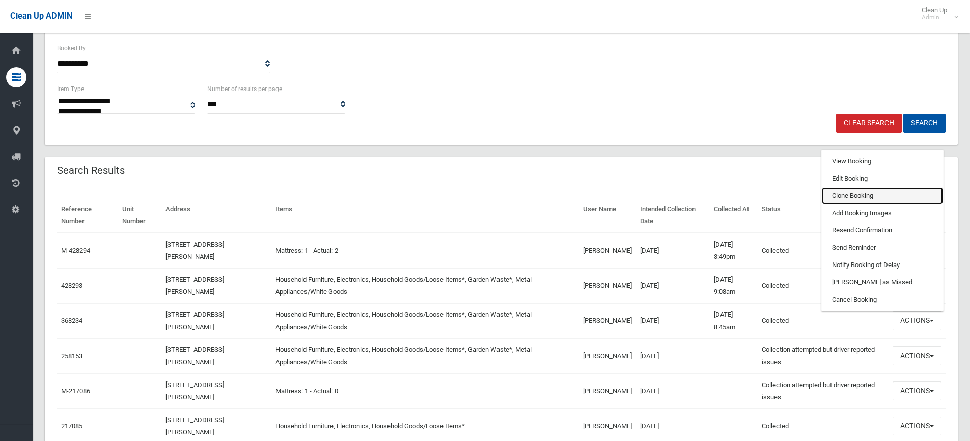
click at [846, 197] on link "Clone Booking" at bounding box center [882, 195] width 121 height 17
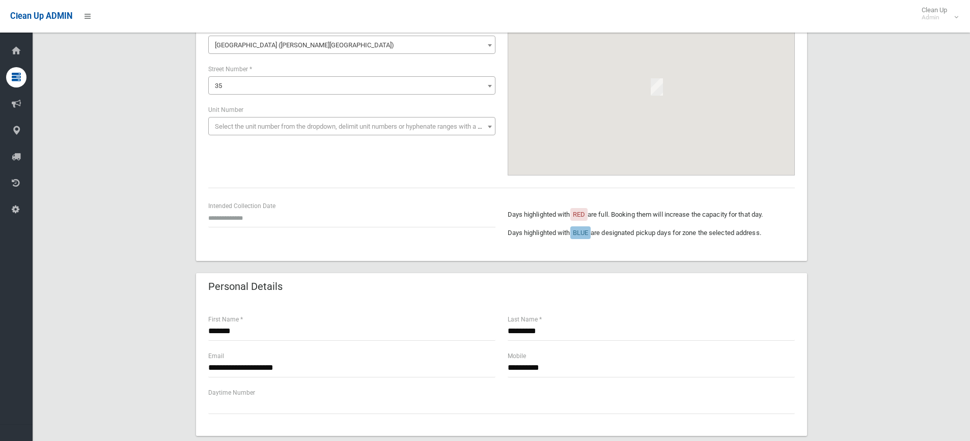
scroll to position [102, 0]
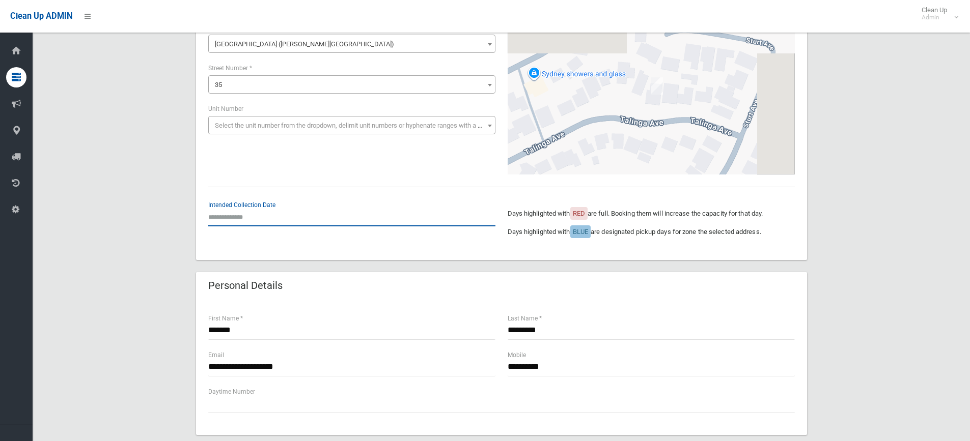
click at [226, 217] on input "text" at bounding box center [351, 217] width 287 height 19
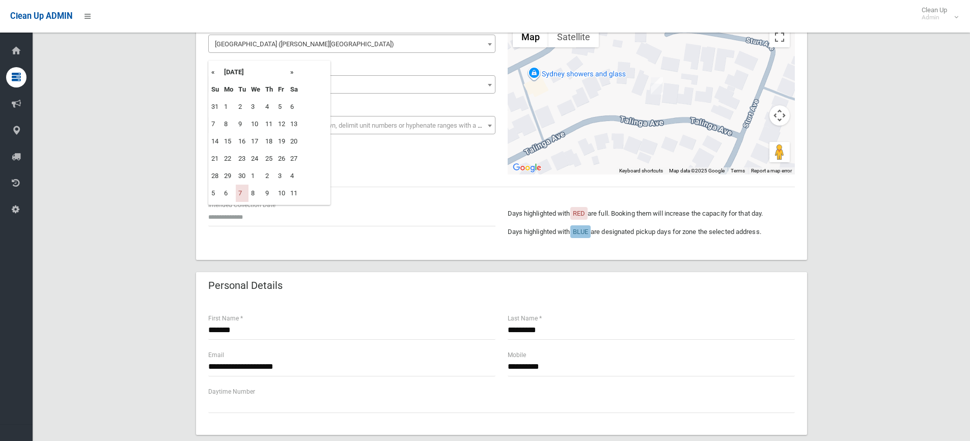
click at [295, 71] on th "»" at bounding box center [294, 72] width 13 height 17
click at [240, 142] on td "14" at bounding box center [242, 141] width 13 height 17
type input "**********"
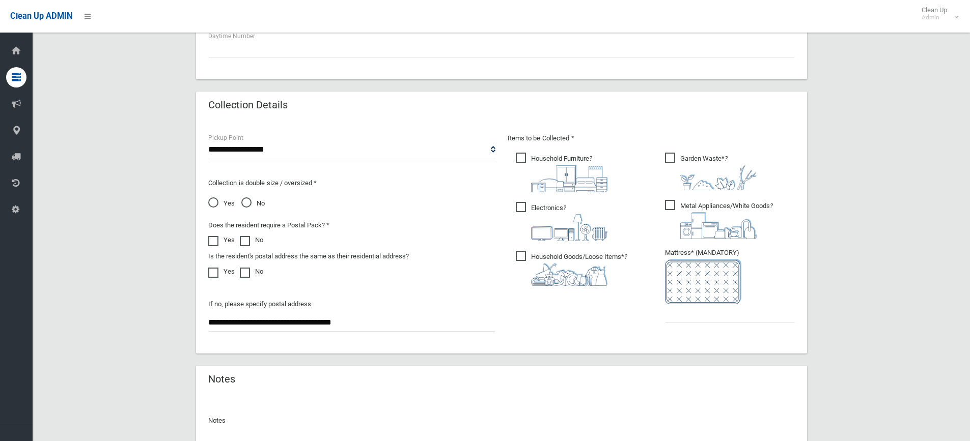
scroll to position [458, 0]
click at [684, 320] on input "text" at bounding box center [730, 313] width 130 height 19
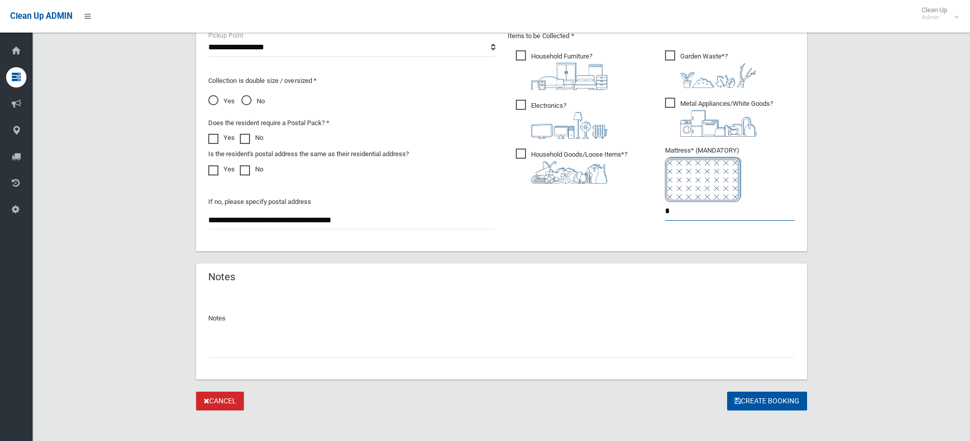
type input "*"
click at [243, 351] on input "text" at bounding box center [501, 348] width 587 height 19
type input "*"
click at [763, 400] on button "Create Booking" at bounding box center [767, 401] width 80 height 19
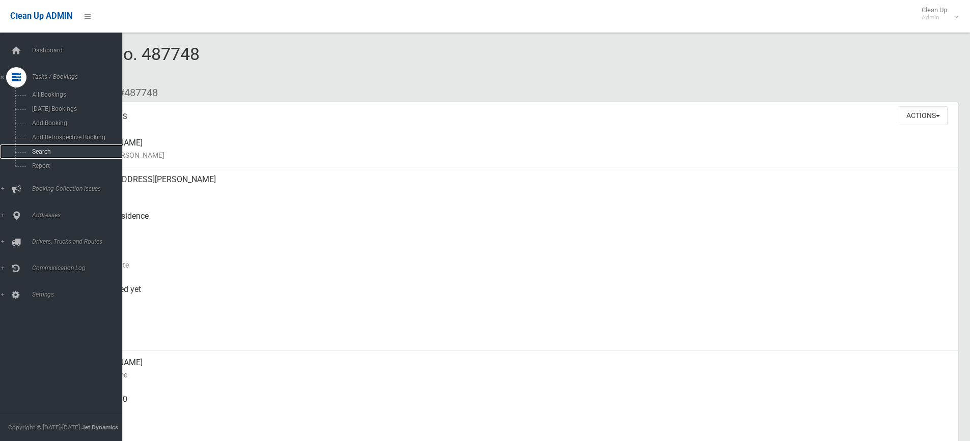
click at [38, 148] on link "Search" at bounding box center [65, 152] width 130 height 14
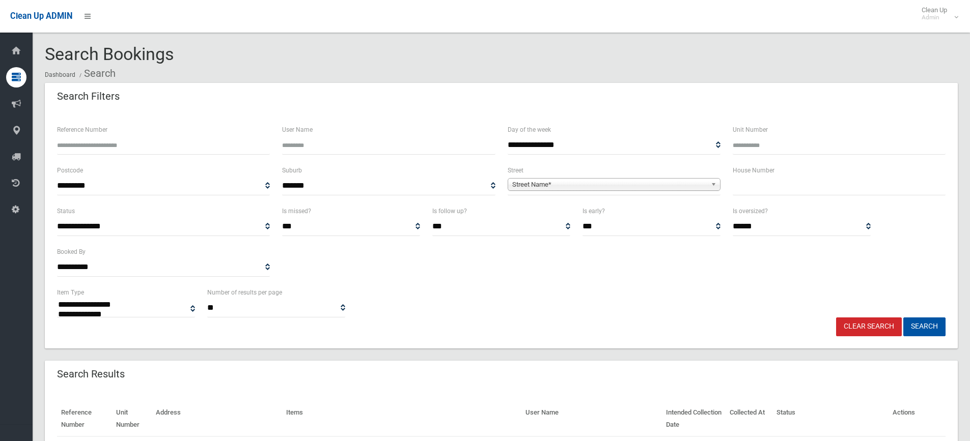
select select
click at [761, 184] on input "text" at bounding box center [839, 186] width 213 height 19
type input "**"
click at [713, 184] on b at bounding box center [715, 185] width 9 height 12
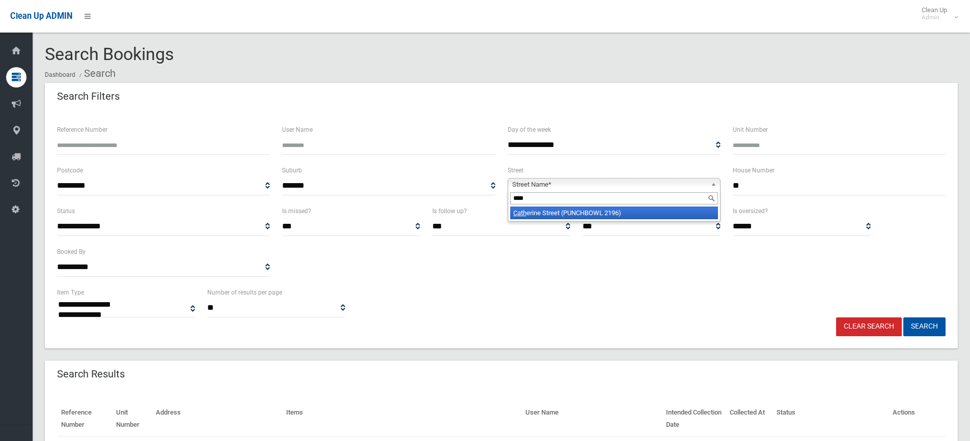
type input "****"
click at [623, 212] on li "Cath erine Street (PUNCHBOWL 2196)" at bounding box center [614, 213] width 208 height 13
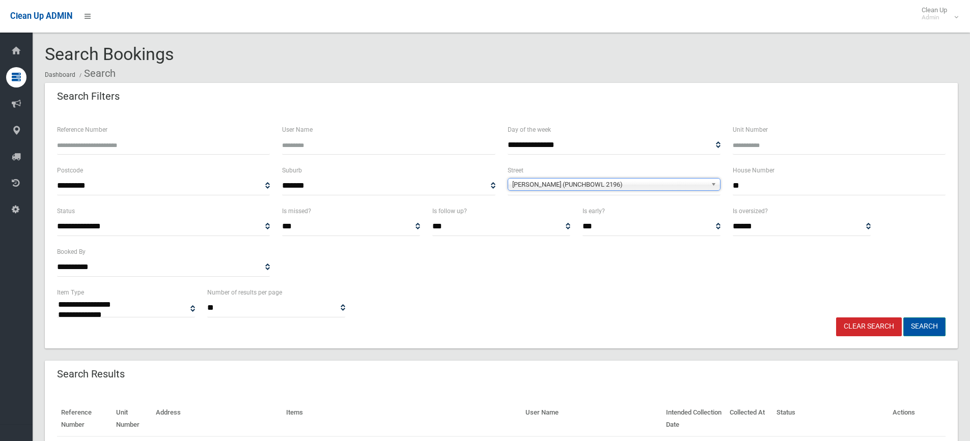
click at [935, 327] on button "Search" at bounding box center [924, 327] width 42 height 19
select select
click at [929, 329] on button "Search" at bounding box center [924, 327] width 42 height 19
select select
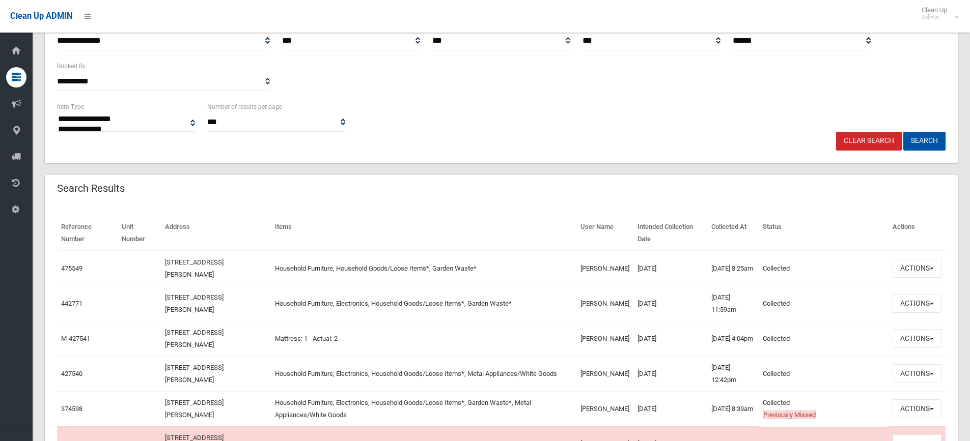
scroll to position [204, 0]
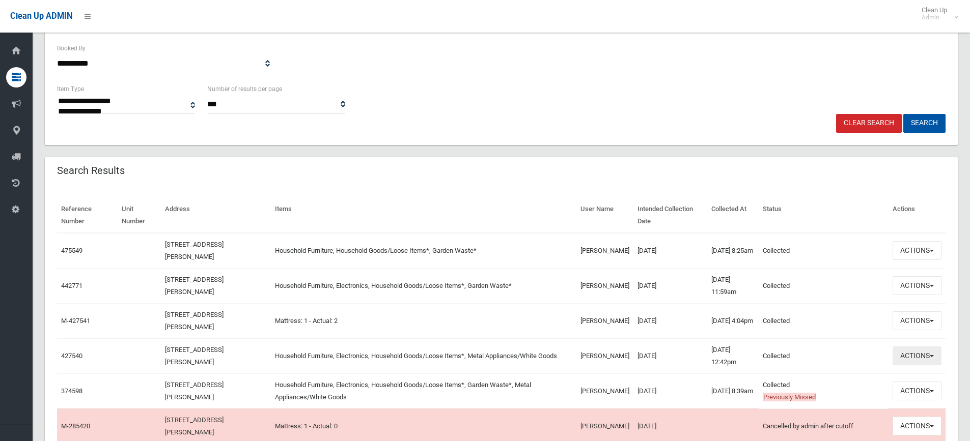
click at [924, 355] on button "Actions" at bounding box center [917, 356] width 49 height 19
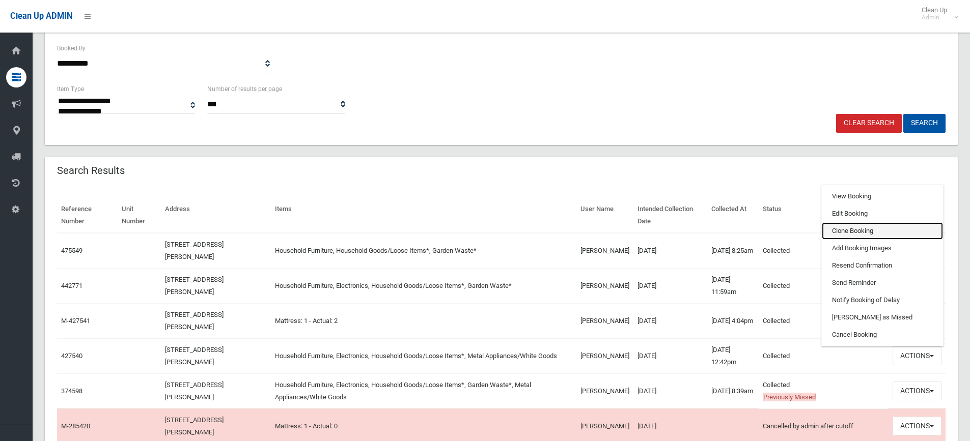
click at [856, 228] on link "Clone Booking" at bounding box center [882, 230] width 121 height 17
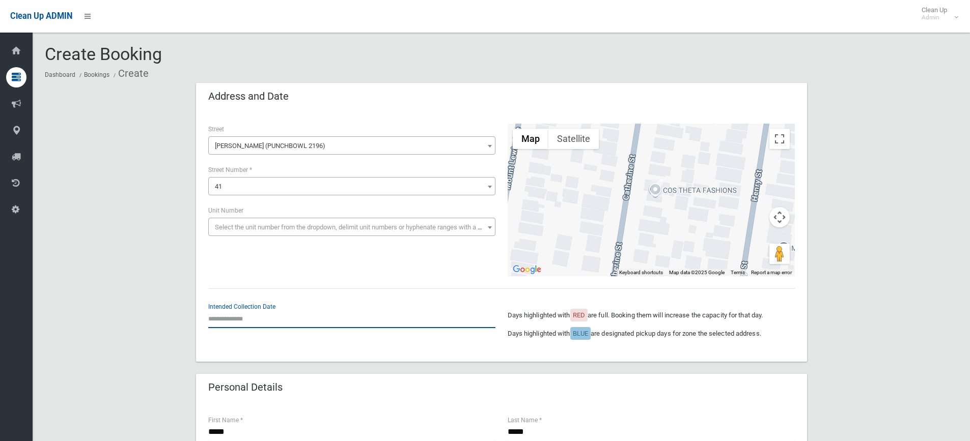
click at [262, 314] on input "text" at bounding box center [351, 319] width 287 height 19
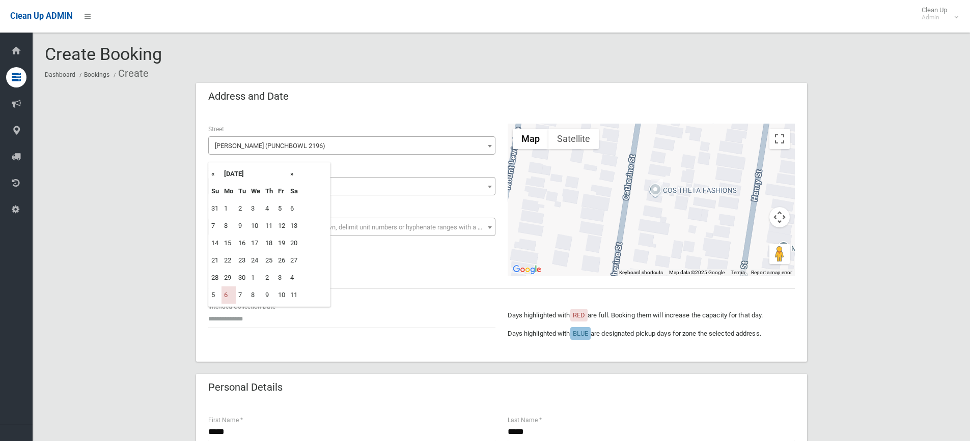
click at [294, 171] on th "»" at bounding box center [294, 173] width 13 height 17
click at [228, 259] on td "20" at bounding box center [228, 260] width 14 height 17
type input "**********"
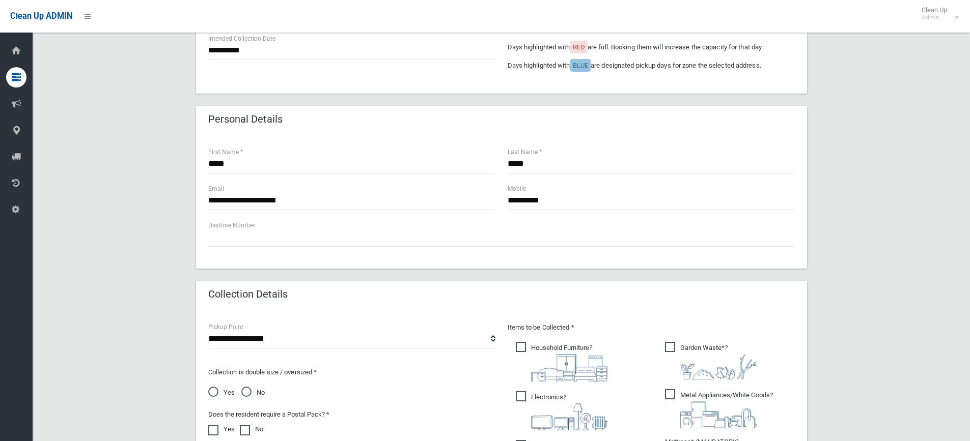
scroll to position [407, 0]
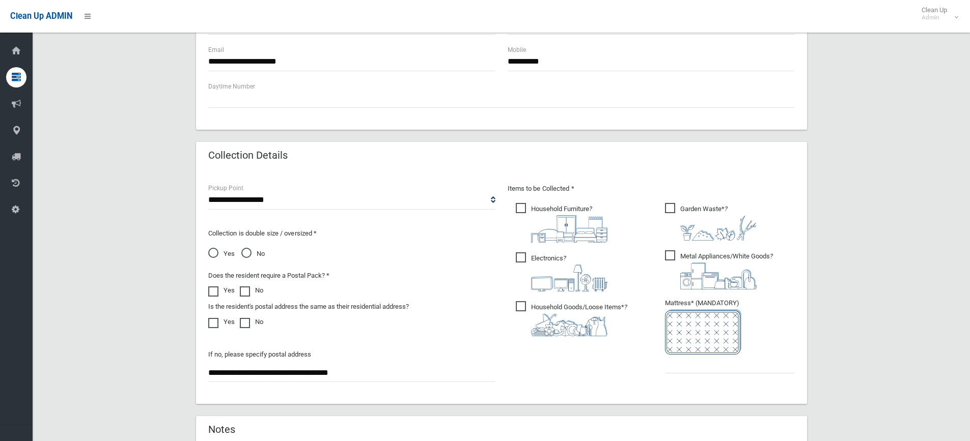
click at [674, 208] on span "Garden Waste* ?" at bounding box center [711, 222] width 92 height 38
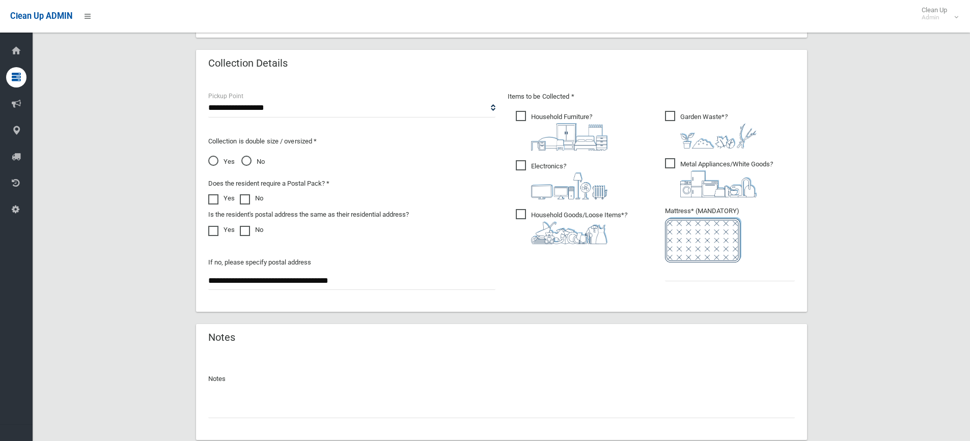
scroll to position [509, 0]
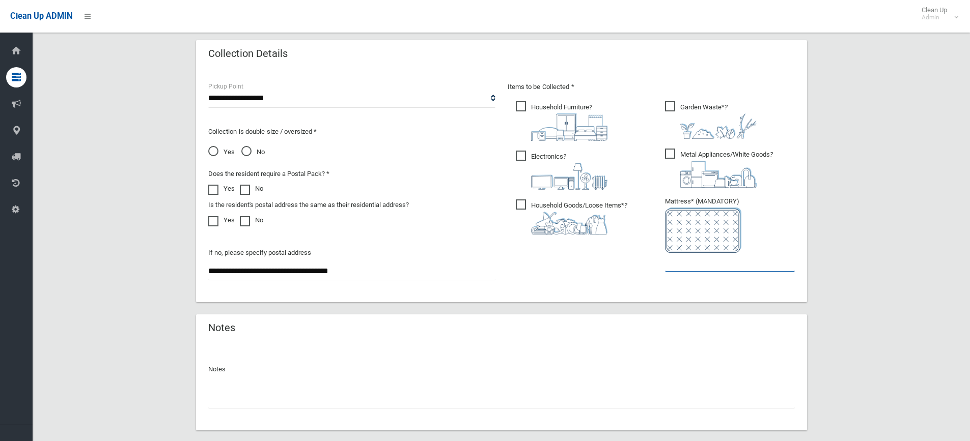
click at [688, 264] on input "text" at bounding box center [730, 262] width 130 height 19
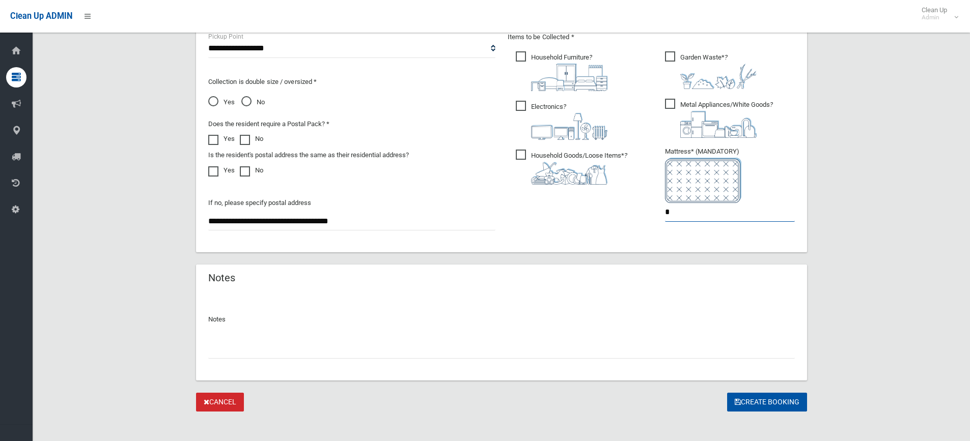
scroll to position [566, 0]
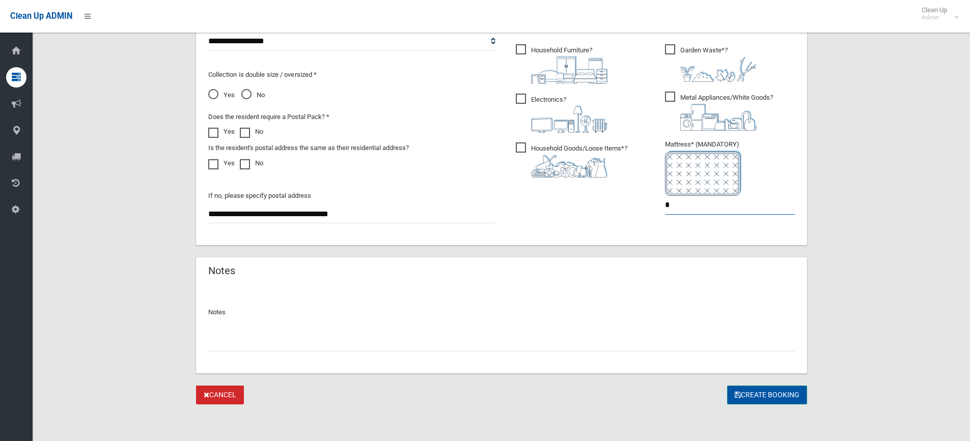
type input "*"
click at [767, 398] on button "Create Booking" at bounding box center [767, 395] width 80 height 19
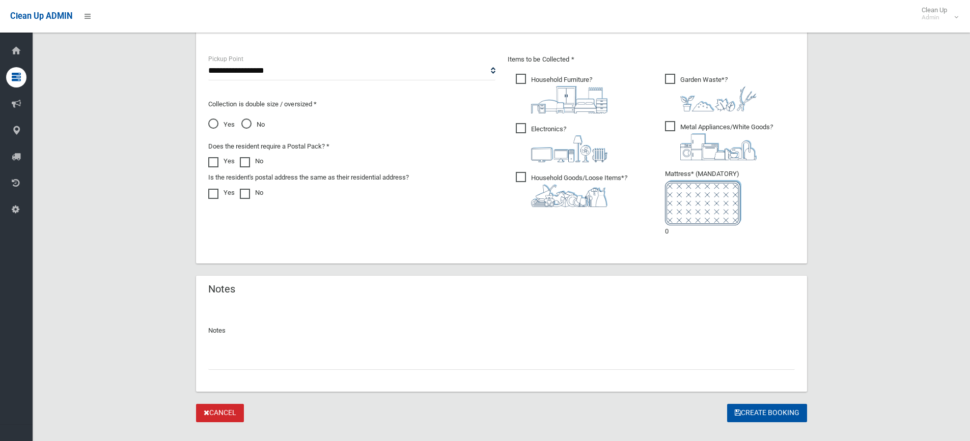
scroll to position [607, 0]
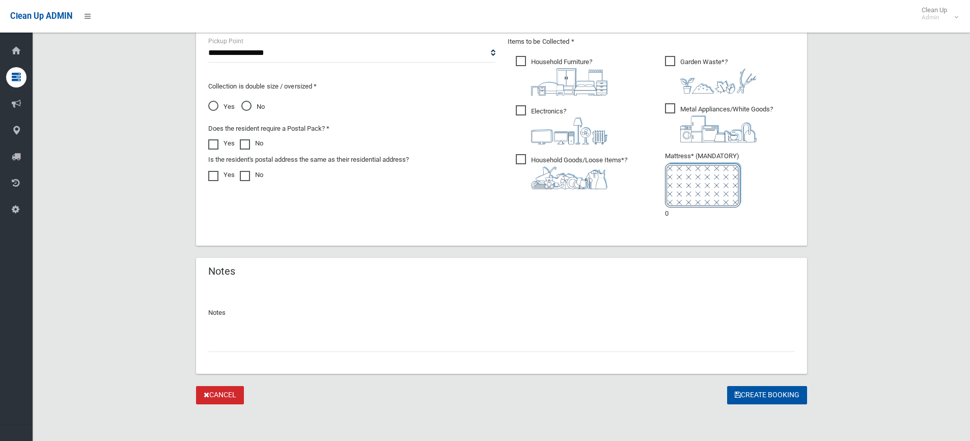
click at [232, 395] on link "Cancel" at bounding box center [220, 395] width 48 height 19
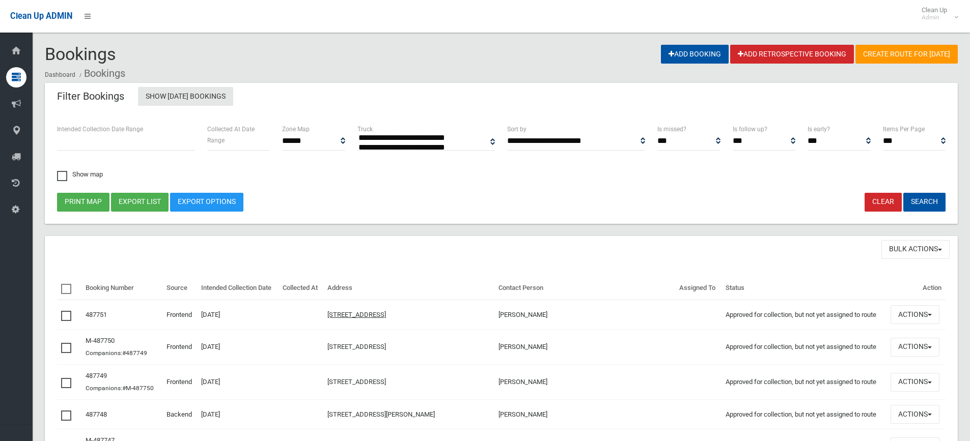
select select
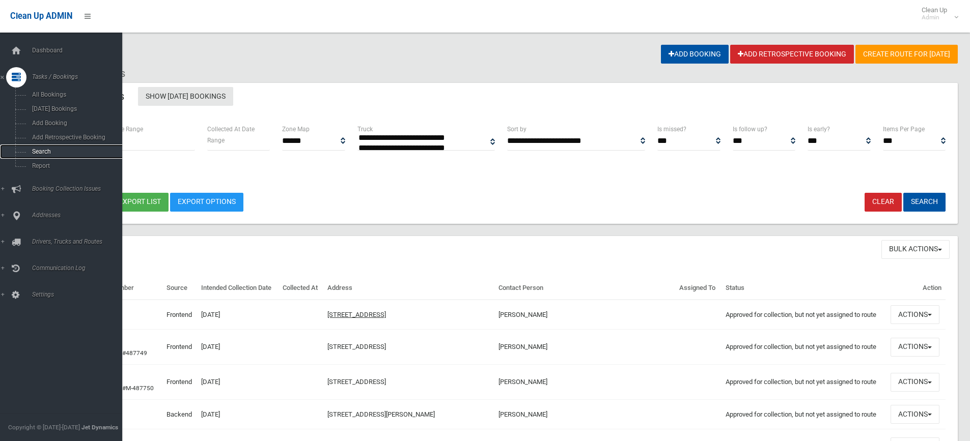
click at [48, 151] on span "Search" at bounding box center [75, 151] width 92 height 7
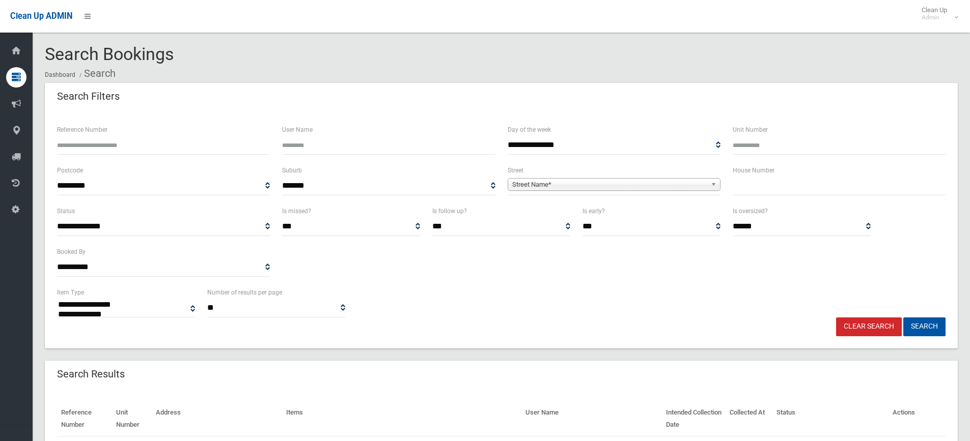
select select
click at [775, 185] on input "text" at bounding box center [839, 186] width 213 height 19
type input "**"
click at [691, 182] on span "Street Name*" at bounding box center [609, 185] width 194 height 12
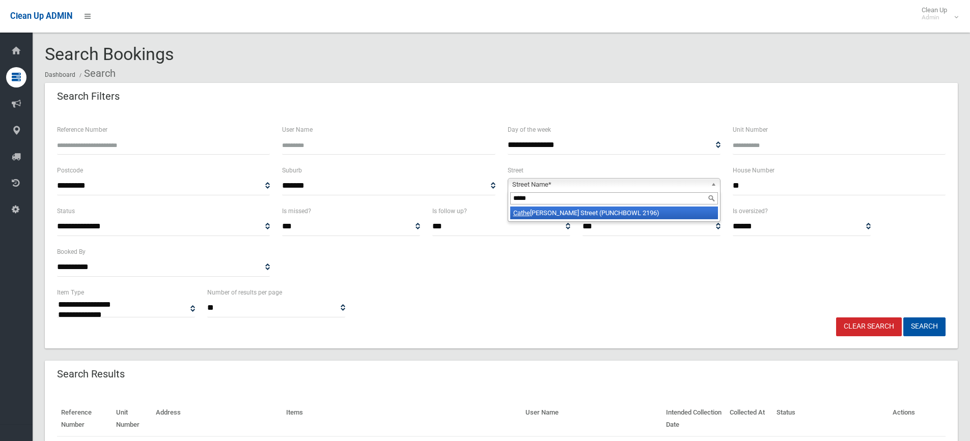
type input "*****"
click at [612, 212] on li "Cathe rine Street (PUNCHBOWL 2196)" at bounding box center [614, 213] width 208 height 13
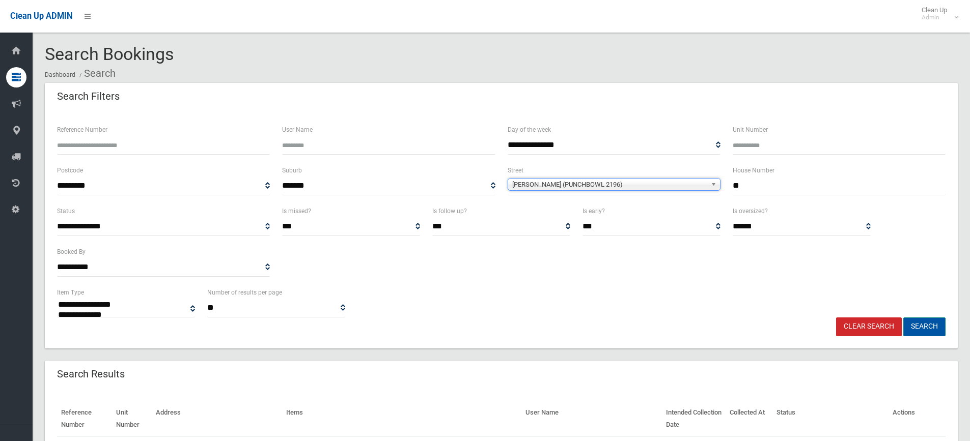
click at [917, 329] on button "Search" at bounding box center [924, 327] width 42 height 19
select select
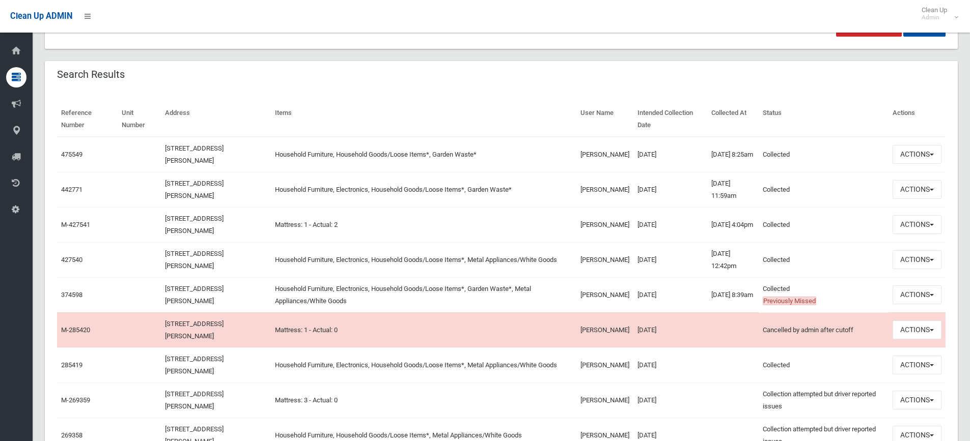
scroll to position [305, 0]
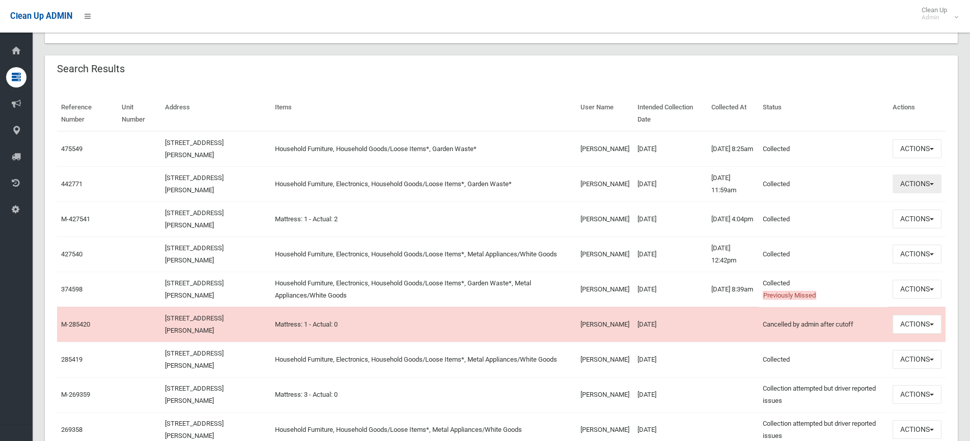
click at [917, 183] on button "Actions" at bounding box center [917, 184] width 49 height 19
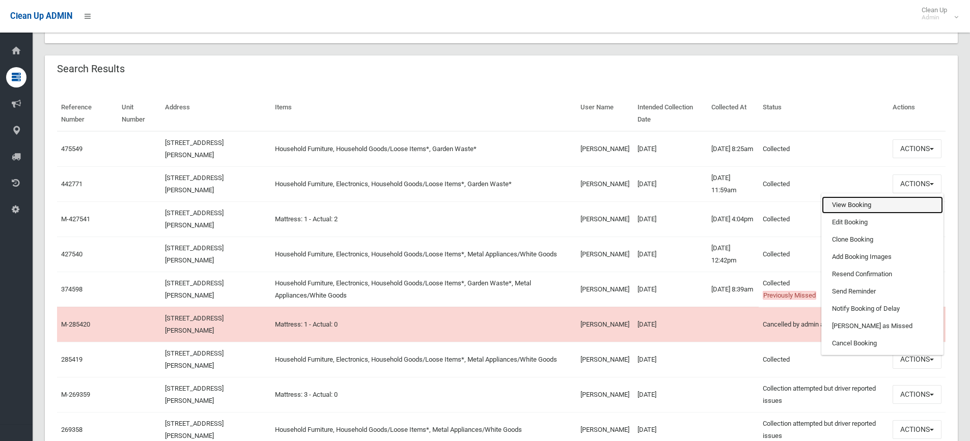
click at [854, 201] on link "View Booking" at bounding box center [882, 205] width 121 height 17
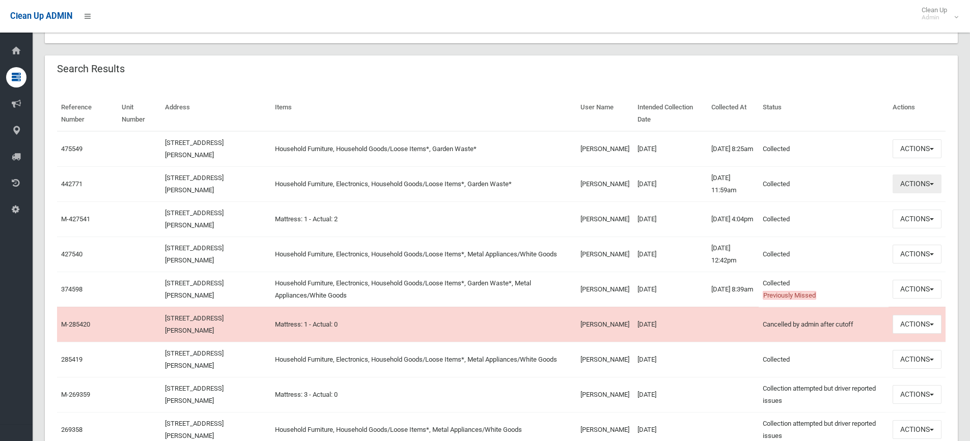
click at [928, 184] on button "Actions" at bounding box center [917, 184] width 49 height 19
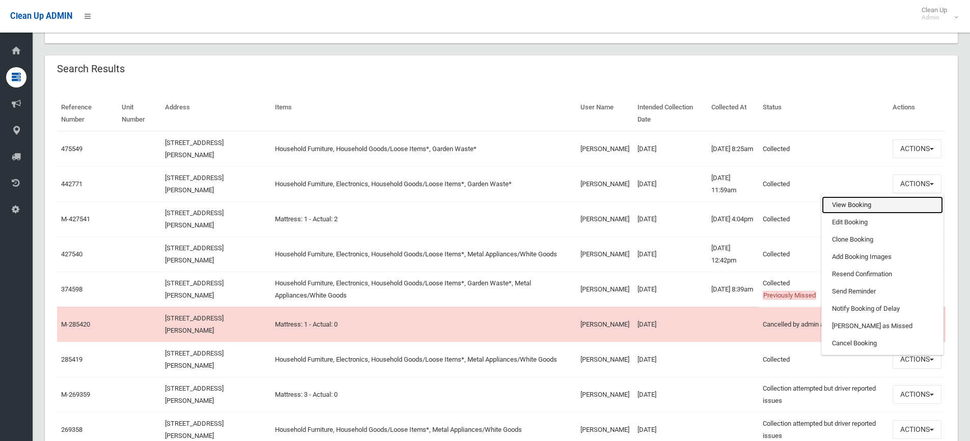
click at [882, 207] on link "View Booking" at bounding box center [882, 205] width 121 height 17
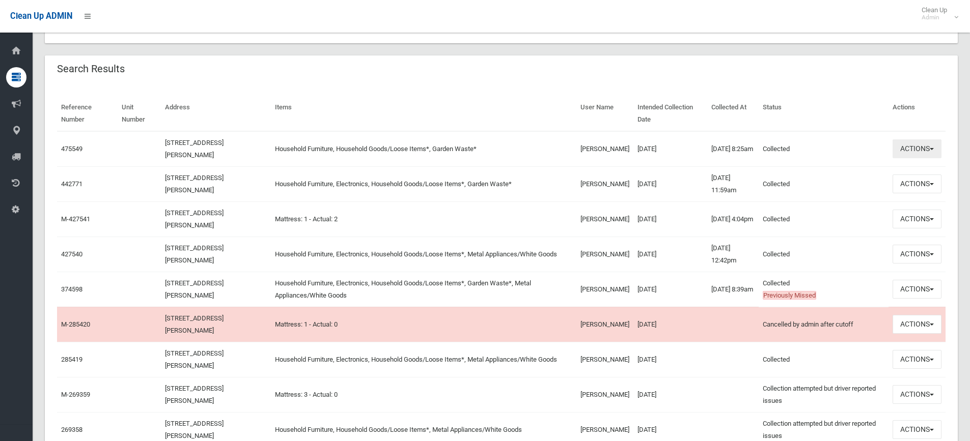
click at [910, 145] on button "Actions" at bounding box center [917, 149] width 49 height 19
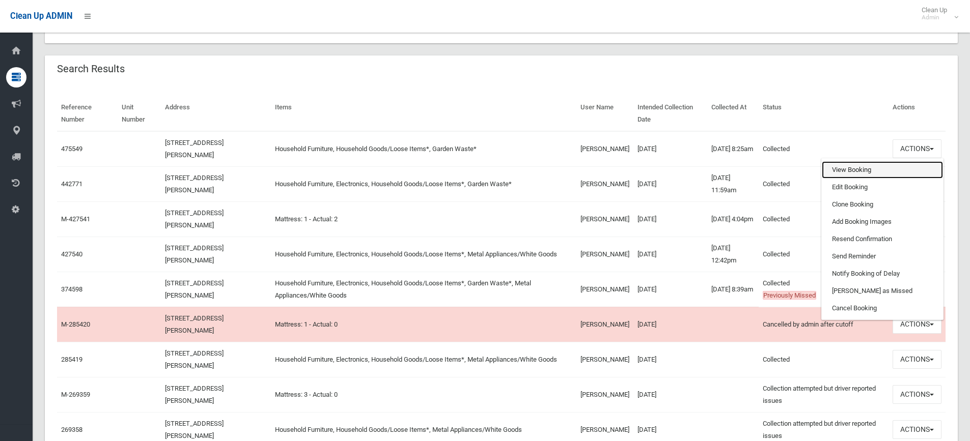
click at [871, 172] on link "View Booking" at bounding box center [882, 169] width 121 height 17
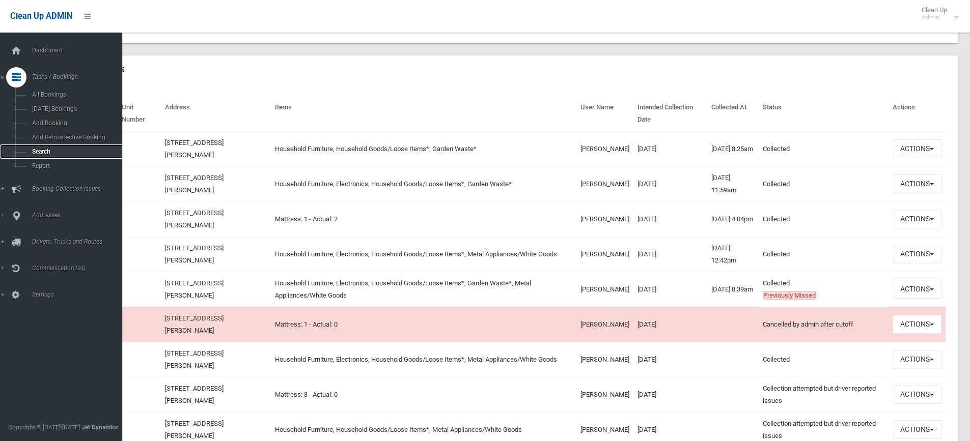
click at [57, 152] on span "Search" at bounding box center [75, 151] width 92 height 7
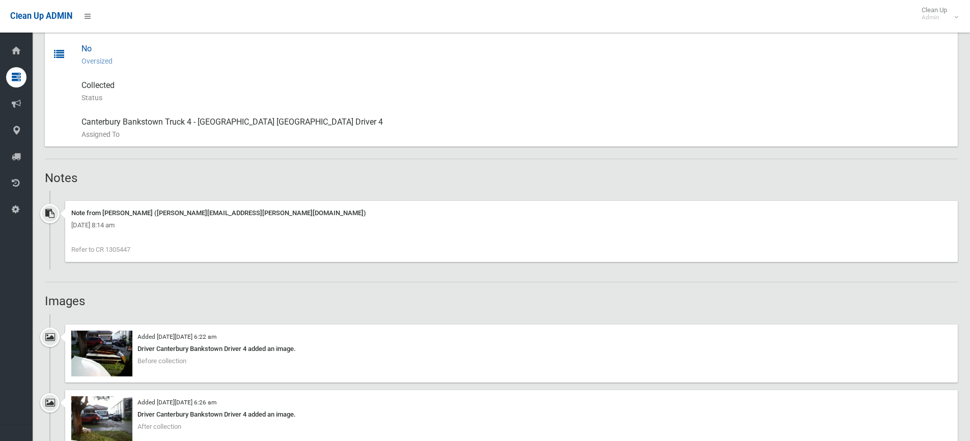
scroll to position [611, 0]
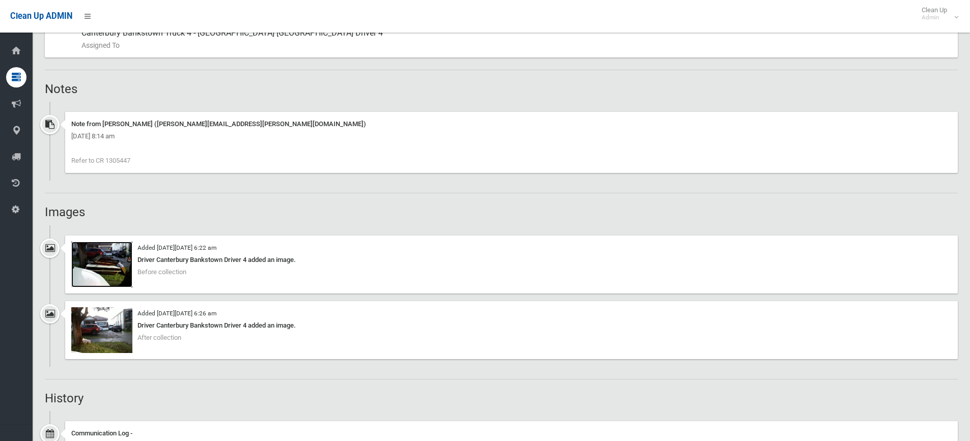
click at [101, 266] on img at bounding box center [101, 265] width 61 height 46
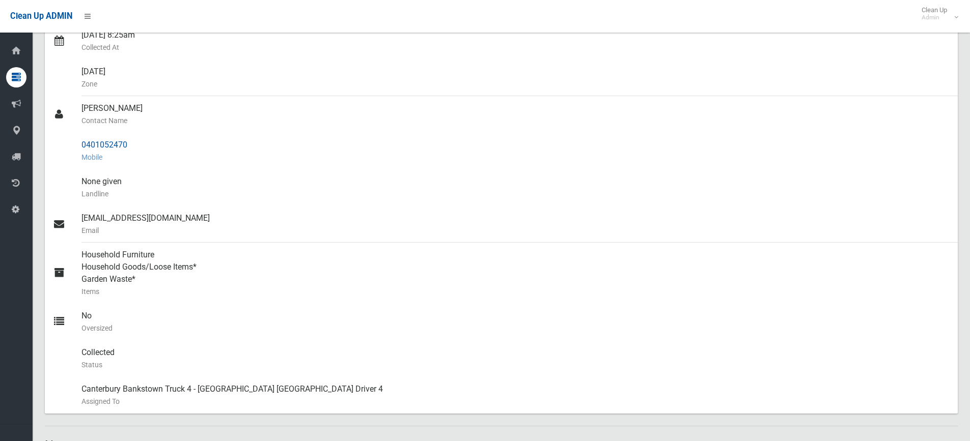
scroll to position [0, 0]
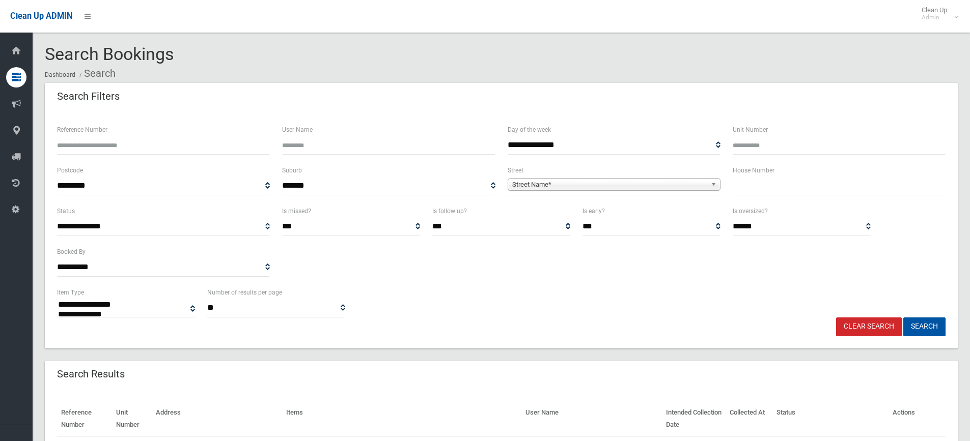
select select
click at [753, 188] on input "text" at bounding box center [839, 186] width 213 height 19
type input "***"
click at [689, 182] on span "Street Name*" at bounding box center [609, 185] width 194 height 12
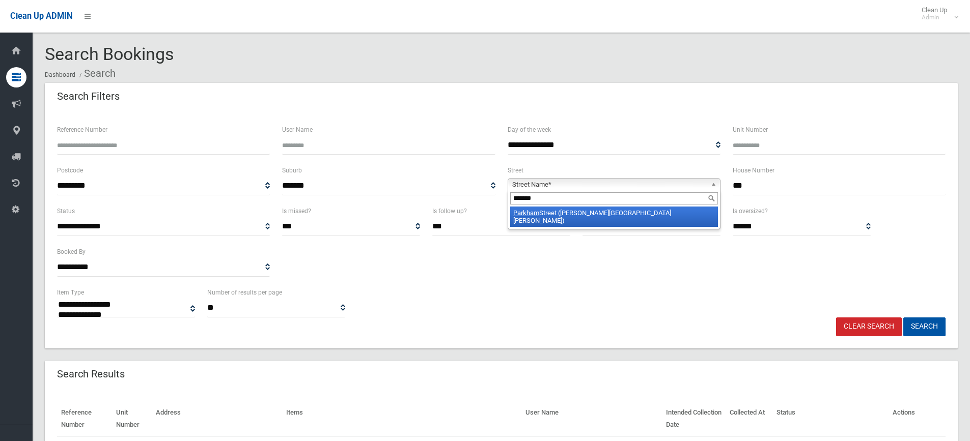
type input "*******"
drag, startPoint x: 613, startPoint y: 215, endPoint x: 704, endPoint y: 256, distance: 100.0
click at [614, 215] on li "Parkham Street (CHESTER HILL 2162)" at bounding box center [614, 217] width 208 height 20
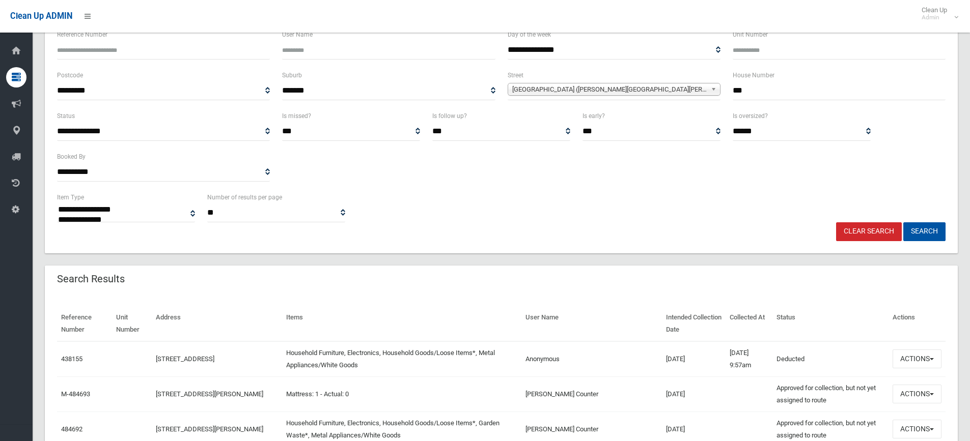
scroll to position [102, 0]
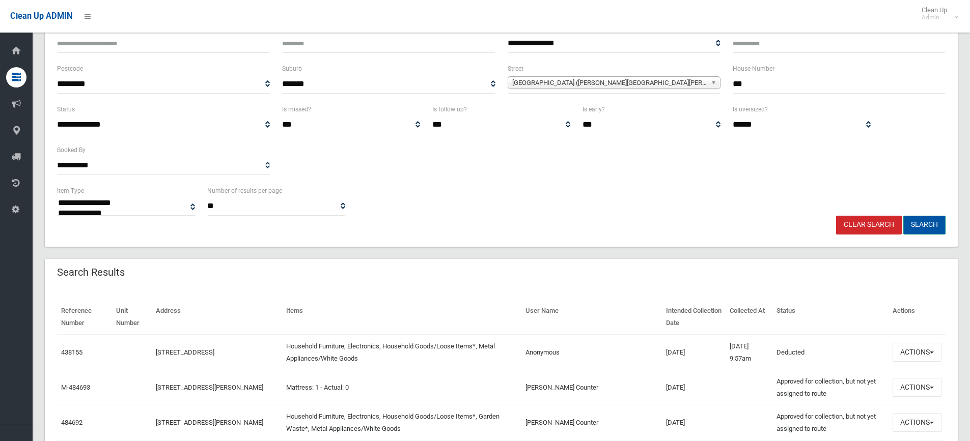
drag, startPoint x: 917, startPoint y: 226, endPoint x: 865, endPoint y: 224, distance: 52.0
click at [917, 226] on button "Search" at bounding box center [924, 225] width 42 height 19
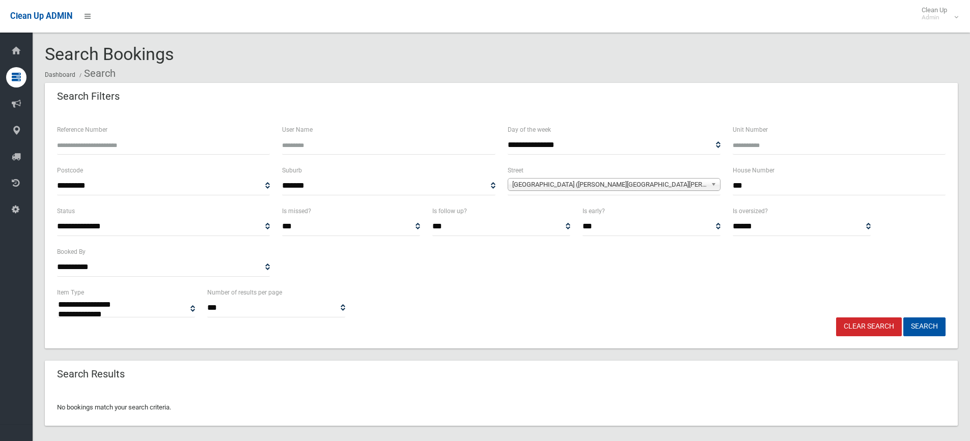
select select
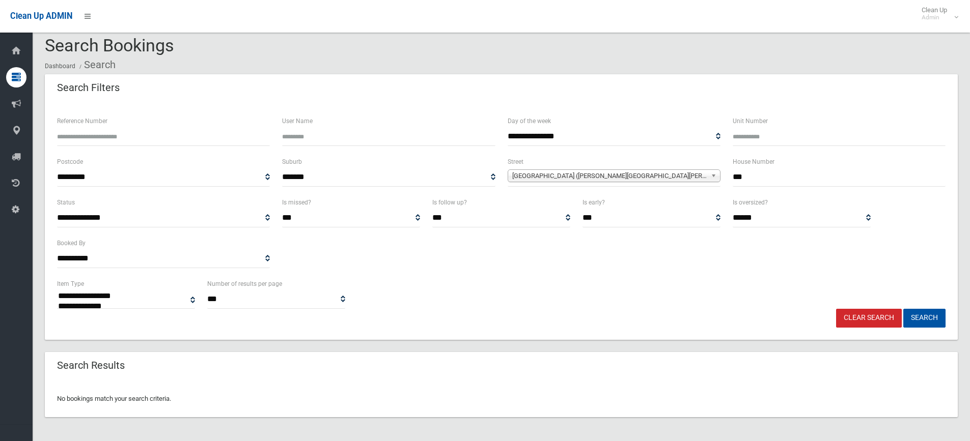
scroll to position [12, 0]
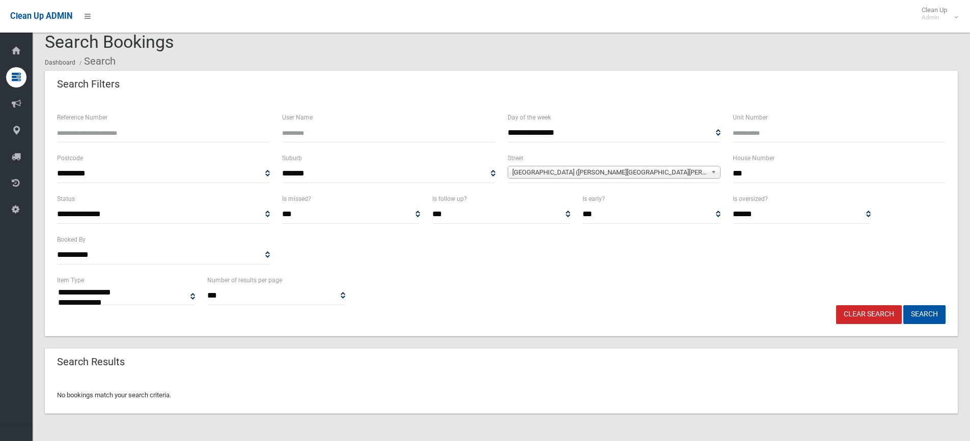
click at [754, 172] on input "***" at bounding box center [839, 173] width 213 height 19
type input "**"
click at [903, 305] on button "Search" at bounding box center [924, 314] width 42 height 19
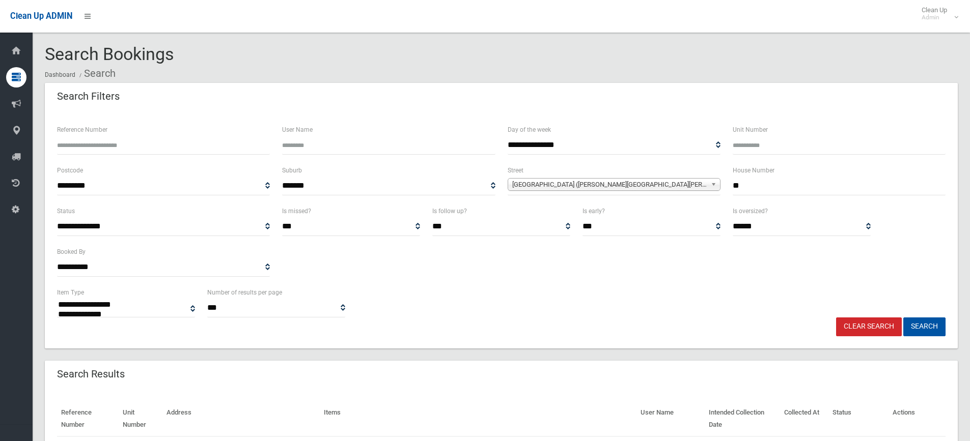
select select
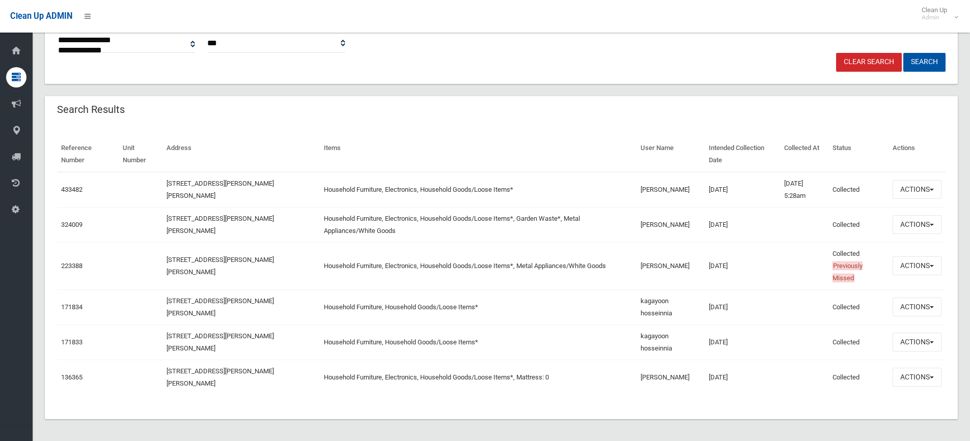
scroll to position [267, 0]
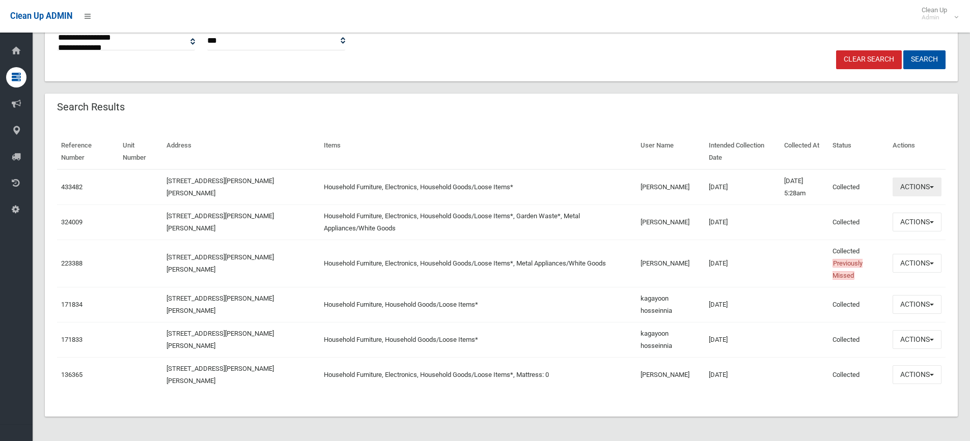
click at [927, 191] on button "Actions" at bounding box center [917, 187] width 49 height 19
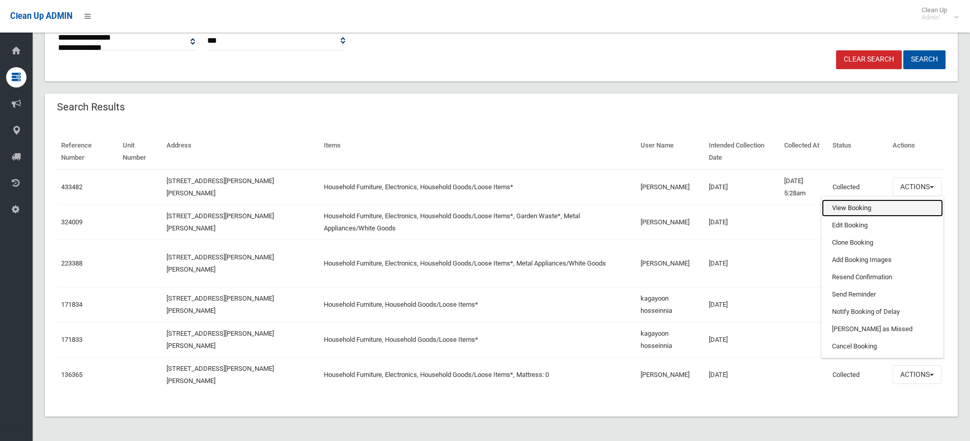
click at [884, 207] on link "View Booking" at bounding box center [882, 208] width 121 height 17
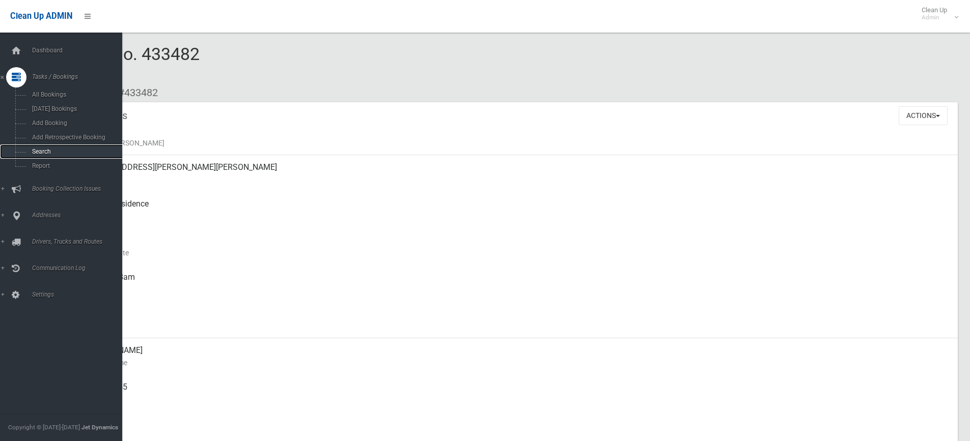
click at [52, 152] on span "Search" at bounding box center [75, 151] width 92 height 7
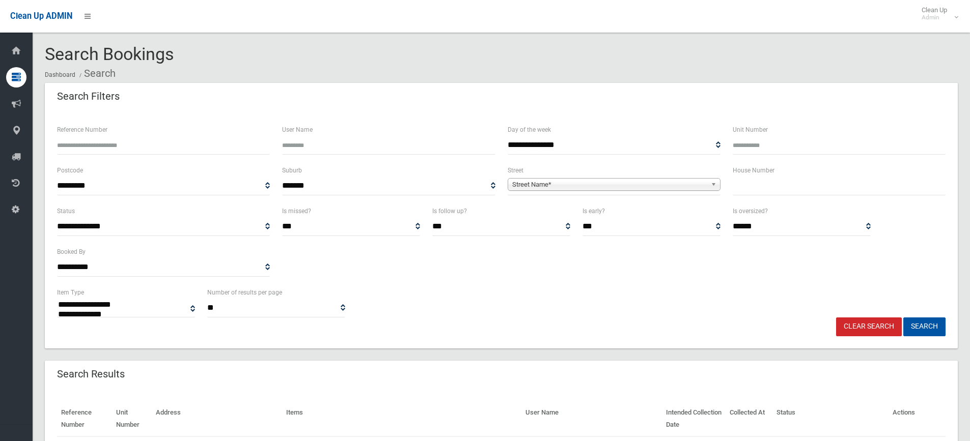
select select
click at [741, 182] on input "text" at bounding box center [839, 186] width 213 height 19
type input "***"
click at [679, 185] on span "Street Name*" at bounding box center [609, 185] width 194 height 12
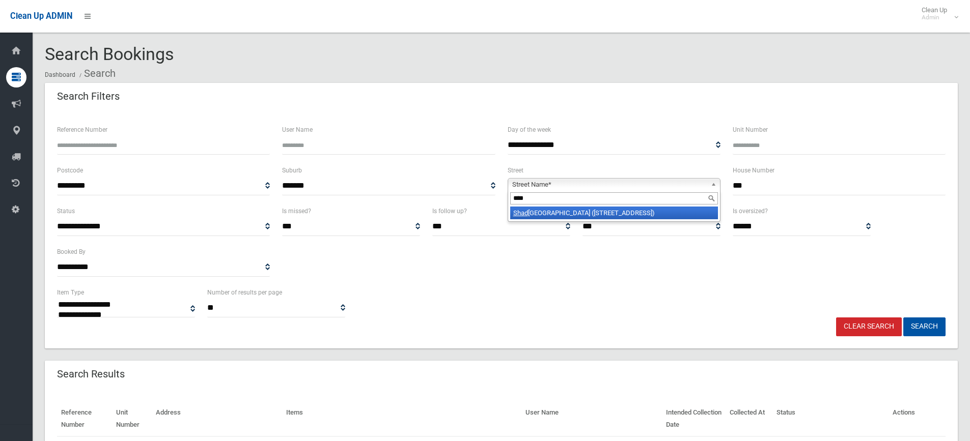
type input "****"
click at [643, 213] on li "Shad forth Street (WILEY PARK 2195)" at bounding box center [614, 213] width 208 height 13
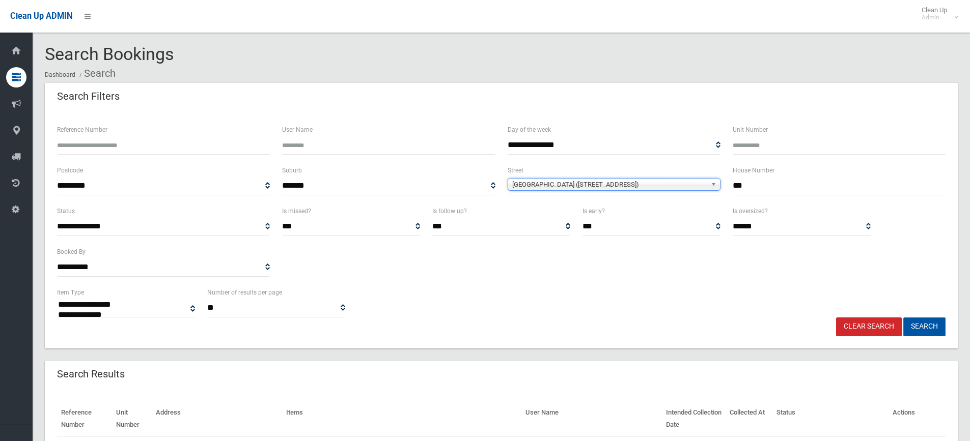
click at [919, 324] on button "Search" at bounding box center [924, 327] width 42 height 19
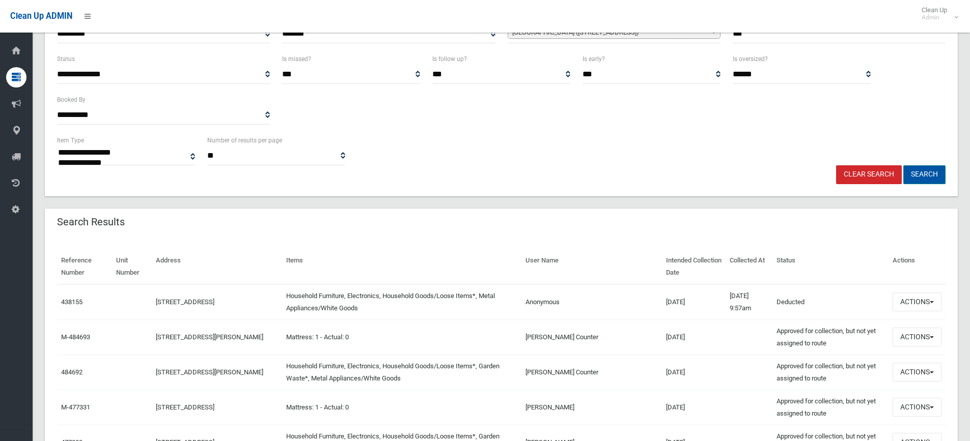
scroll to position [153, 0]
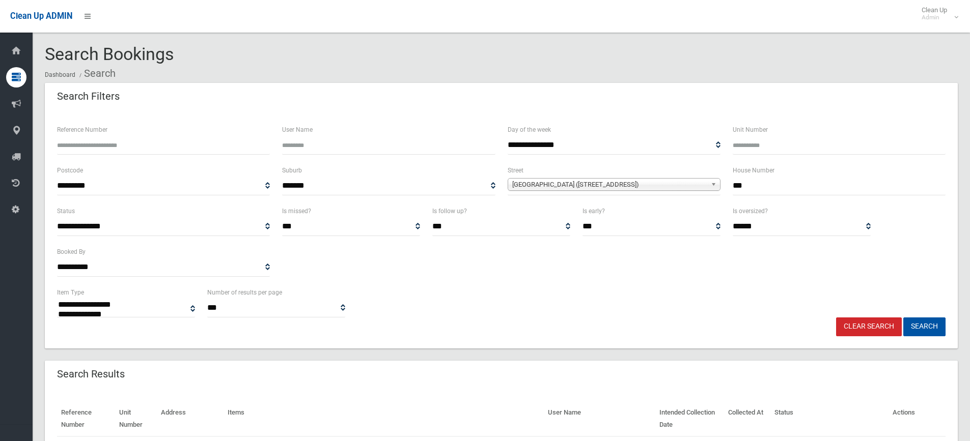
select select
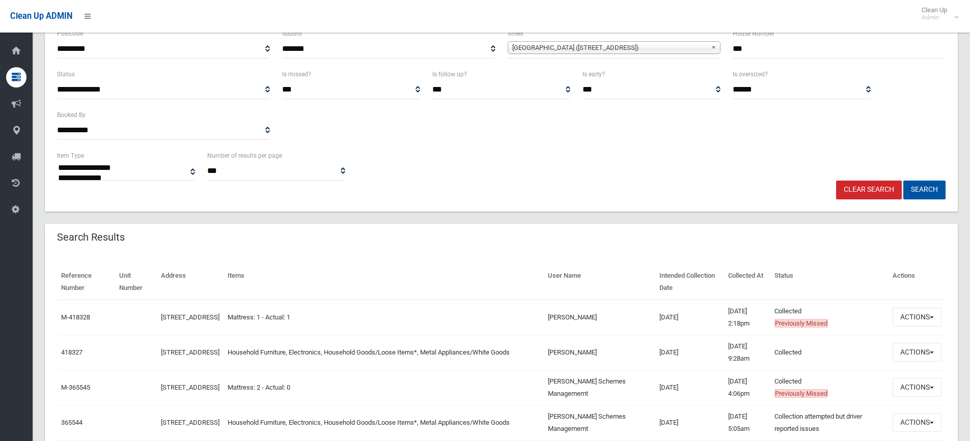
scroll to position [153, 0]
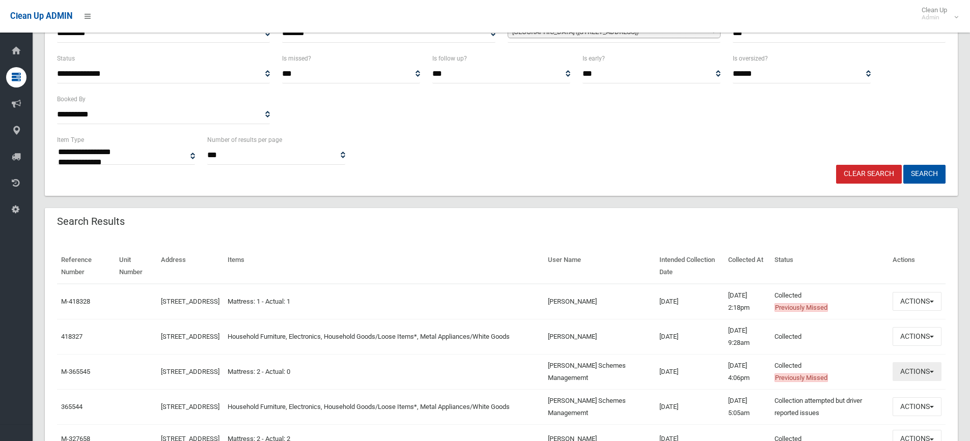
click at [921, 375] on button "Actions" at bounding box center [917, 372] width 49 height 19
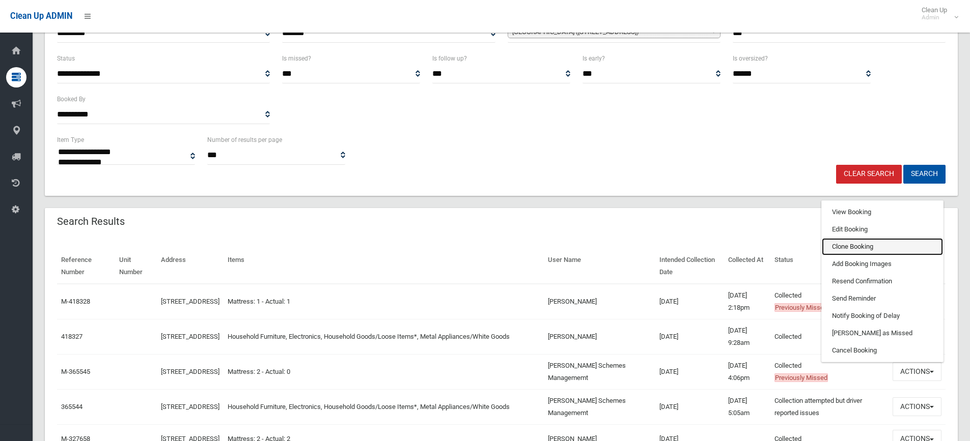
click at [859, 251] on link "Clone Booking" at bounding box center [882, 246] width 121 height 17
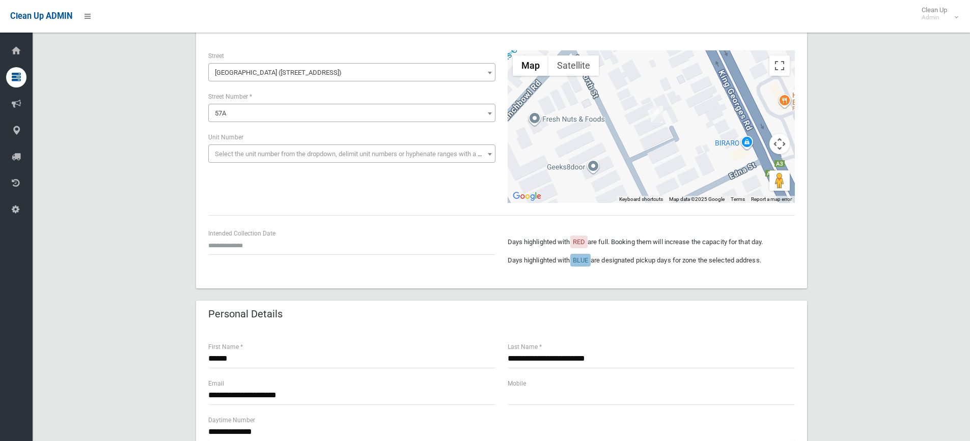
scroll to position [51, 0]
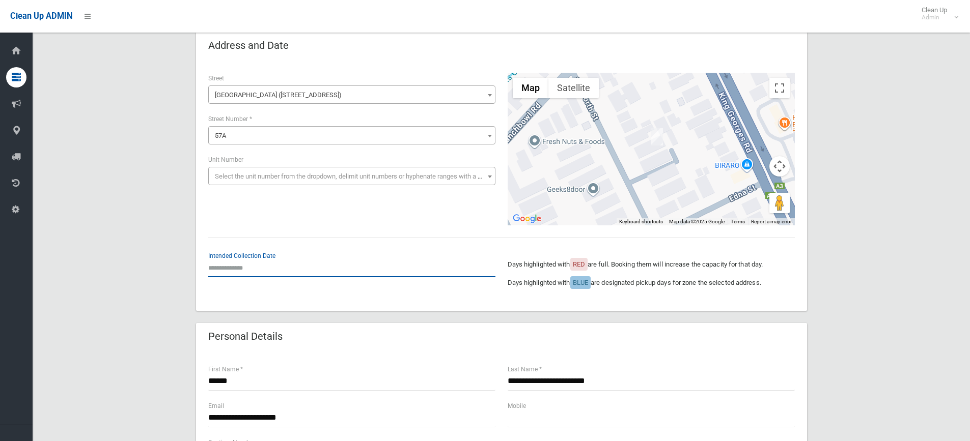
click at [255, 268] on input "text" at bounding box center [351, 268] width 287 height 19
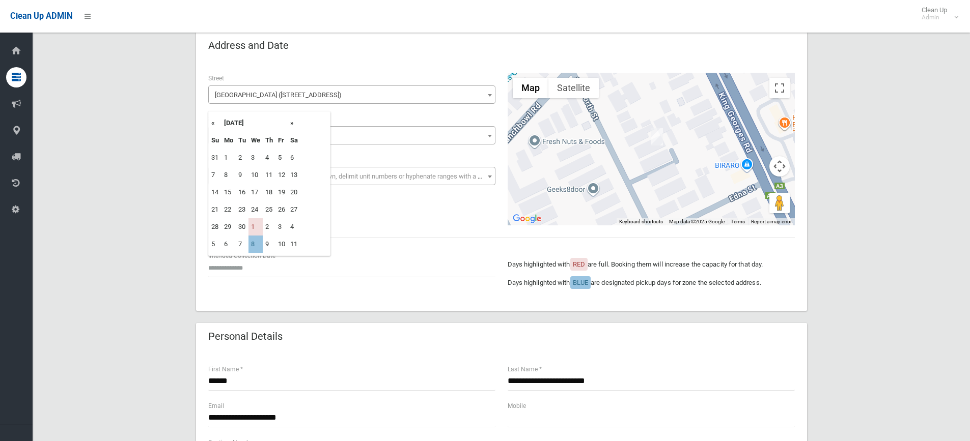
click at [292, 121] on th "»" at bounding box center [294, 123] width 13 height 17
click at [257, 193] on td "15" at bounding box center [255, 192] width 14 height 17
type input "**********"
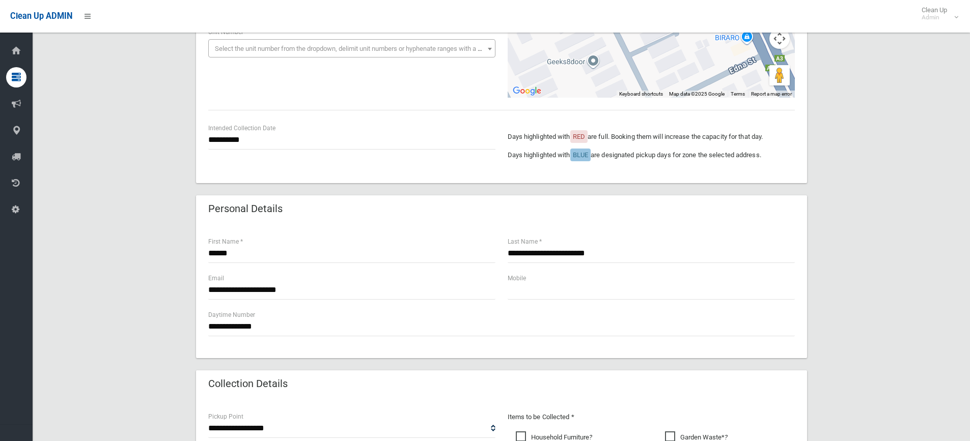
scroll to position [204, 0]
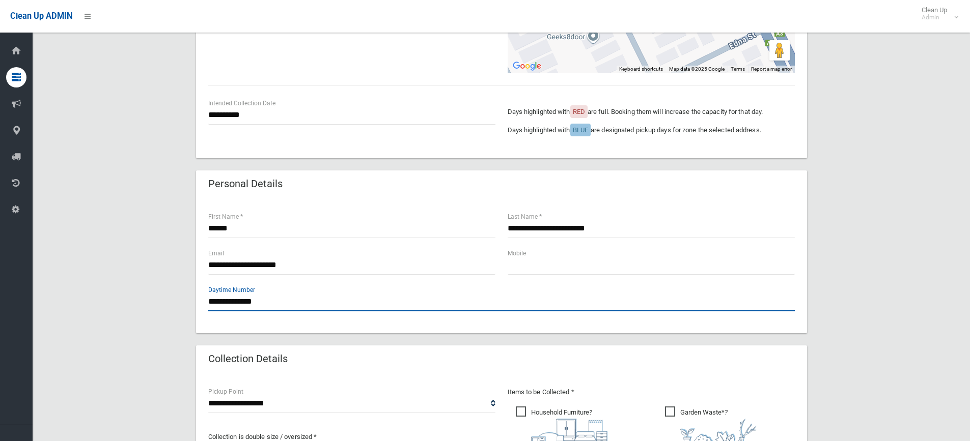
click at [307, 301] on input "**********" at bounding box center [501, 302] width 587 height 19
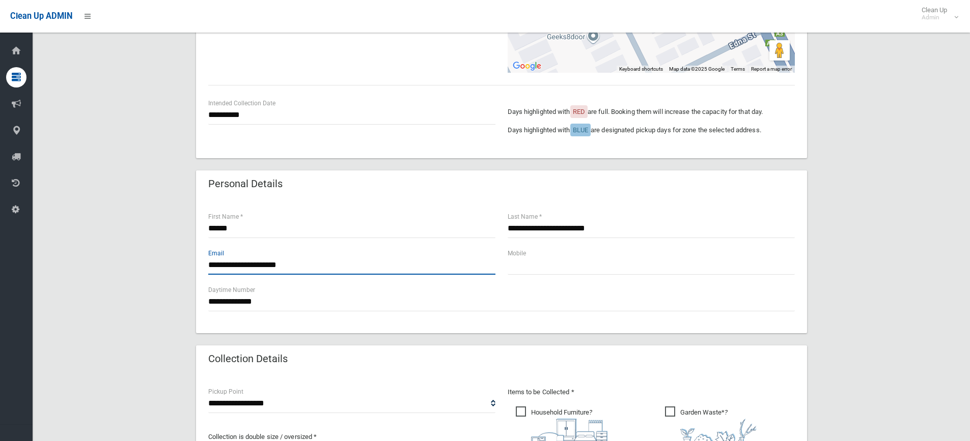
click at [314, 263] on input "**********" at bounding box center [351, 265] width 287 height 19
click at [264, 265] on input "**********" at bounding box center [351, 265] width 287 height 19
type input "**********"
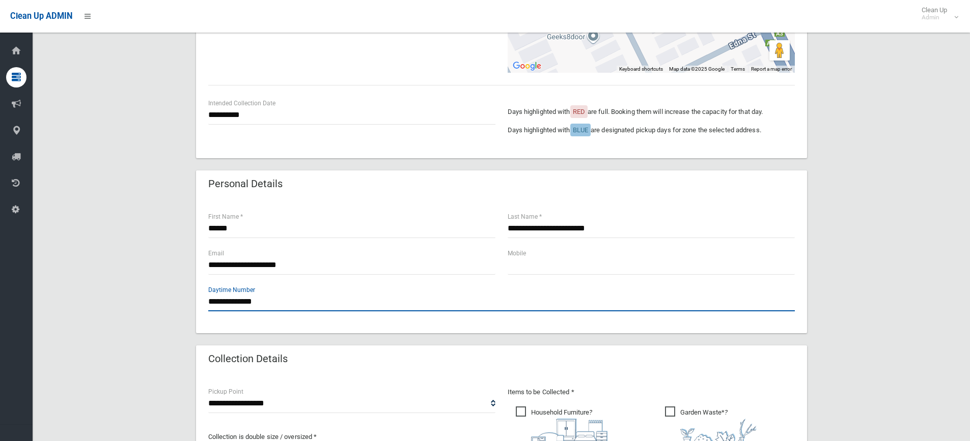
click at [291, 300] on input "**********" at bounding box center [501, 302] width 587 height 19
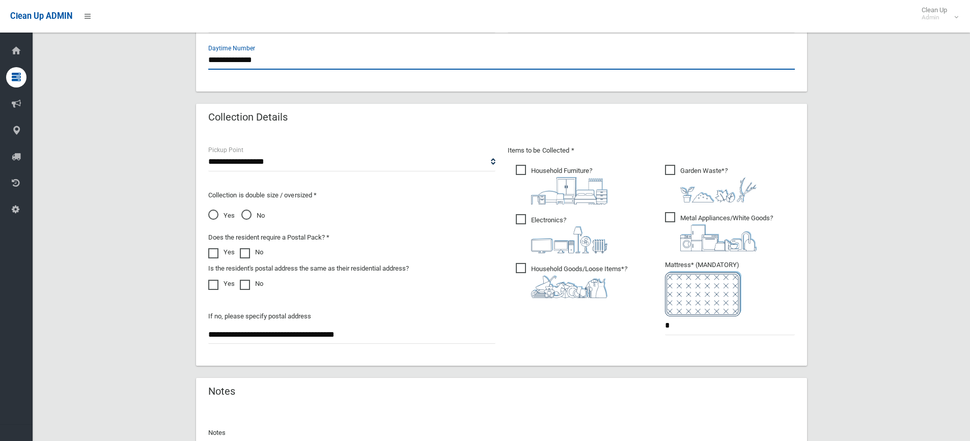
scroll to position [458, 0]
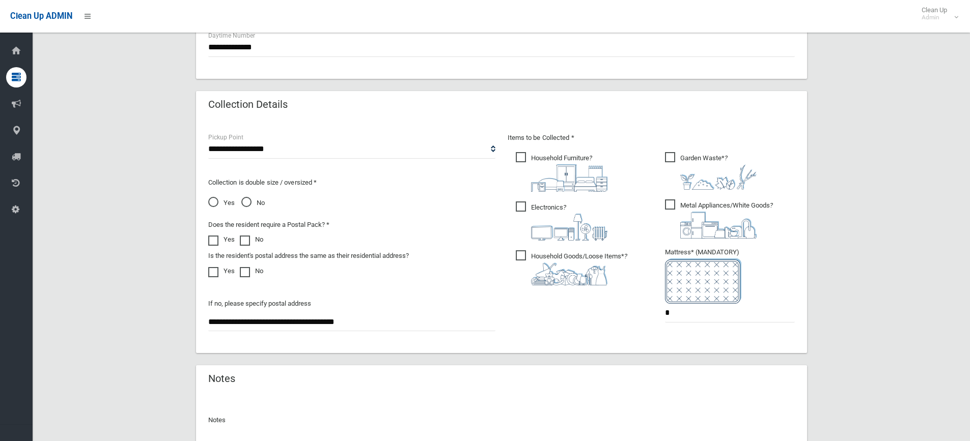
click at [519, 158] on span "Household Furniture ?" at bounding box center [562, 172] width 92 height 40
click at [523, 204] on span "Electronics ?" at bounding box center [562, 221] width 92 height 39
click at [521, 249] on label "Household Goods/Loose Items* ?" at bounding box center [572, 266] width 112 height 37
click at [676, 204] on span "Metal Appliances/White Goods ?" at bounding box center [719, 219] width 108 height 39
drag, startPoint x: 685, startPoint y: 315, endPoint x: 664, endPoint y: 314, distance: 21.4
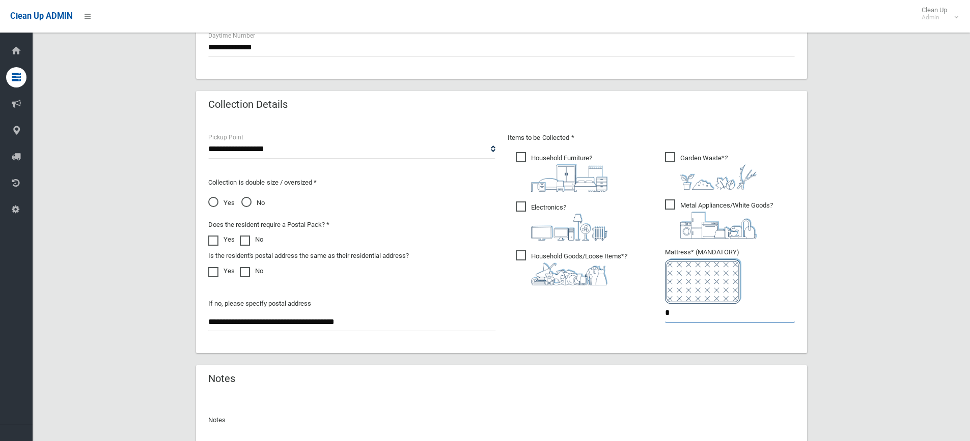
click at [664, 314] on ul "Garden Waste* ? *" at bounding box center [726, 240] width 138 height 180
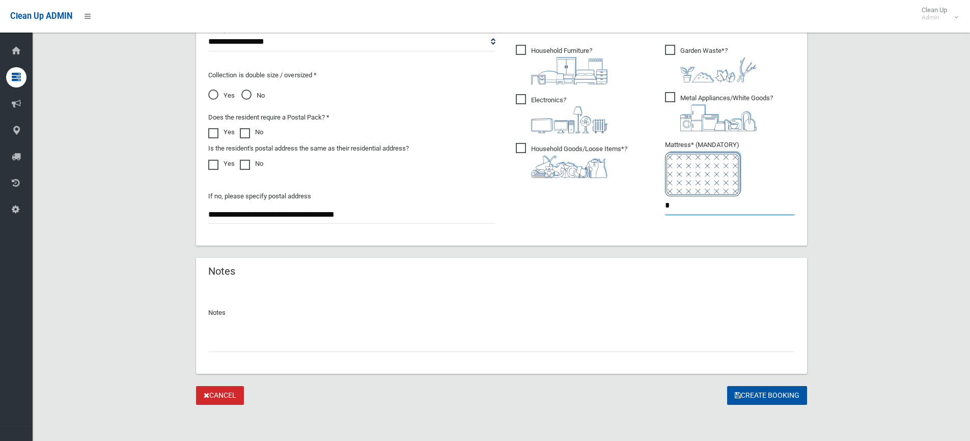
scroll to position [566, 0]
type input "*"
click at [229, 346] on input "text" at bounding box center [501, 342] width 587 height 19
type input "**********"
click at [769, 393] on button "Create Booking" at bounding box center [767, 395] width 80 height 19
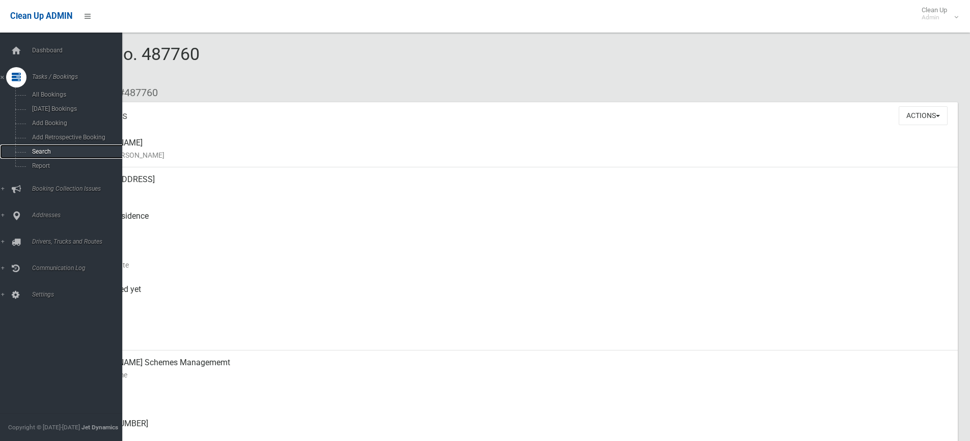
click at [47, 147] on link "Search" at bounding box center [65, 152] width 130 height 14
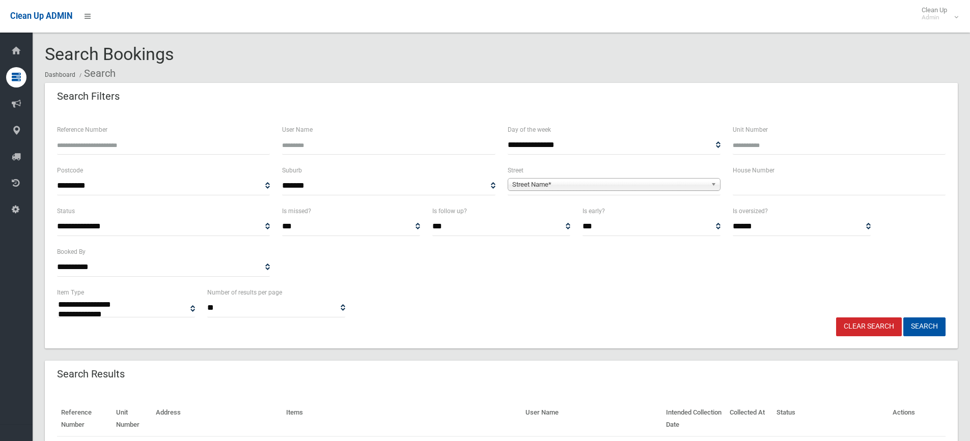
select select
